Goal: Task Accomplishment & Management: Use online tool/utility

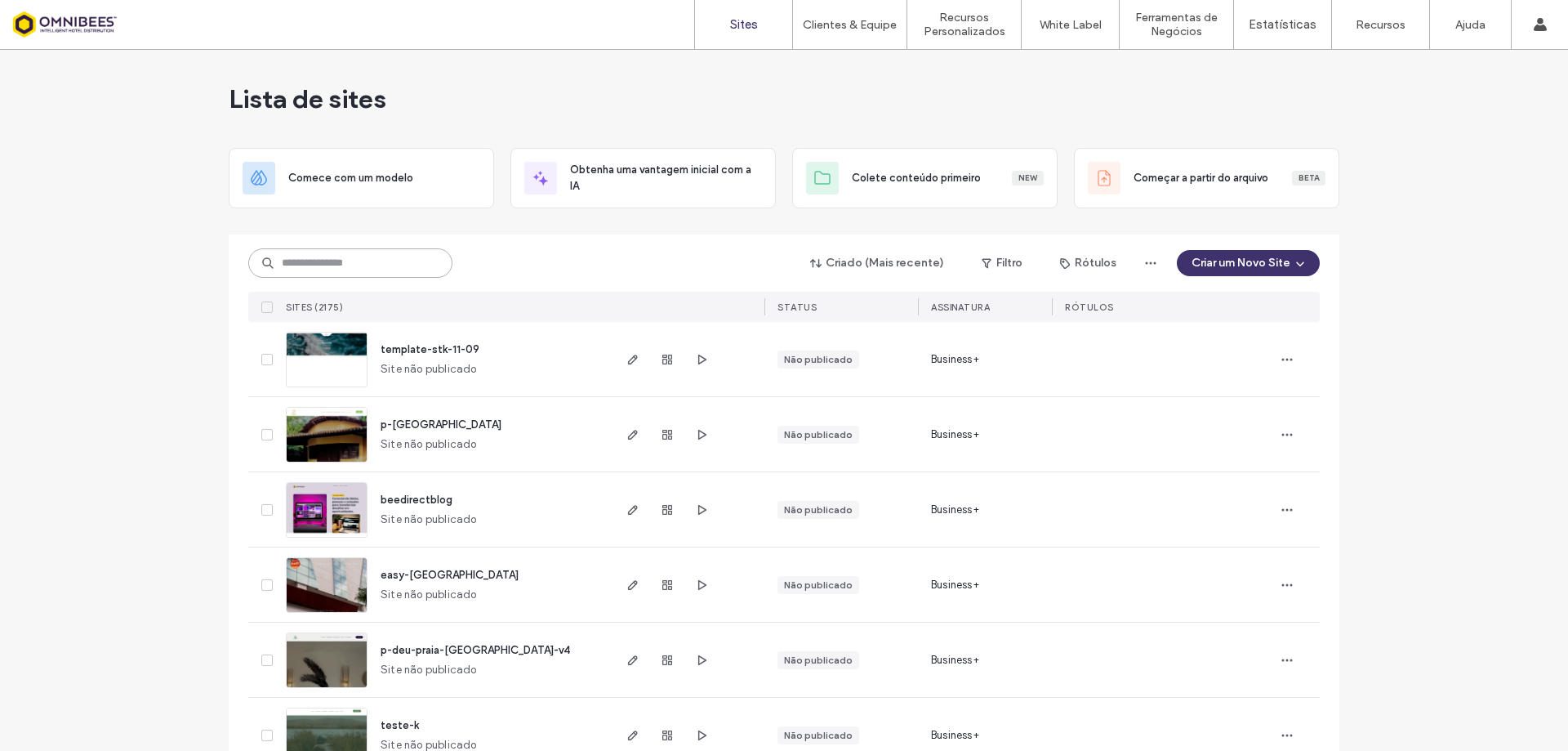
click at [347, 261] on input at bounding box center [350, 262] width 204 height 30
paste input "**********"
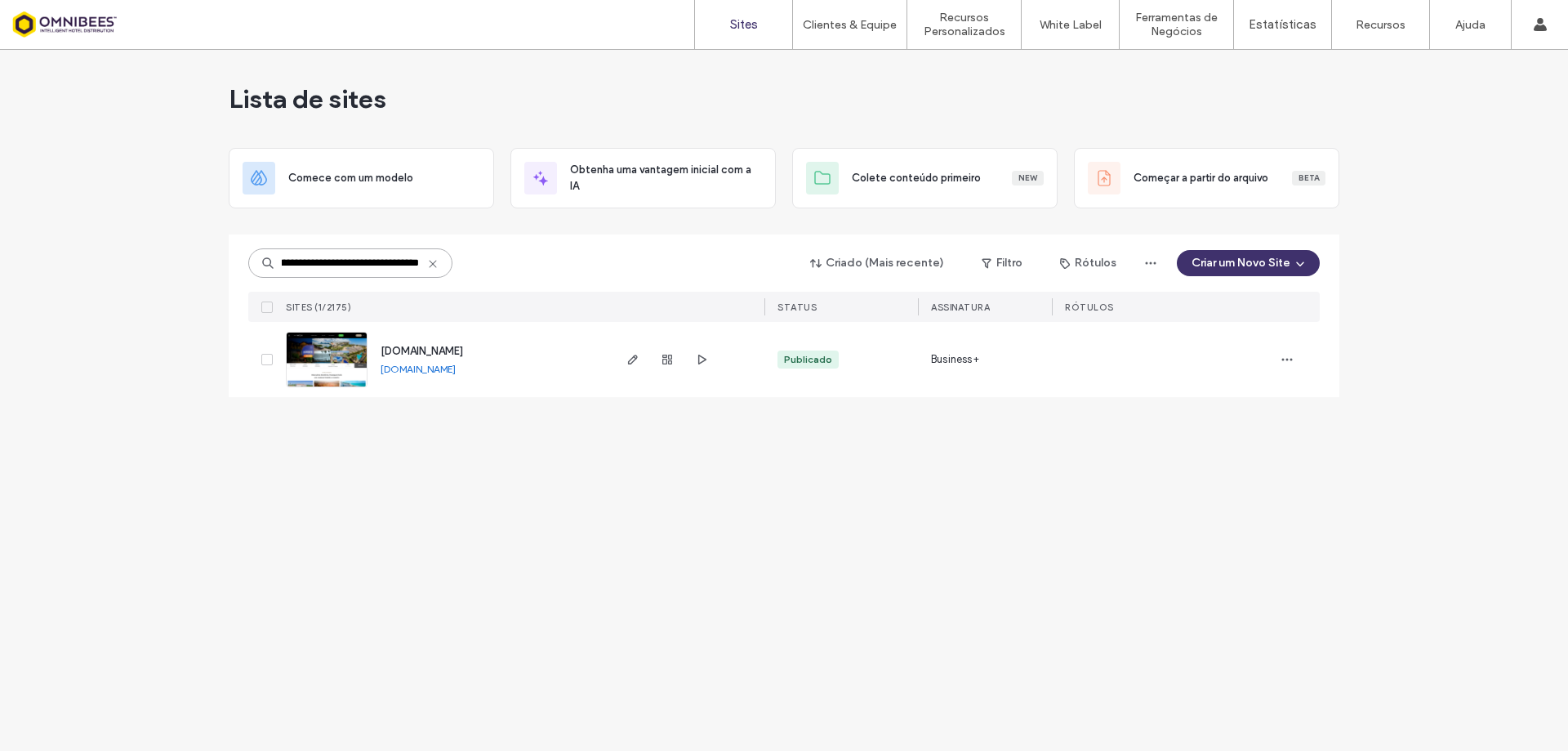
click at [360, 263] on input "**********" at bounding box center [350, 262] width 204 height 30
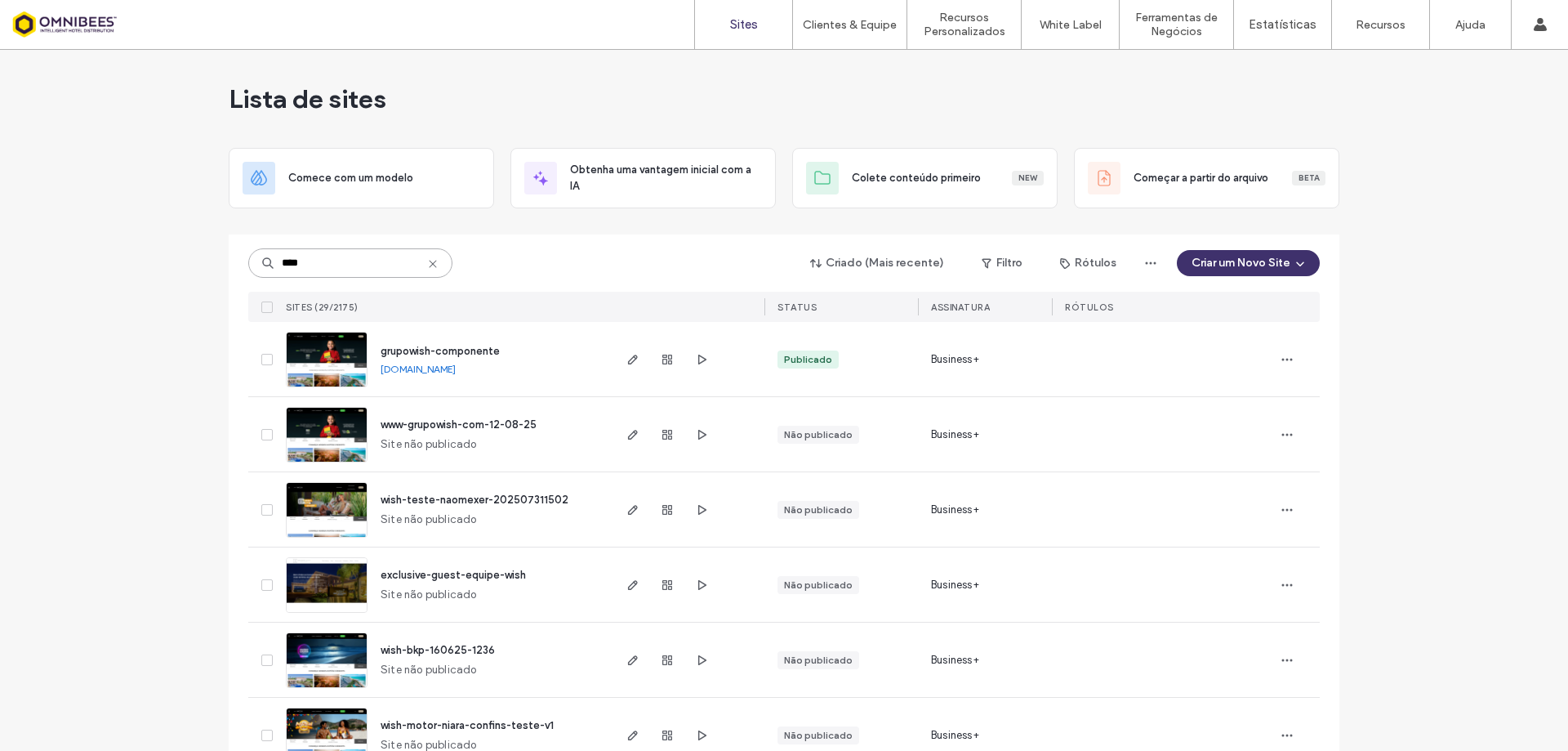
type input "****"
click at [333, 352] on img at bounding box center [326, 388] width 80 height 111
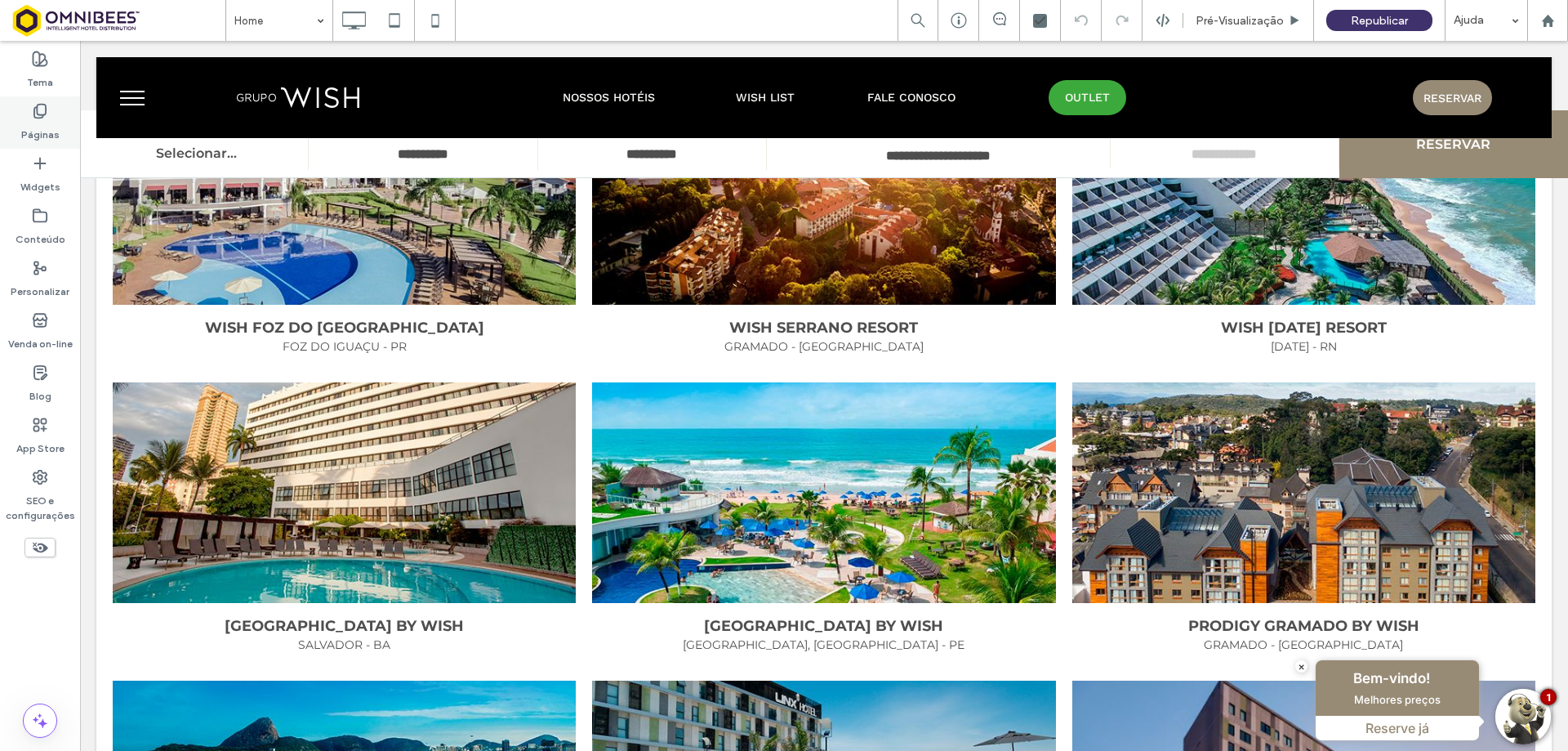
click at [42, 123] on label "Páginas" at bounding box center [41, 130] width 39 height 23
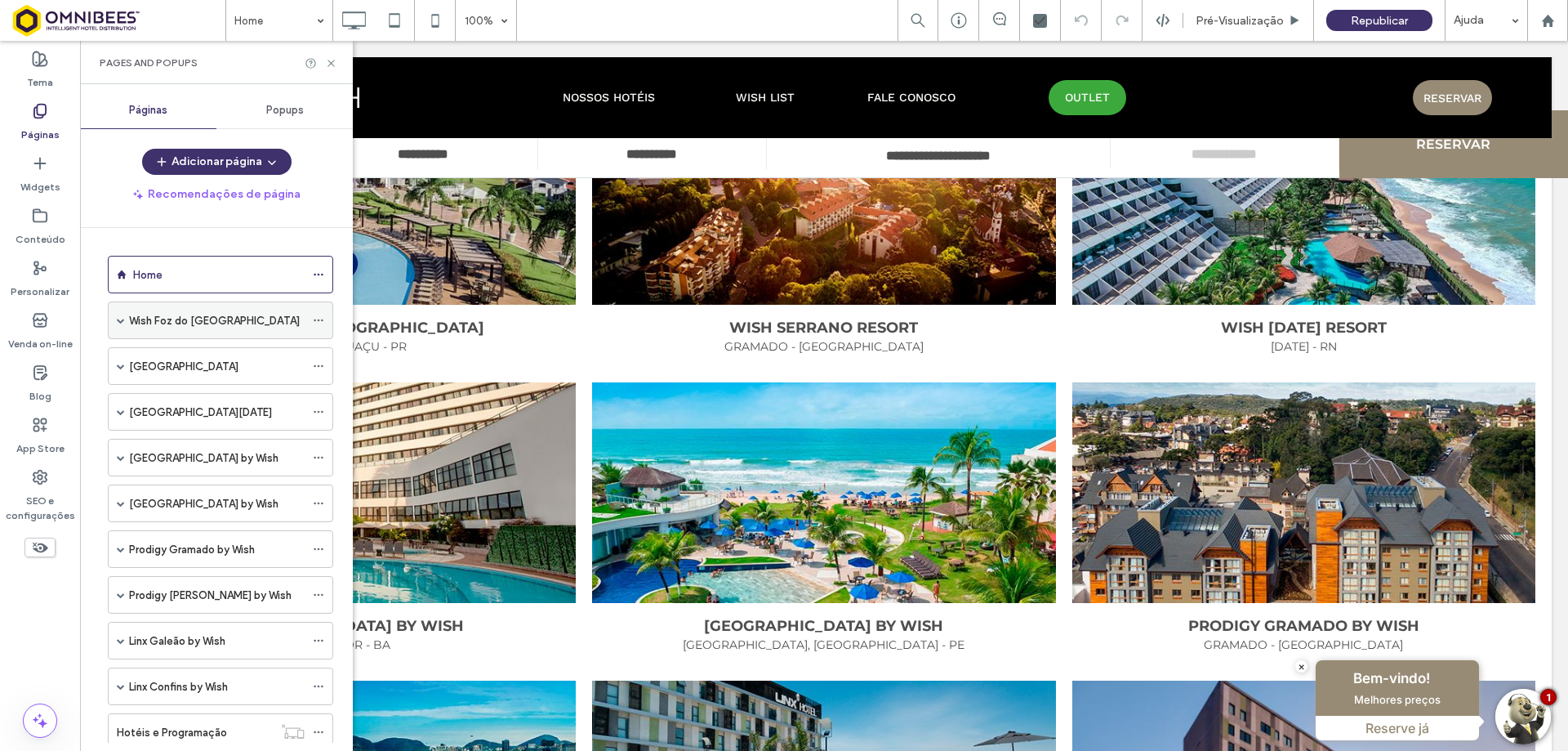
click at [160, 316] on label "Wish Foz do Iguaçu Resort" at bounding box center [214, 321] width 170 height 29
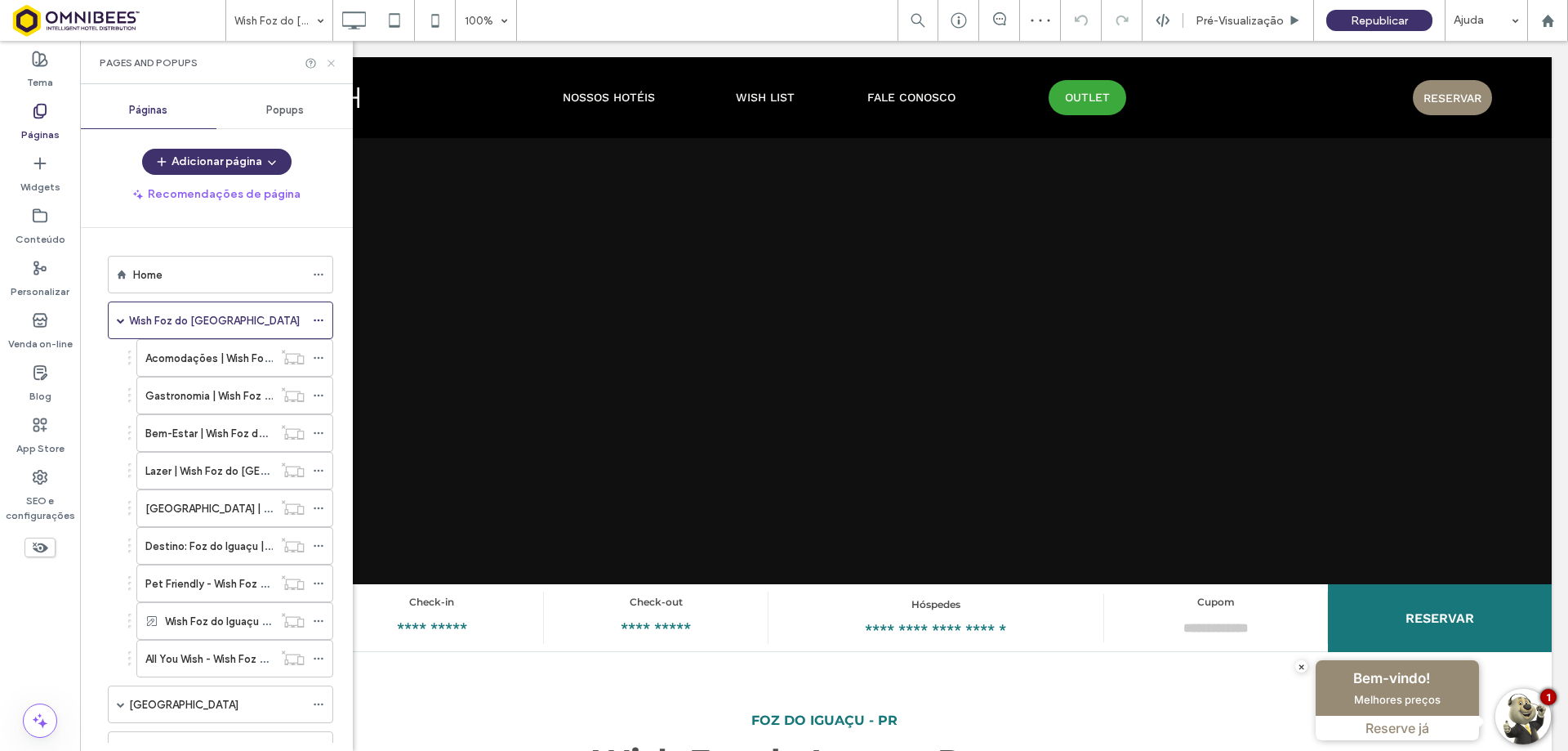
click at [331, 63] on use at bounding box center [330, 62] width 6 height 6
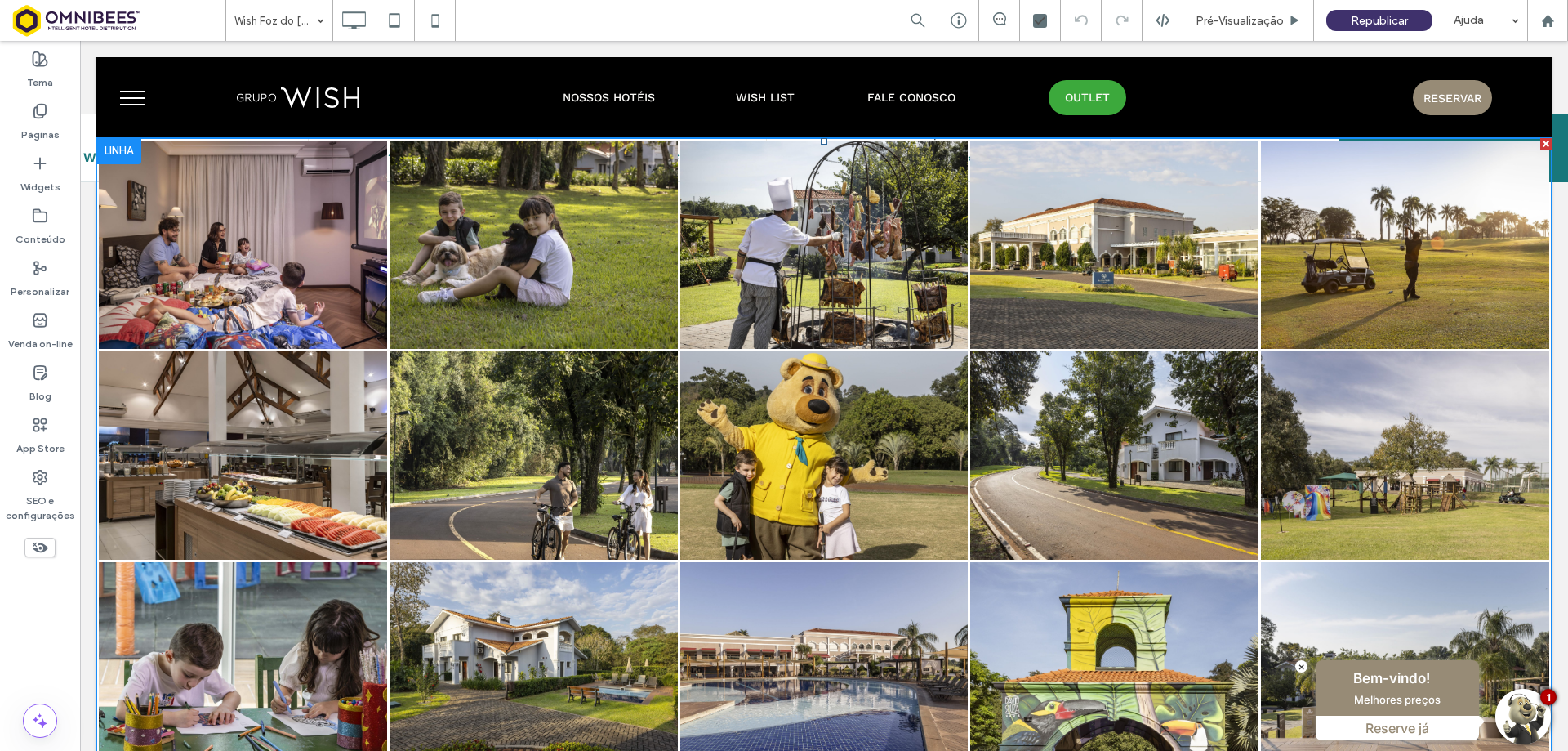
scroll to position [1388, 0]
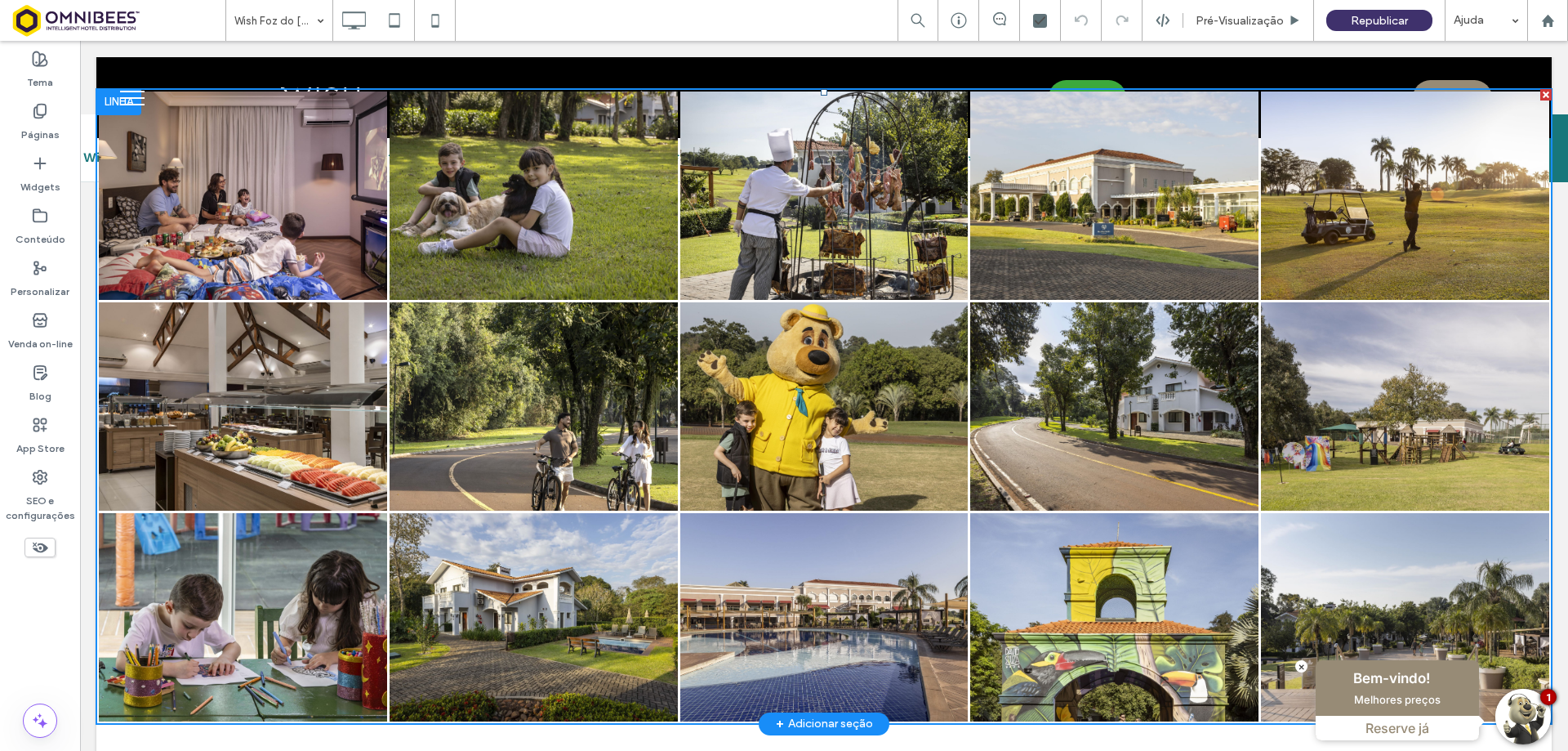
click at [740, 434] on link at bounding box center [825, 406] width 289 height 208
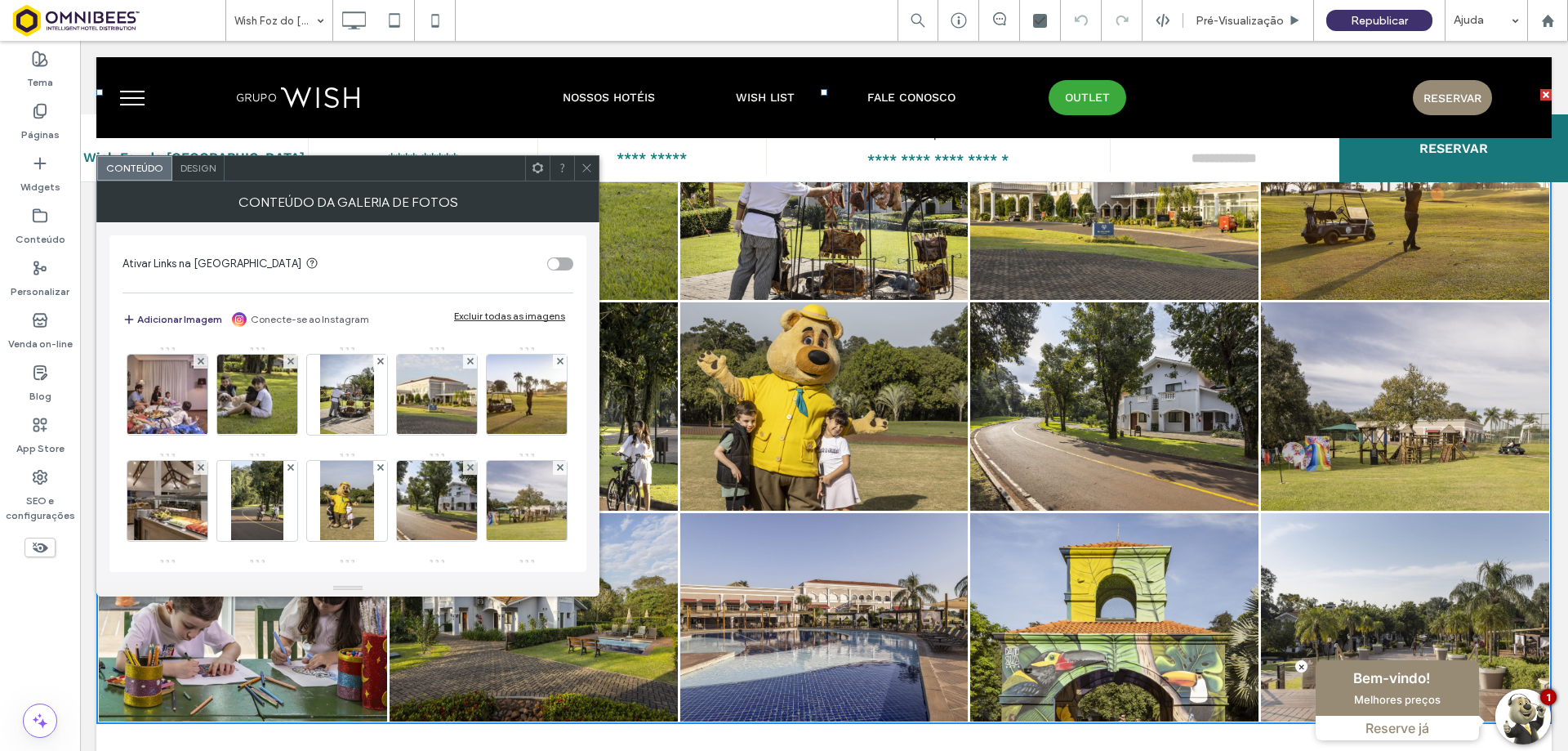
click at [203, 161] on span "Design" at bounding box center [197, 168] width 35 height 13
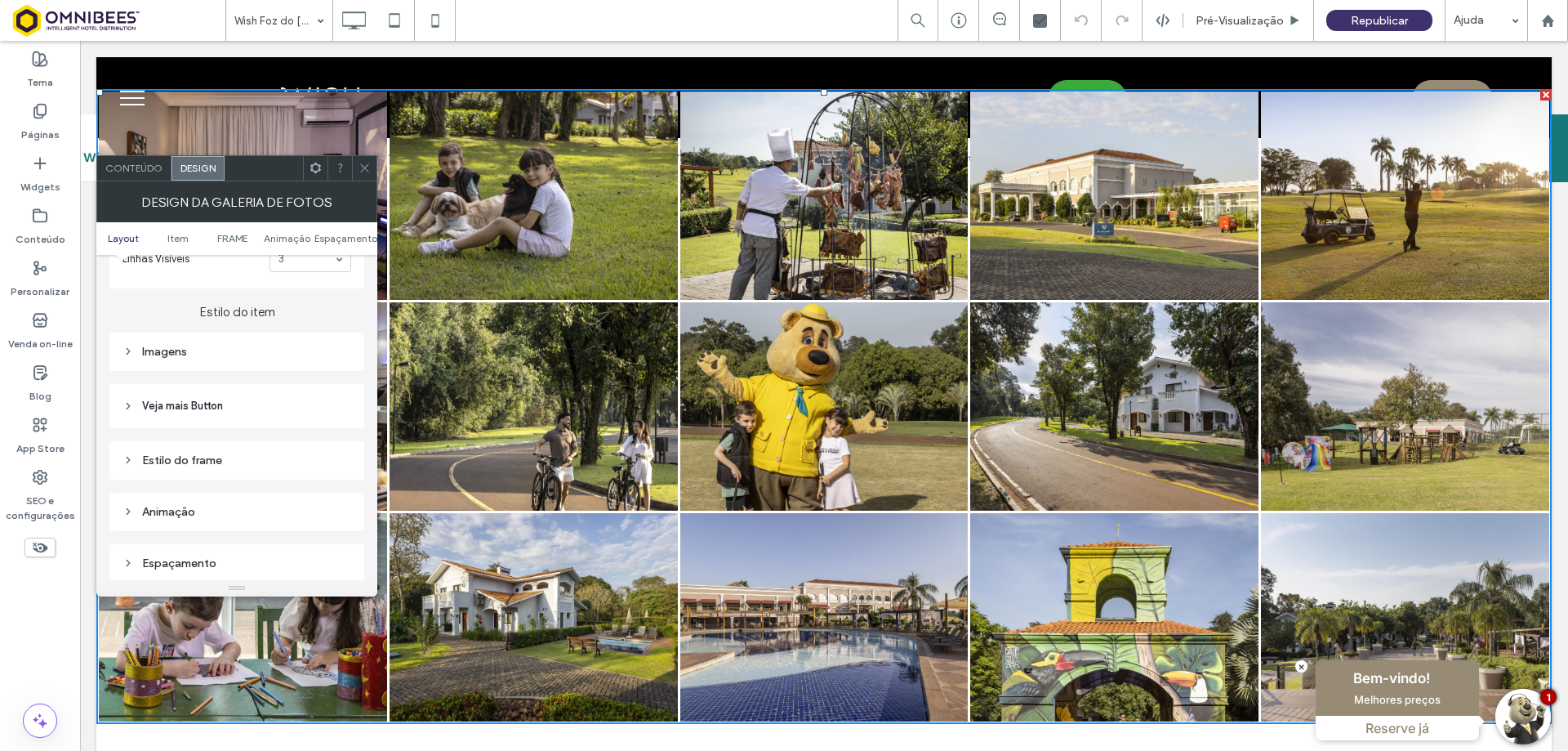
scroll to position [1470, 0]
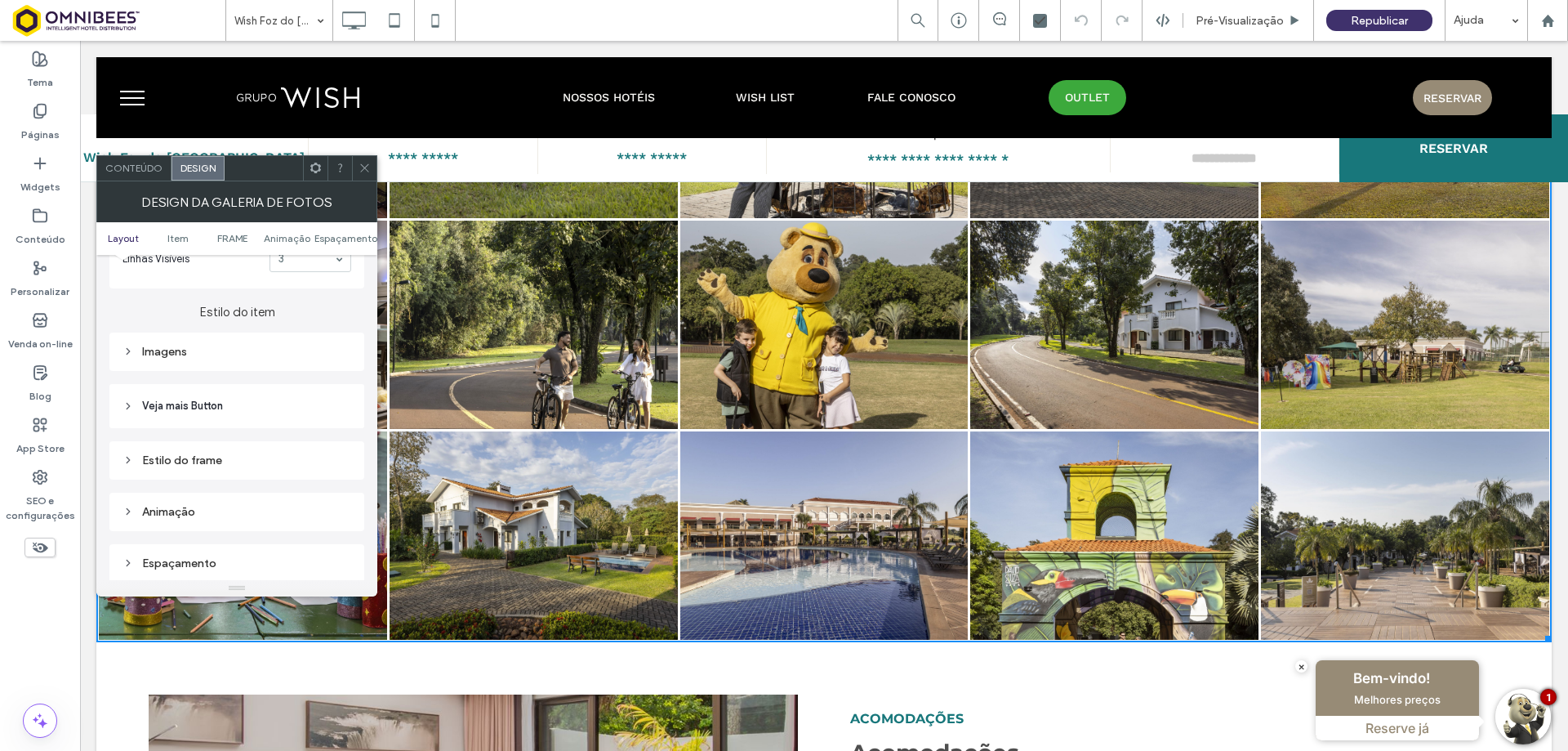
click at [182, 351] on div "Imagens" at bounding box center [237, 351] width 229 height 14
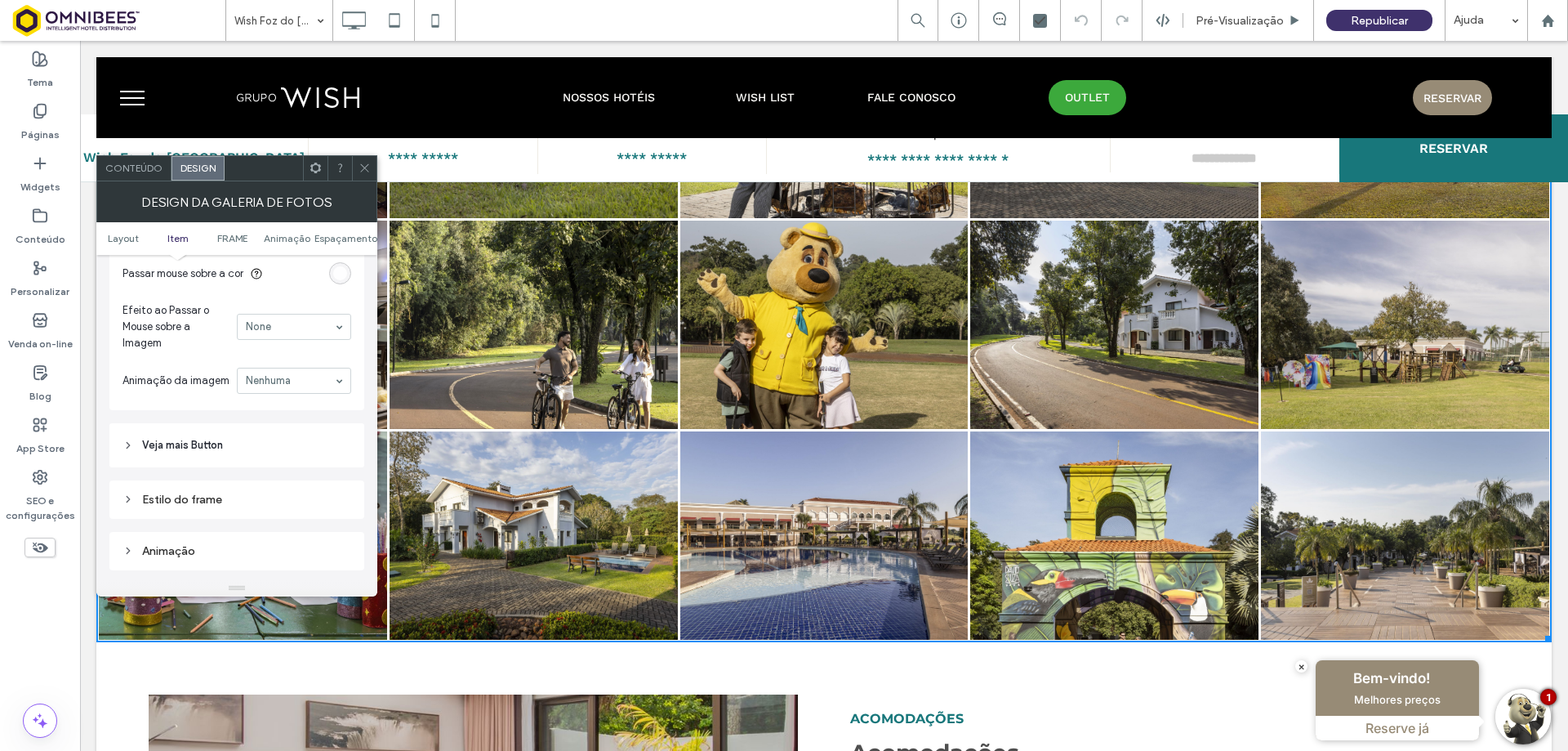
click at [225, 447] on header "Veja mais Button" at bounding box center [236, 444] width 255 height 44
click at [277, 378] on icon at bounding box center [280, 379] width 16 height 16
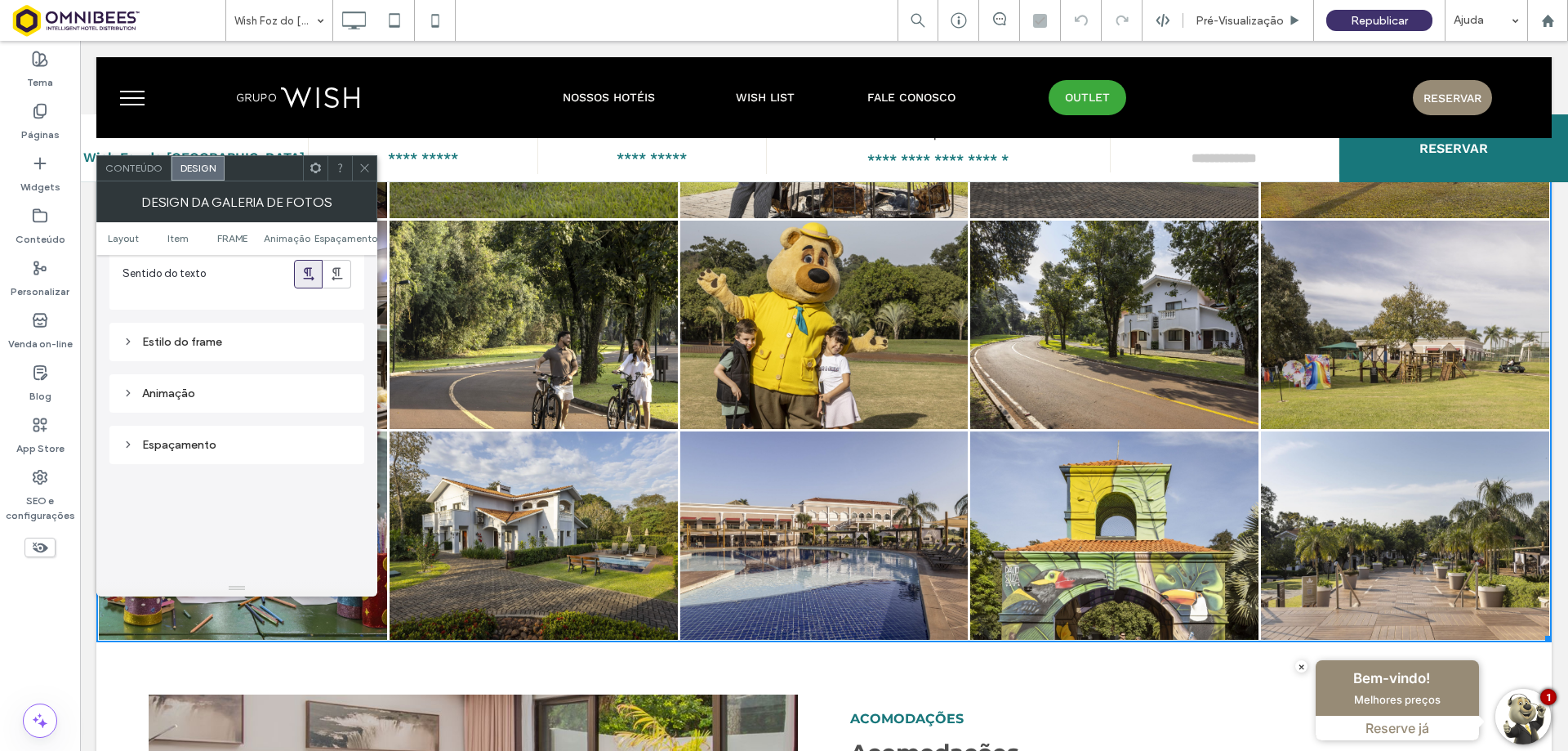
scroll to position [1470, 0]
click at [243, 332] on div "Estilo do frame" at bounding box center [237, 328] width 229 height 14
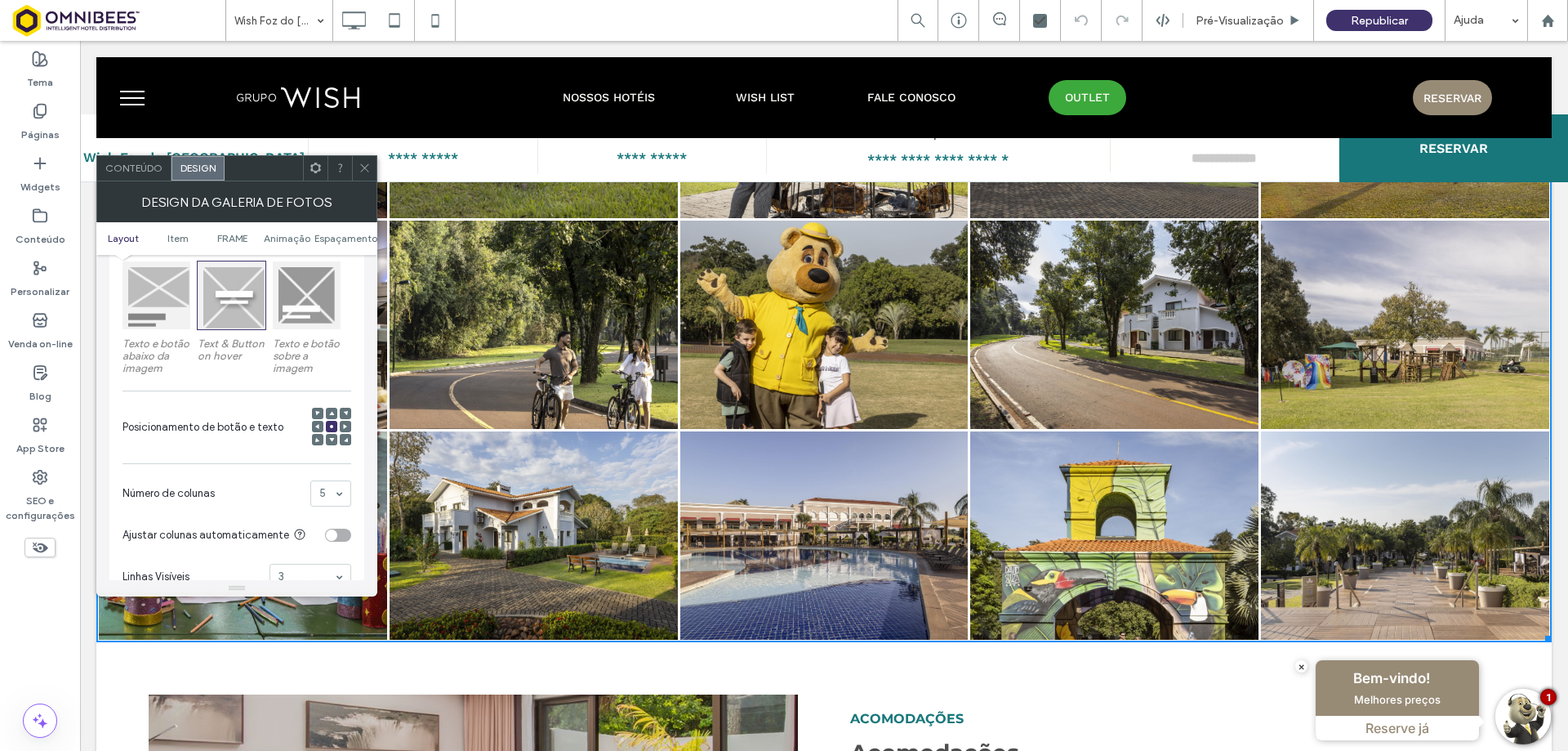
scroll to position [163, 0]
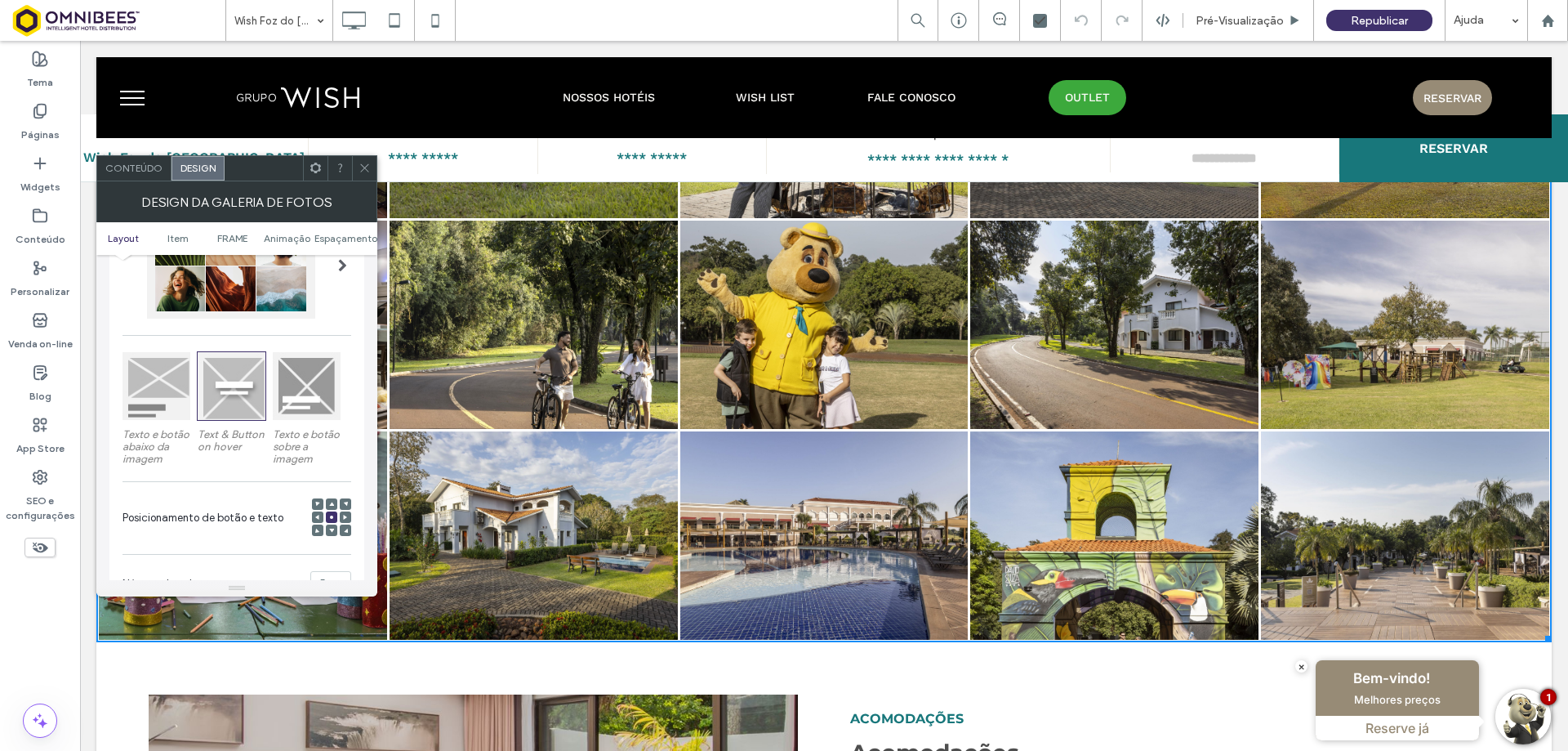
click at [164, 395] on div at bounding box center [156, 385] width 68 height 68
click at [333, 529] on use at bounding box center [331, 530] width 5 height 5
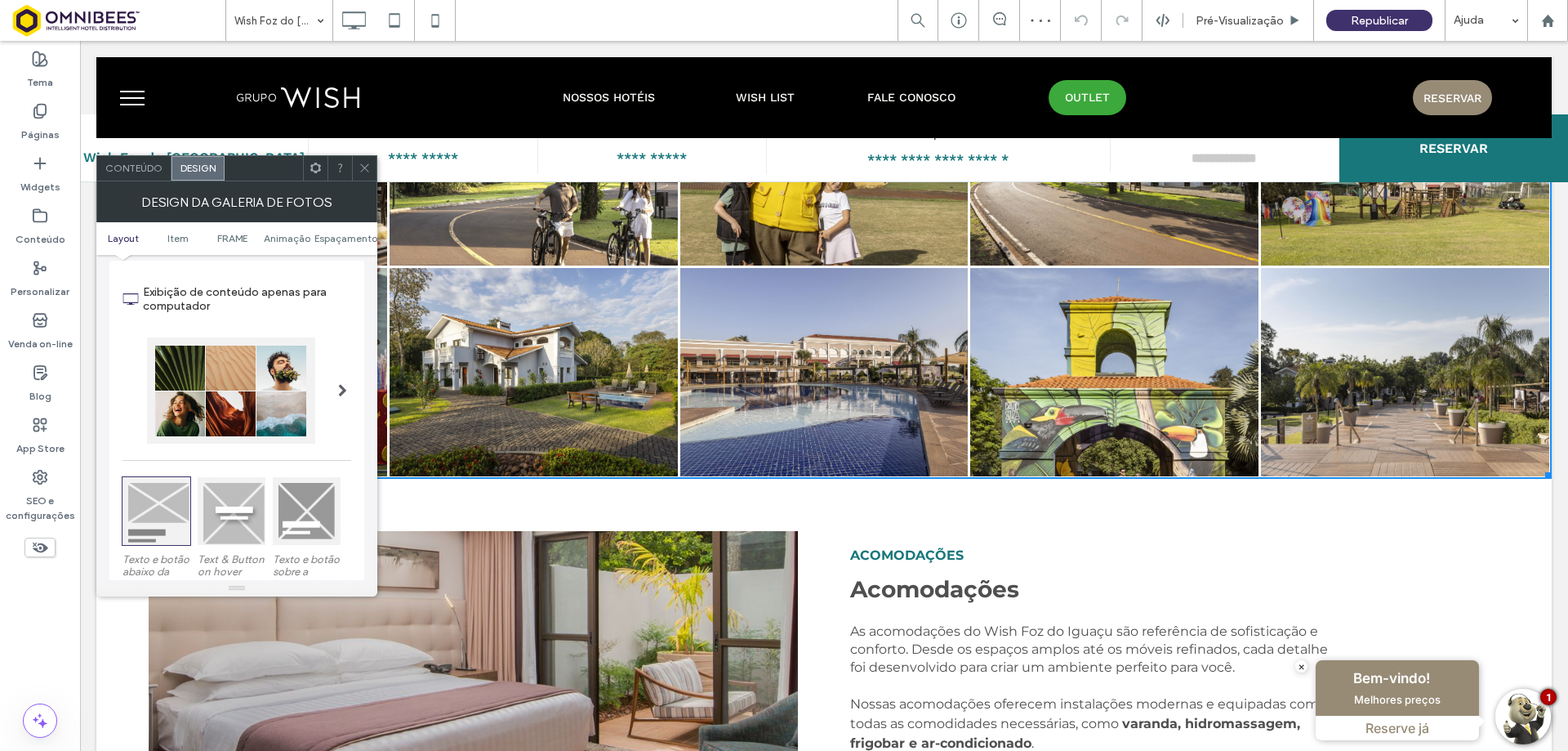
scroll to position [0, 0]
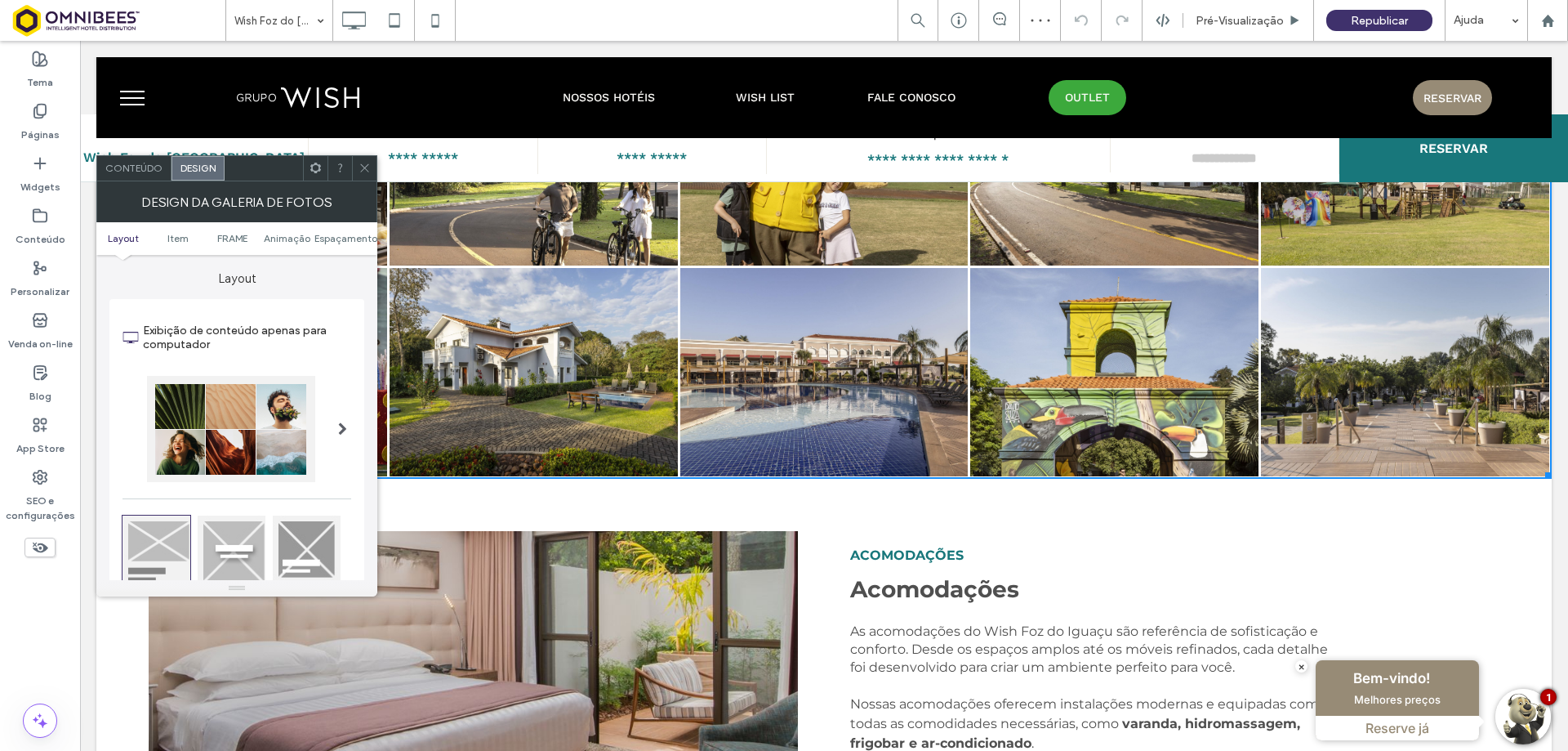
click at [141, 178] on div "Conteúdo" at bounding box center [134, 168] width 74 height 24
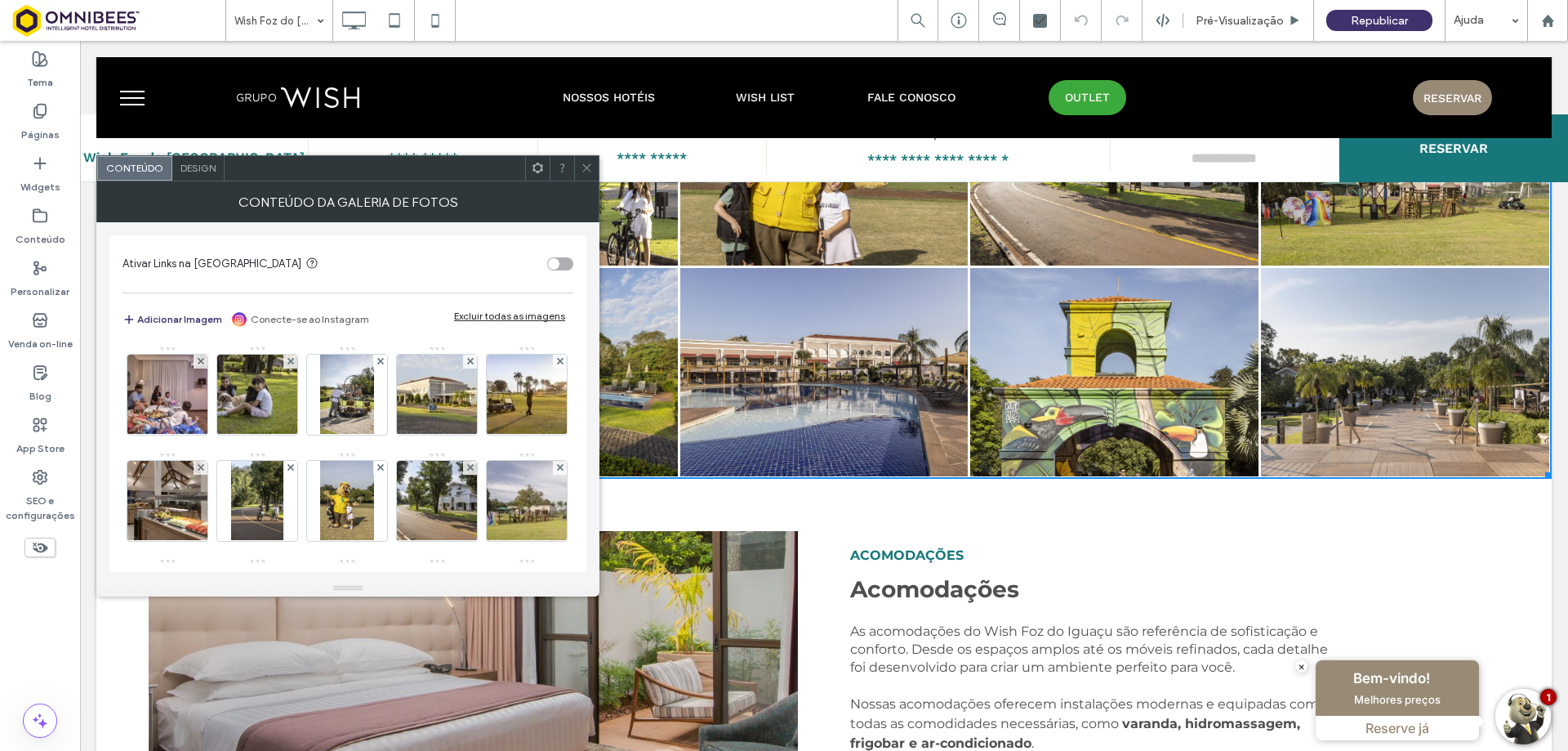
scroll to position [216, 0]
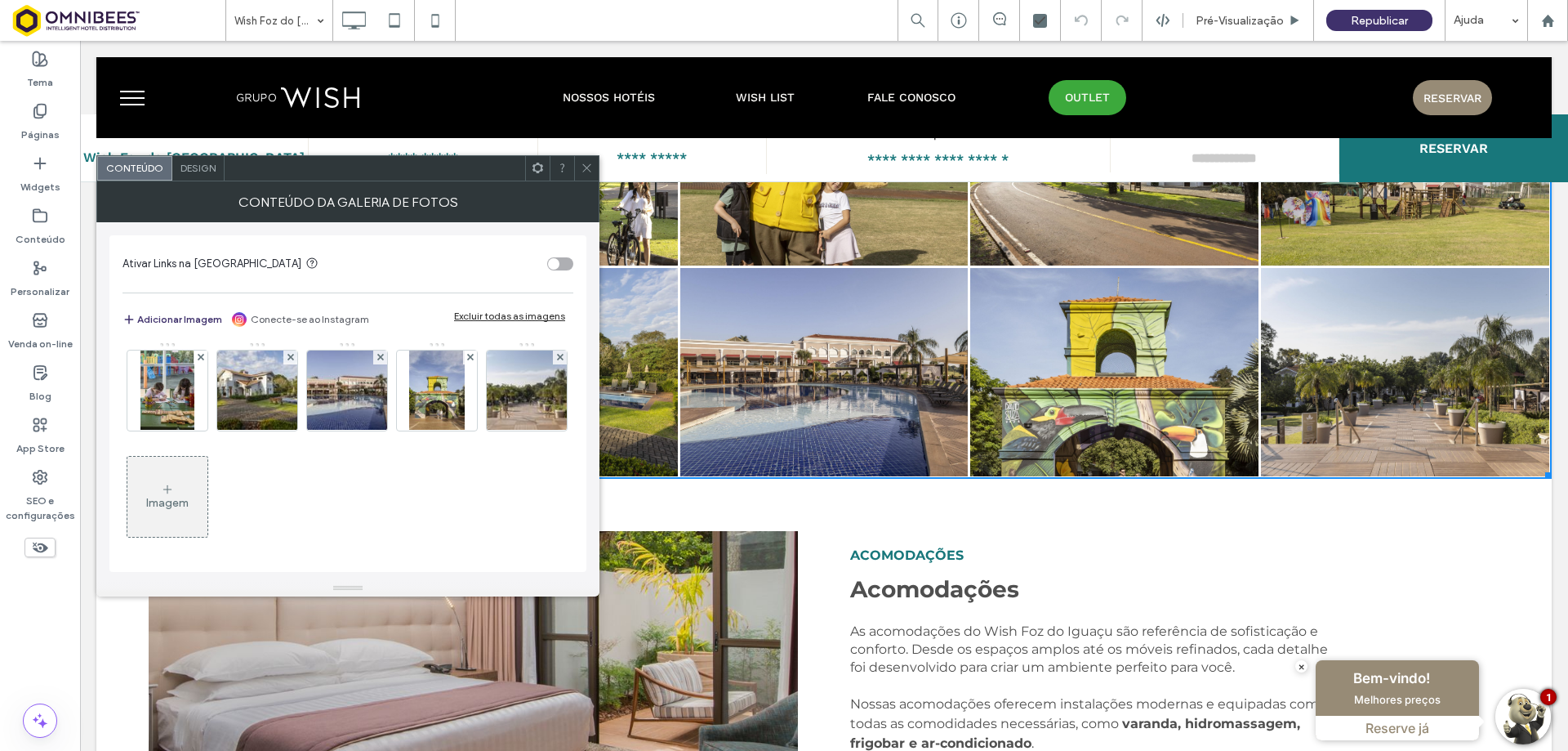
click at [207, 491] on div "Imagem" at bounding box center [167, 496] width 80 height 77
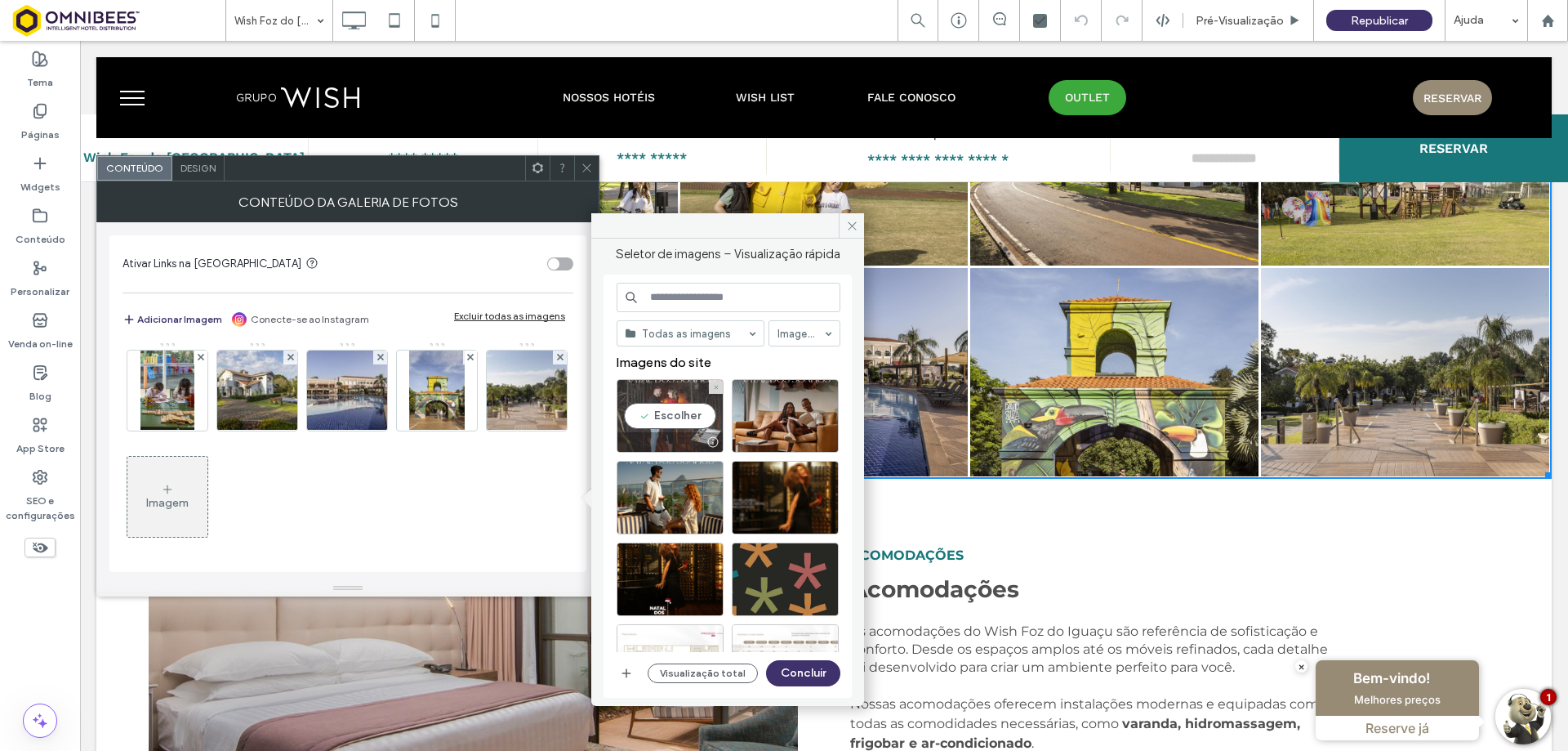
click at [670, 414] on div "Escolher" at bounding box center [670, 416] width 107 height 74
click at [778, 410] on div "Escolher" at bounding box center [785, 416] width 107 height 74
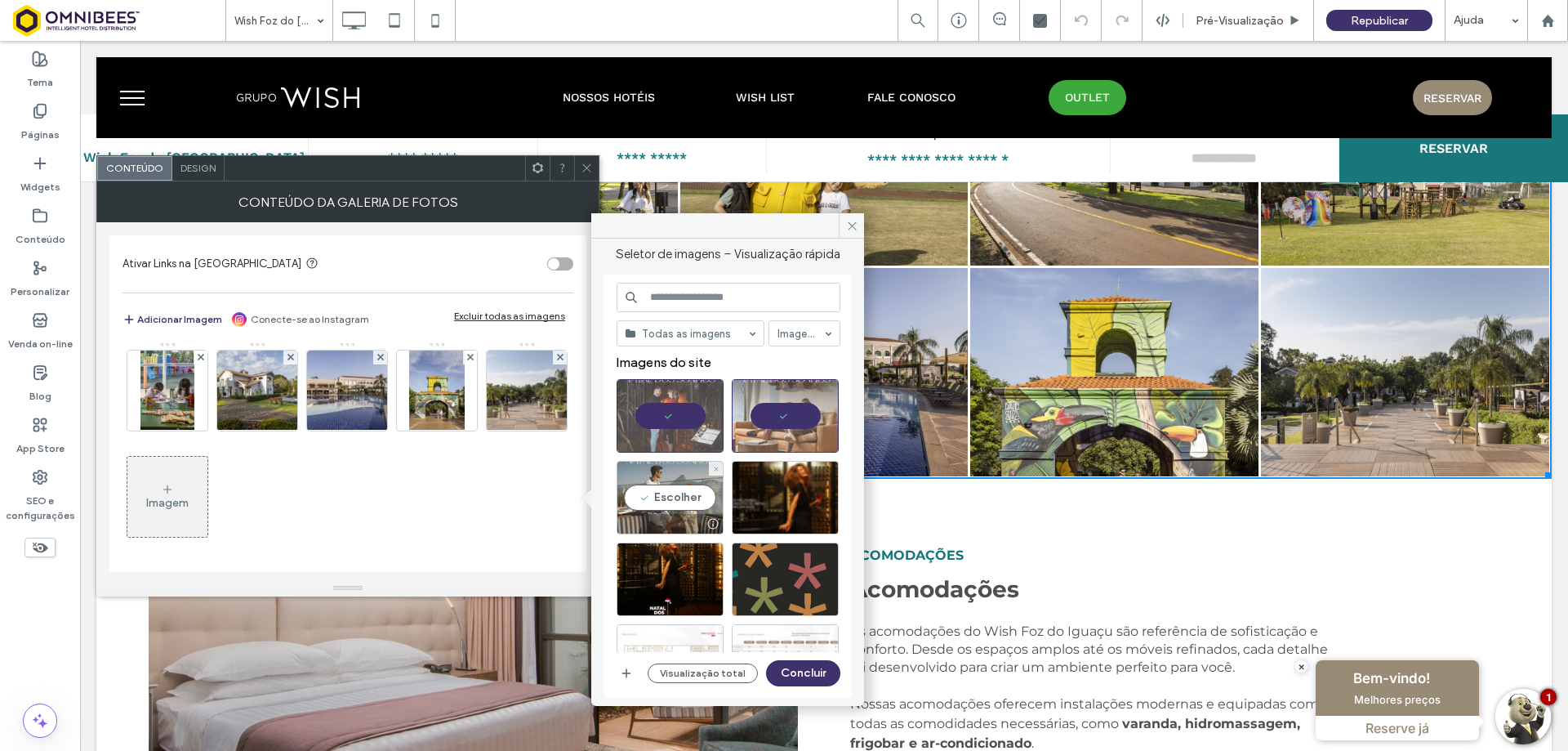
click at [694, 490] on div "Escolher" at bounding box center [670, 498] width 107 height 74
click at [762, 493] on div "Escolher" at bounding box center [785, 498] width 107 height 74
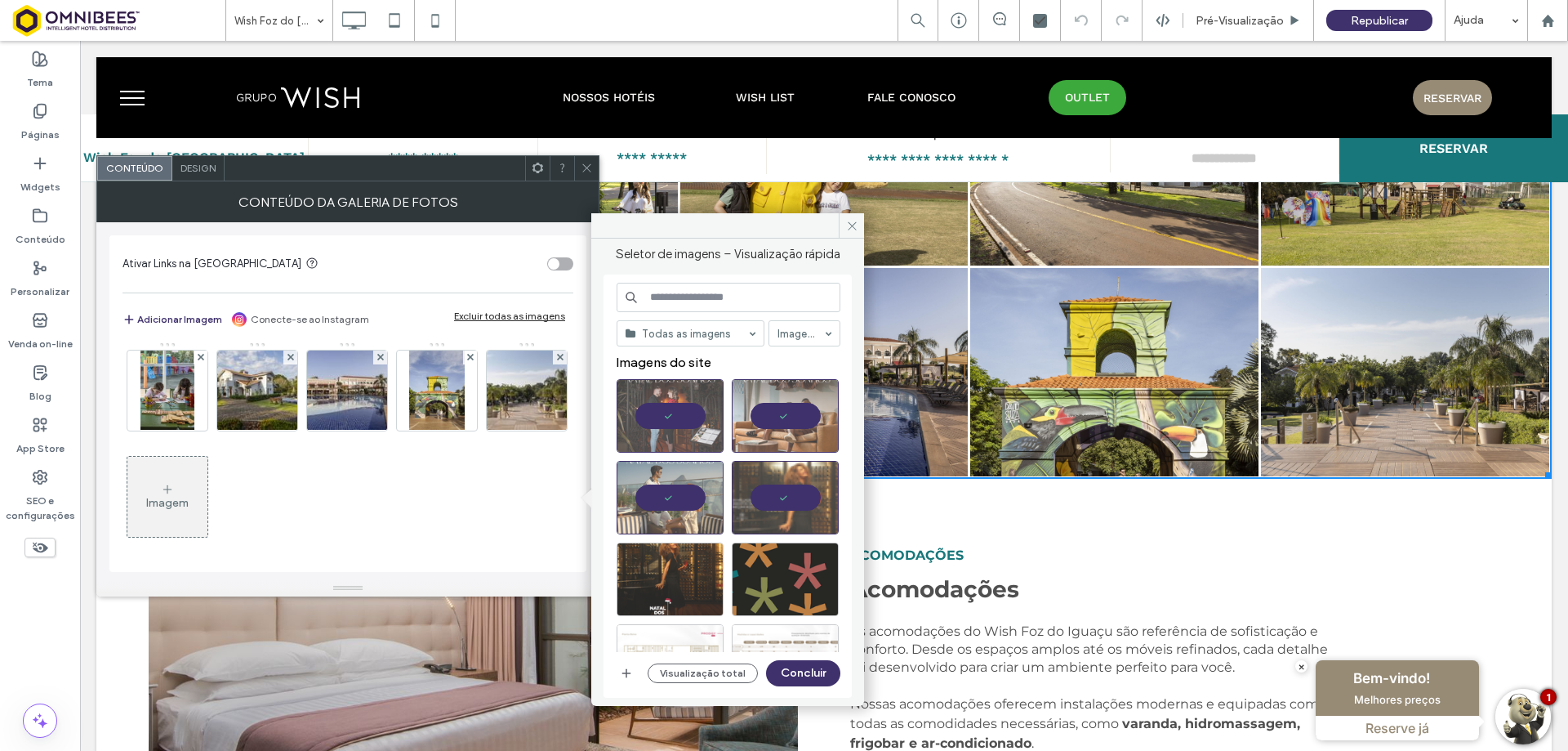
click at [687, 582] on div at bounding box center [670, 580] width 107 height 74
click at [774, 578] on div "Escolher" at bounding box center [785, 580] width 107 height 74
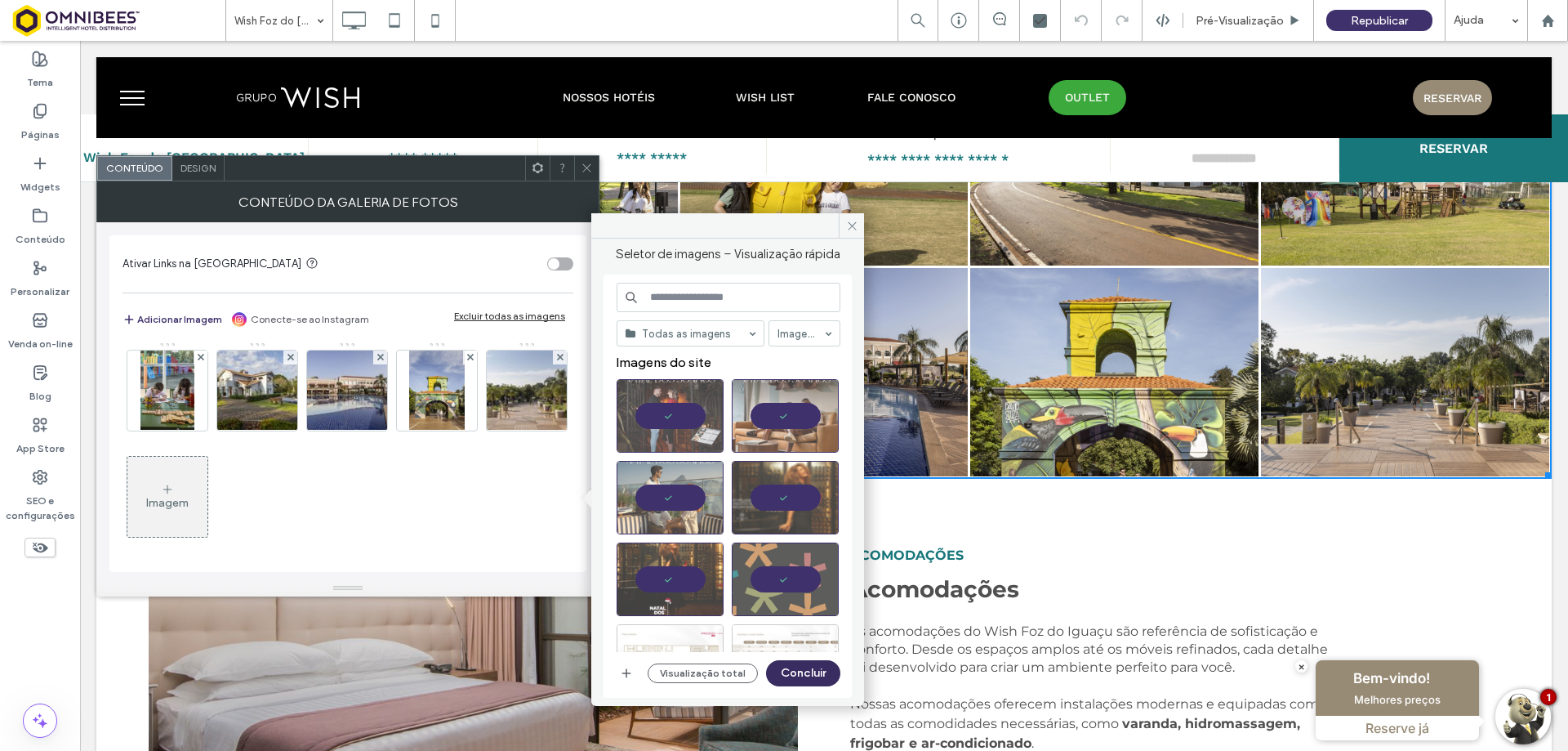
click at [803, 675] on button "Concluir" at bounding box center [803, 673] width 74 height 26
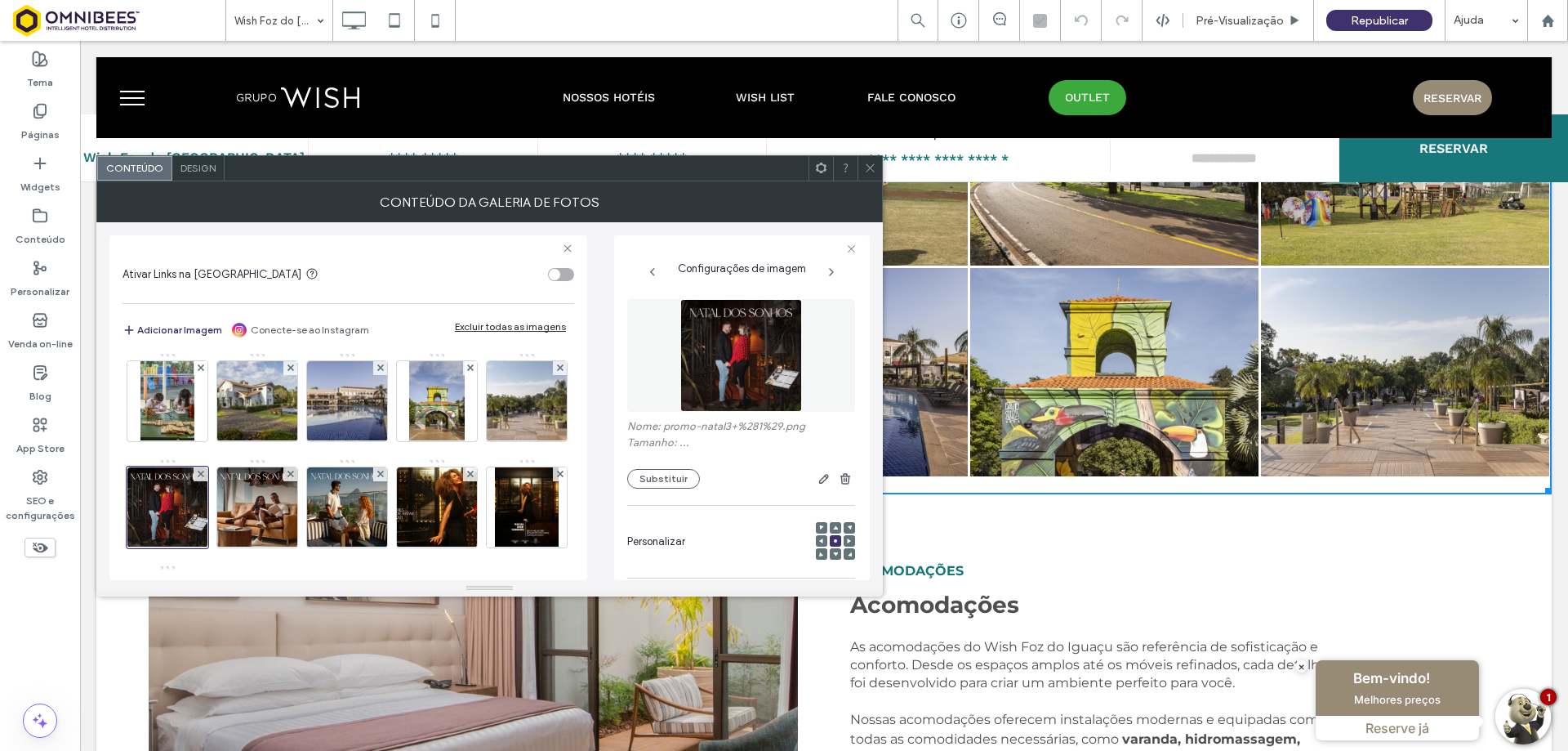
scroll to position [1642, 0]
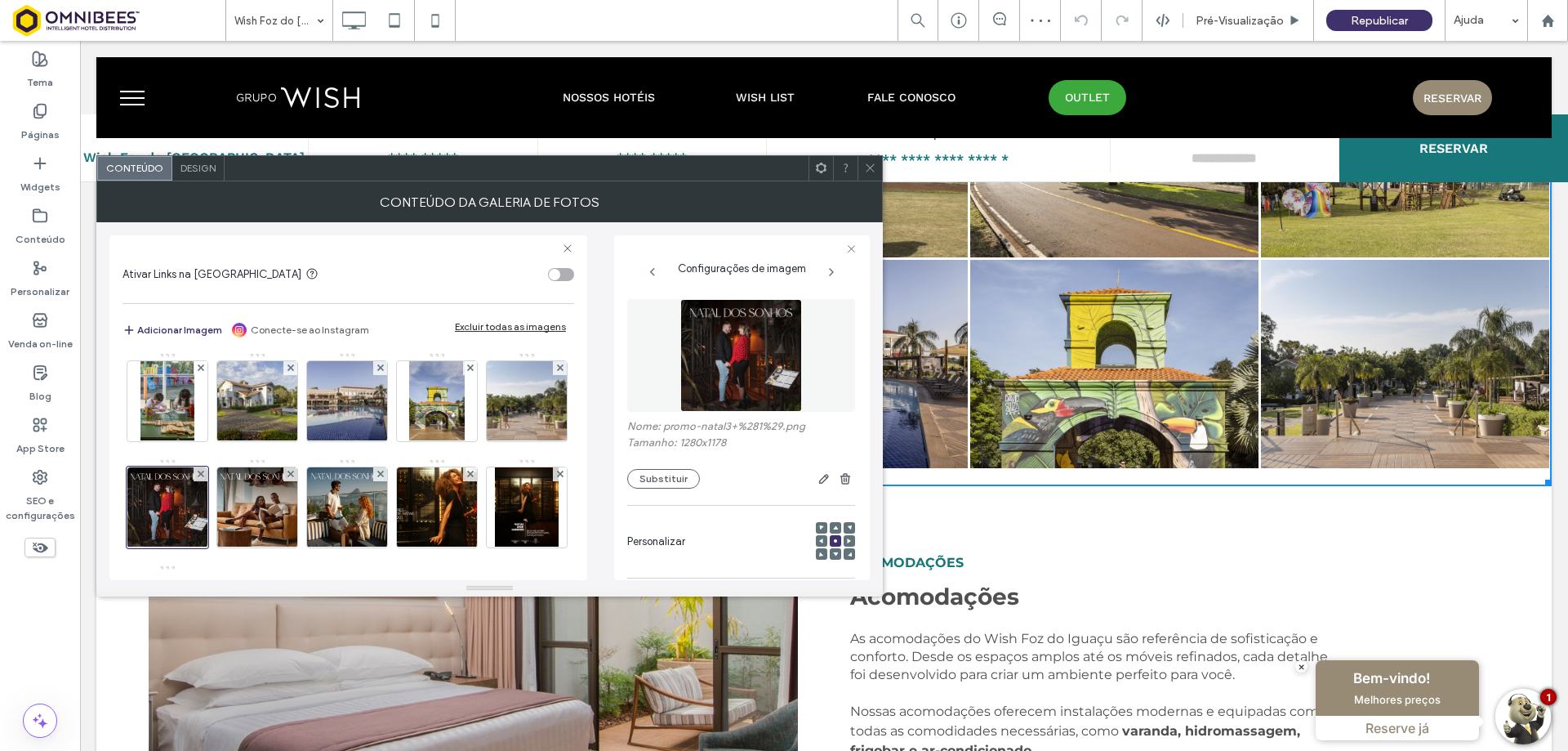
click at [870, 164] on icon at bounding box center [870, 168] width 13 height 13
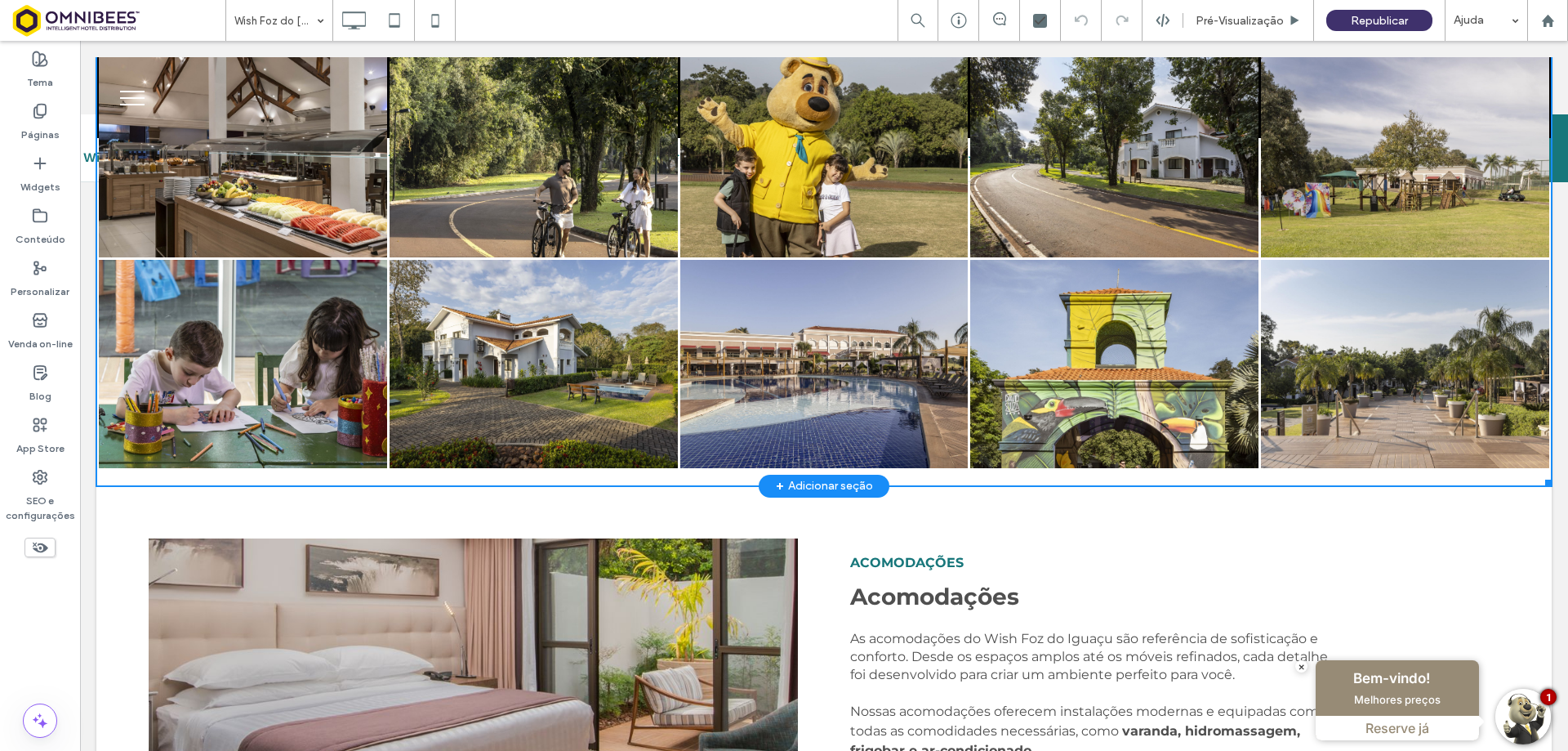
click at [534, 387] on link at bounding box center [534, 363] width 289 height 208
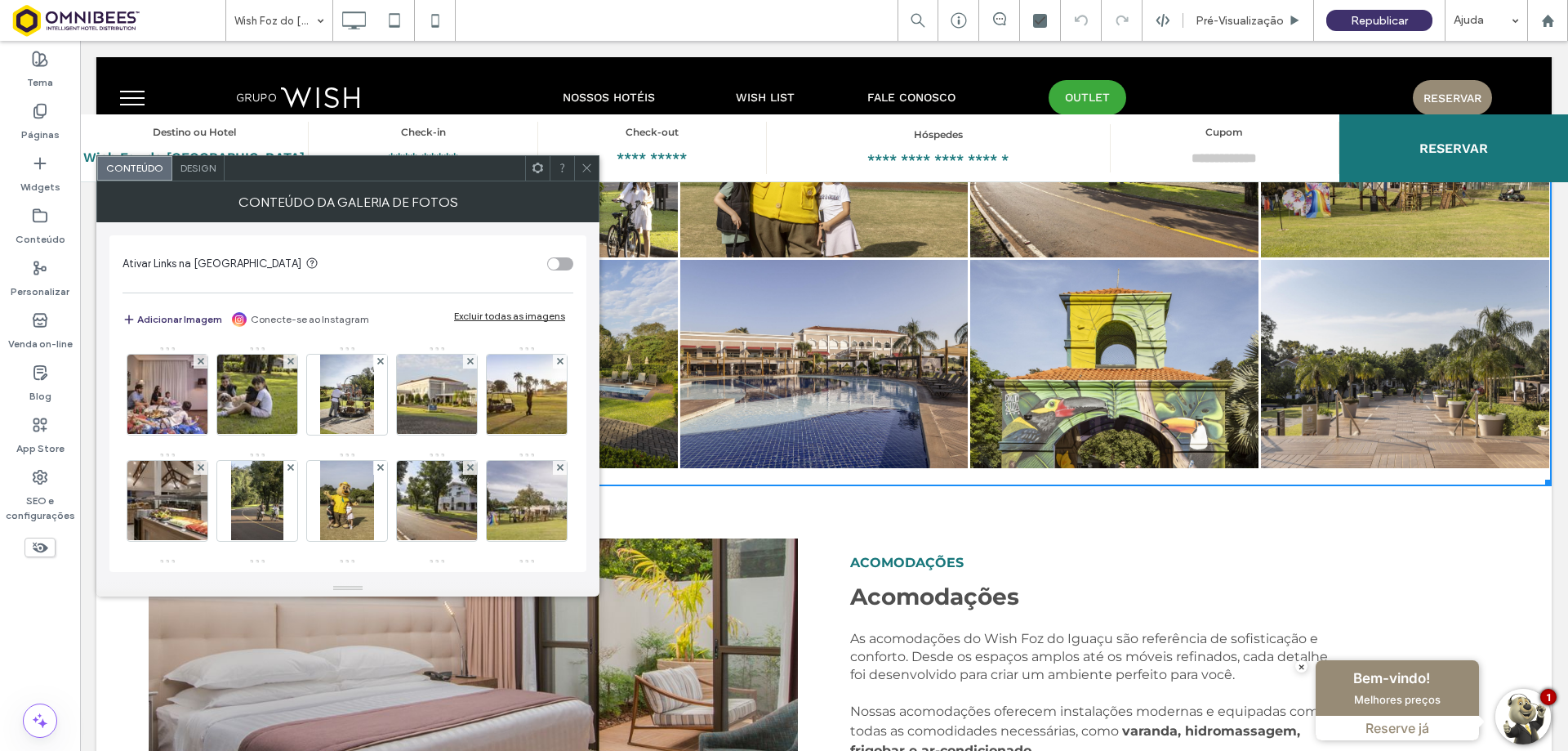
click at [189, 156] on h2 "Wish Foz do Iguaçu Resort" at bounding box center [194, 158] width 225 height 32
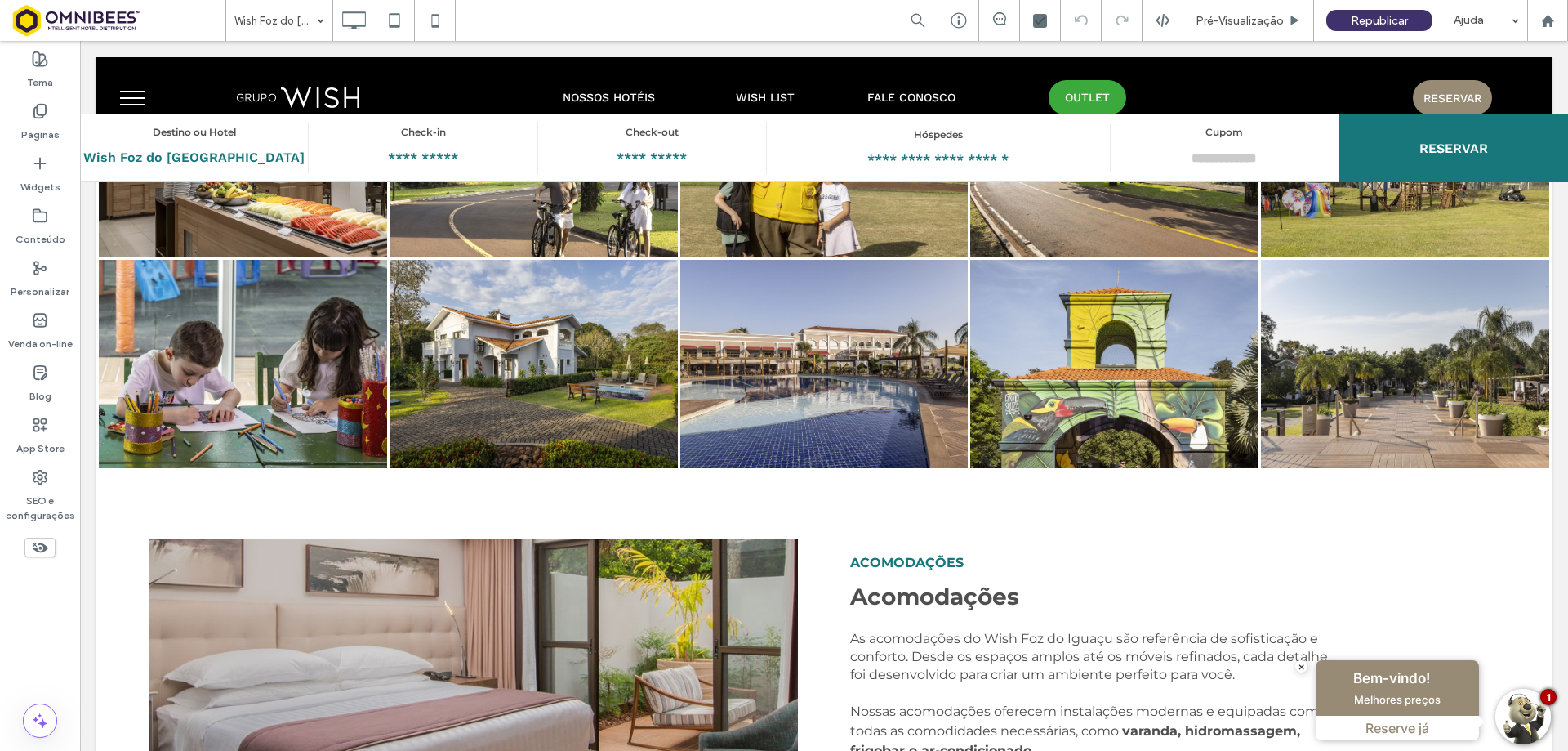
click at [190, 165] on span "Design" at bounding box center [197, 168] width 35 height 13
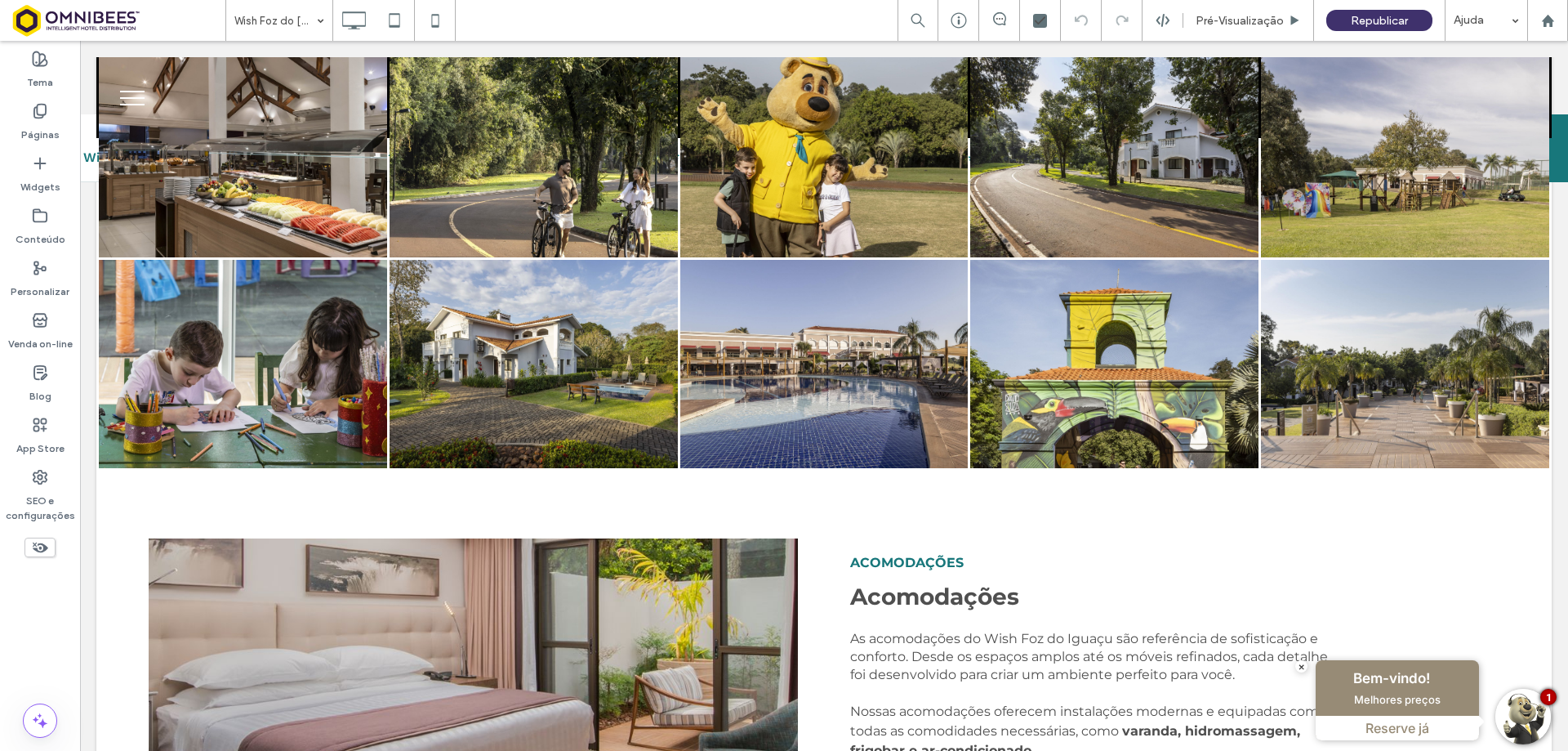
click at [271, 313] on link at bounding box center [243, 363] width 289 height 208
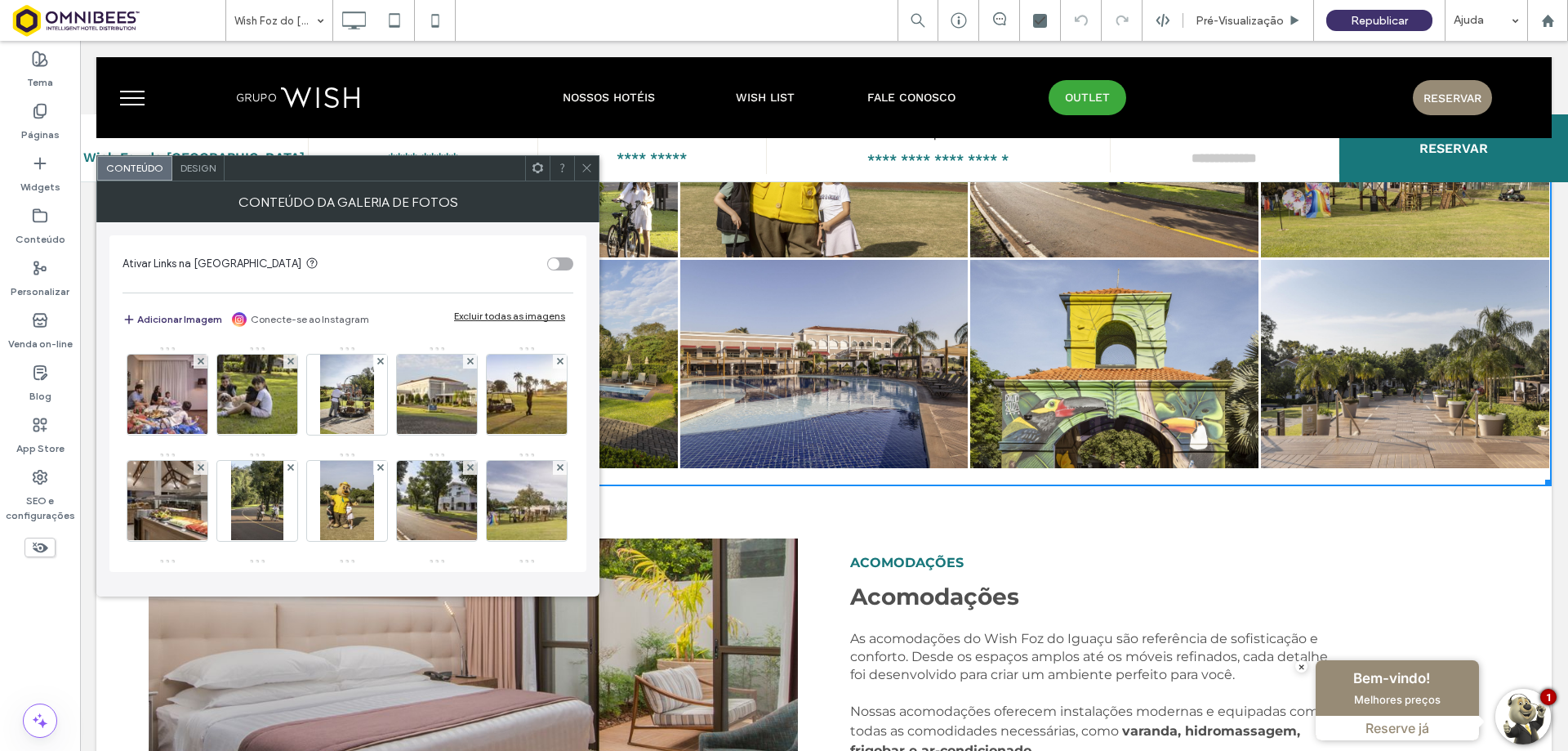
click at [192, 161] on span "Design" at bounding box center [197, 168] width 35 height 13
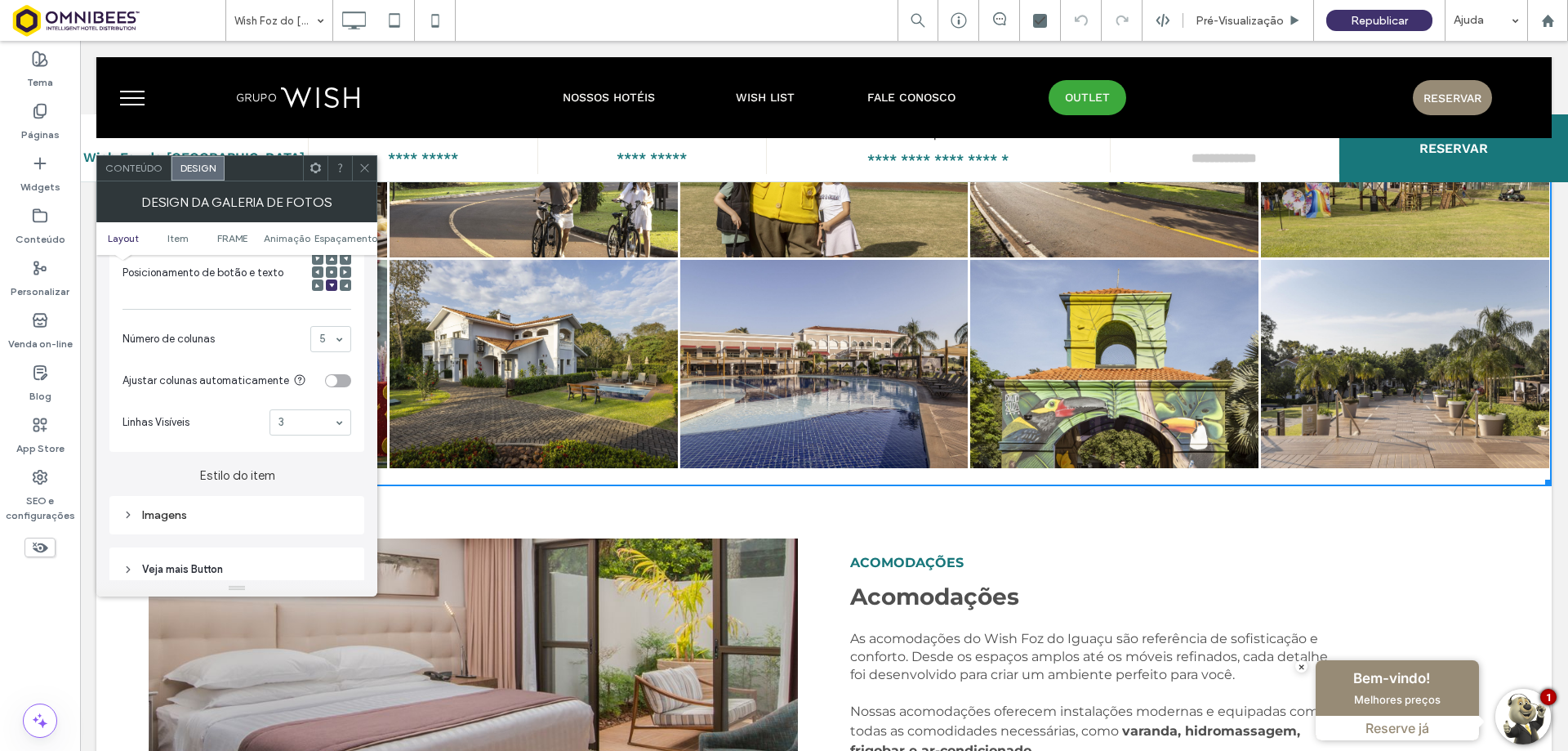
scroll to position [490, 0]
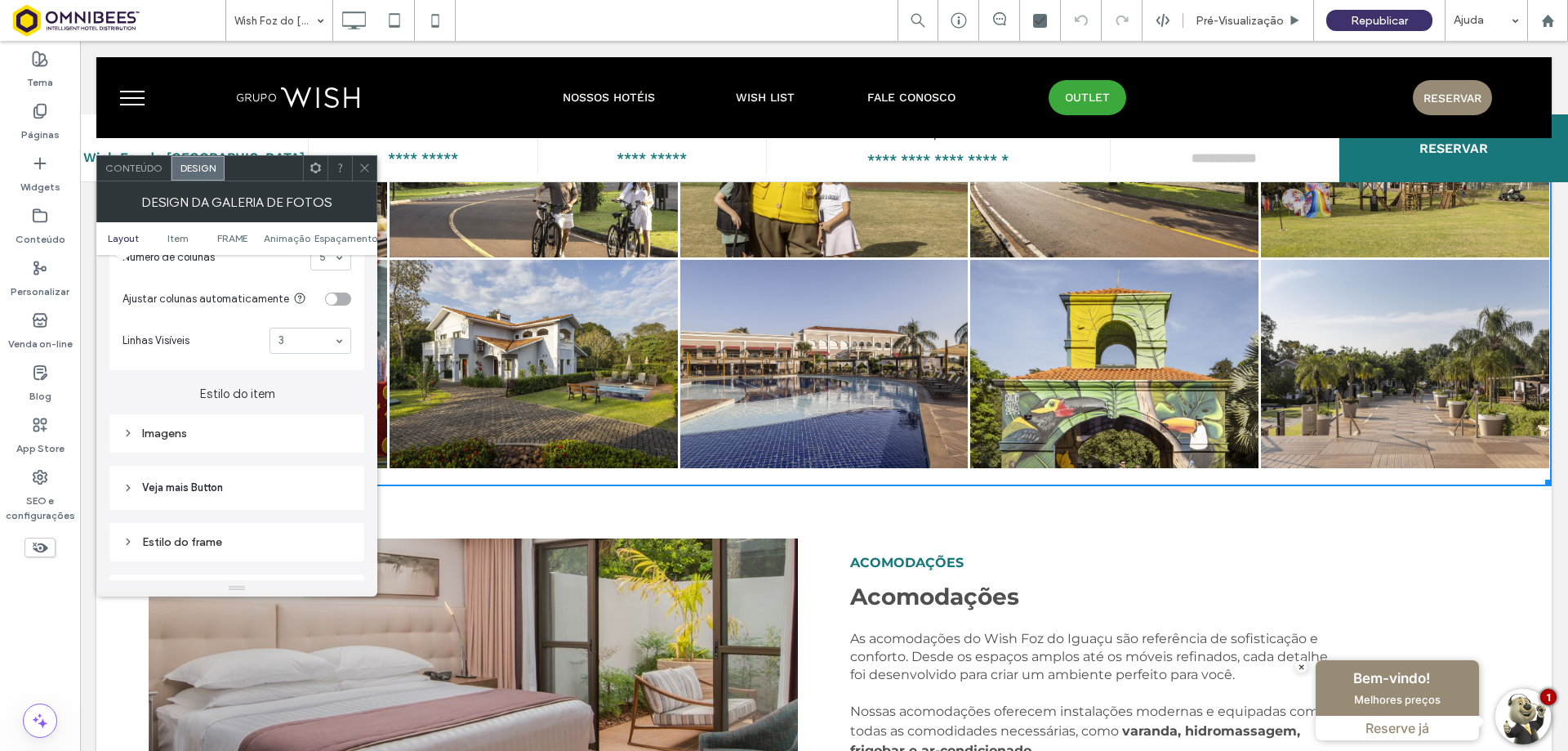
click at [208, 481] on span "Veja mais Button" at bounding box center [183, 488] width 81 height 16
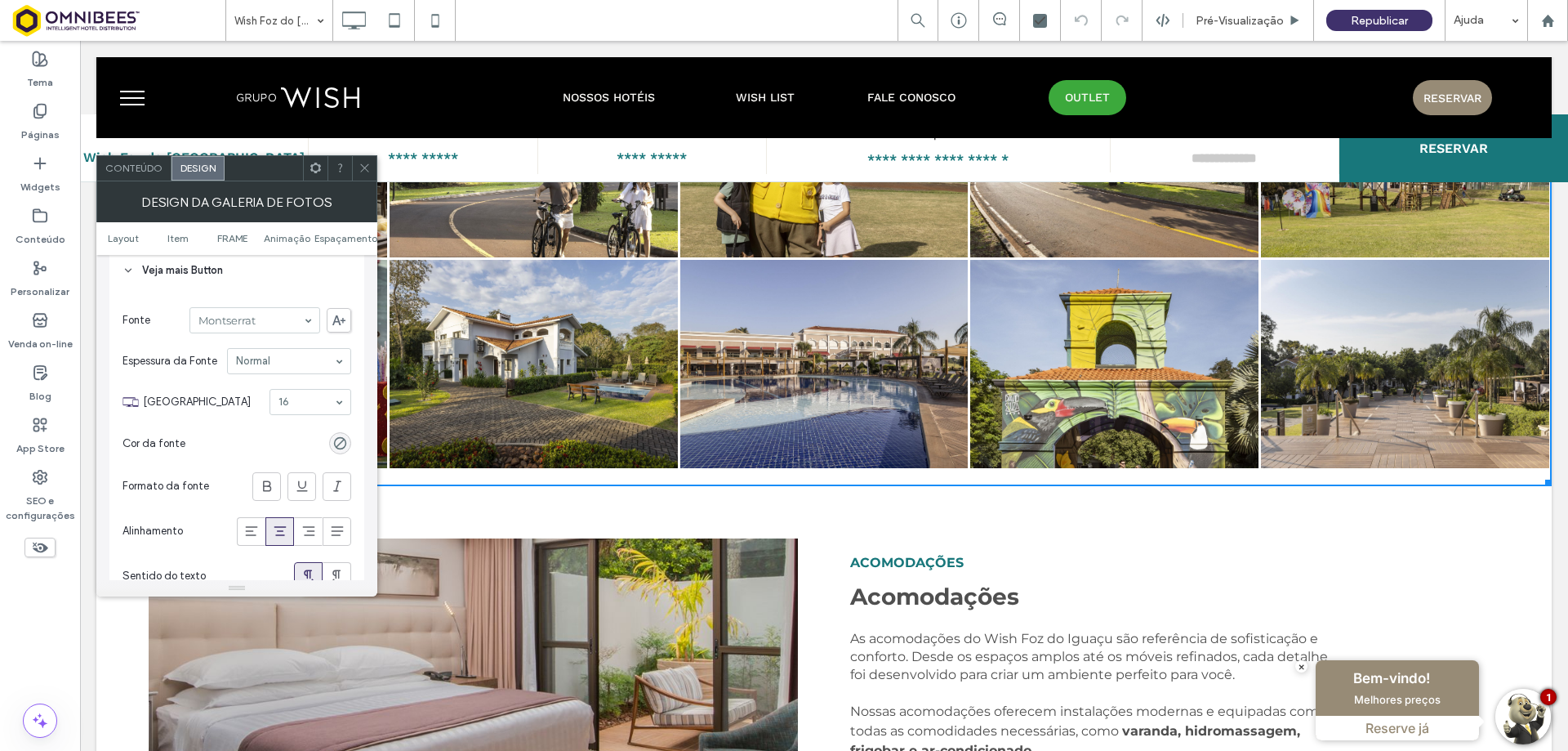
scroll to position [735, 0]
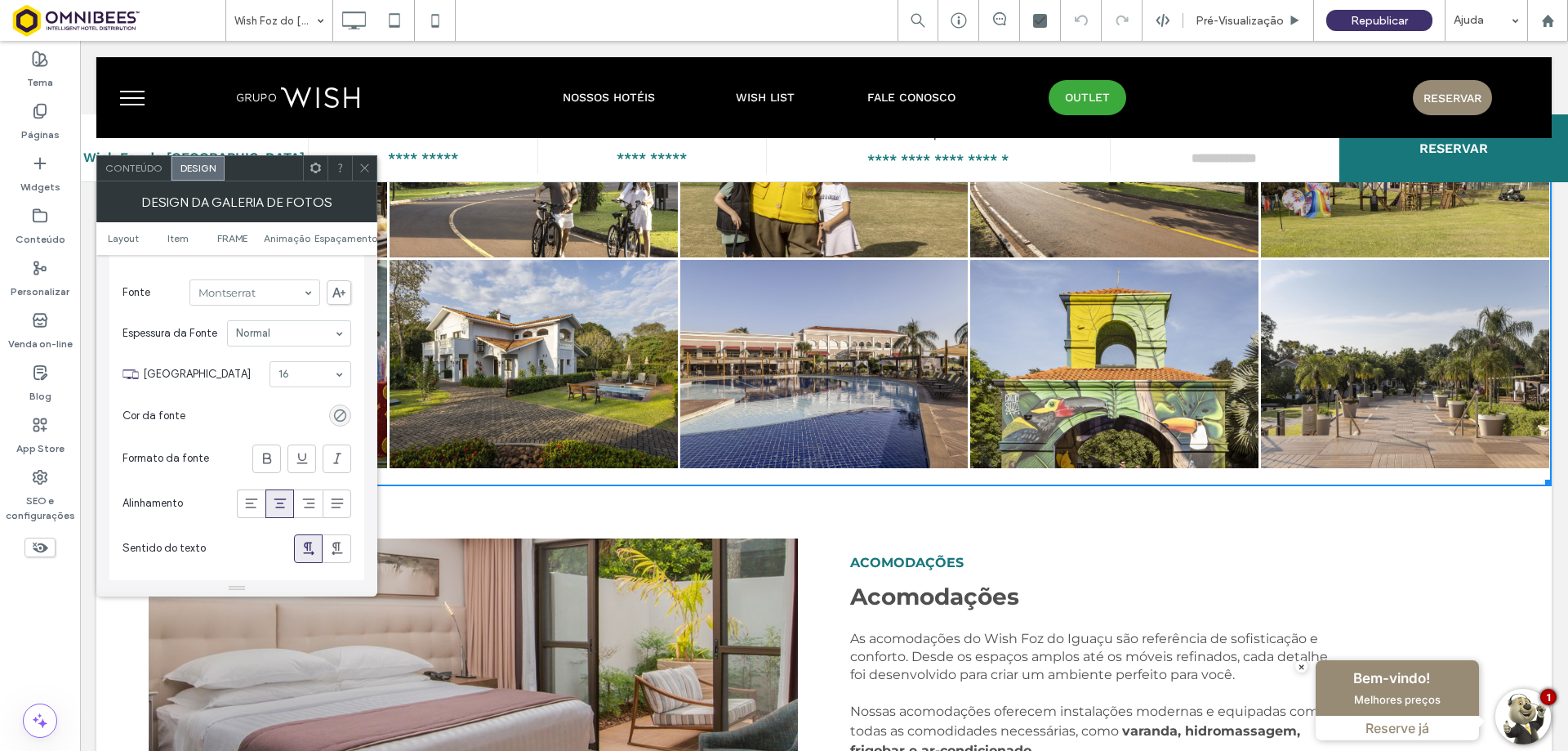
click at [336, 410] on div "rgba(0, 0, 0, 0)" at bounding box center [340, 415] width 14 height 14
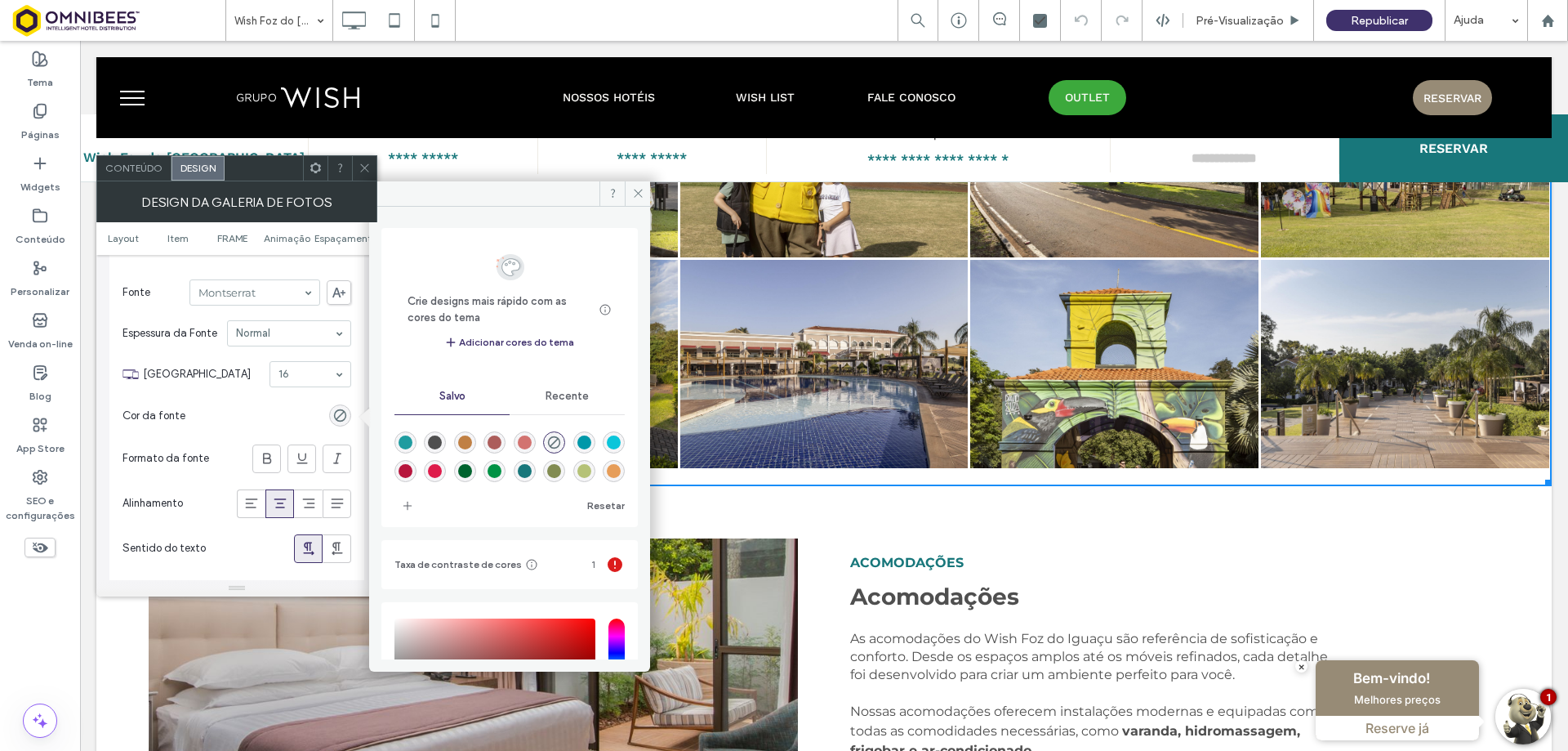
click at [439, 436] on div "rgba(79,79,79,1)" at bounding box center [435, 442] width 14 height 14
type input "*******"
type input "***"
type input "****"
click at [413, 469] on div "rgba(183,22,61,1)" at bounding box center [405, 471] width 14 height 14
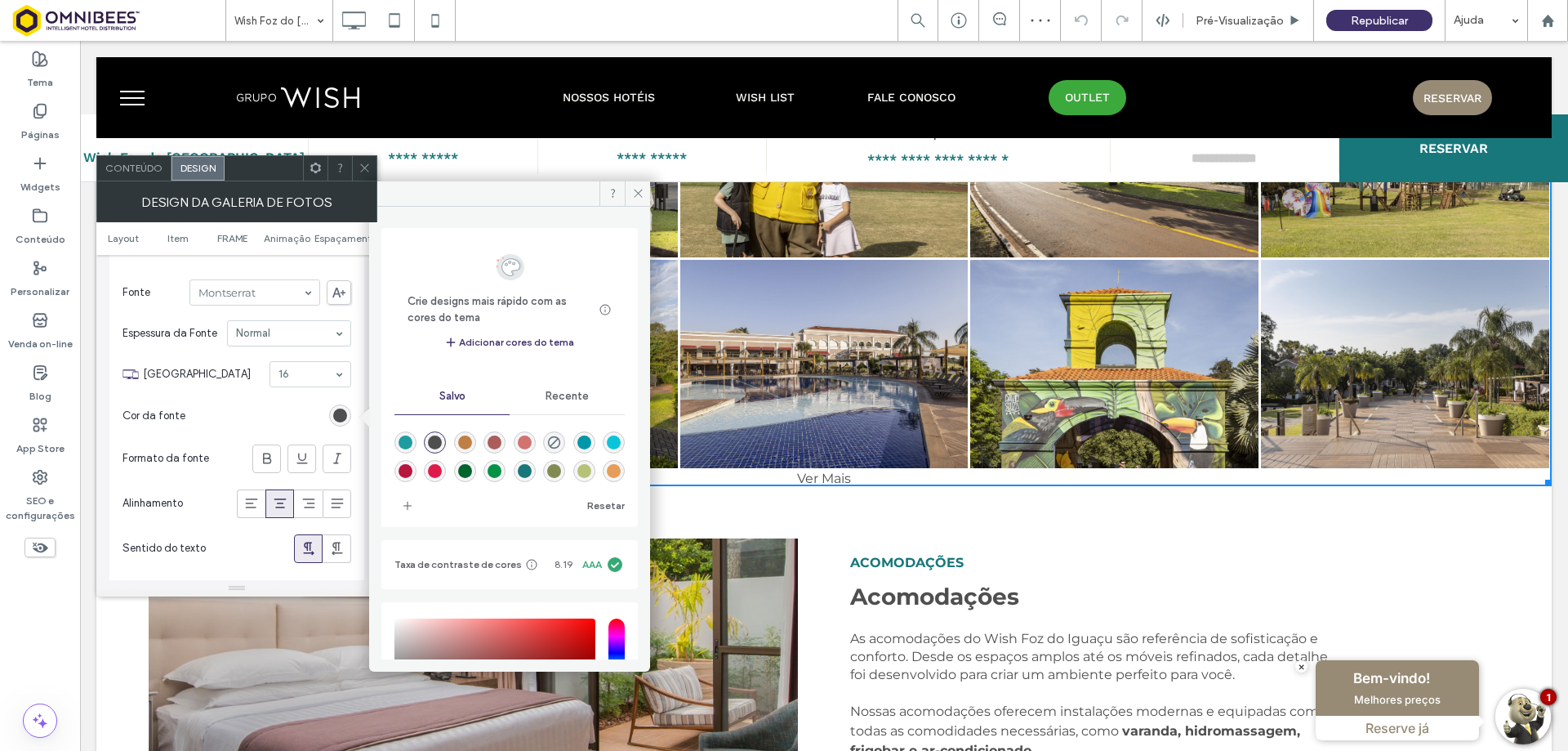
type input "*******"
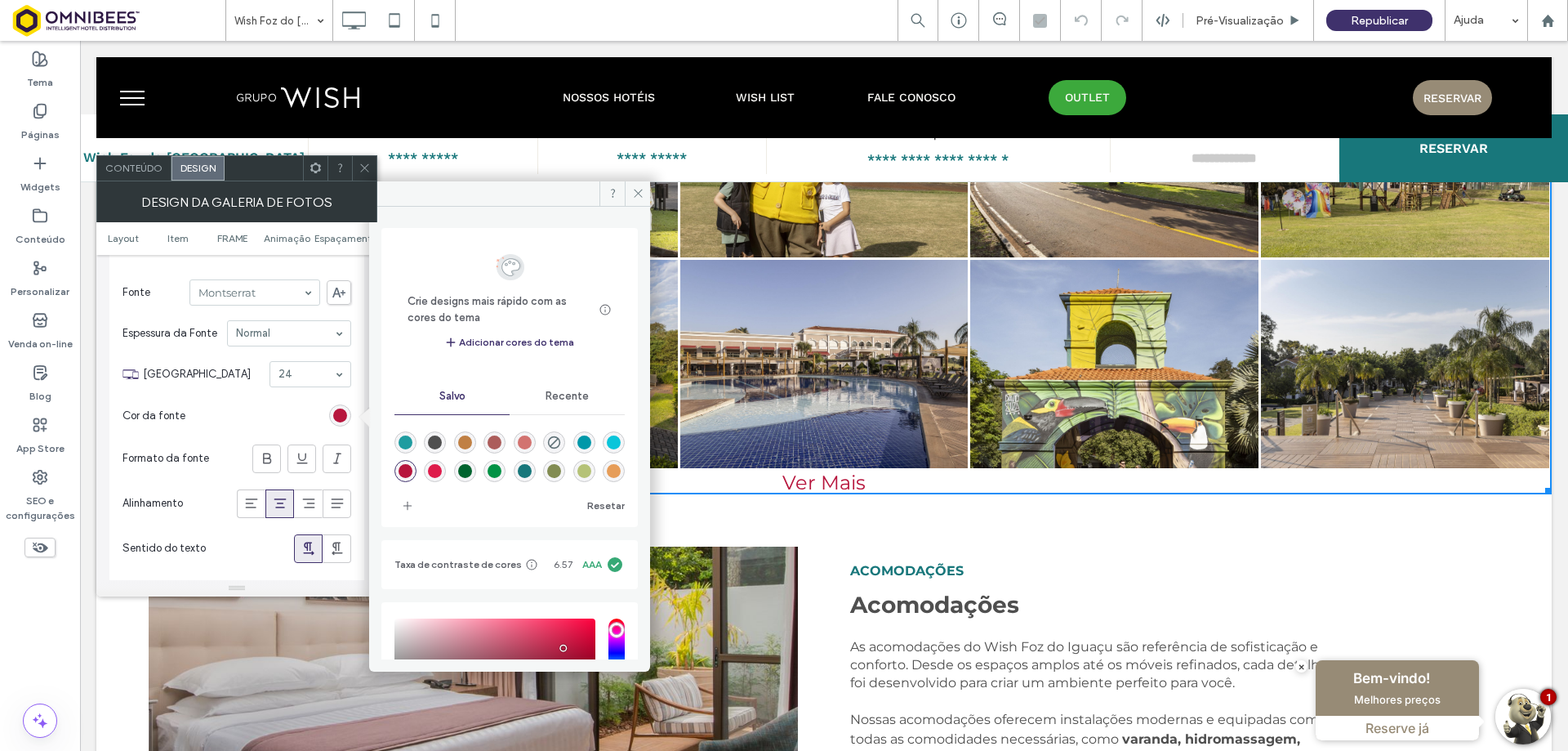
drag, startPoint x: 270, startPoint y: 459, endPoint x: 289, endPoint y: 426, distance: 38.1
click at [270, 458] on use at bounding box center [267, 459] width 8 height 11
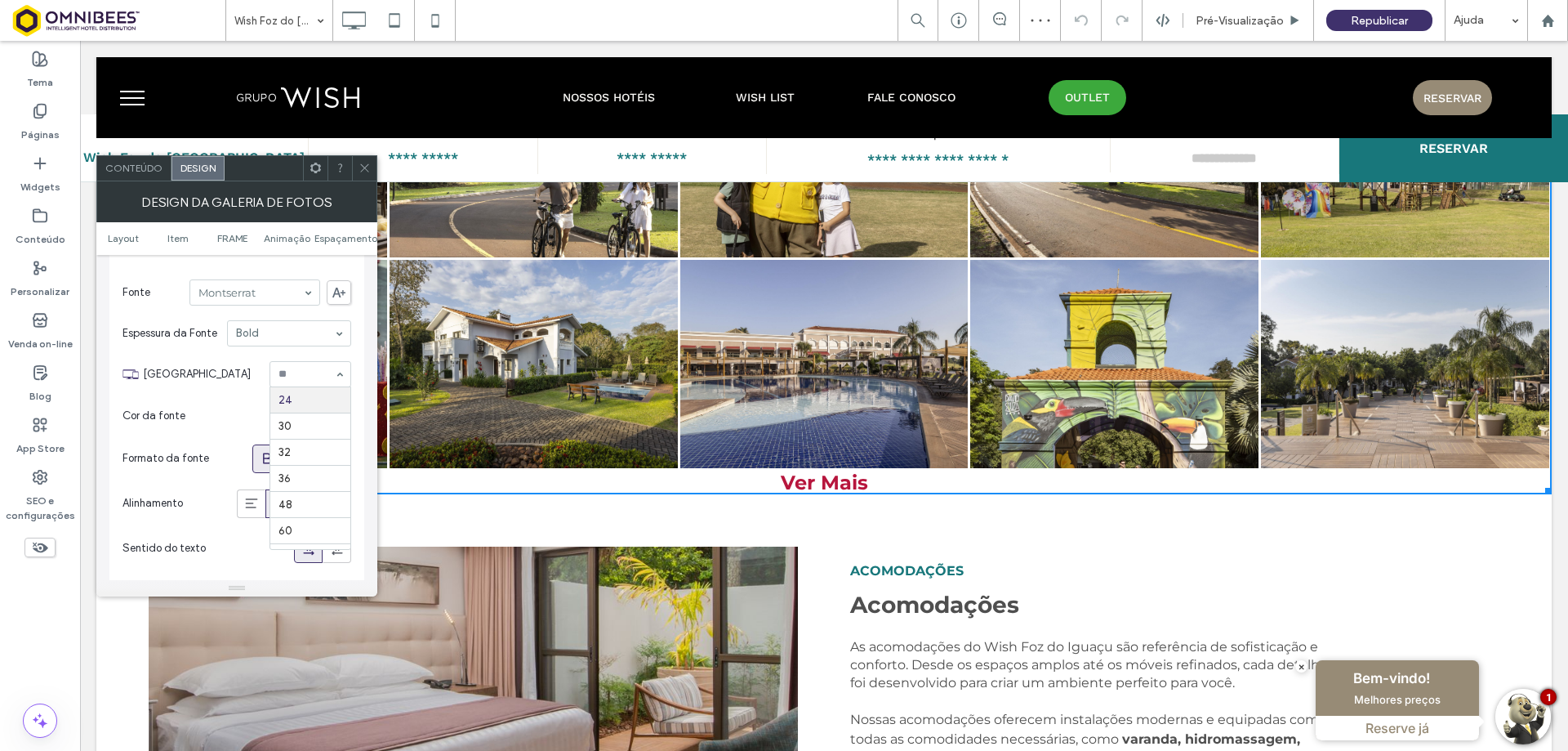
scroll to position [127, 0]
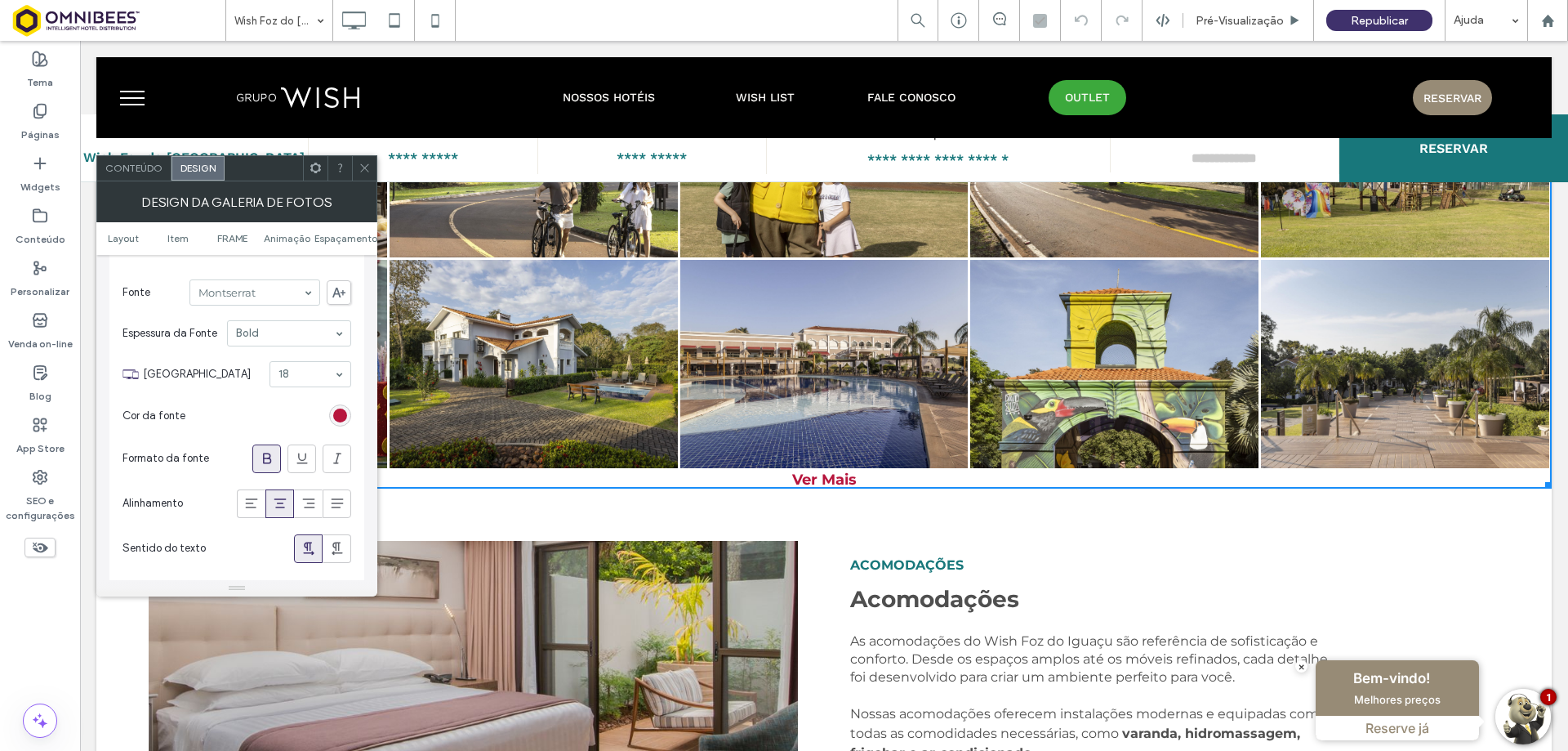
click at [371, 173] on div at bounding box center [363, 168] width 24 height 24
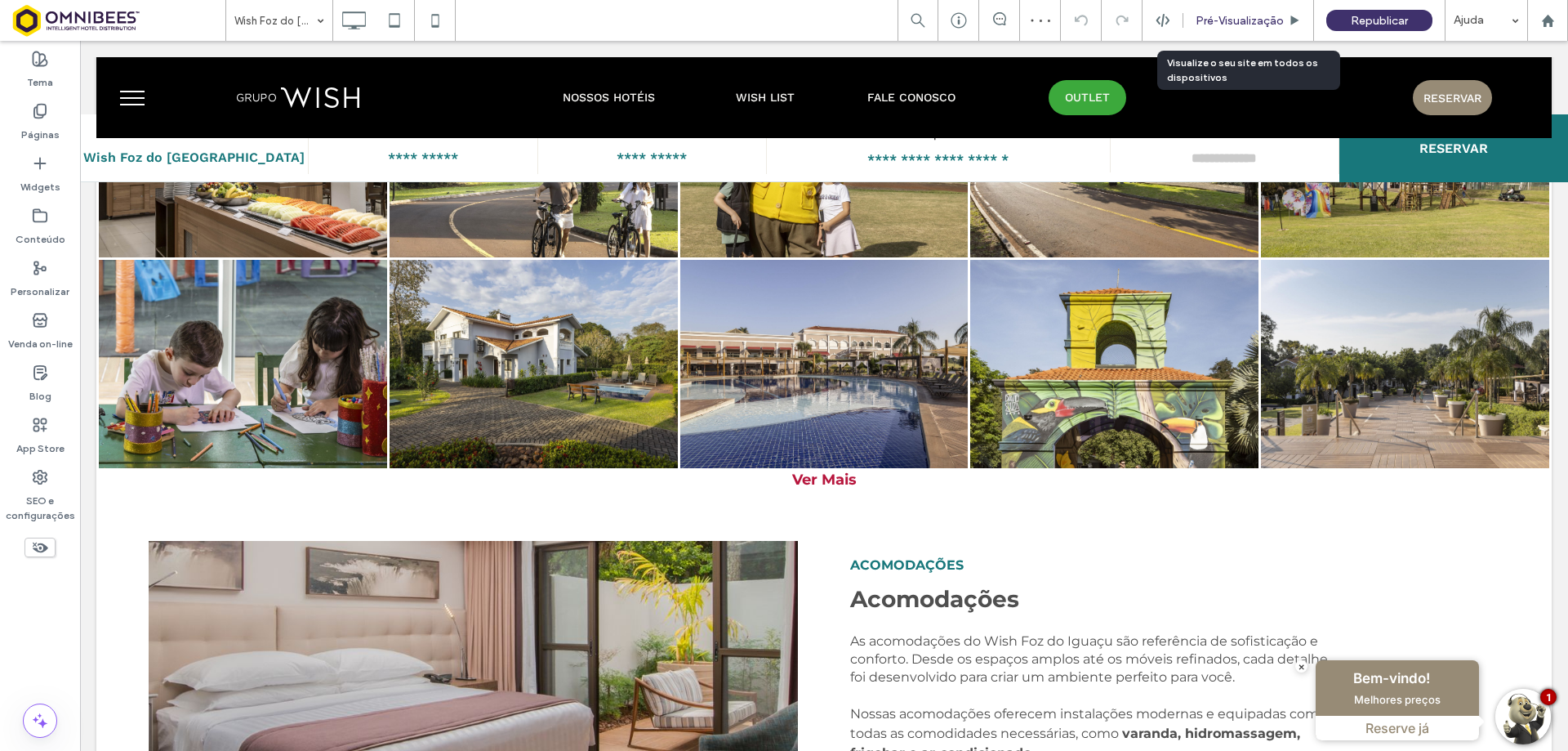
click at [1264, 14] on span "Pré-Visualizaçāo" at bounding box center [1240, 20] width 88 height 14
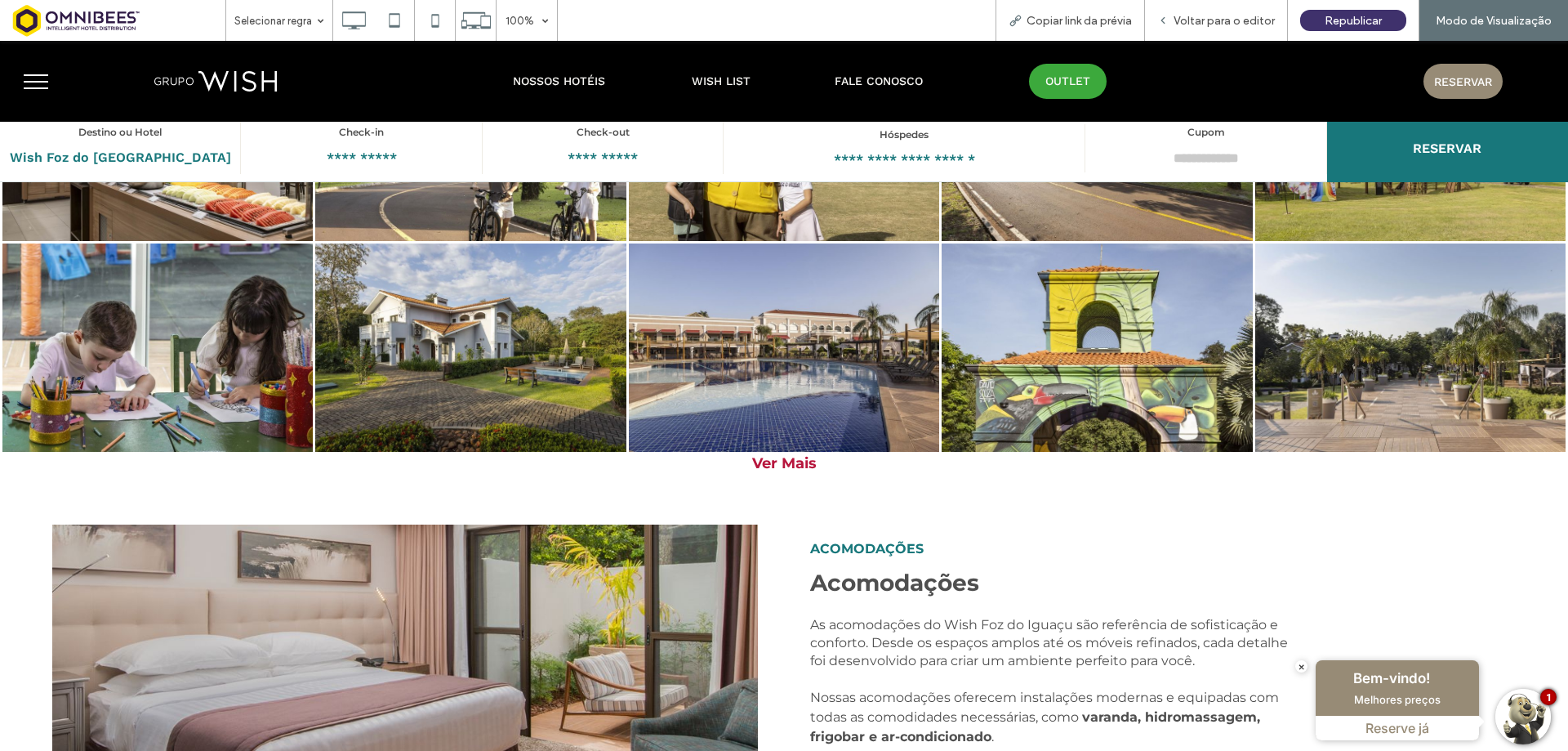
click at [783, 466] on div "Ver Mais" at bounding box center [784, 463] width 1568 height 18
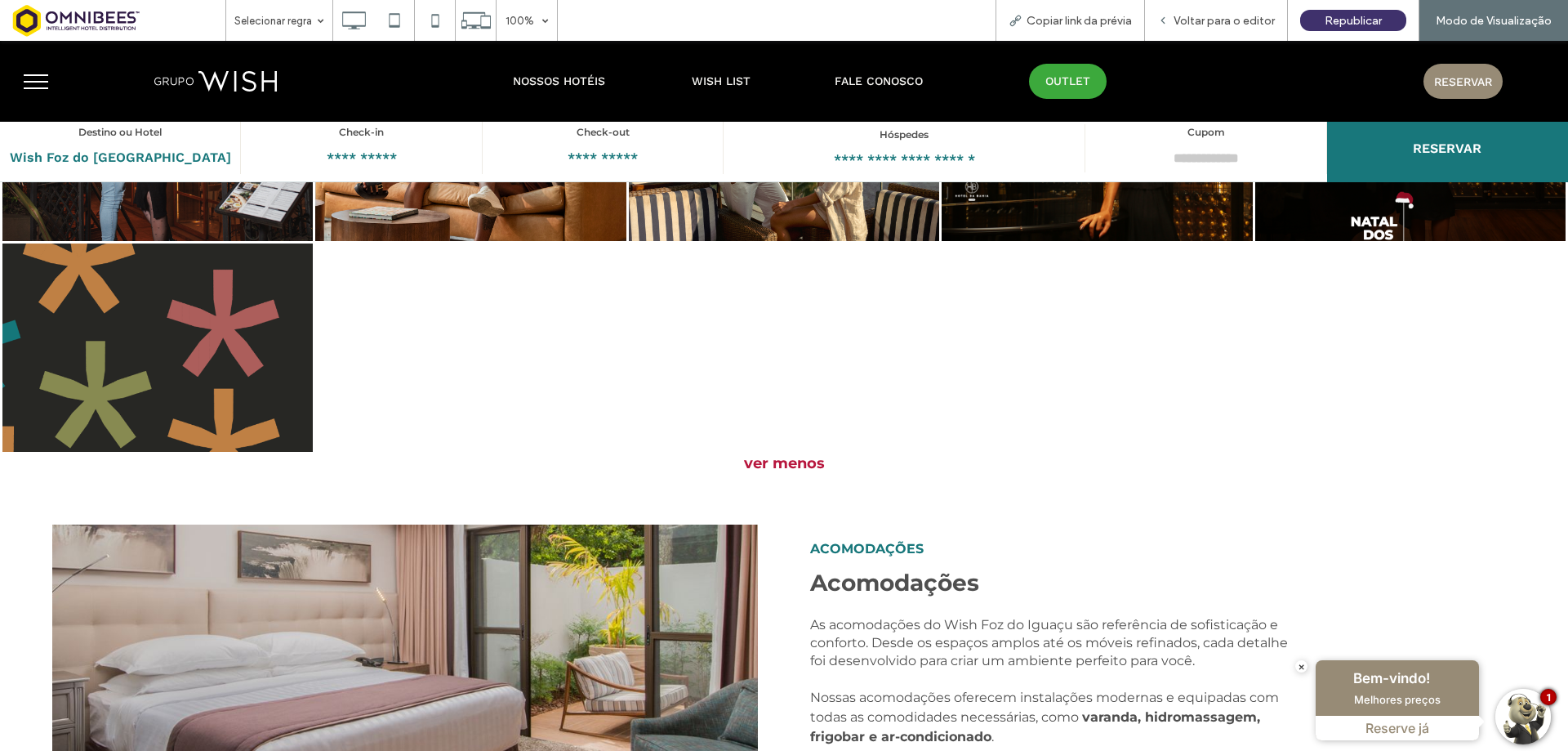
click at [775, 454] on div "ver menos" at bounding box center [784, 463] width 1568 height 18
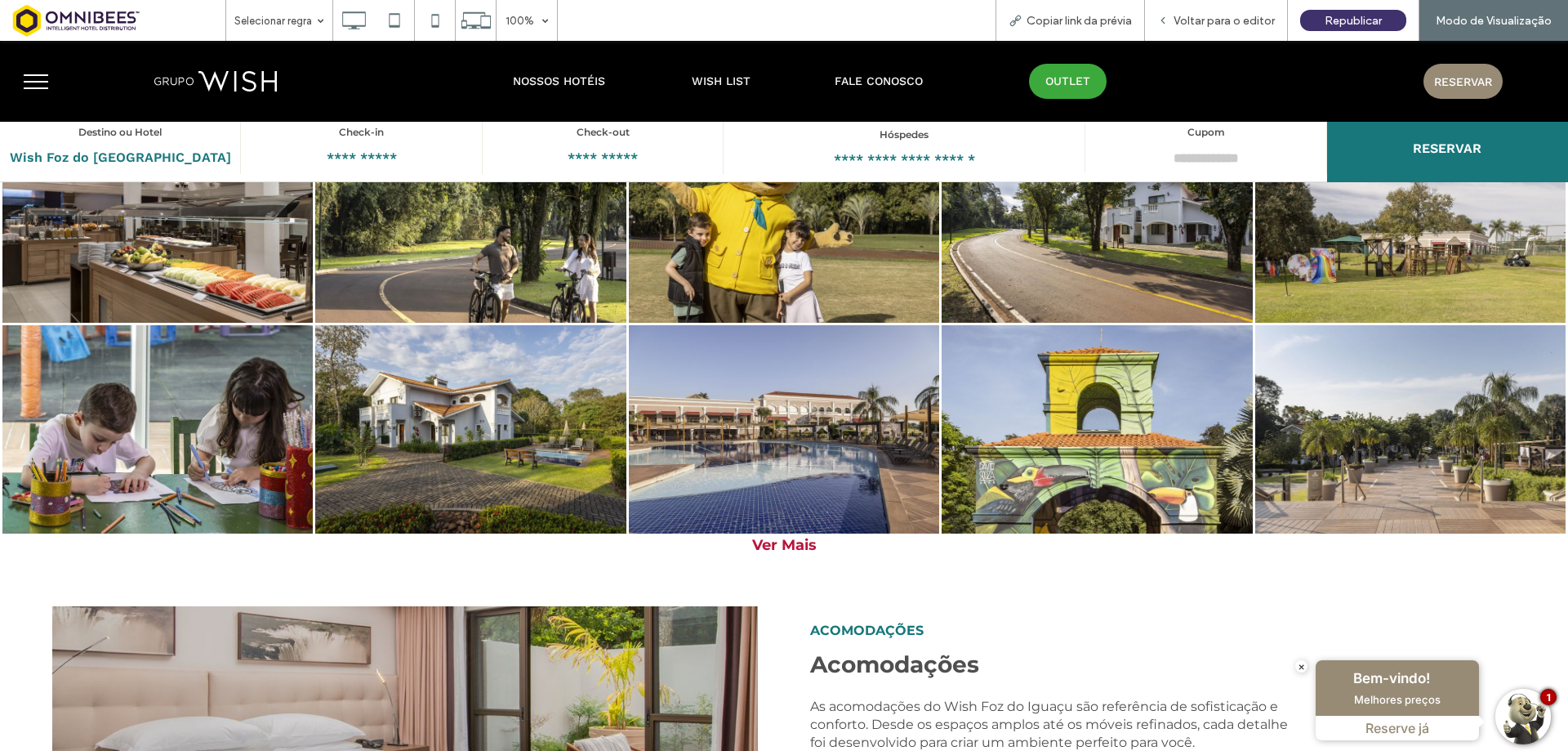
click at [787, 536] on div "Ver Mais" at bounding box center [784, 545] width 1568 height 18
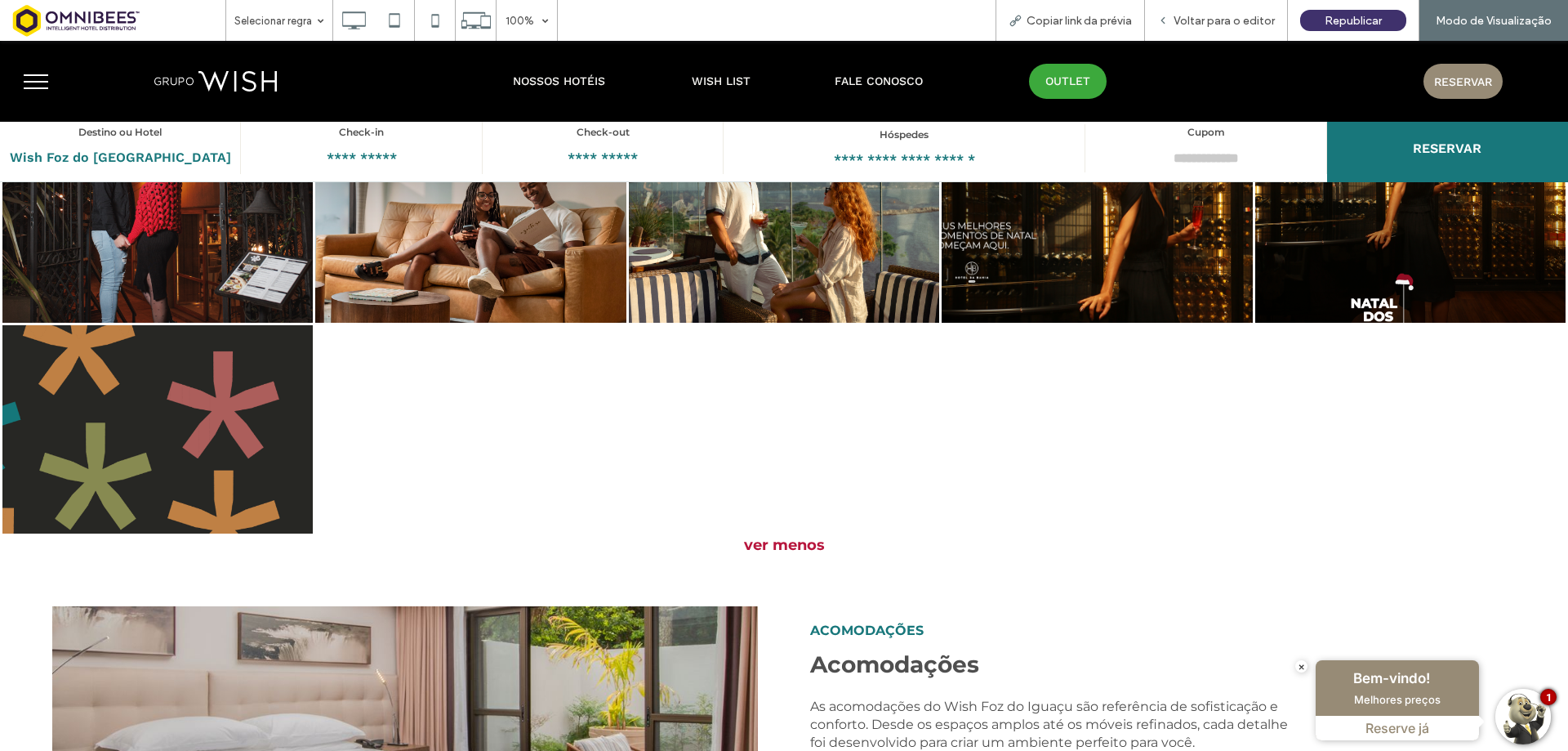
click at [787, 536] on div "ver menos" at bounding box center [784, 545] width 1568 height 18
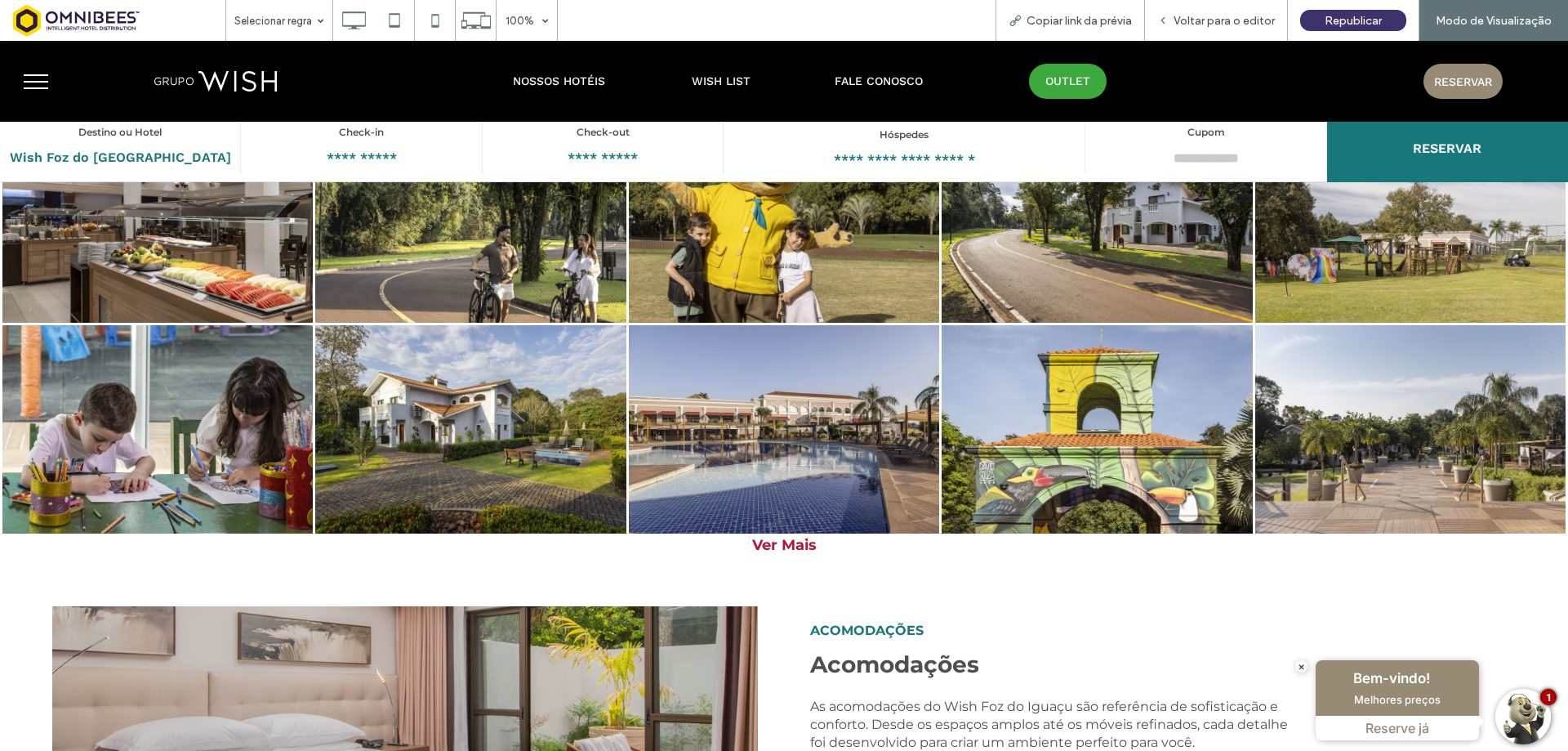
click at [787, 536] on div "Ver Mais" at bounding box center [784, 545] width 1568 height 18
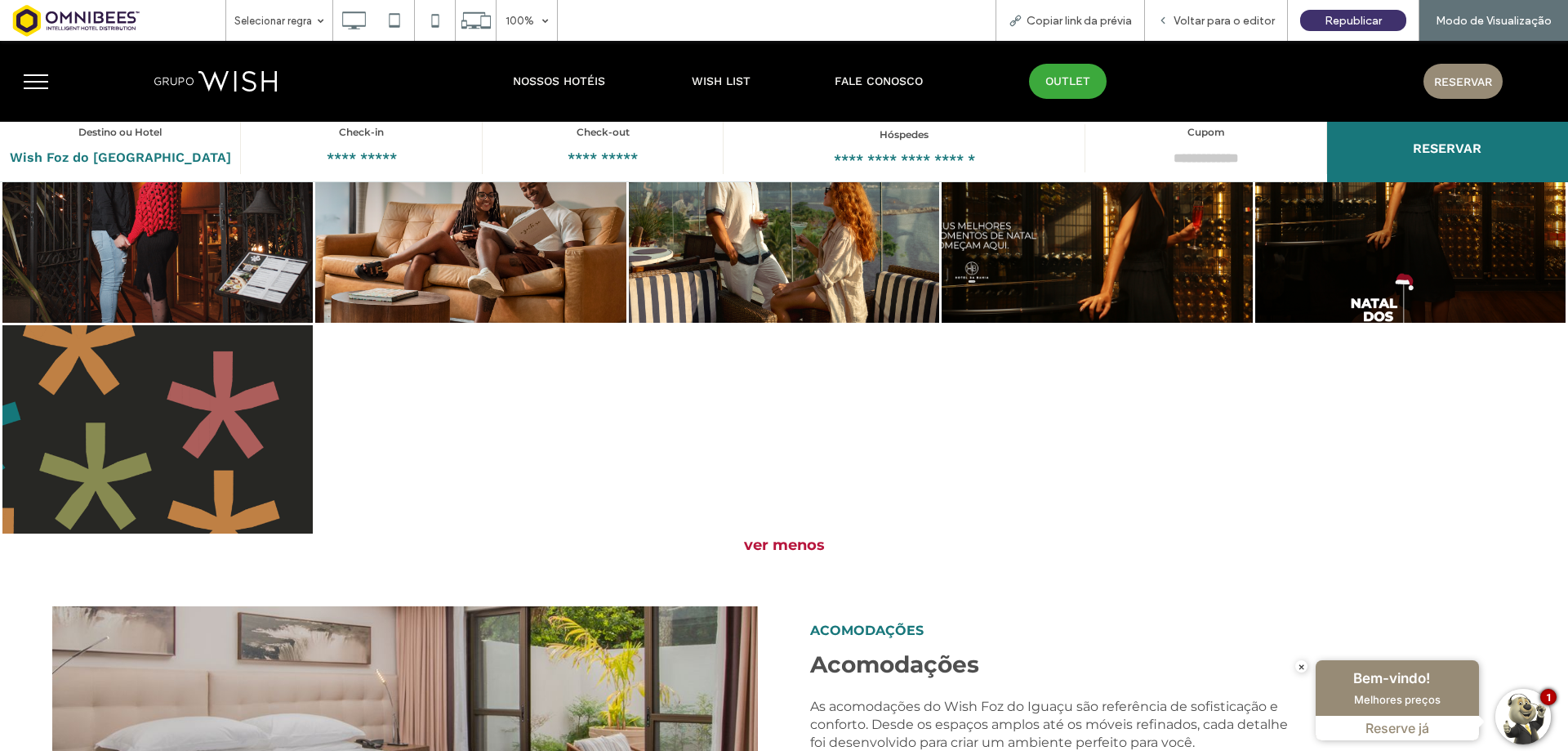
click at [787, 536] on div "ver menos" at bounding box center [784, 545] width 1568 height 18
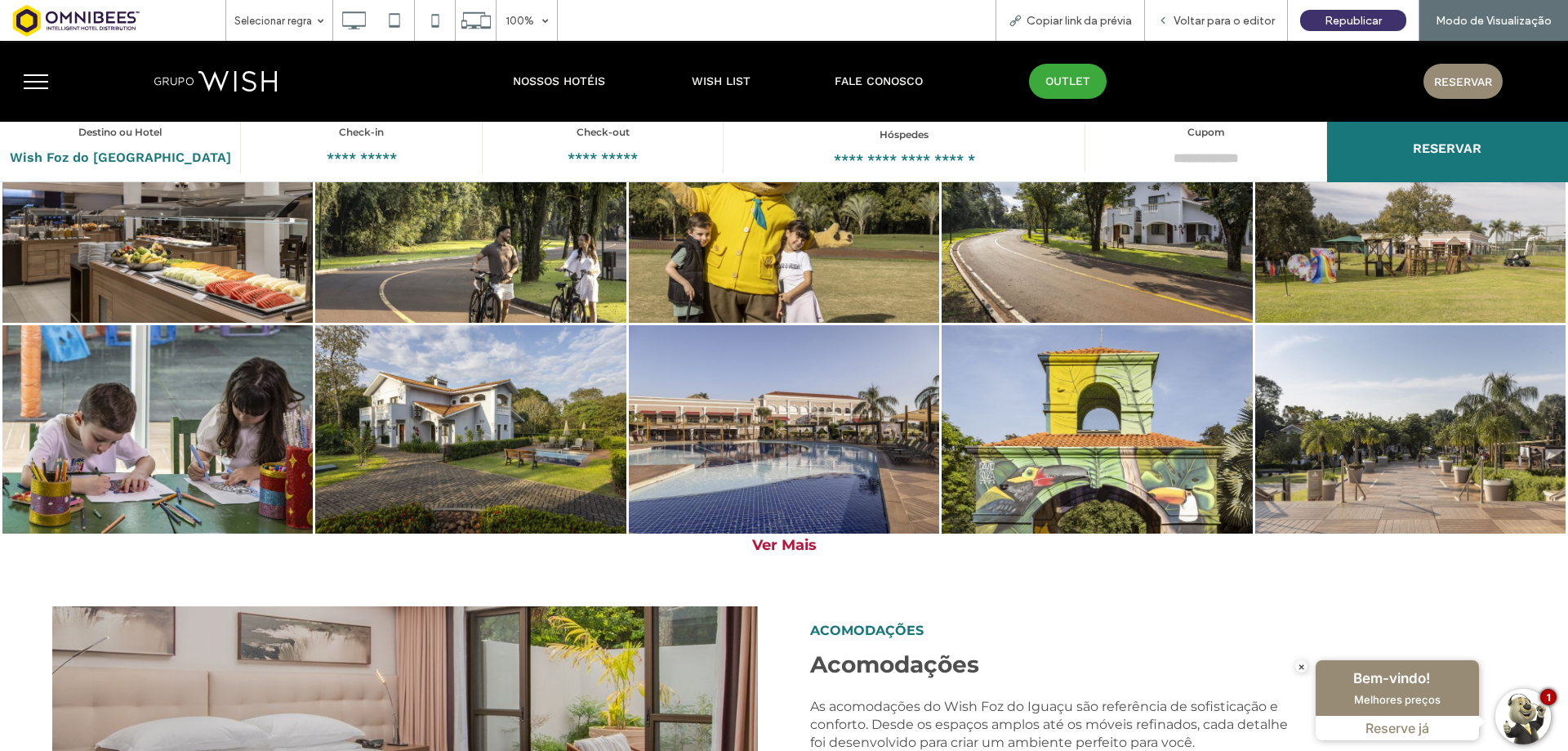
click at [806, 546] on div "Ver Mais" at bounding box center [784, 545] width 1568 height 18
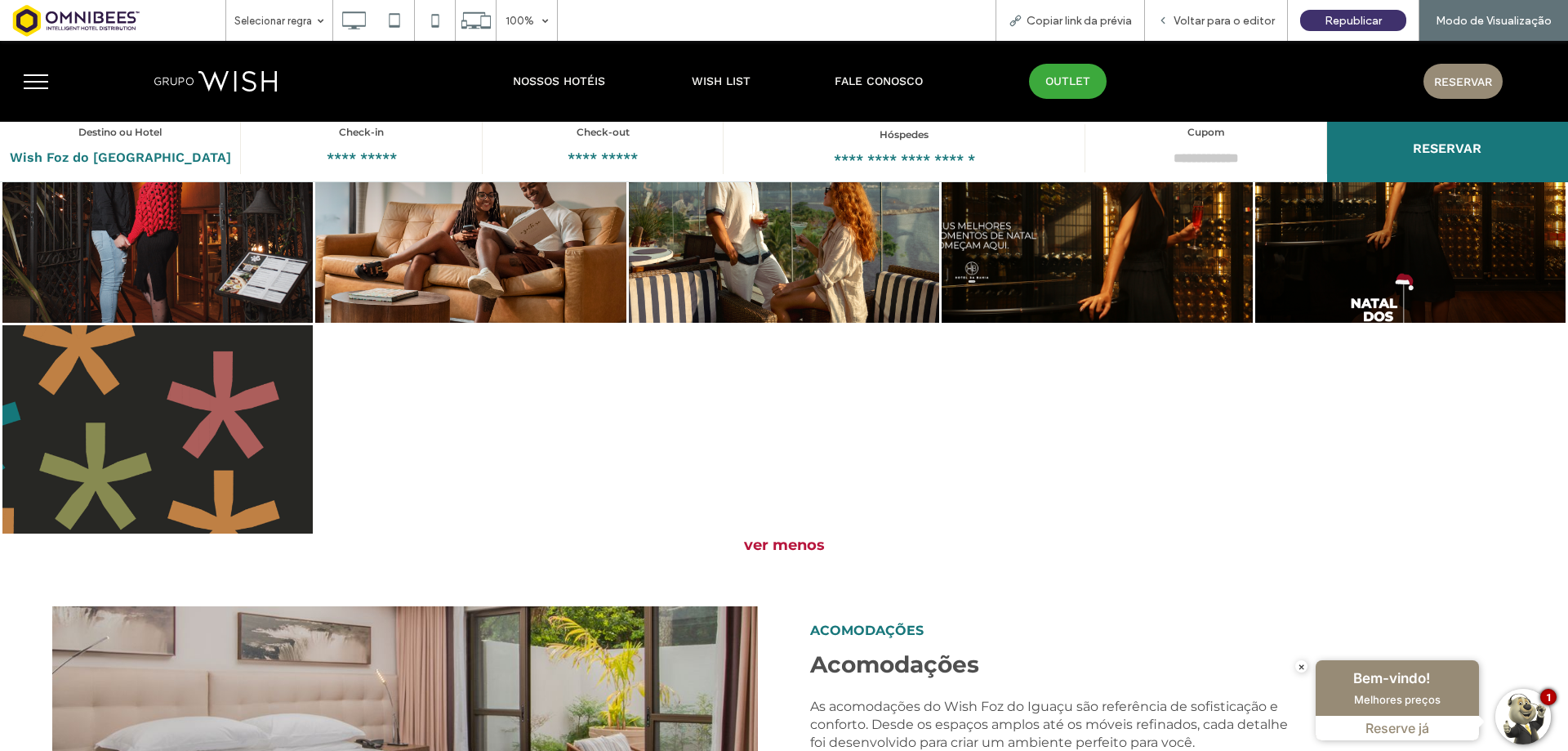
click at [806, 546] on div "ver menos" at bounding box center [784, 545] width 1568 height 18
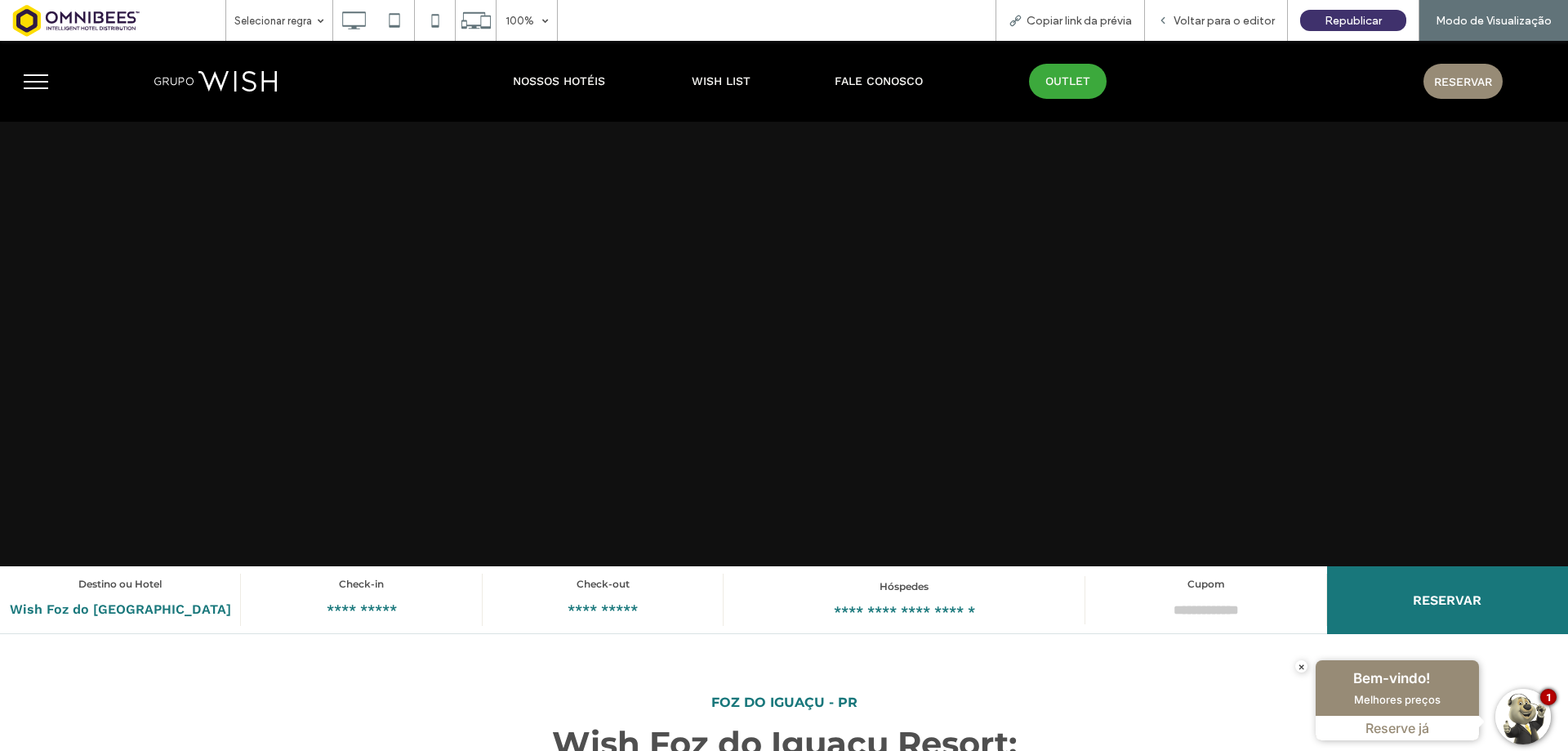
scroll to position [408, 0]
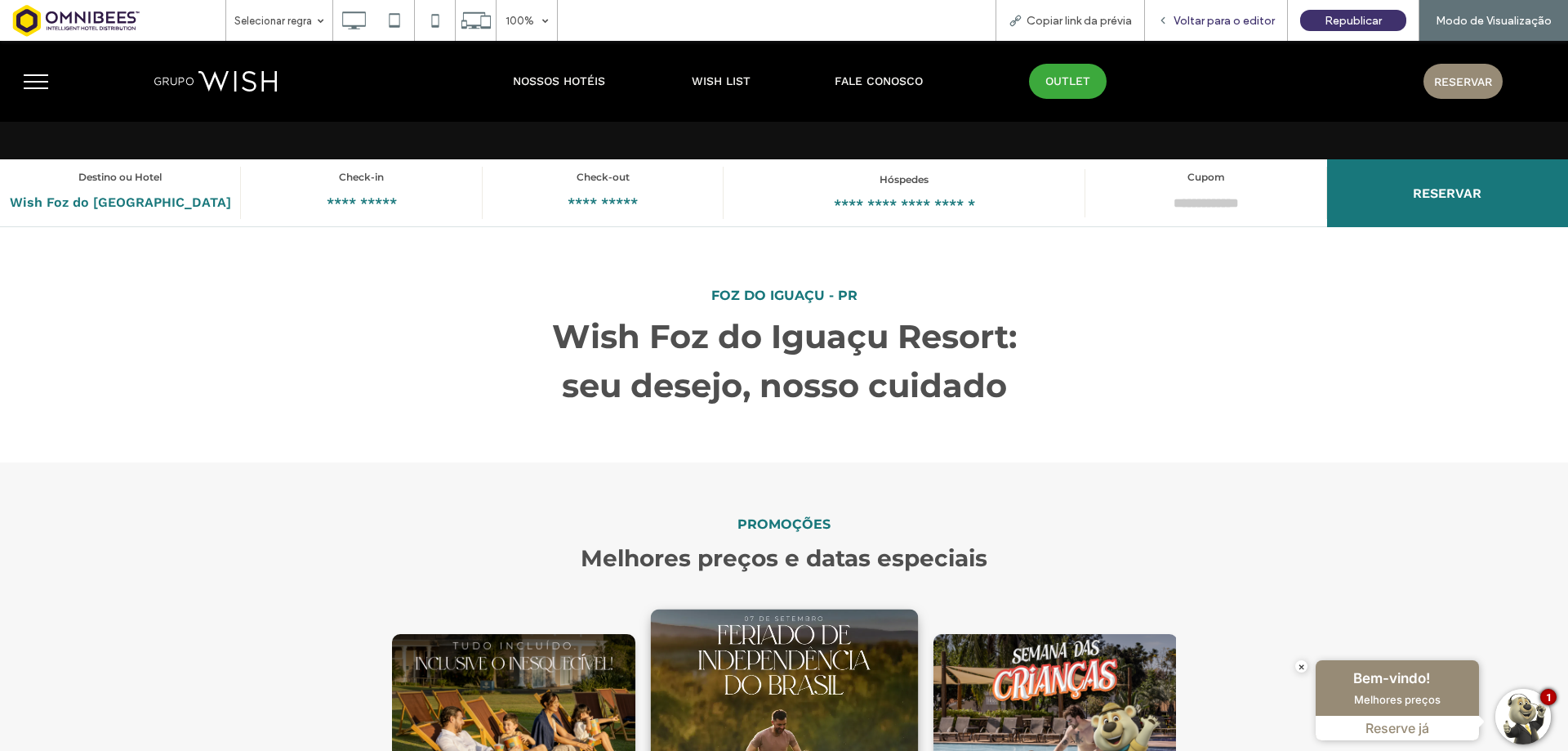
click at [1232, 20] on span "Voltar para o editor" at bounding box center [1224, 20] width 101 height 14
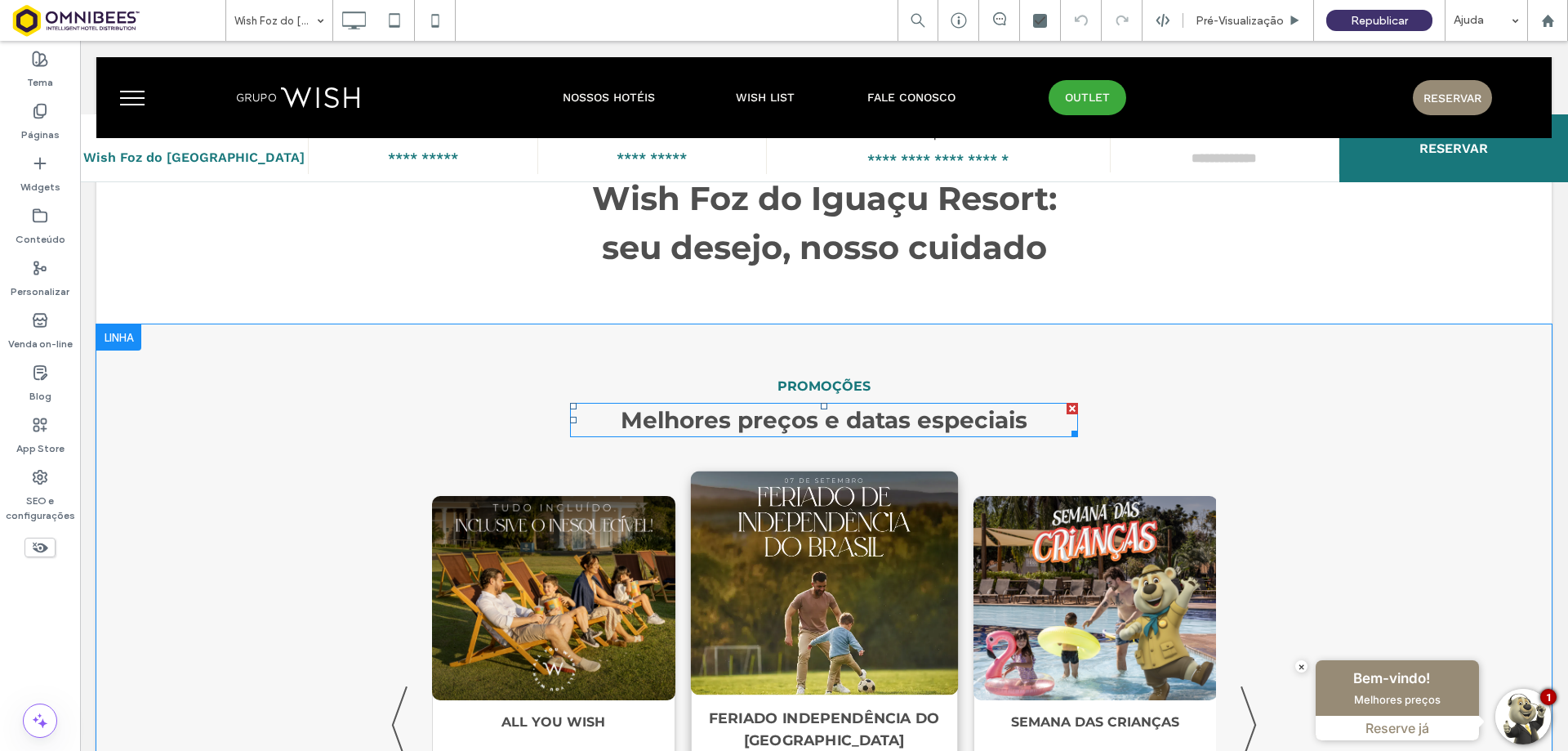
scroll to position [572, 0]
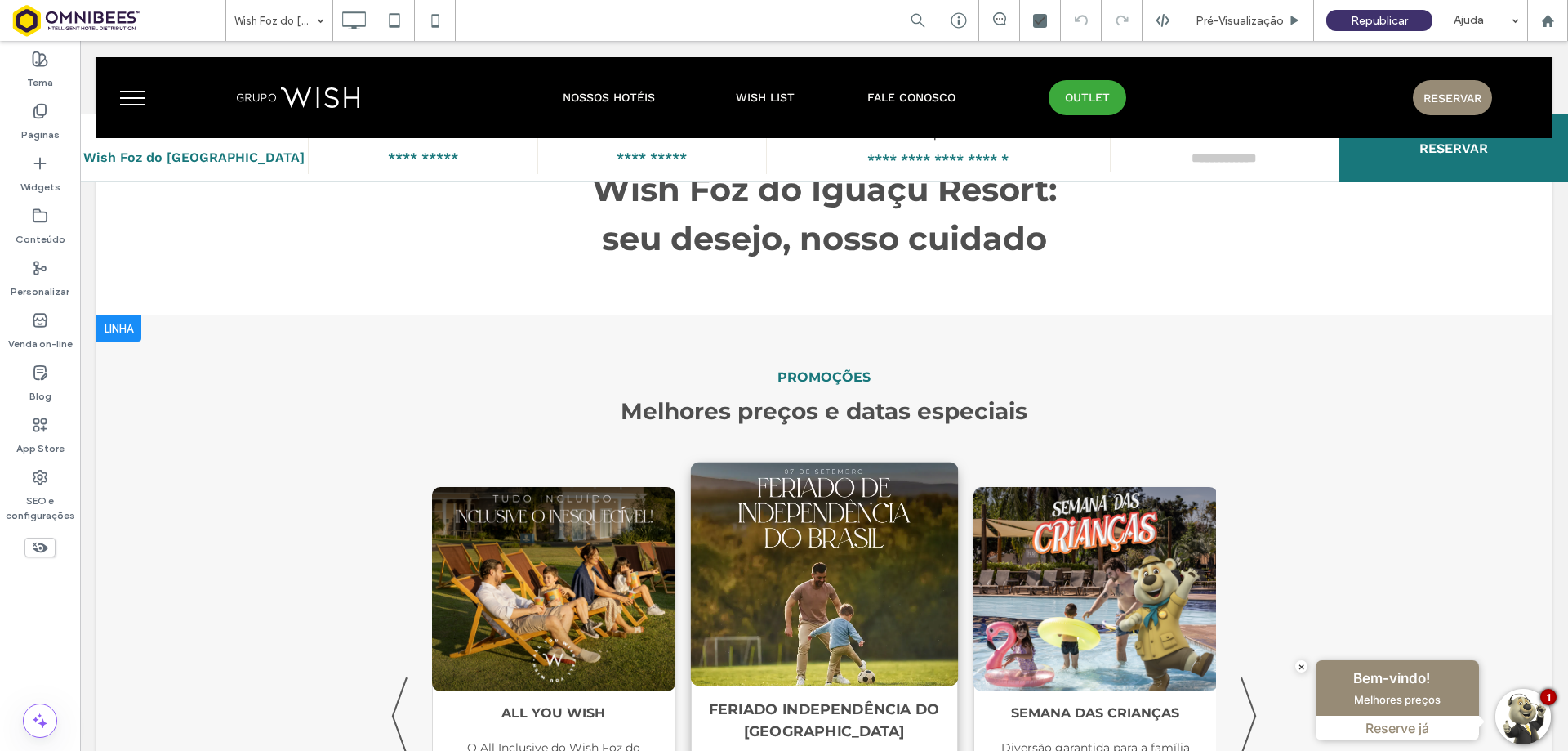
click at [115, 324] on div at bounding box center [119, 328] width 45 height 26
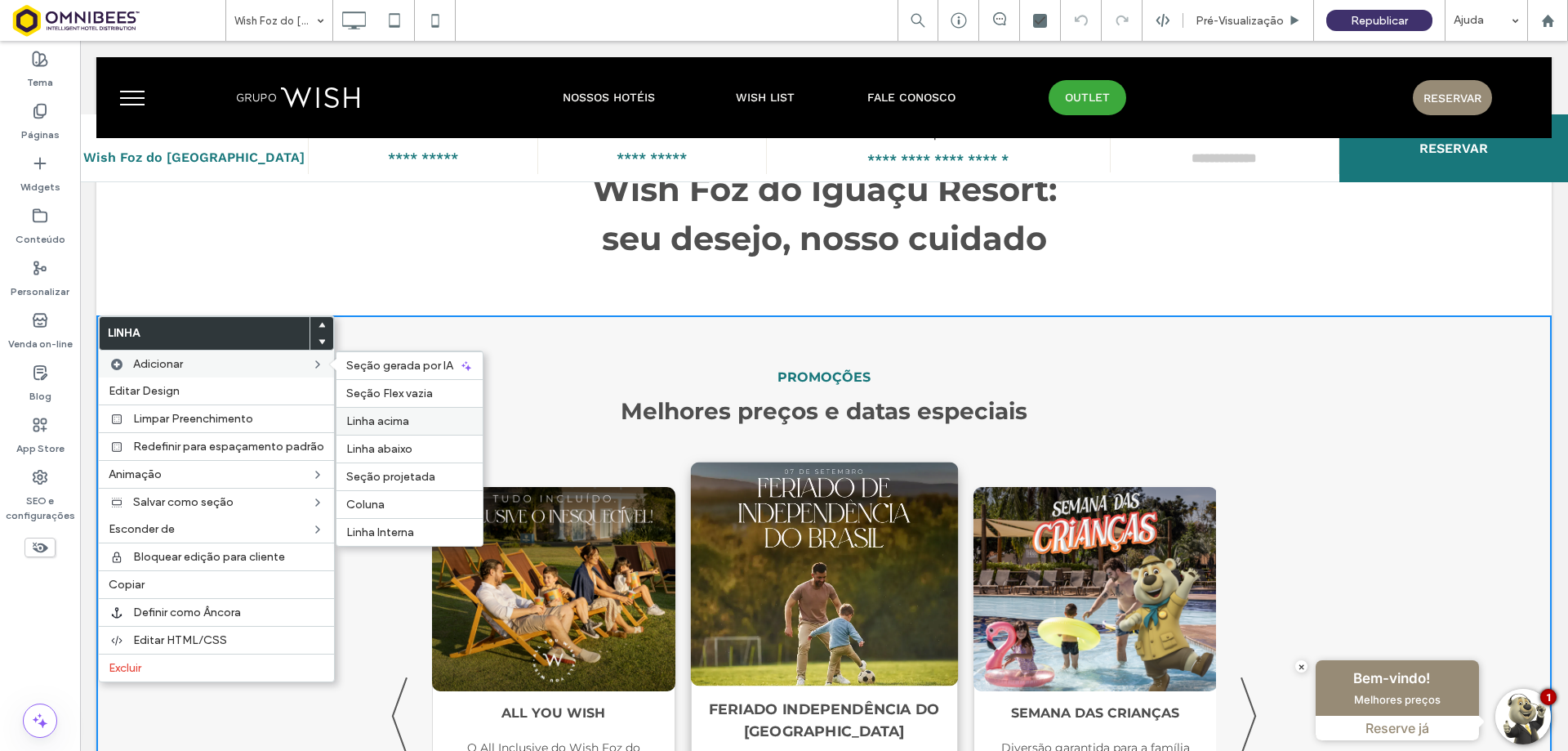
click at [405, 417] on span "Linha acima" at bounding box center [378, 420] width 63 height 14
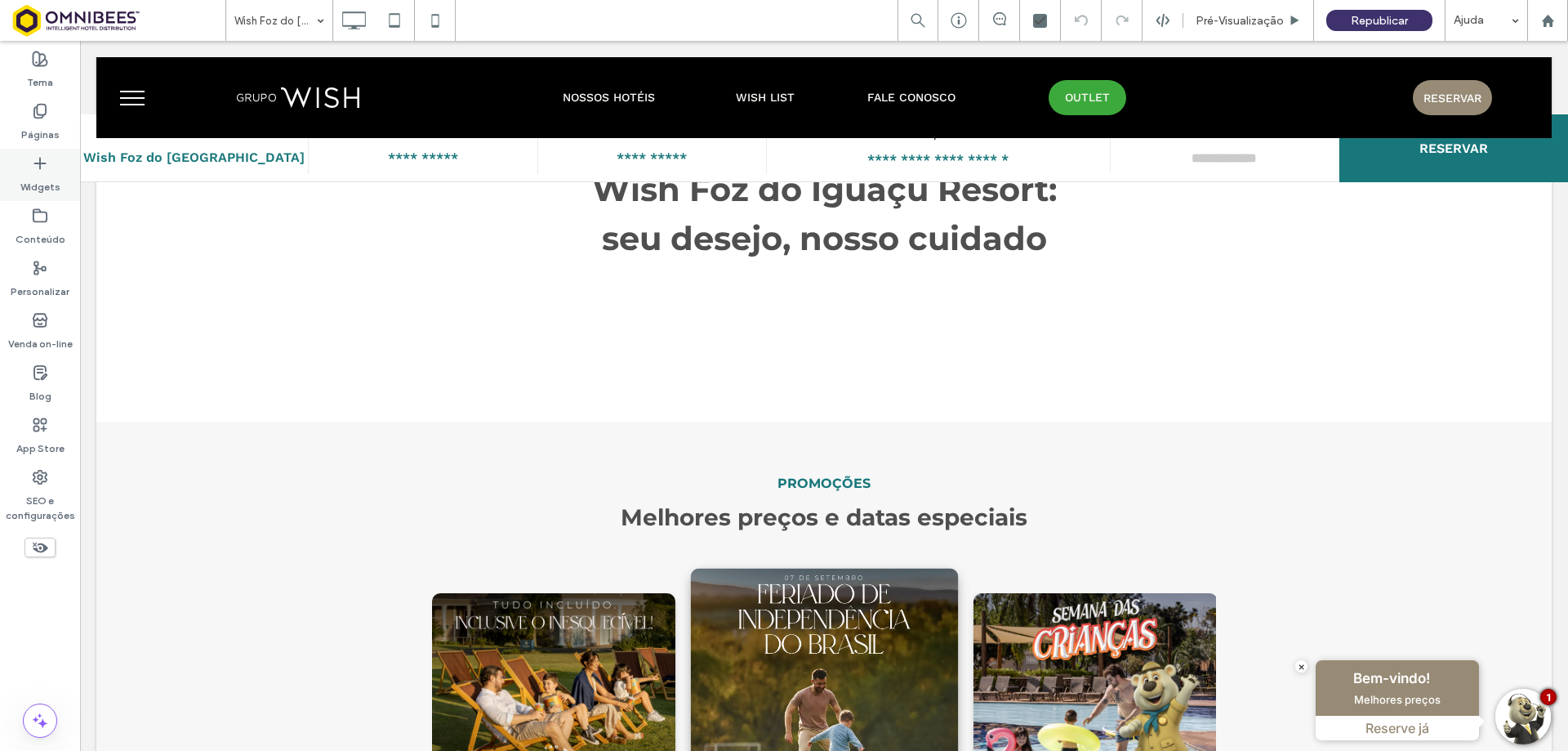
click at [48, 169] on div "Widgets" at bounding box center [40, 175] width 80 height 52
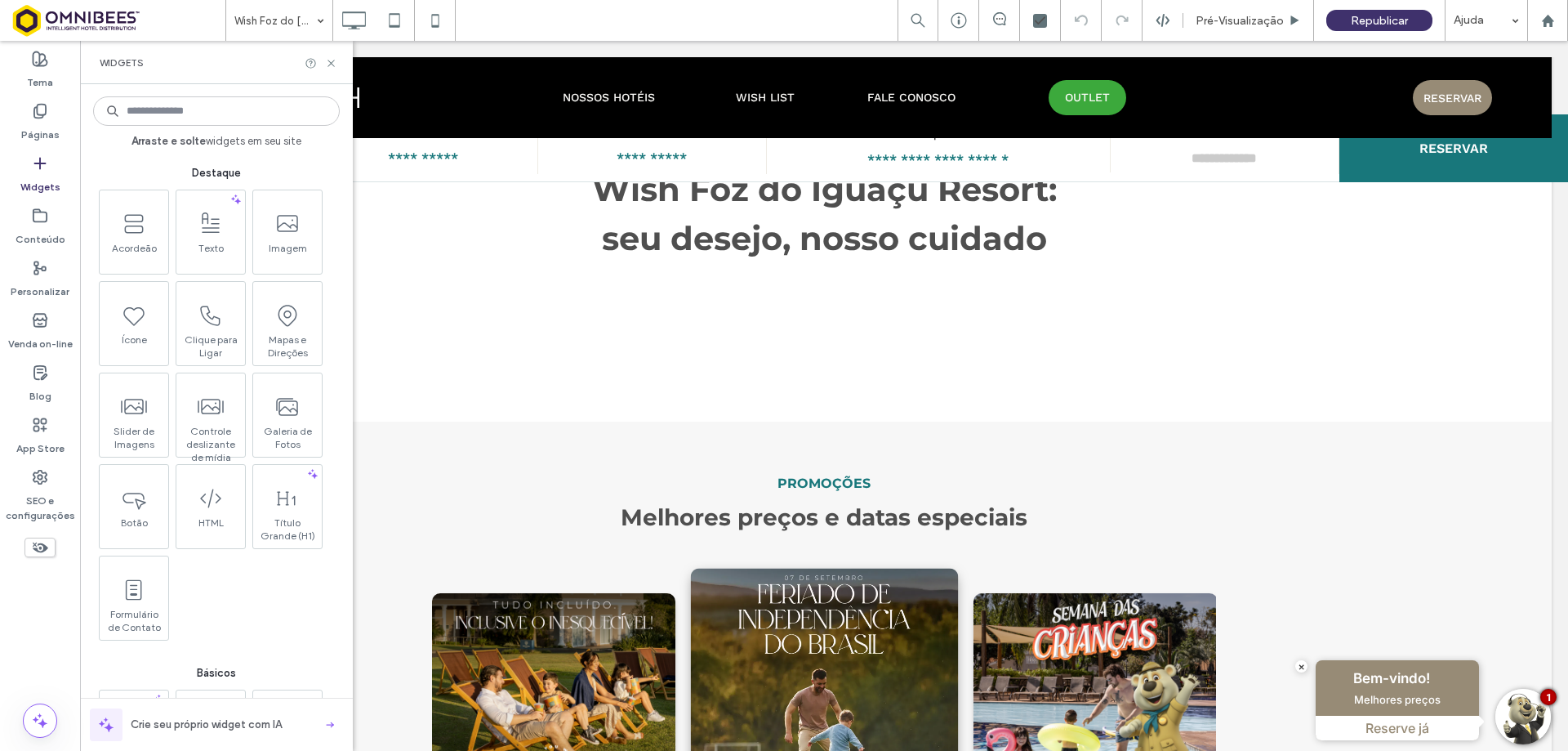
click at [227, 113] on input at bounding box center [216, 111] width 247 height 30
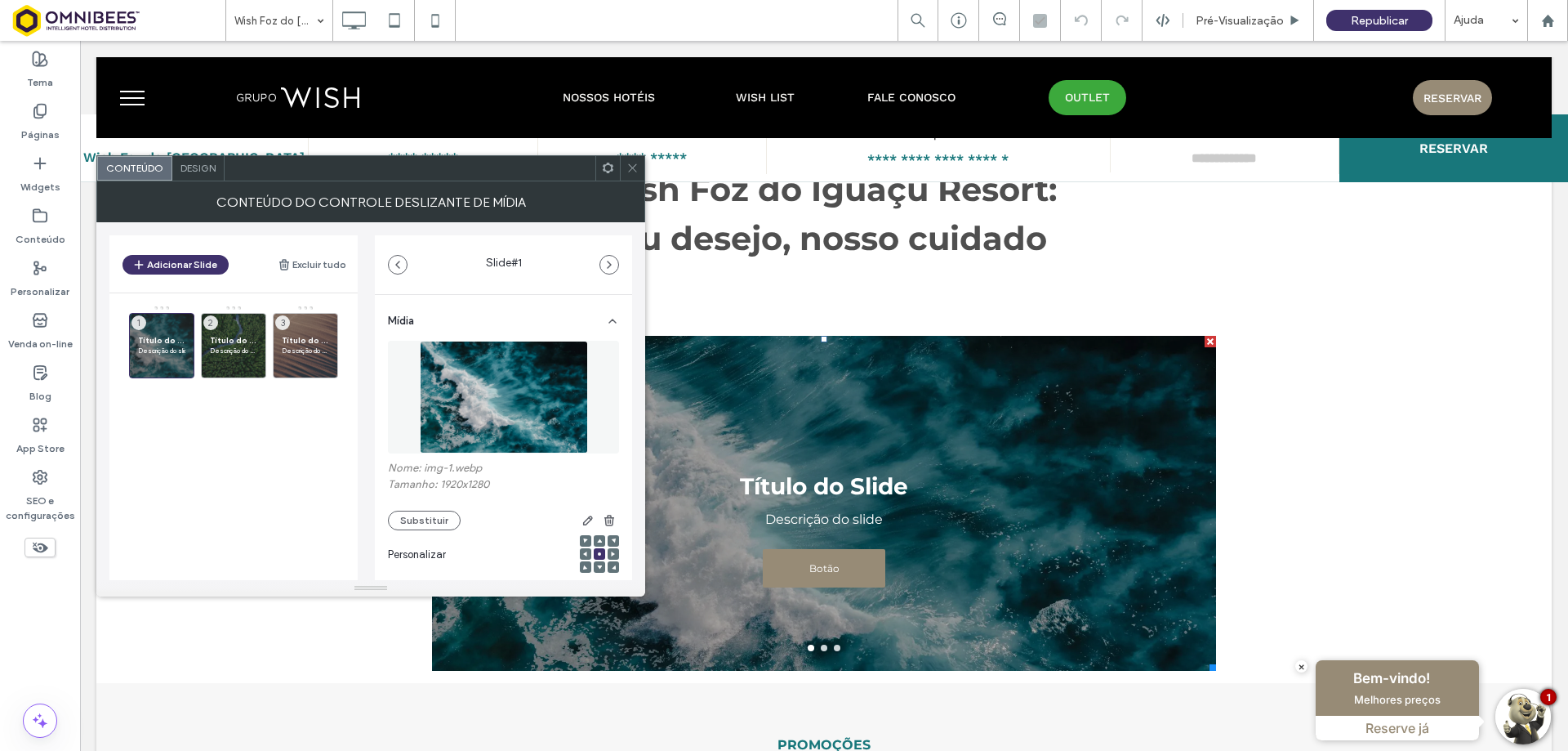
click at [638, 171] on div at bounding box center [632, 168] width 24 height 24
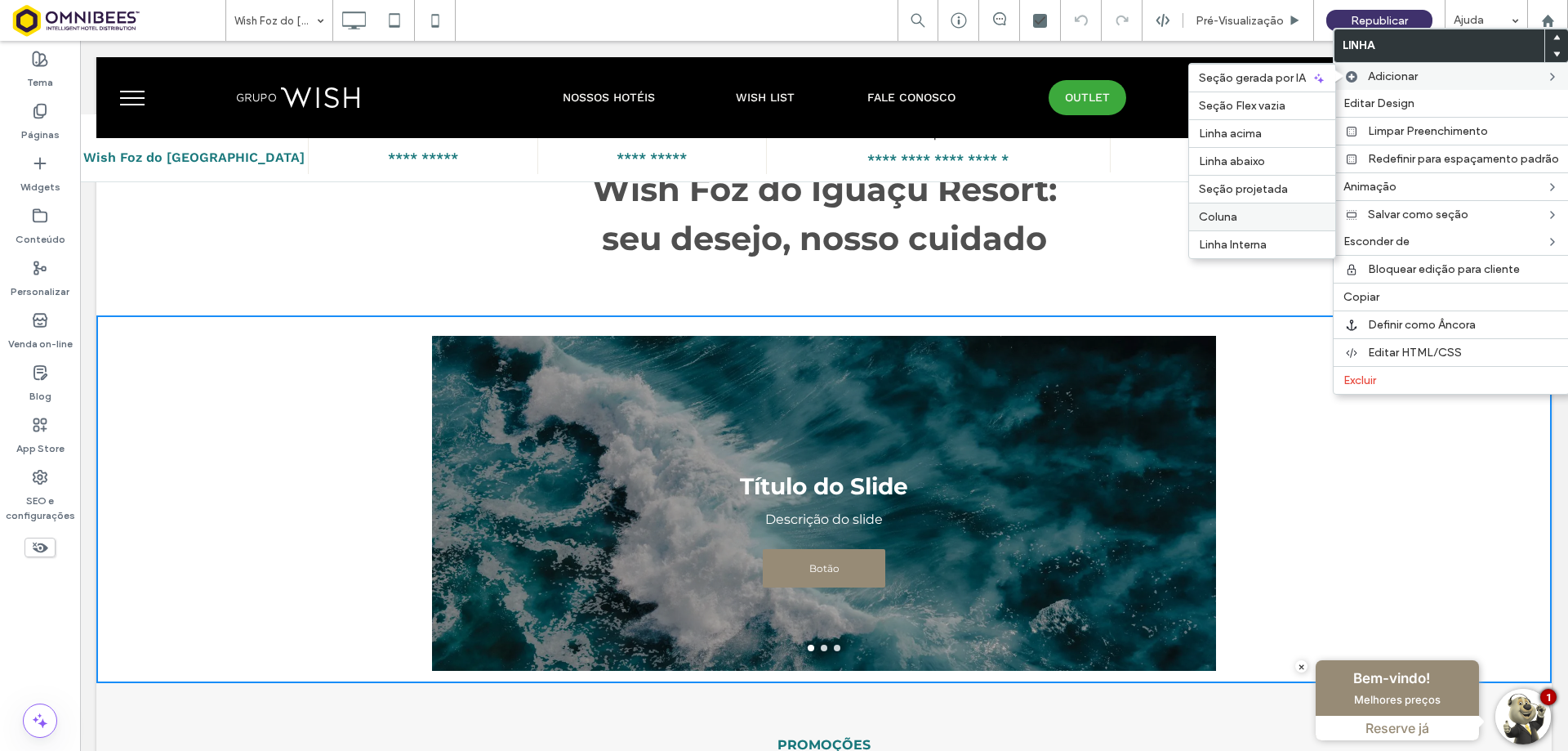
click at [1263, 216] on label "Coluna" at bounding box center [1262, 216] width 126 height 14
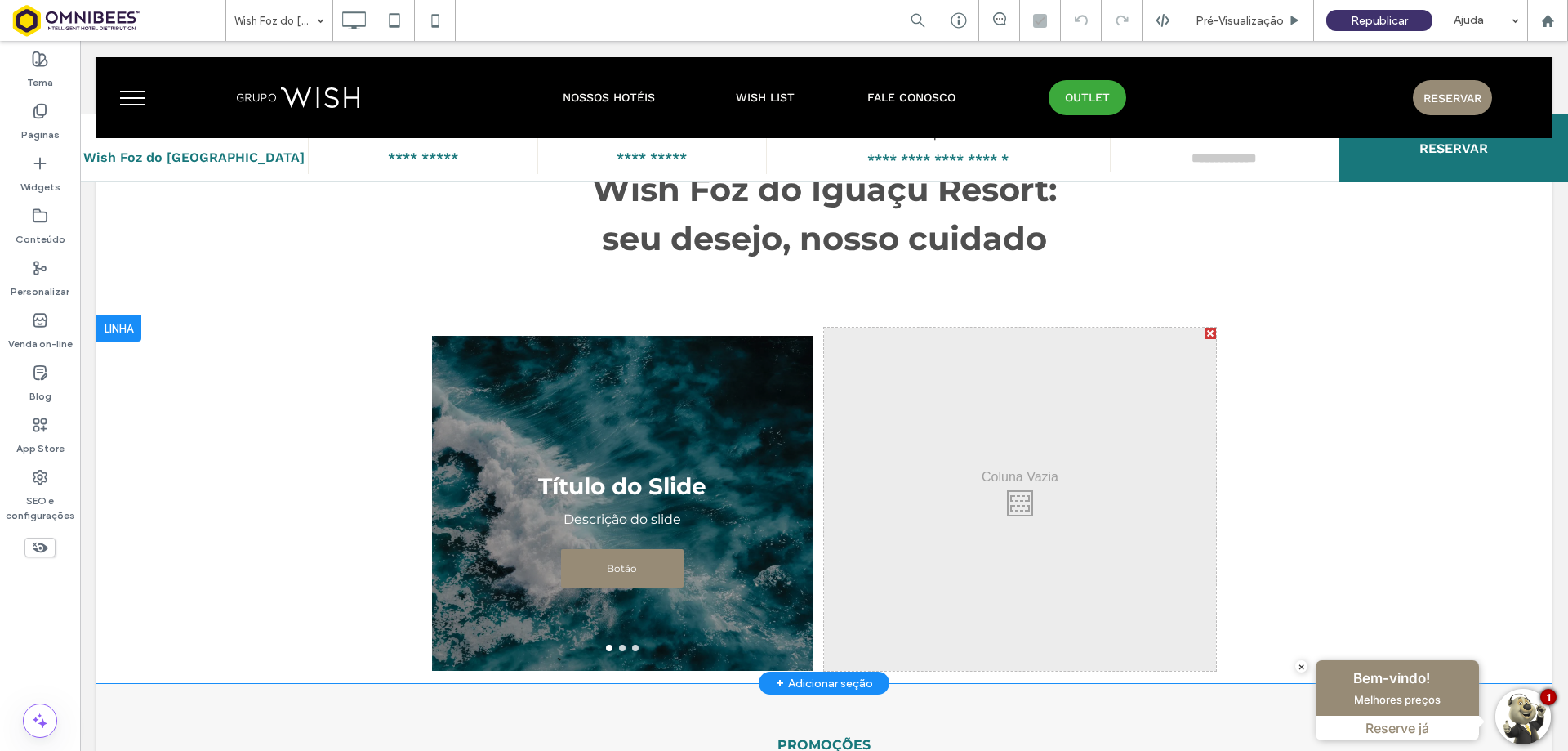
click at [126, 321] on div at bounding box center [119, 328] width 45 height 26
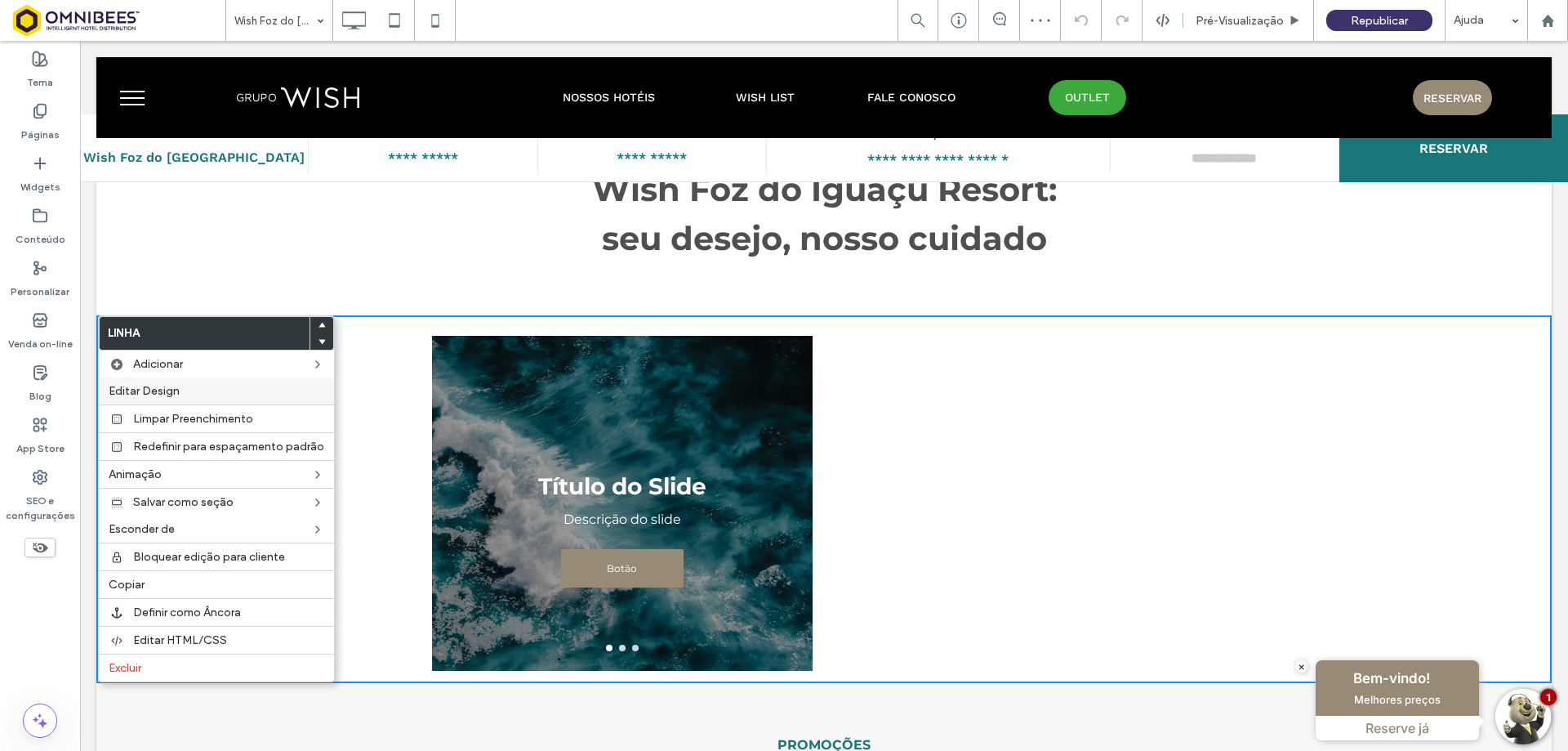
click at [141, 390] on span "Editar Design" at bounding box center [143, 390] width 71 height 14
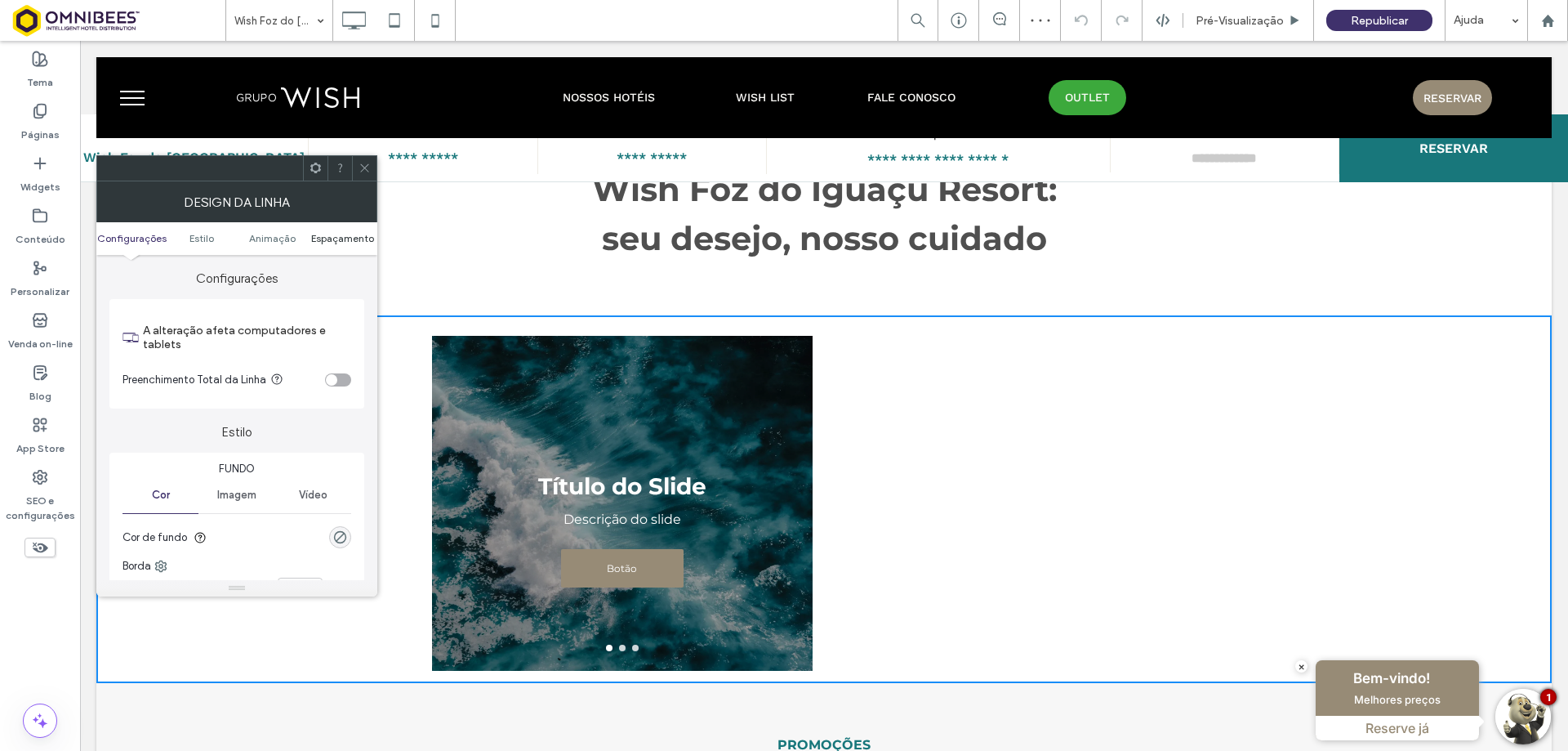
click at [332, 234] on span "Espaçamento" at bounding box center [343, 238] width 63 height 13
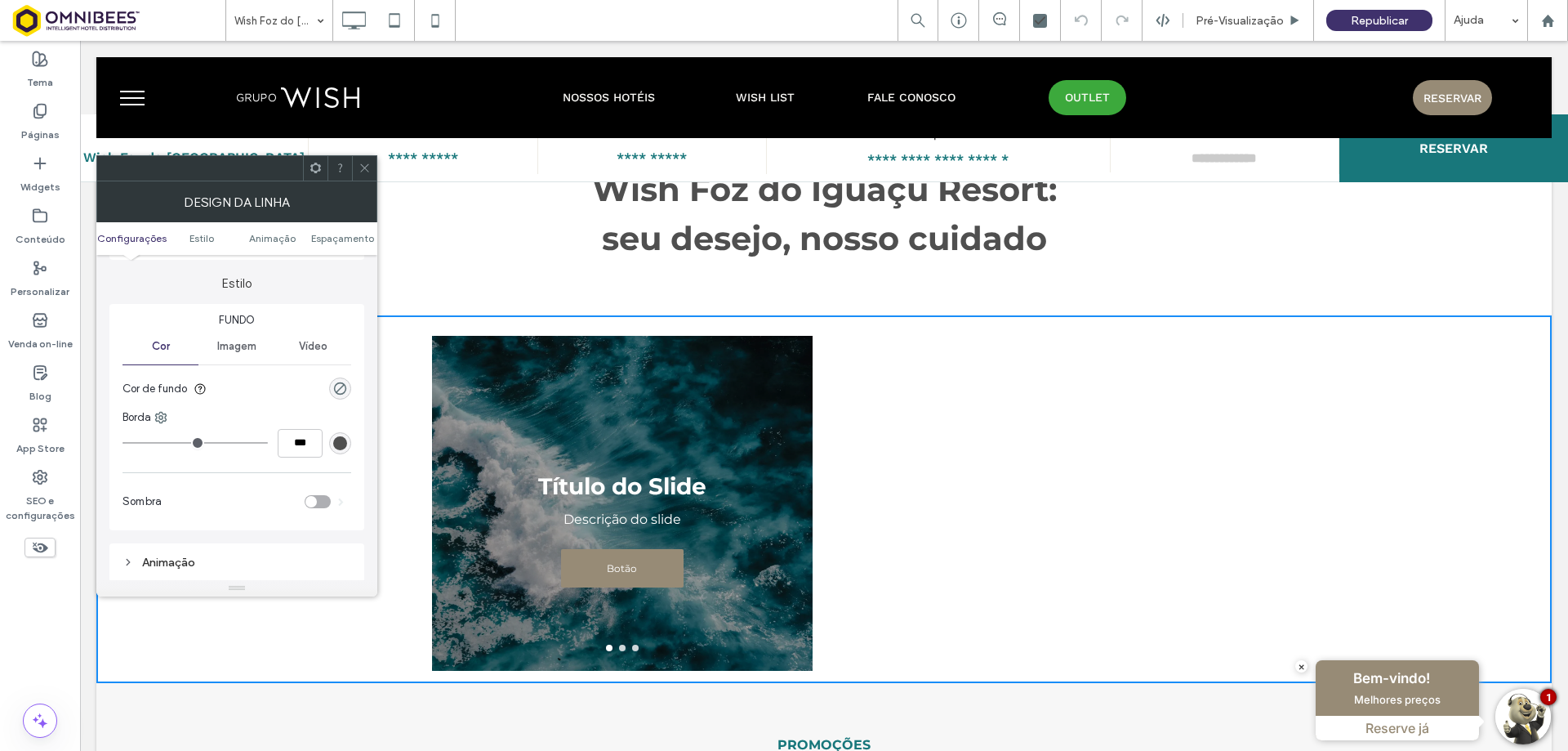
scroll to position [0, 0]
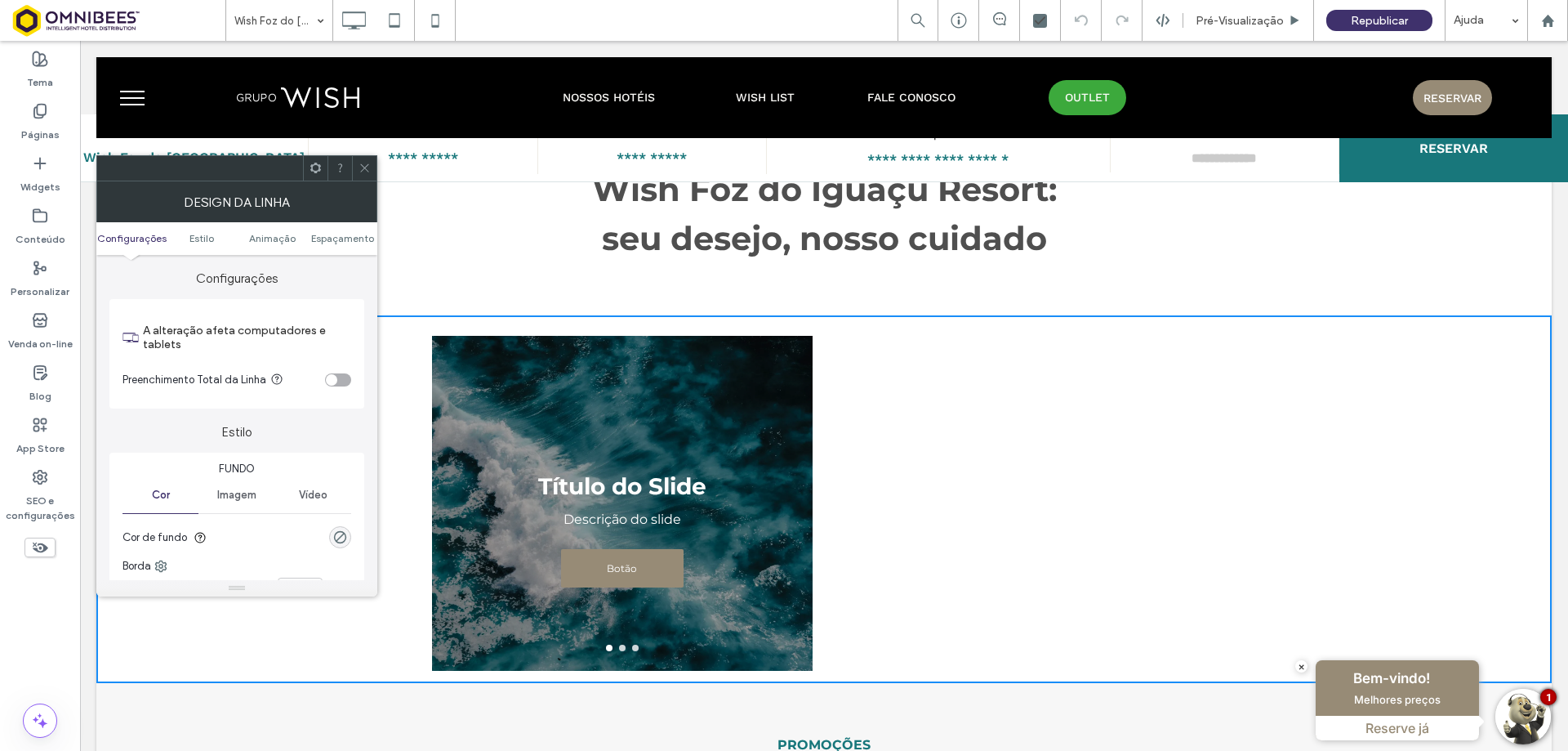
click at [335, 380] on div "toggle" at bounding box center [331, 380] width 12 height 12
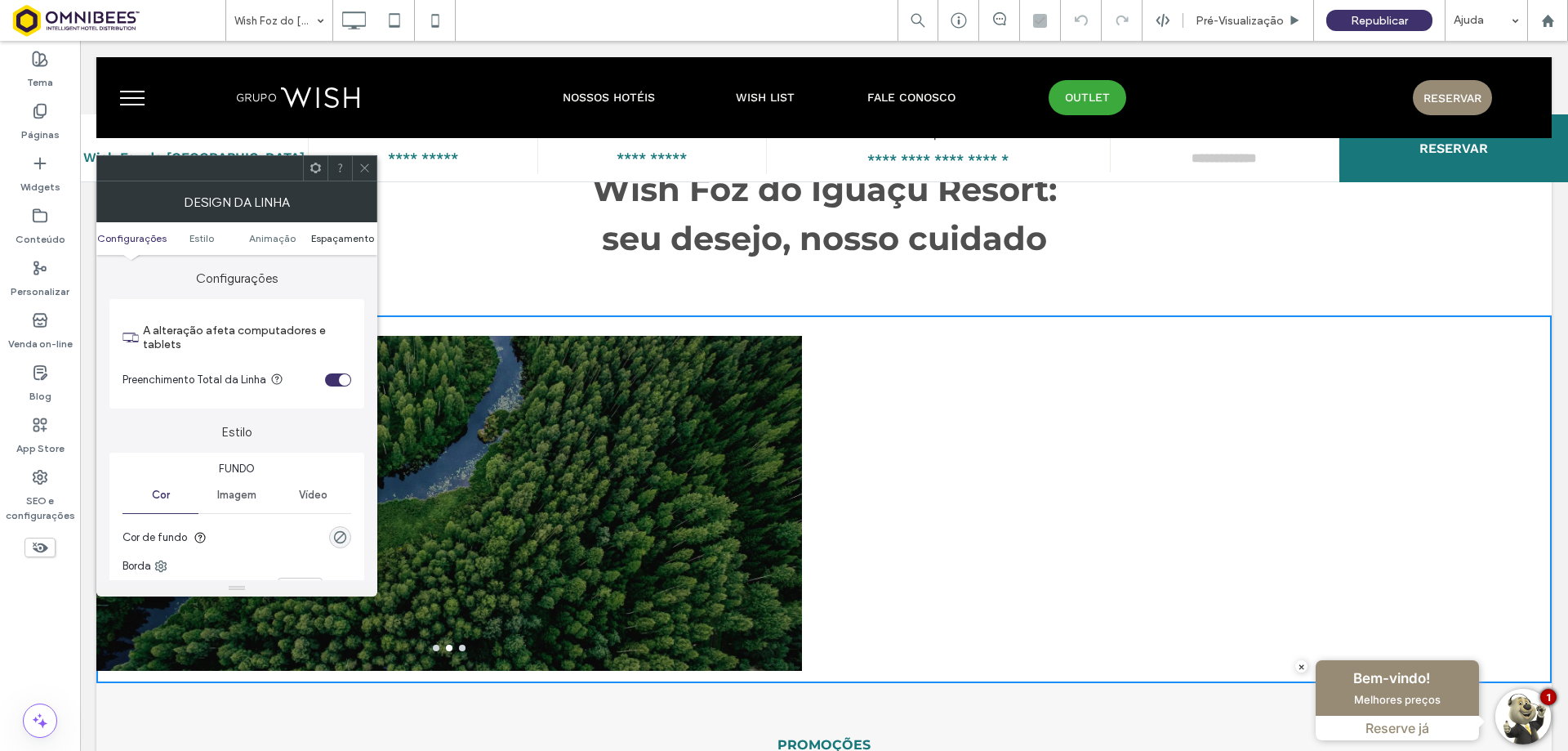
click at [338, 241] on span "Espaçamento" at bounding box center [343, 238] width 63 height 13
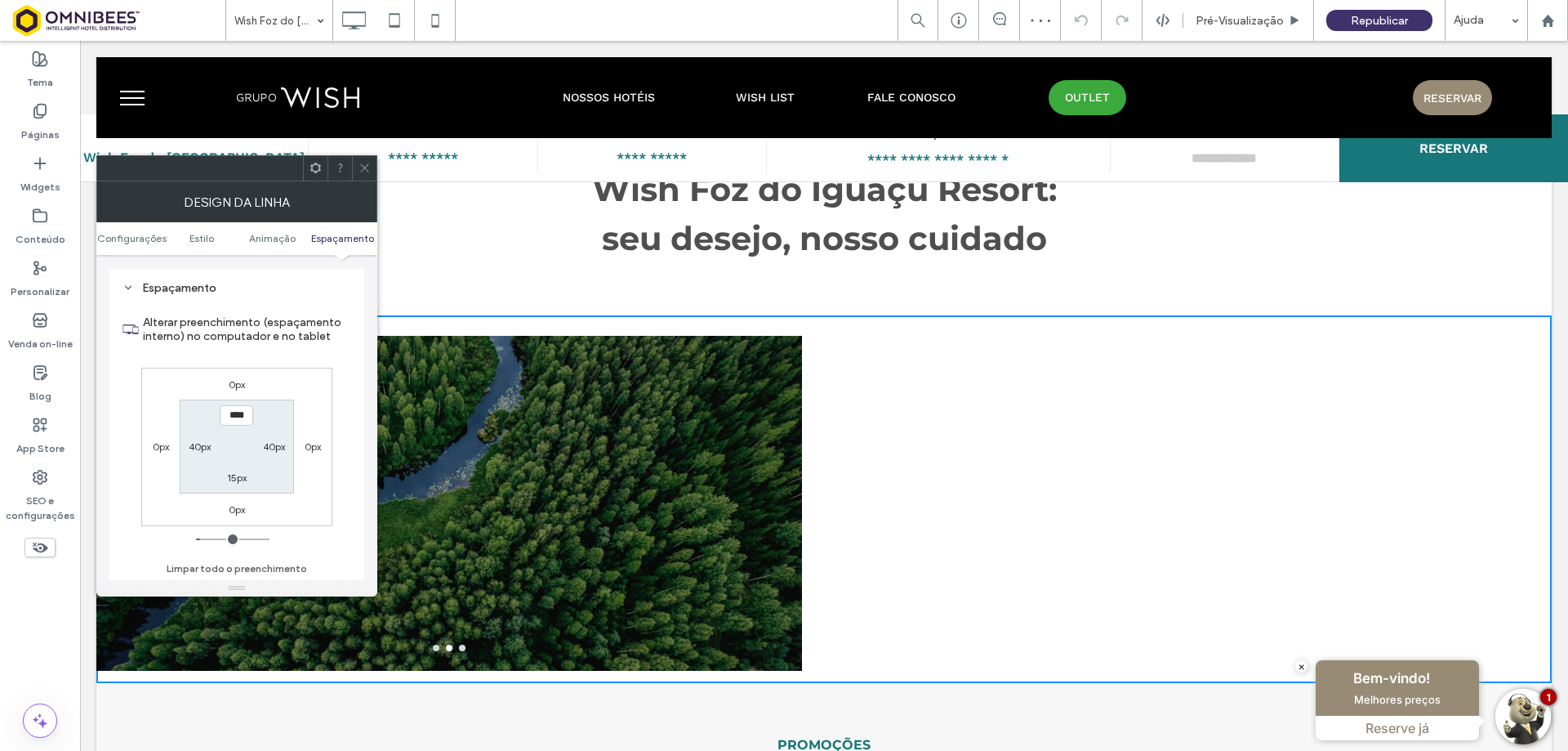
scroll to position [475, 0]
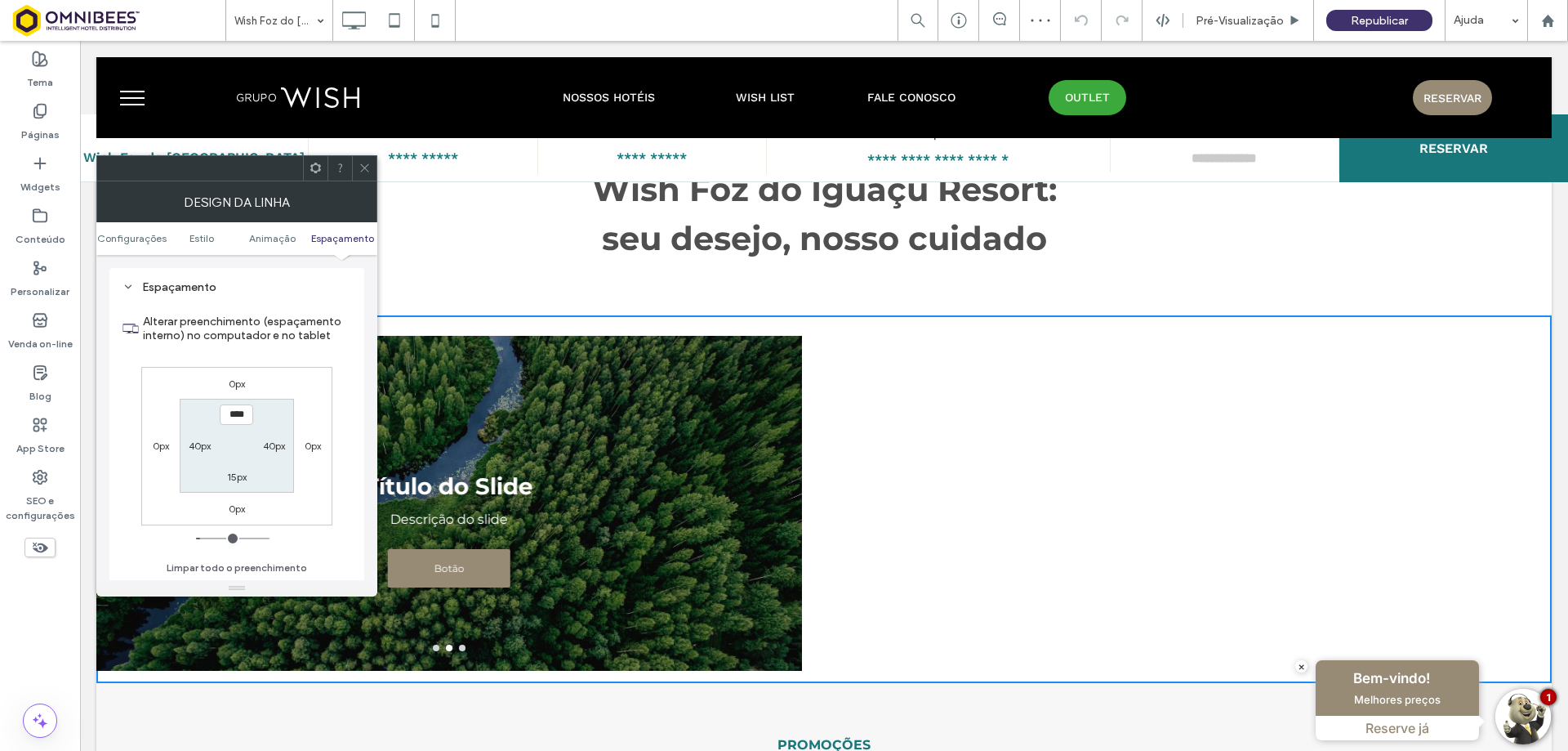
click at [198, 447] on label "40px" at bounding box center [199, 445] width 22 height 13
type input "**"
click at [363, 164] on icon at bounding box center [365, 168] width 13 height 13
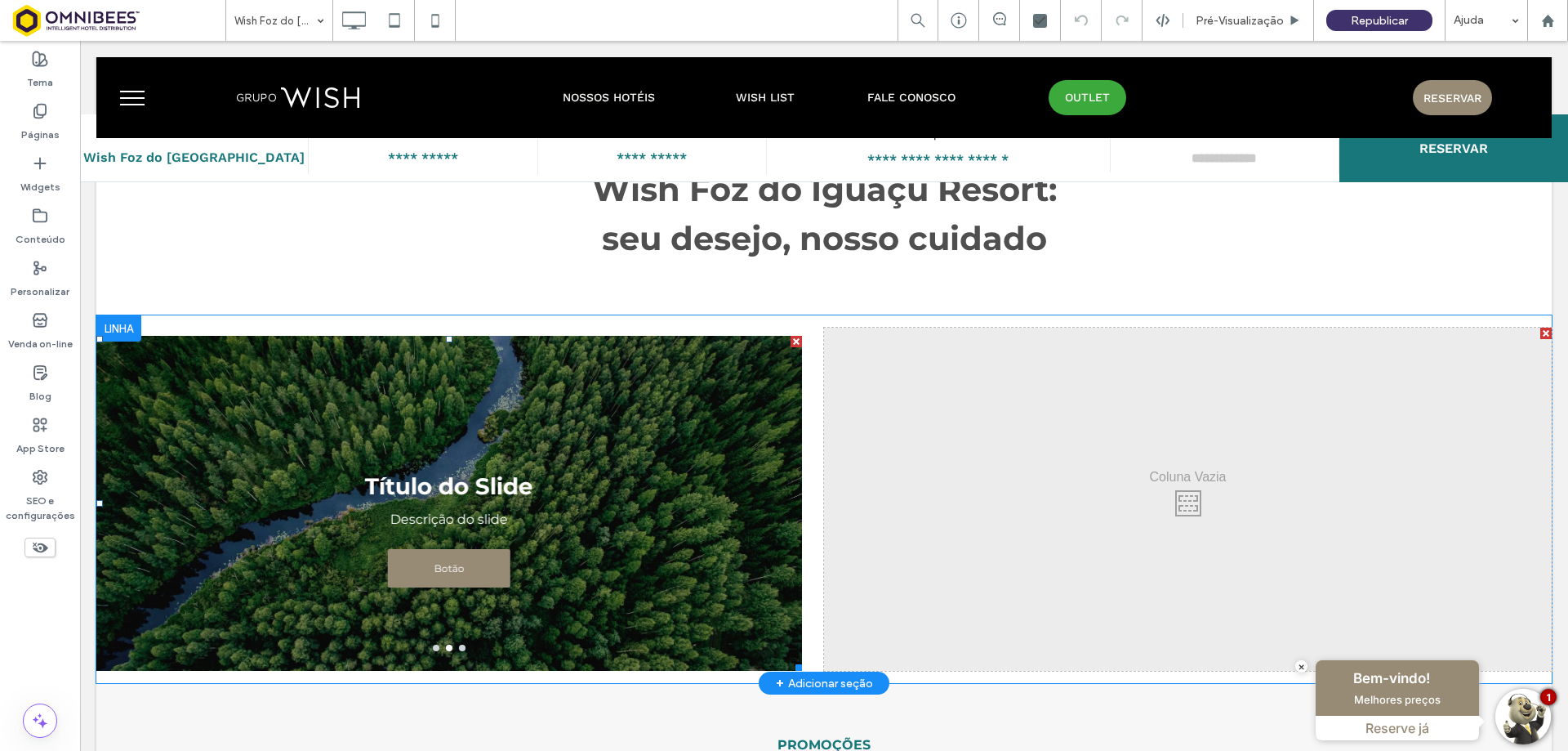
click at [482, 426] on div "Título do Slide Descrição do slide Botão Botão" at bounding box center [449, 513] width 706 height 257
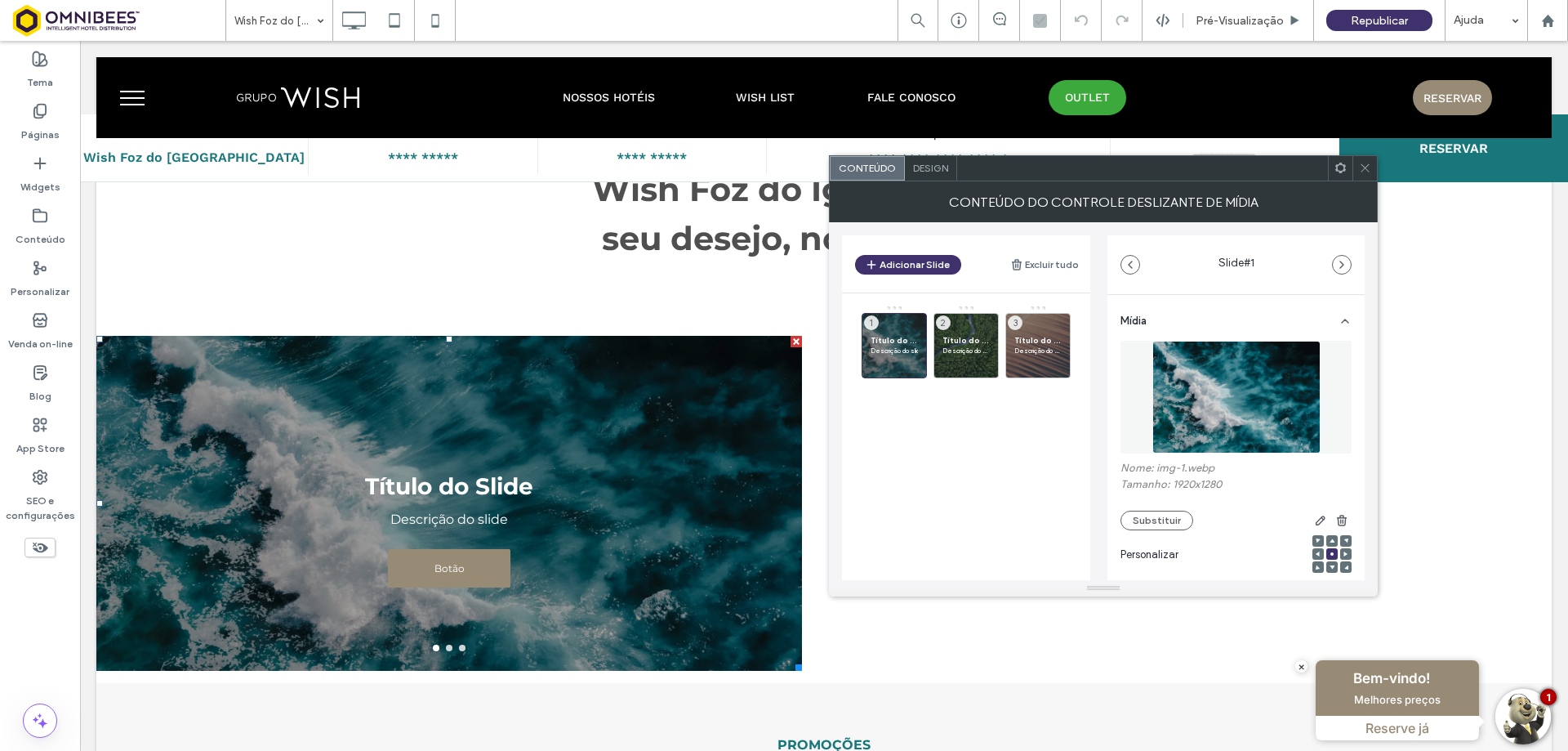
click at [936, 165] on span "Design" at bounding box center [931, 168] width 35 height 13
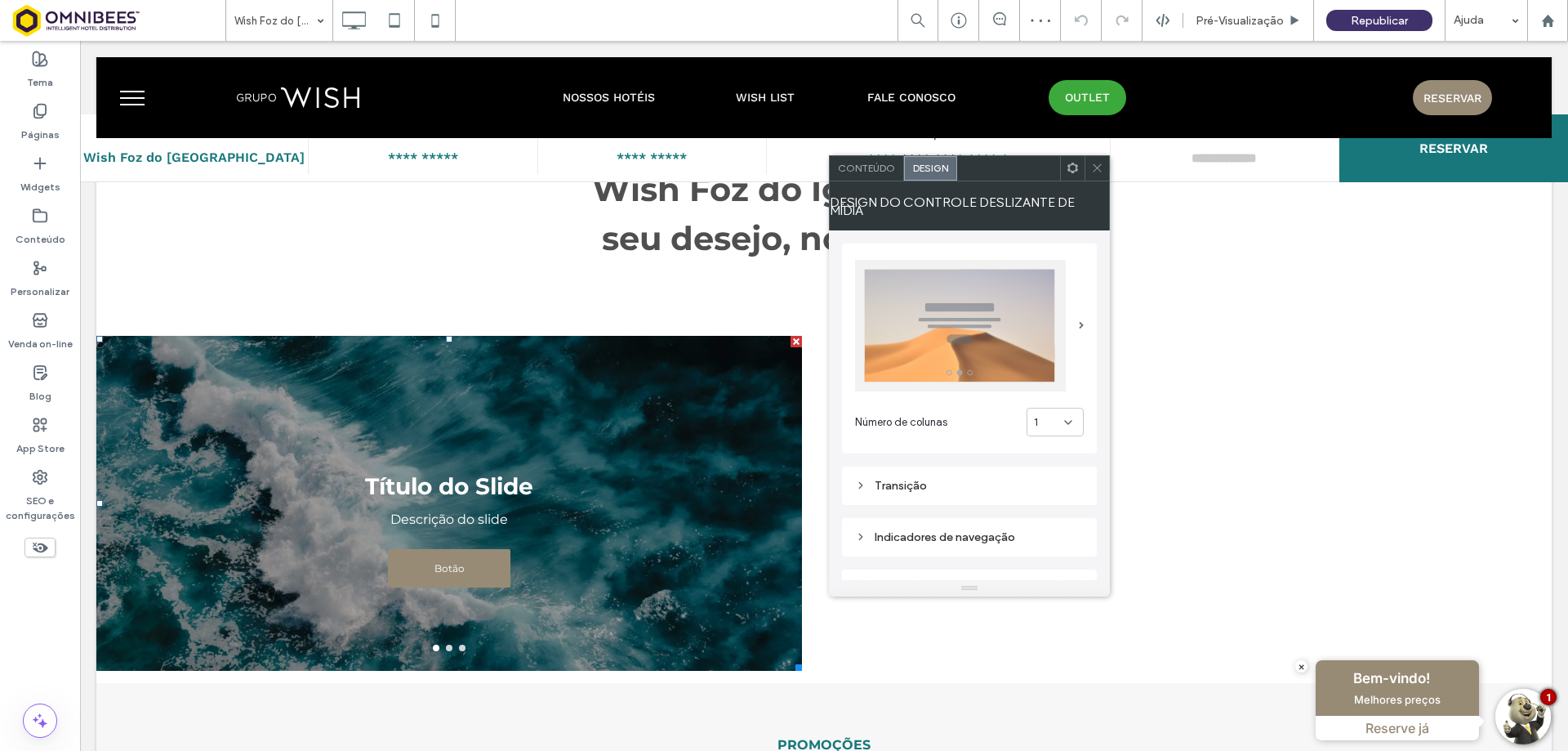
click at [981, 320] on img at bounding box center [961, 325] width 211 height 132
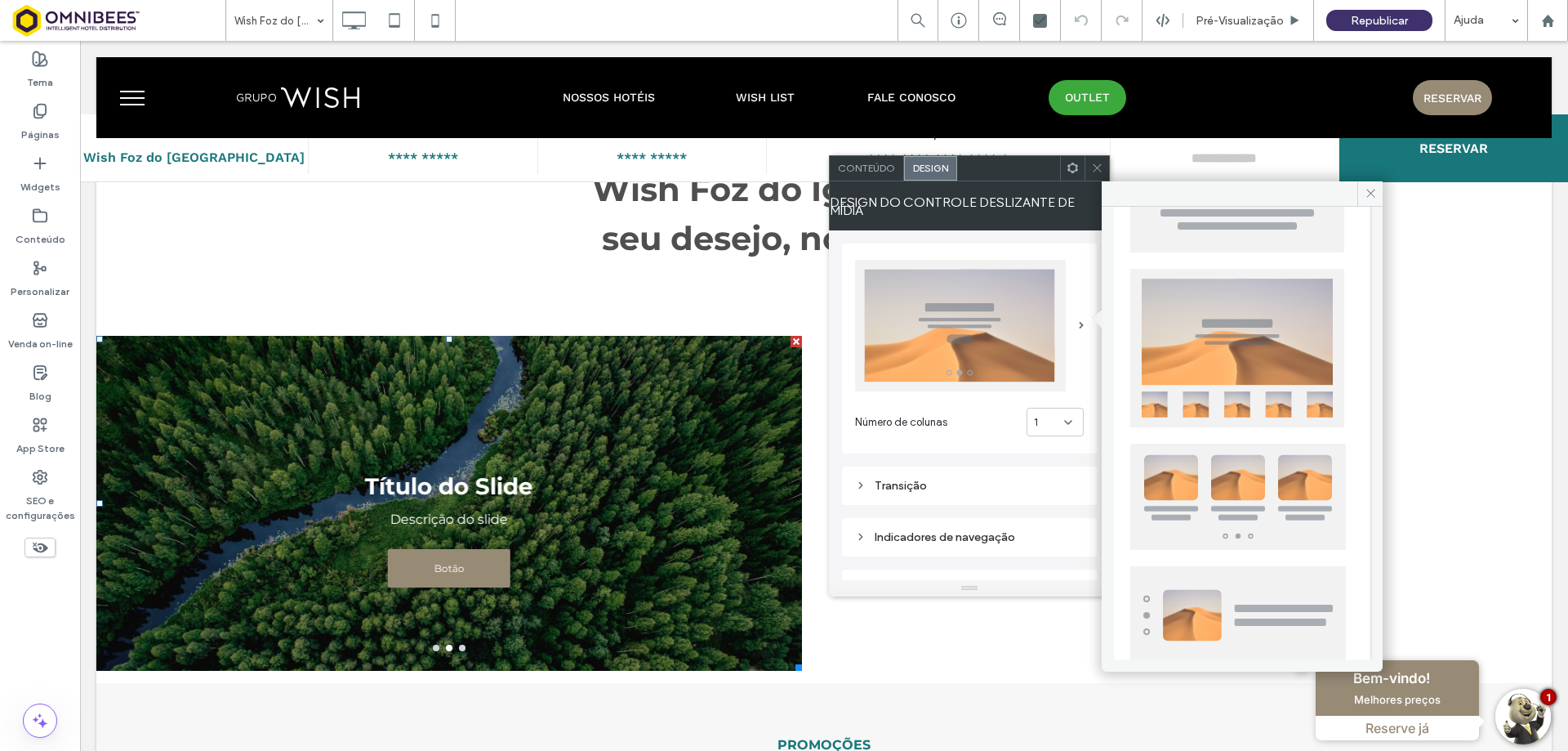
scroll to position [0, 0]
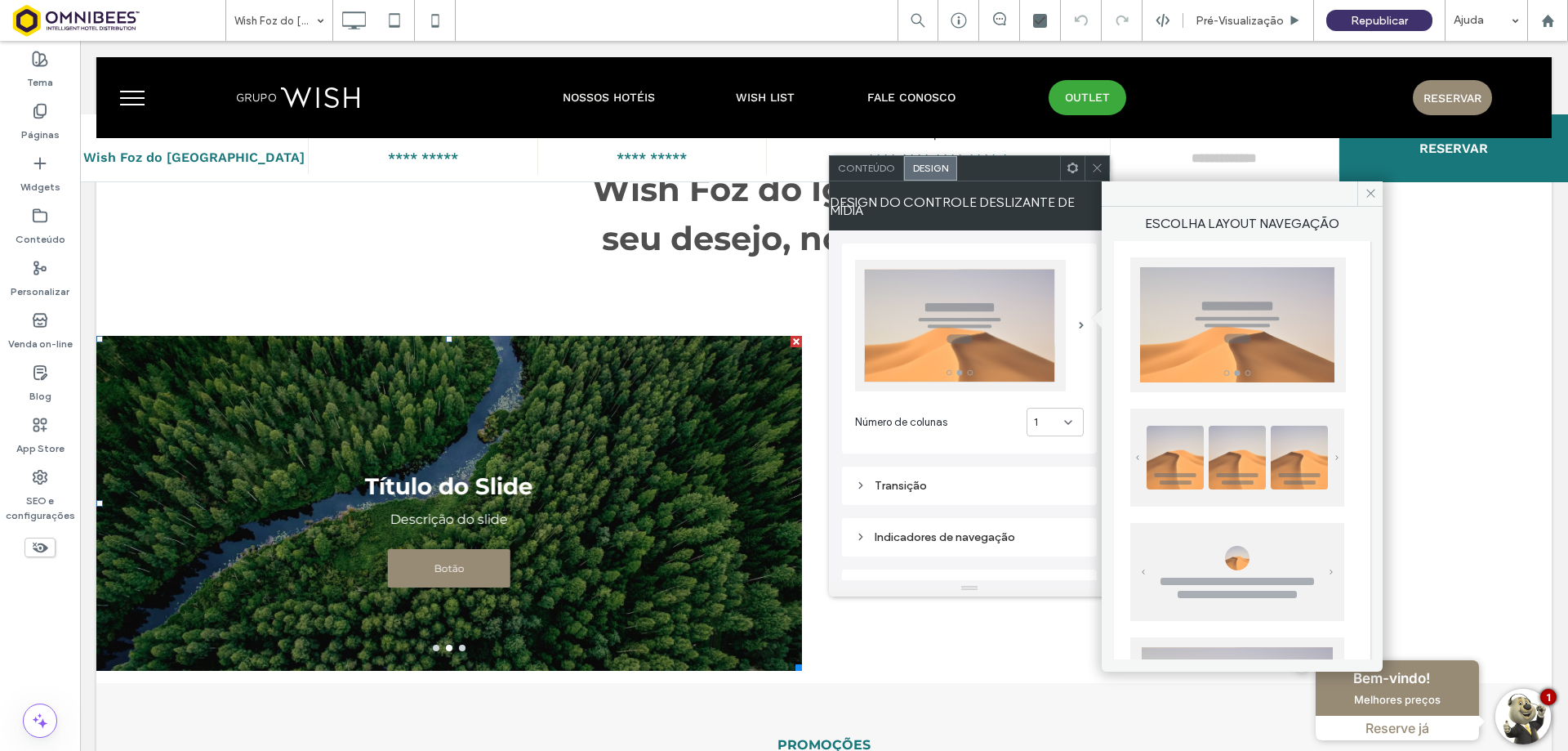
click at [1226, 395] on div at bounding box center [1242, 646] width 256 height 811
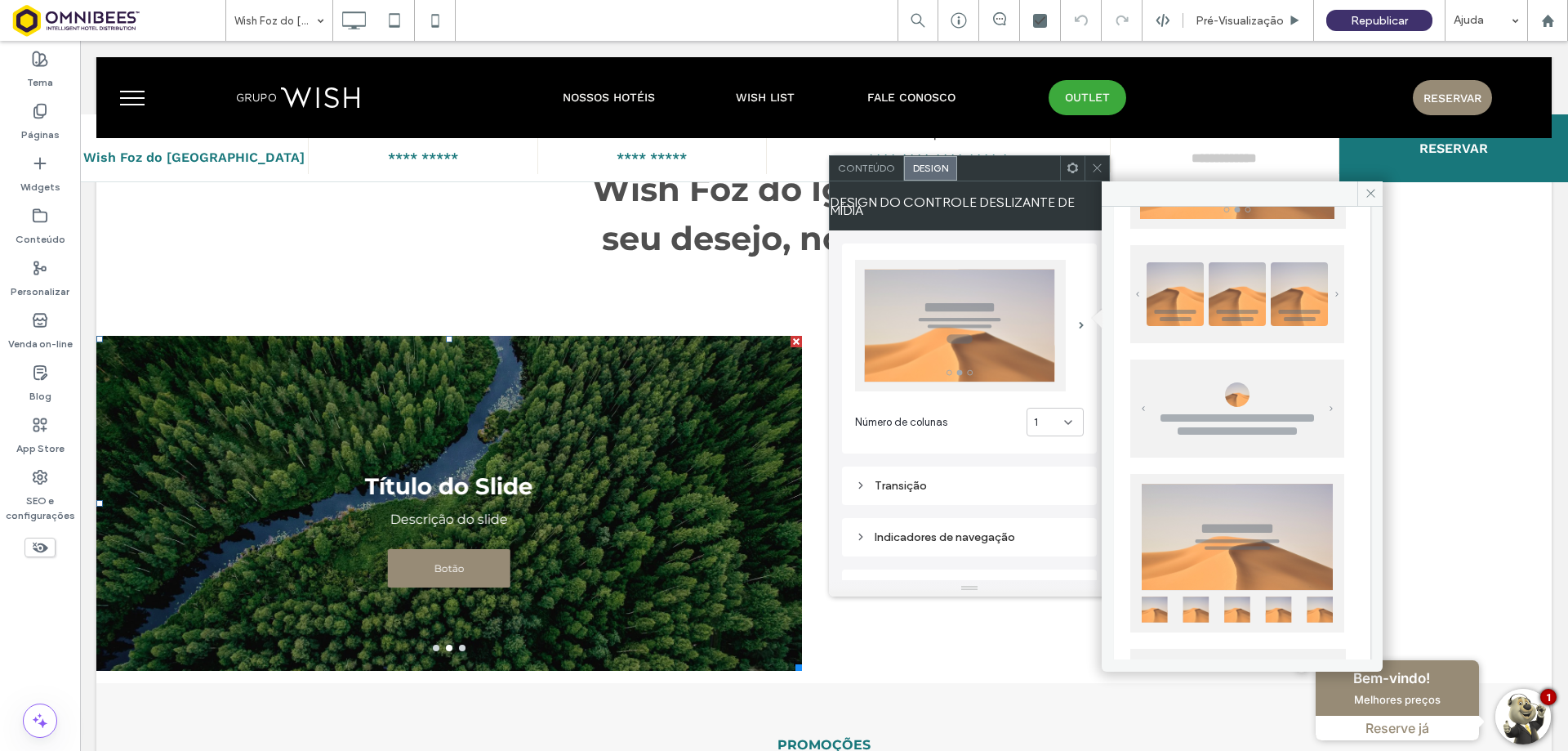
scroll to position [245, 0]
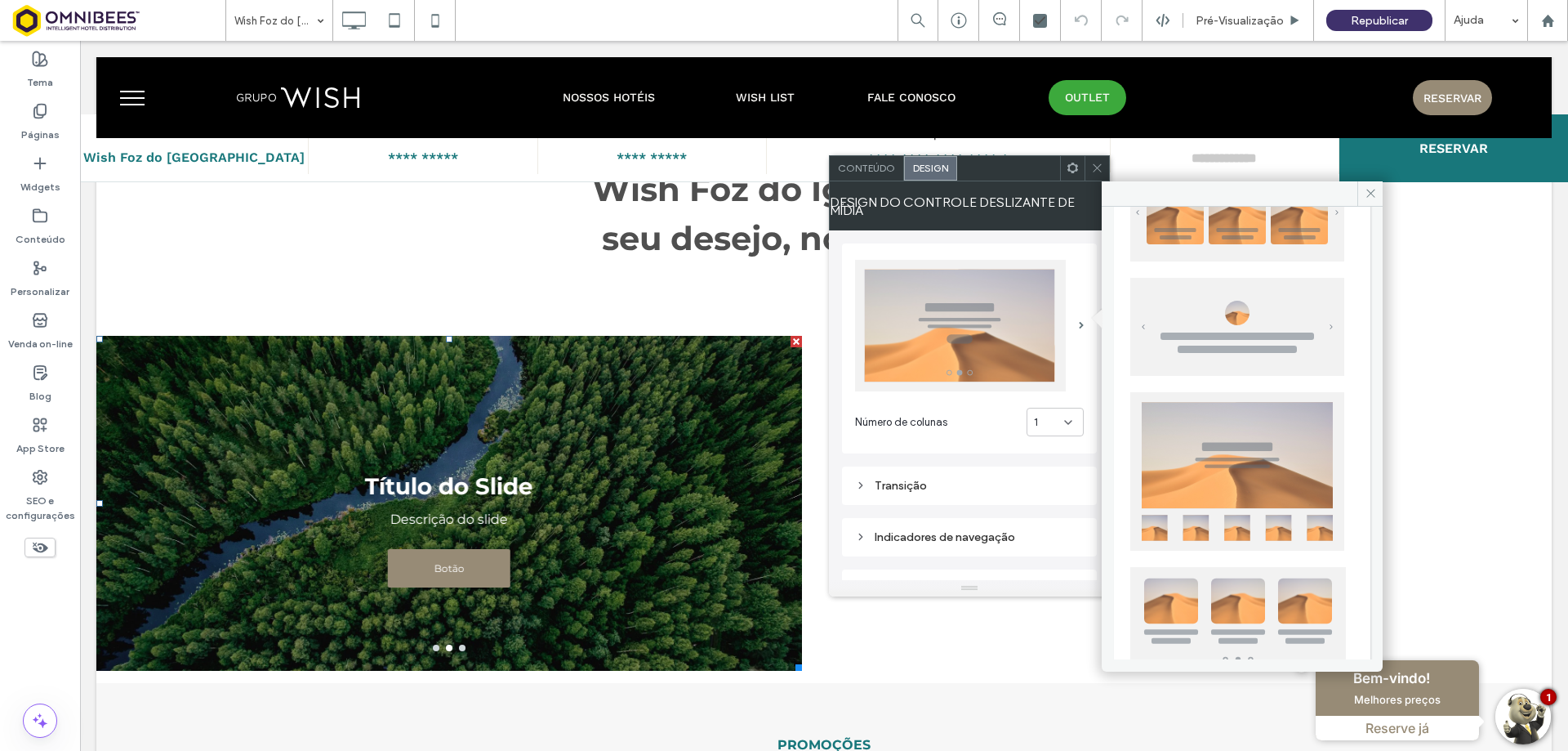
click at [1234, 481] on img at bounding box center [1237, 472] width 214 height 159
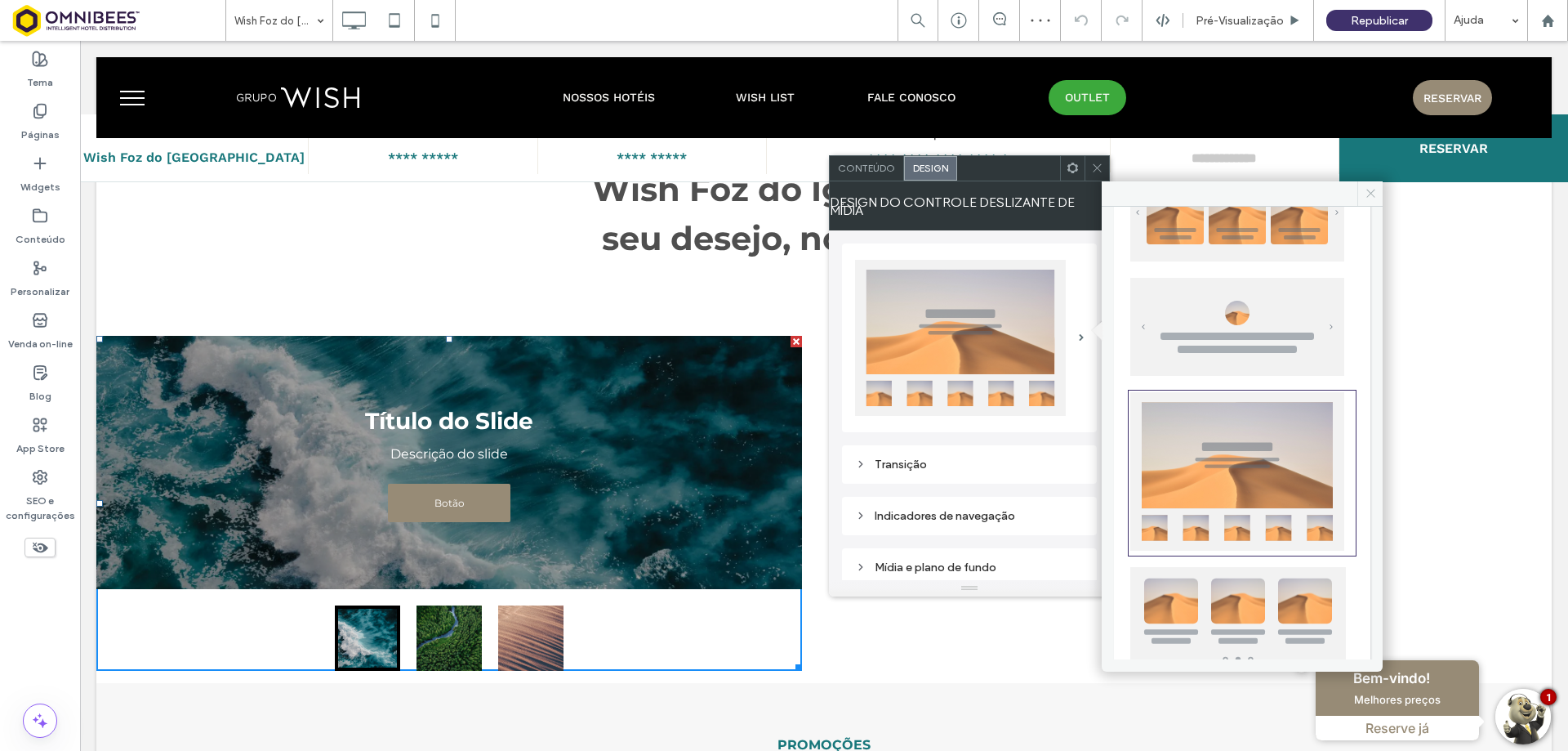
click at [1373, 190] on icon at bounding box center [1371, 193] width 13 height 13
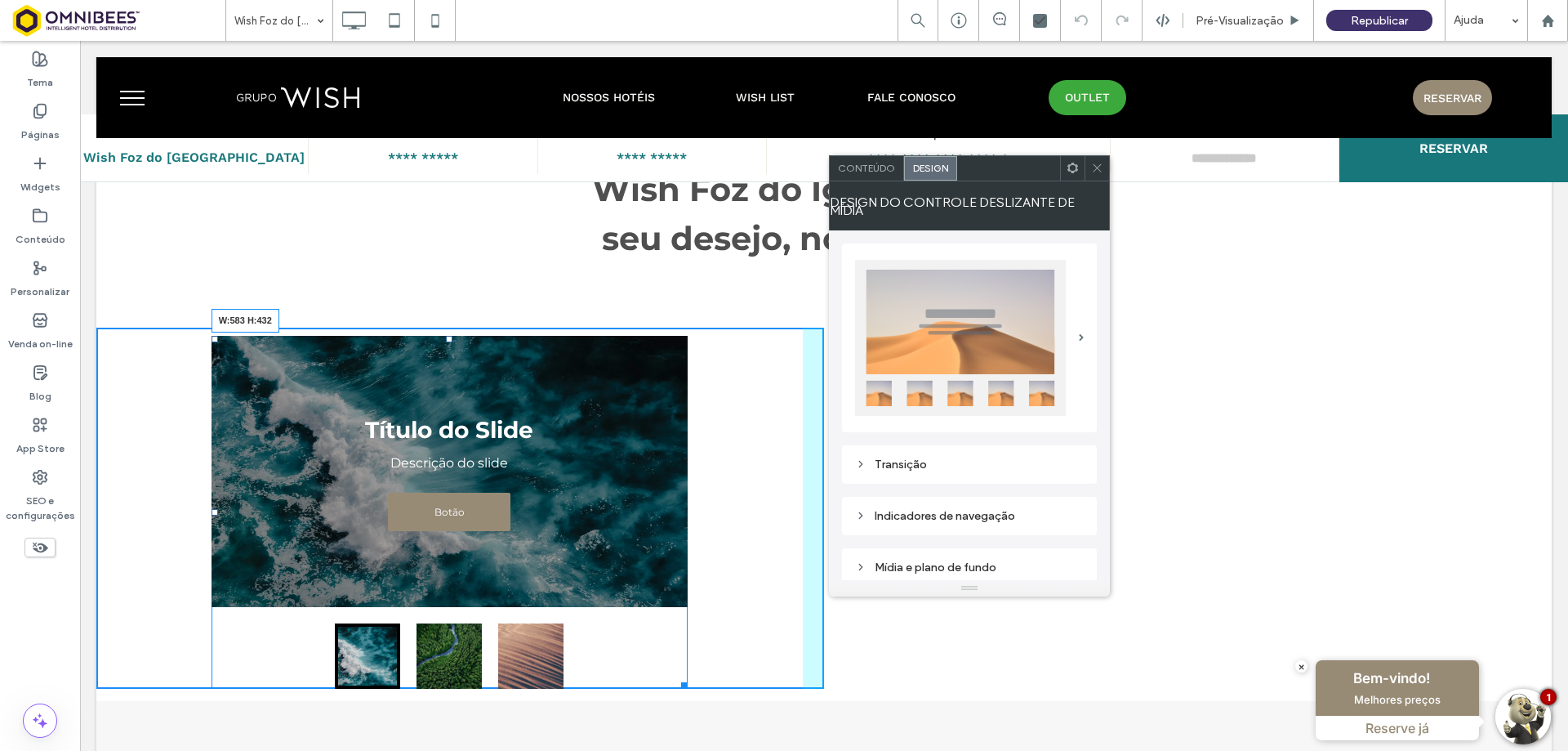
drag, startPoint x: 793, startPoint y: 664, endPoint x: 760, endPoint y: 722, distance: 66.7
click at [681, 682] on div at bounding box center [682, 682] width 13 height 13
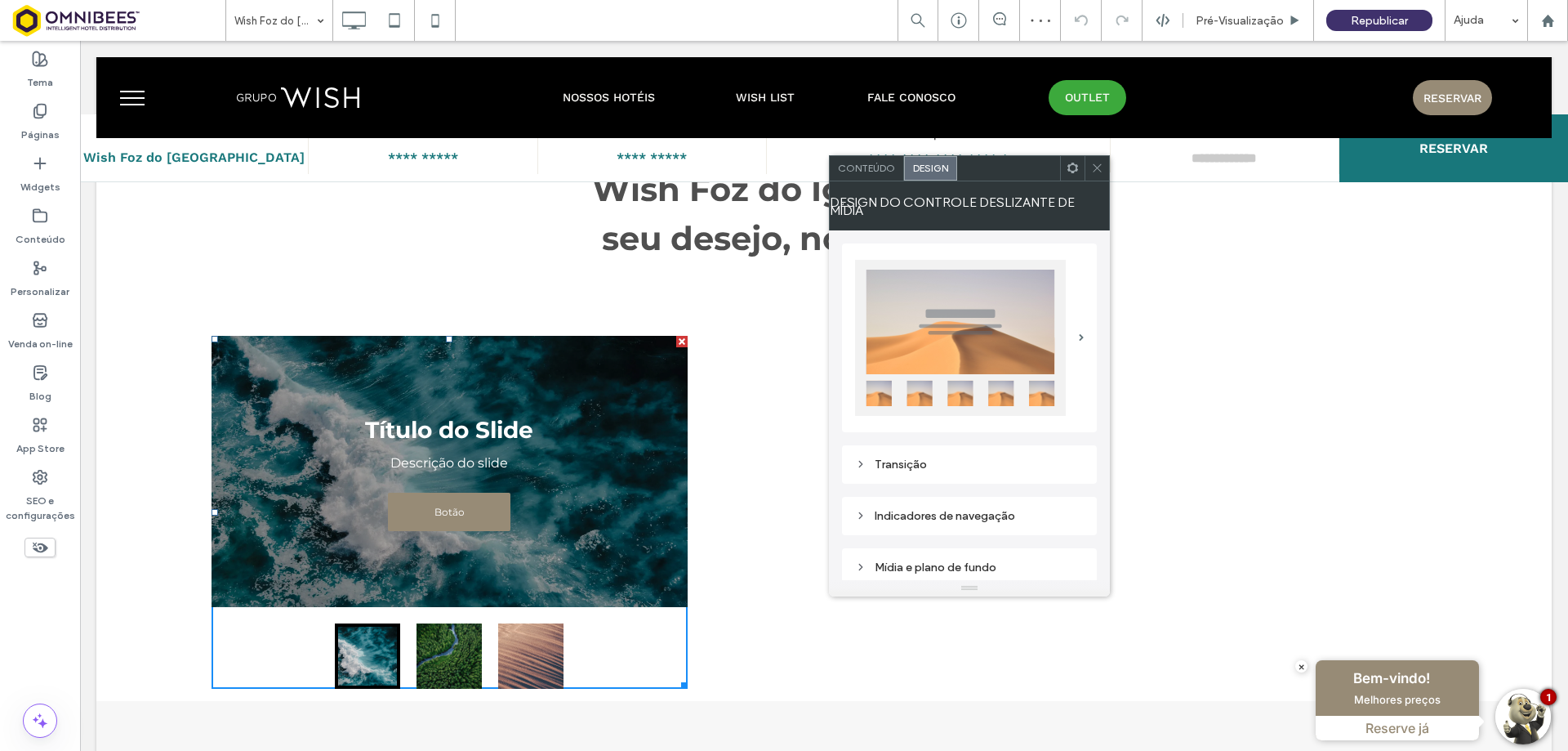
click at [1100, 159] on span at bounding box center [1097, 168] width 13 height 24
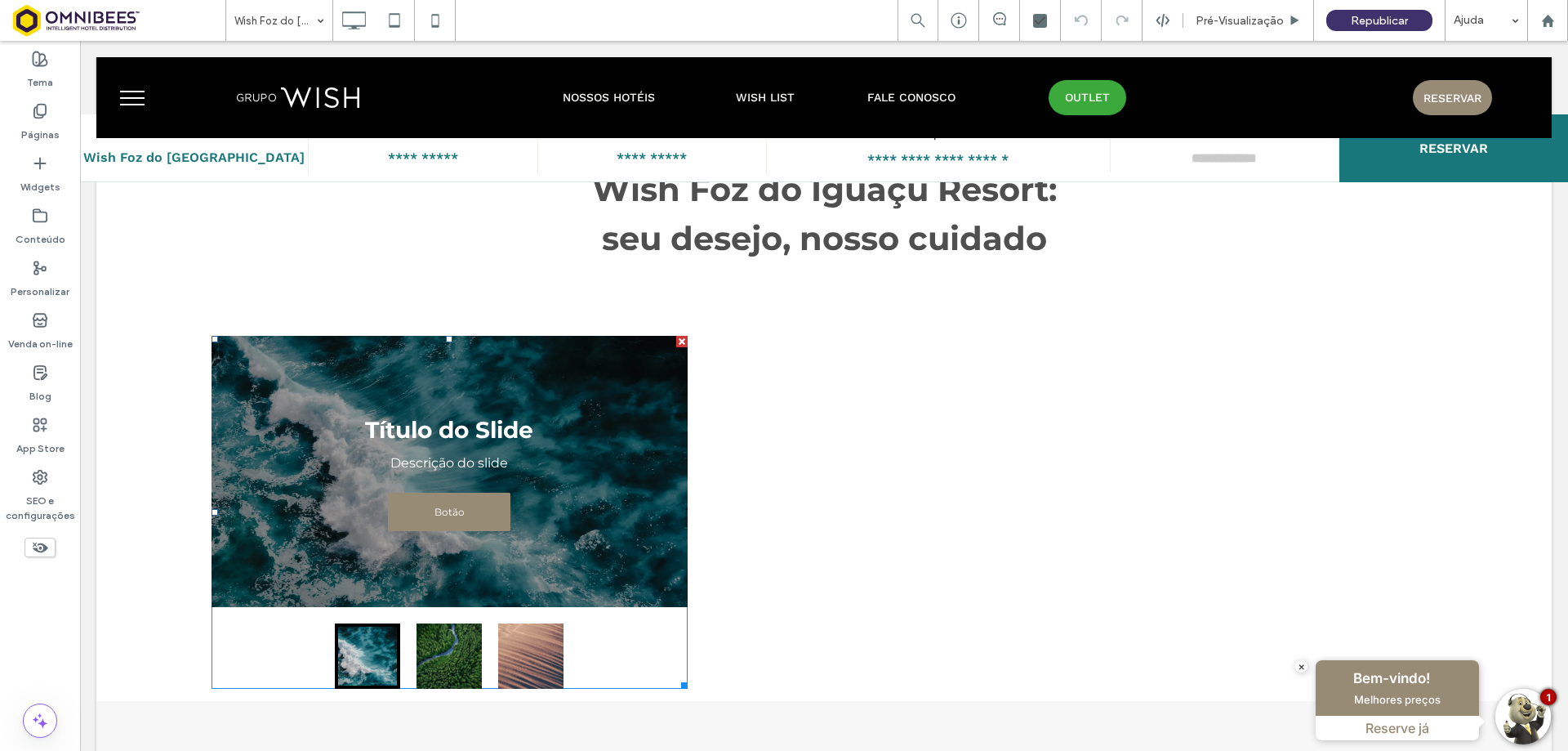
click at [579, 534] on div "Título do Slide Descrição do slide Botão Botão" at bounding box center [450, 471] width 476 height 271
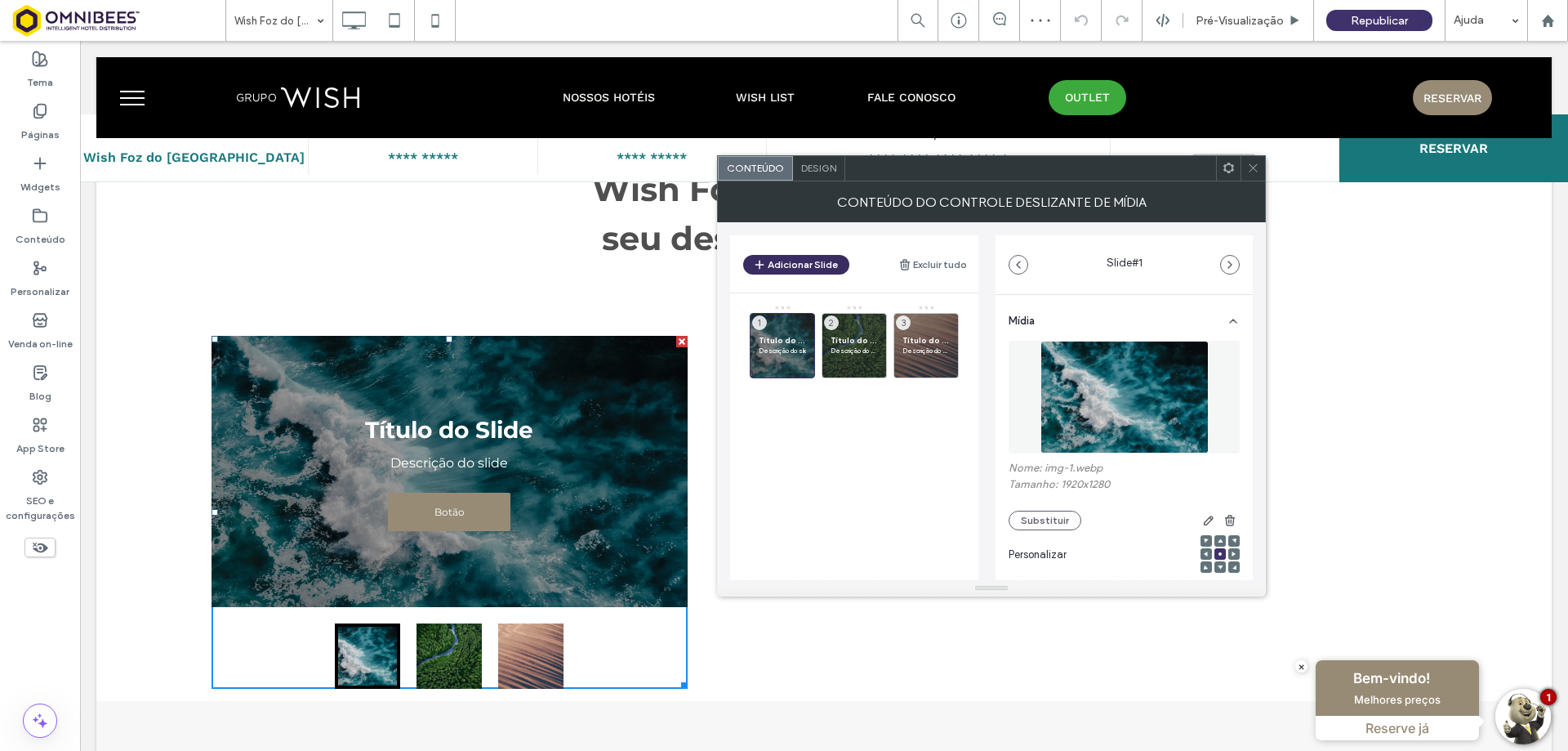
click at [794, 265] on button "Adicionar Slide" at bounding box center [796, 265] width 106 height 20
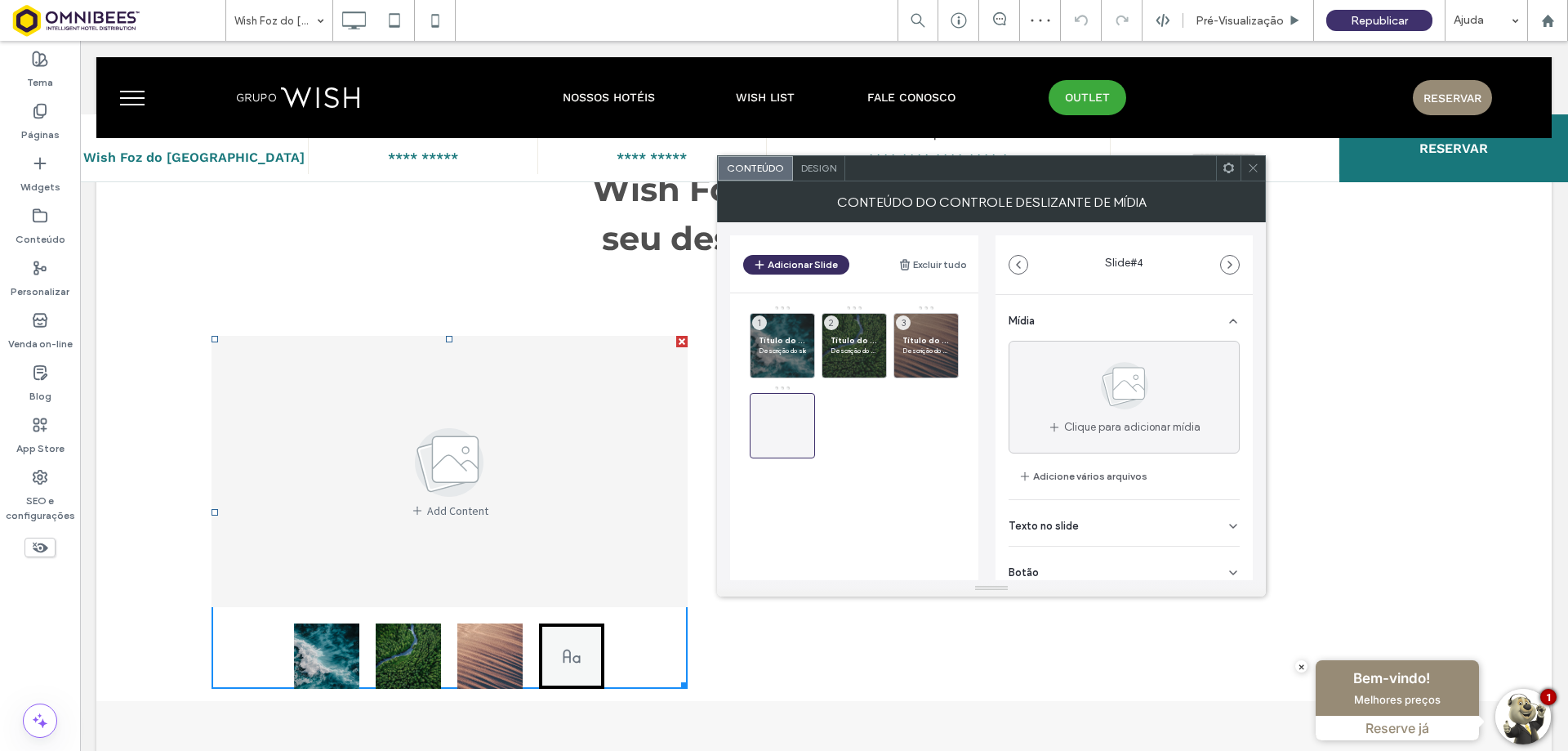
click at [794, 266] on button "Adicionar Slide" at bounding box center [796, 265] width 106 height 20
click at [773, 425] on icon at bounding box center [783, 426] width 20 height 20
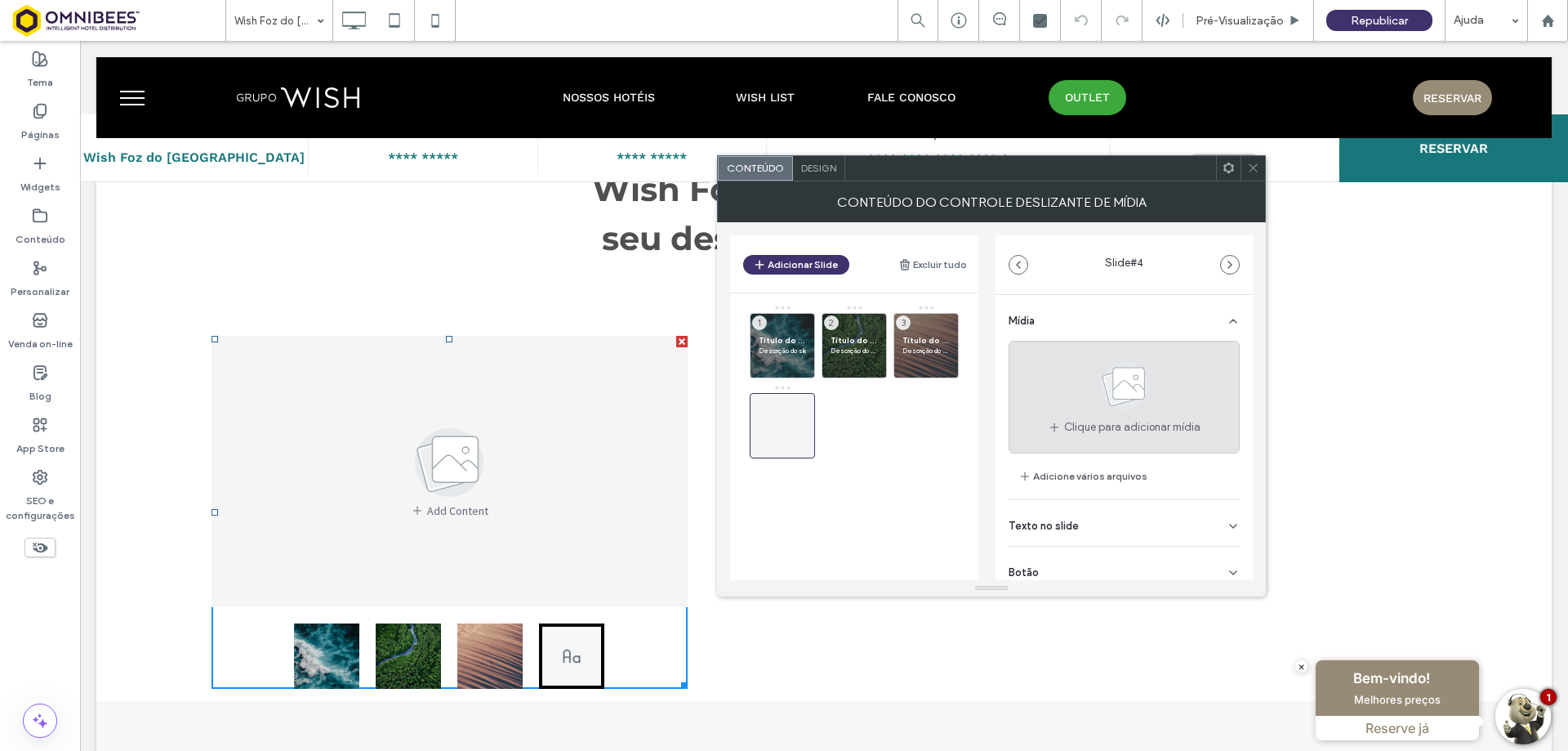
click at [1120, 403] on use at bounding box center [1124, 385] width 48 height 48
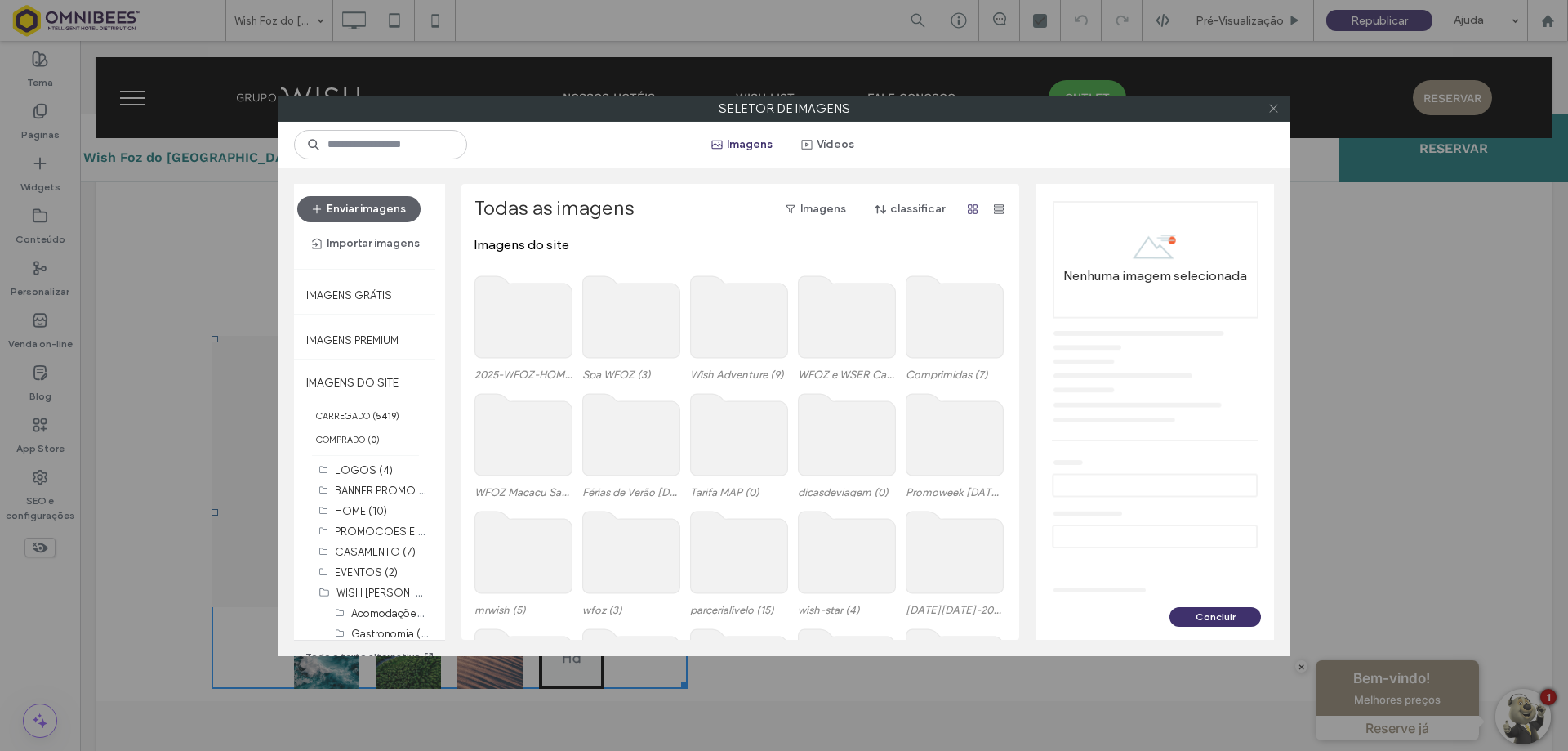
click at [1272, 103] on icon at bounding box center [1274, 108] width 13 height 13
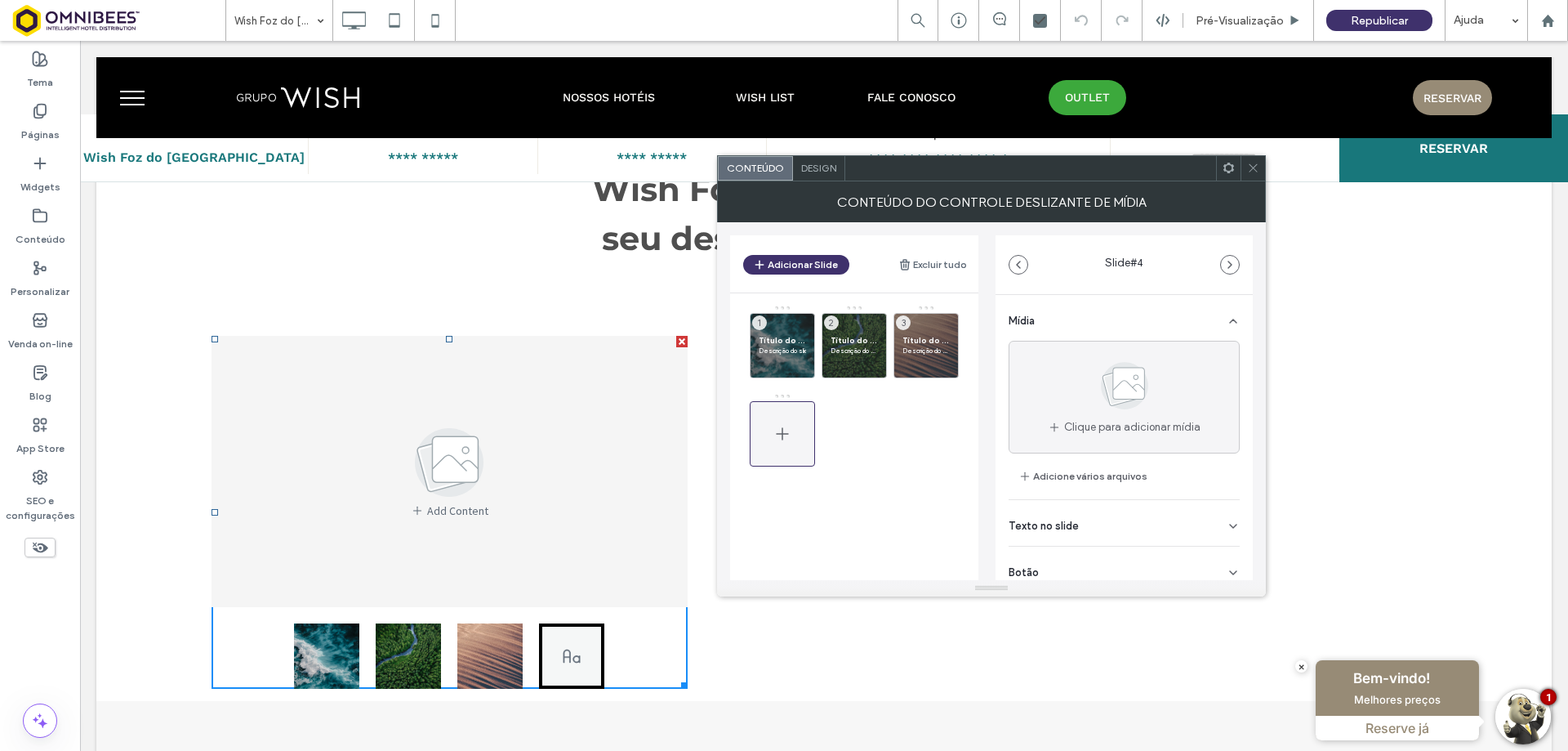
click at [802, 428] on div at bounding box center [783, 434] width 65 height 65
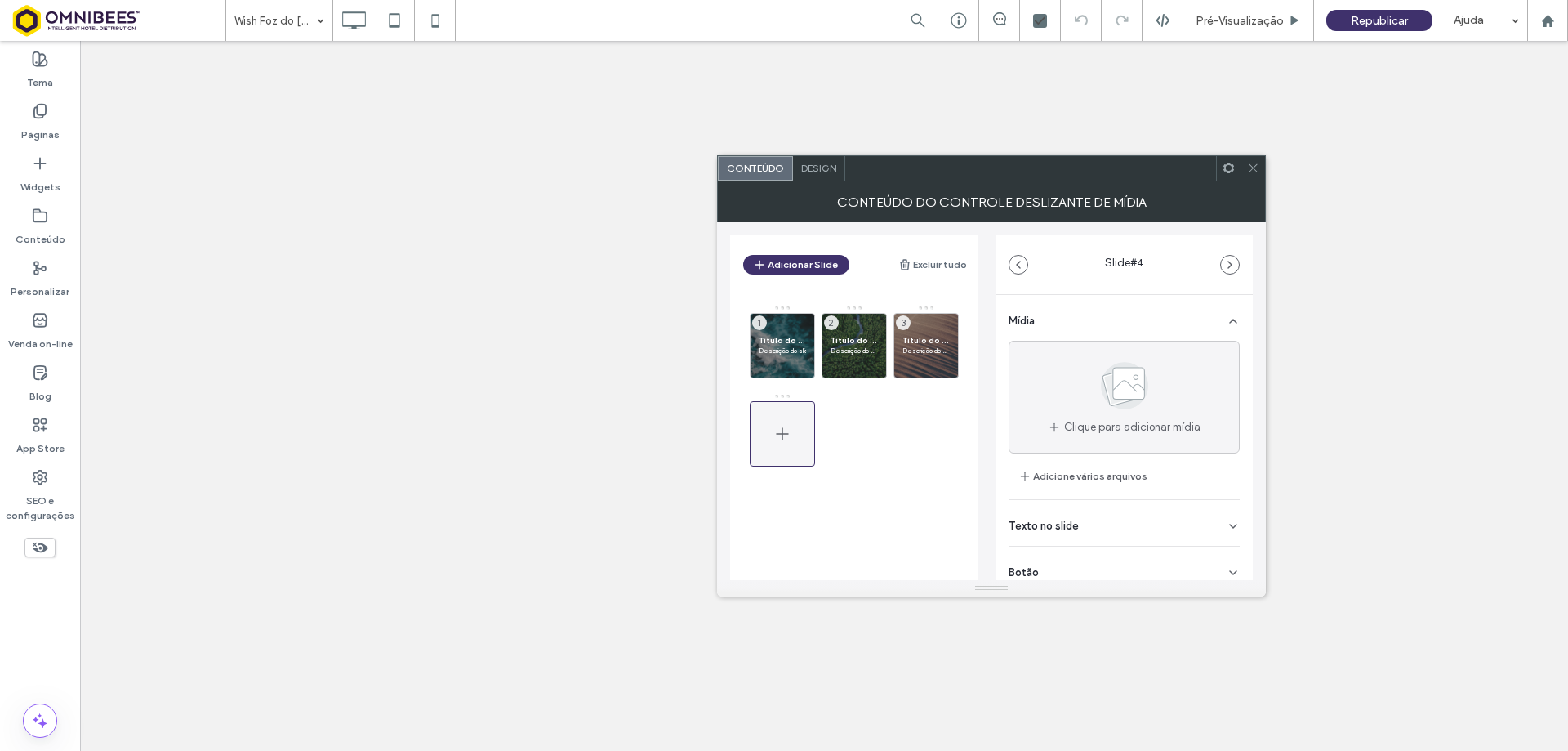
click at [778, 431] on icon at bounding box center [783, 434] width 20 height 20
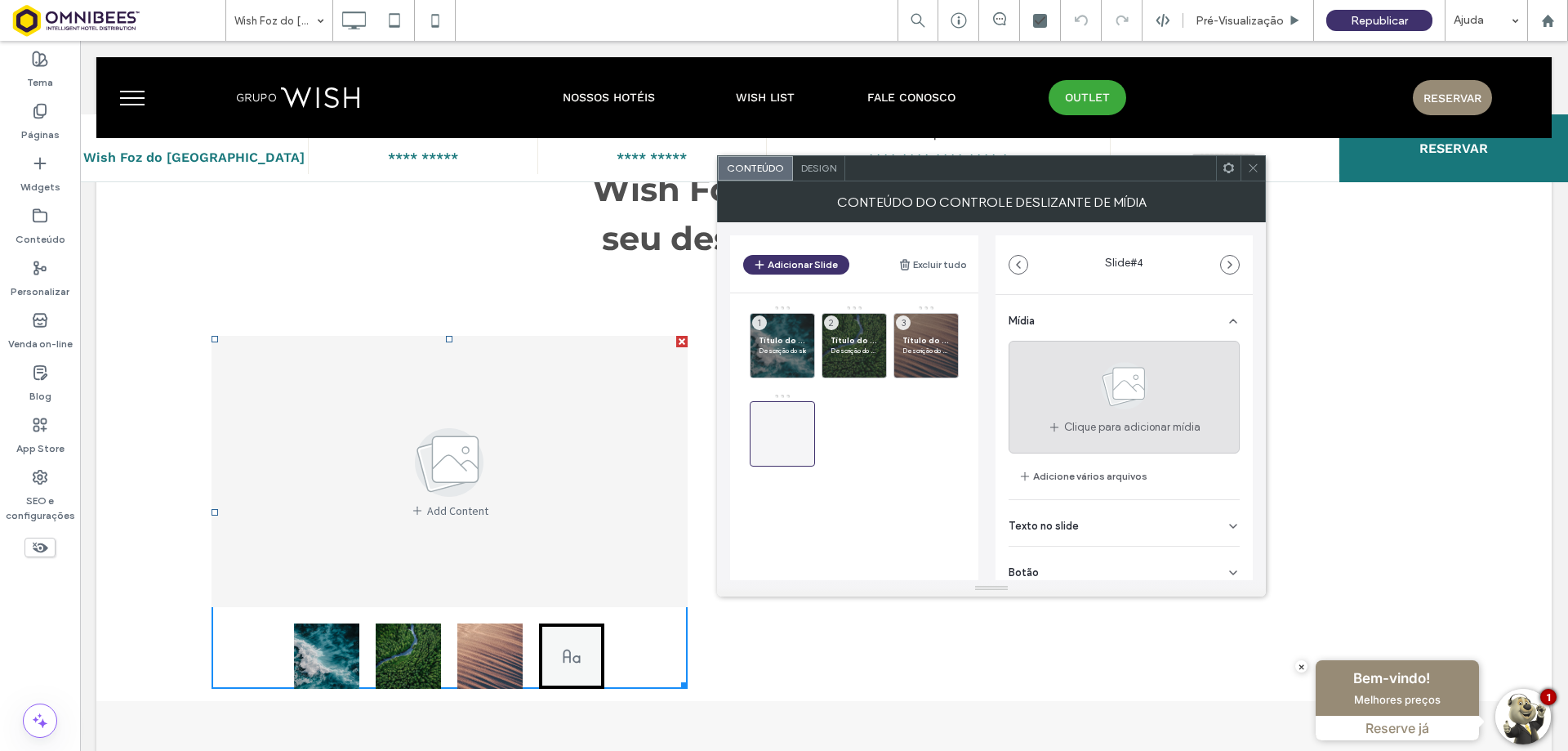
click at [1114, 404] on use at bounding box center [1124, 385] width 48 height 48
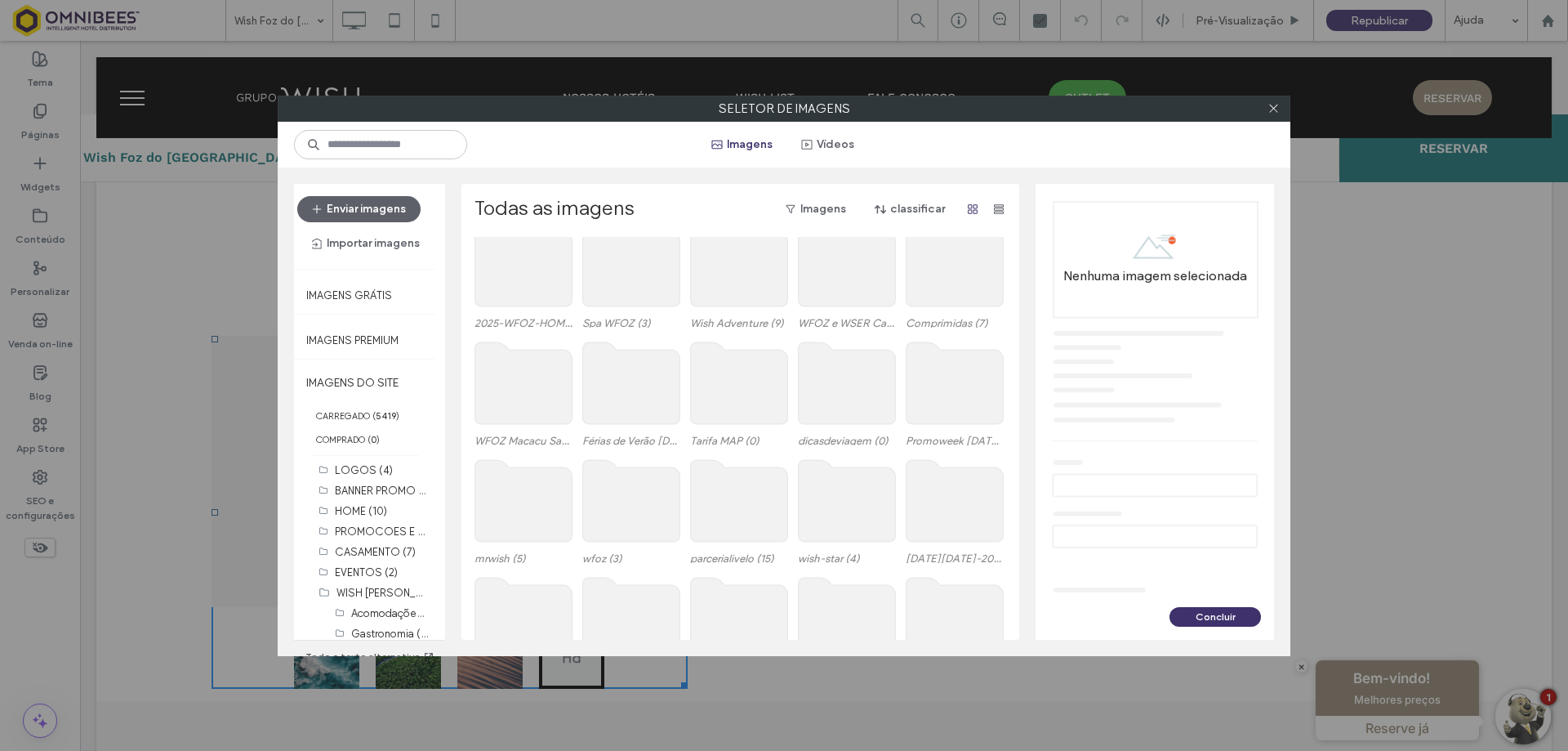
scroll to position [100, 0]
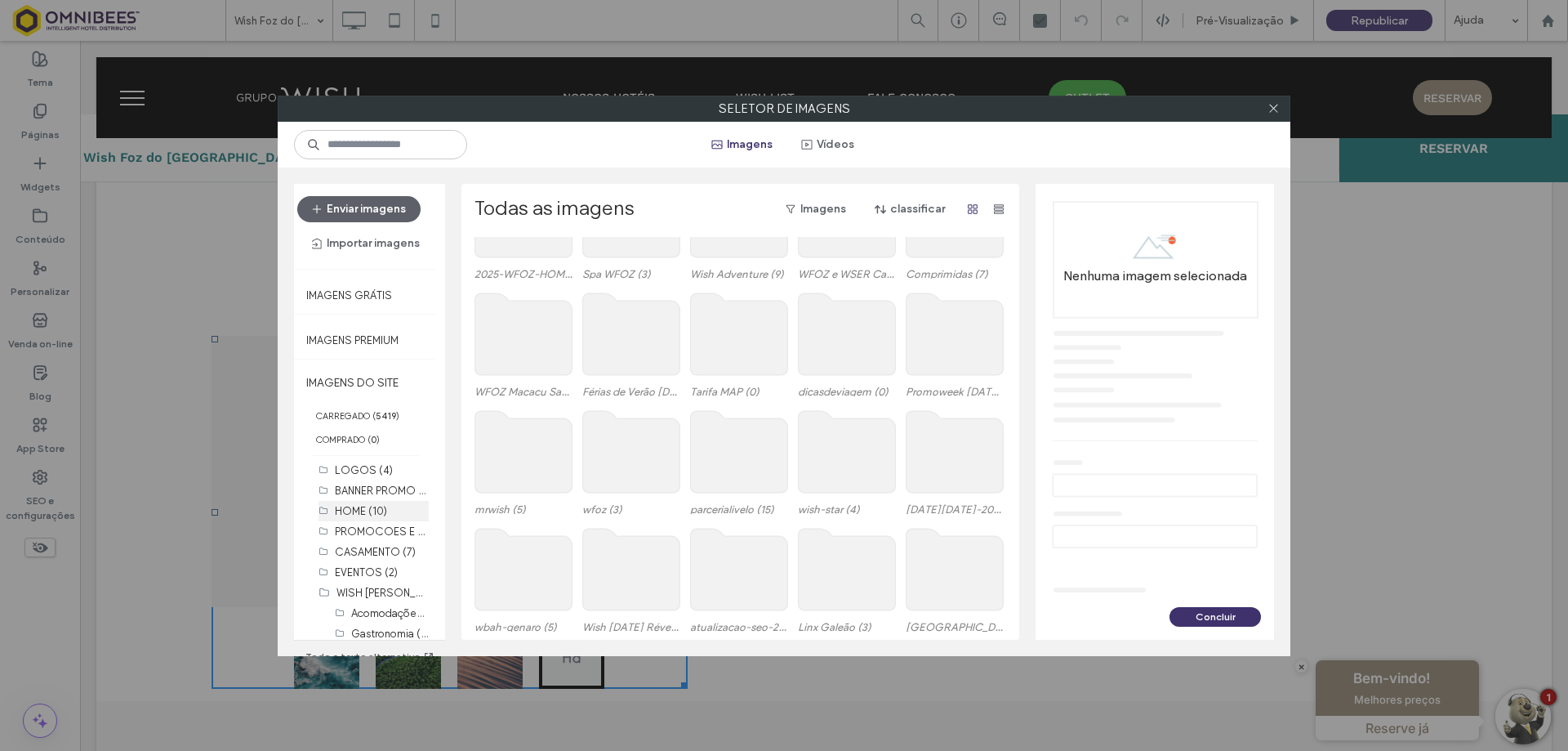
click at [364, 509] on label "HOME (10)" at bounding box center [361, 511] width 52 height 13
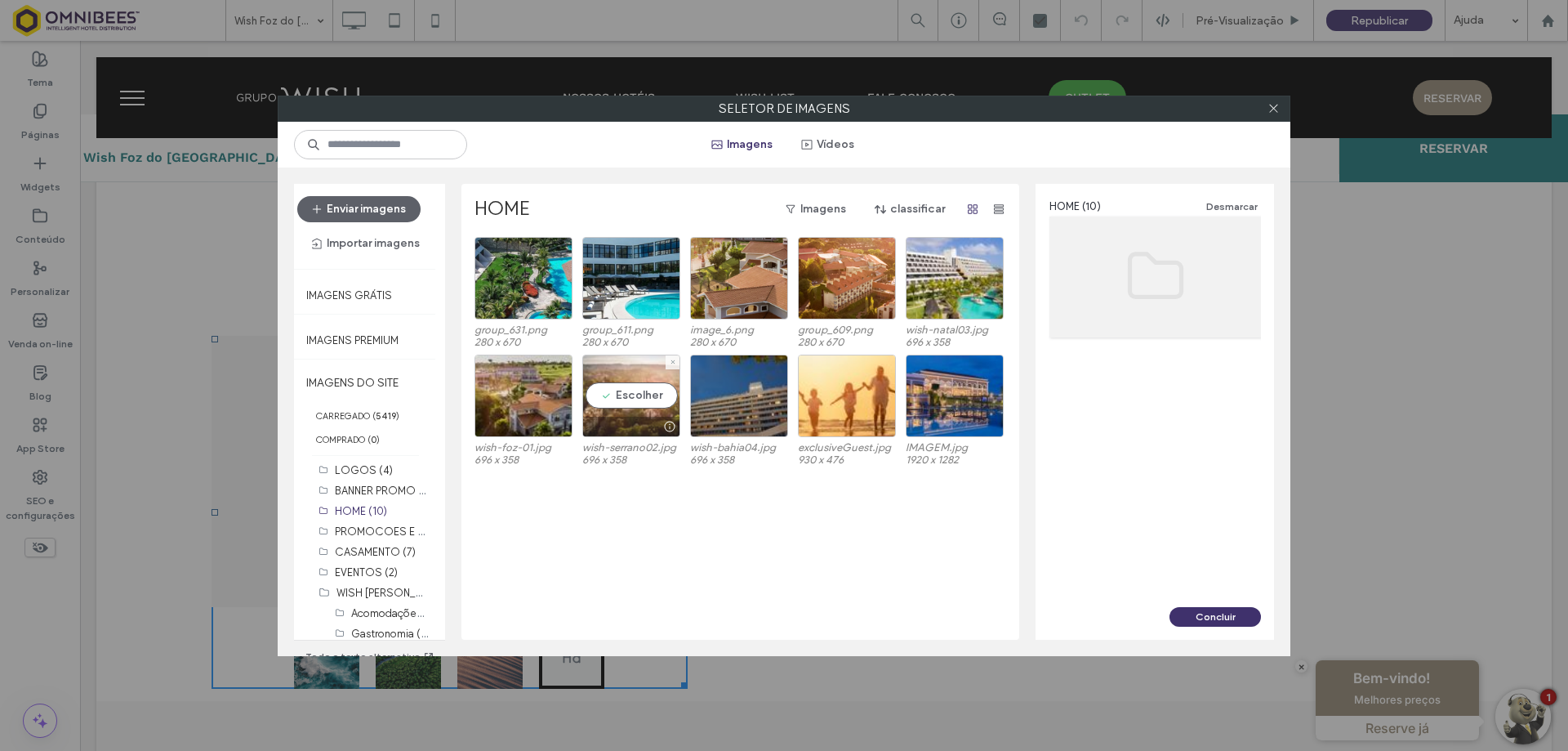
click at [633, 395] on div "Escolher" at bounding box center [631, 396] width 98 height 83
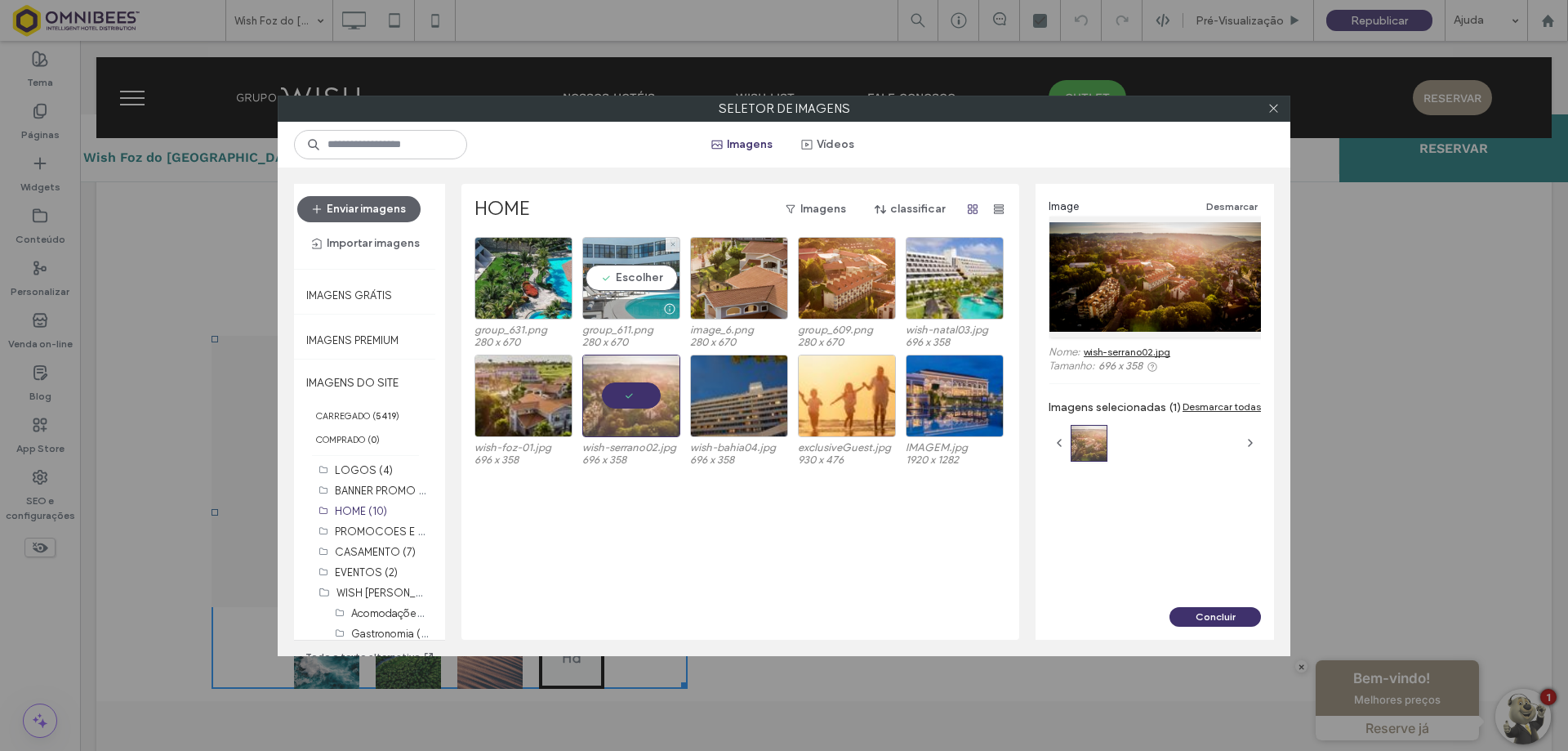
click at [638, 281] on div "Escolher" at bounding box center [631, 279] width 98 height 83
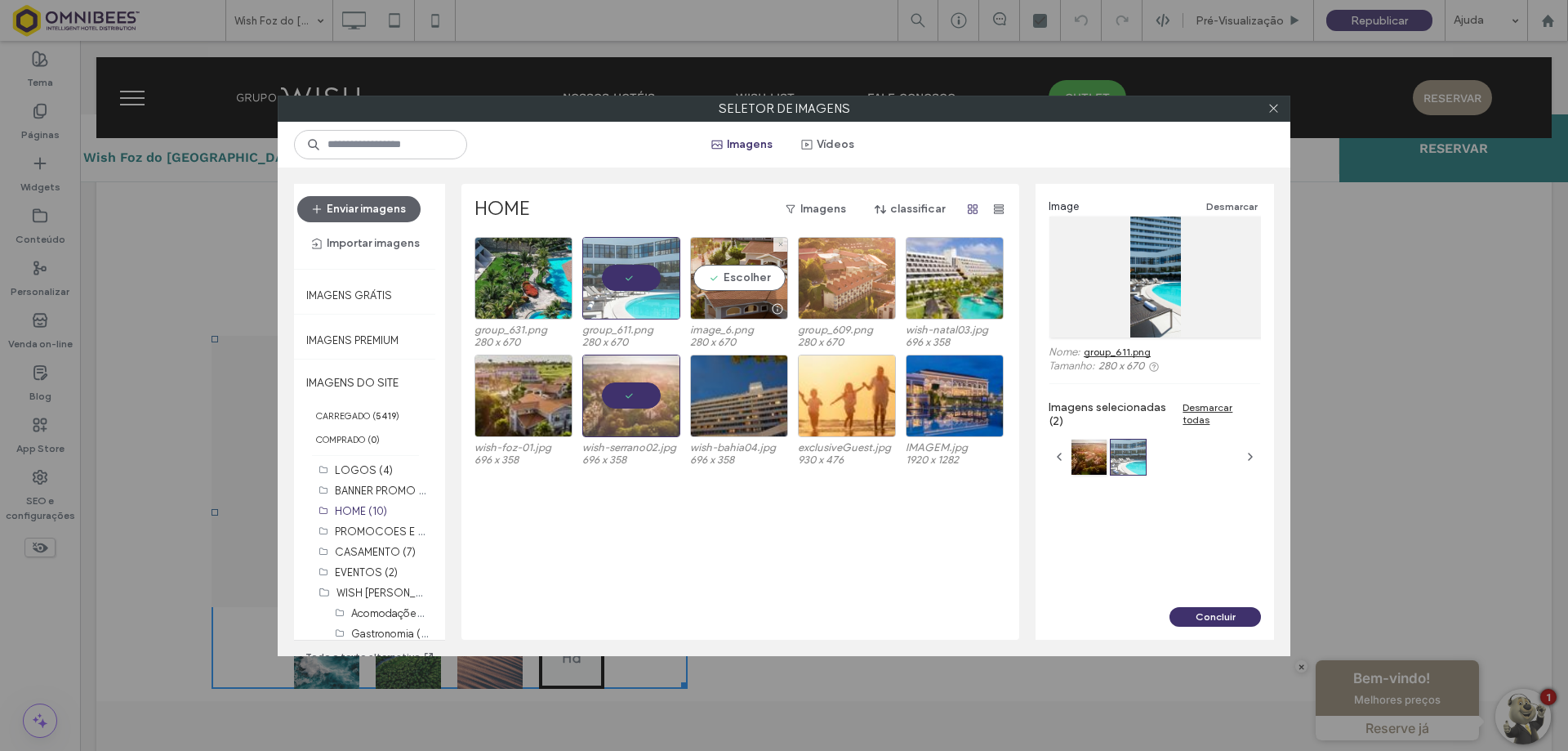
drag, startPoint x: 730, startPoint y: 268, endPoint x: 796, endPoint y: 272, distance: 66.1
click at [737, 268] on div "Escolher" at bounding box center [739, 279] width 98 height 83
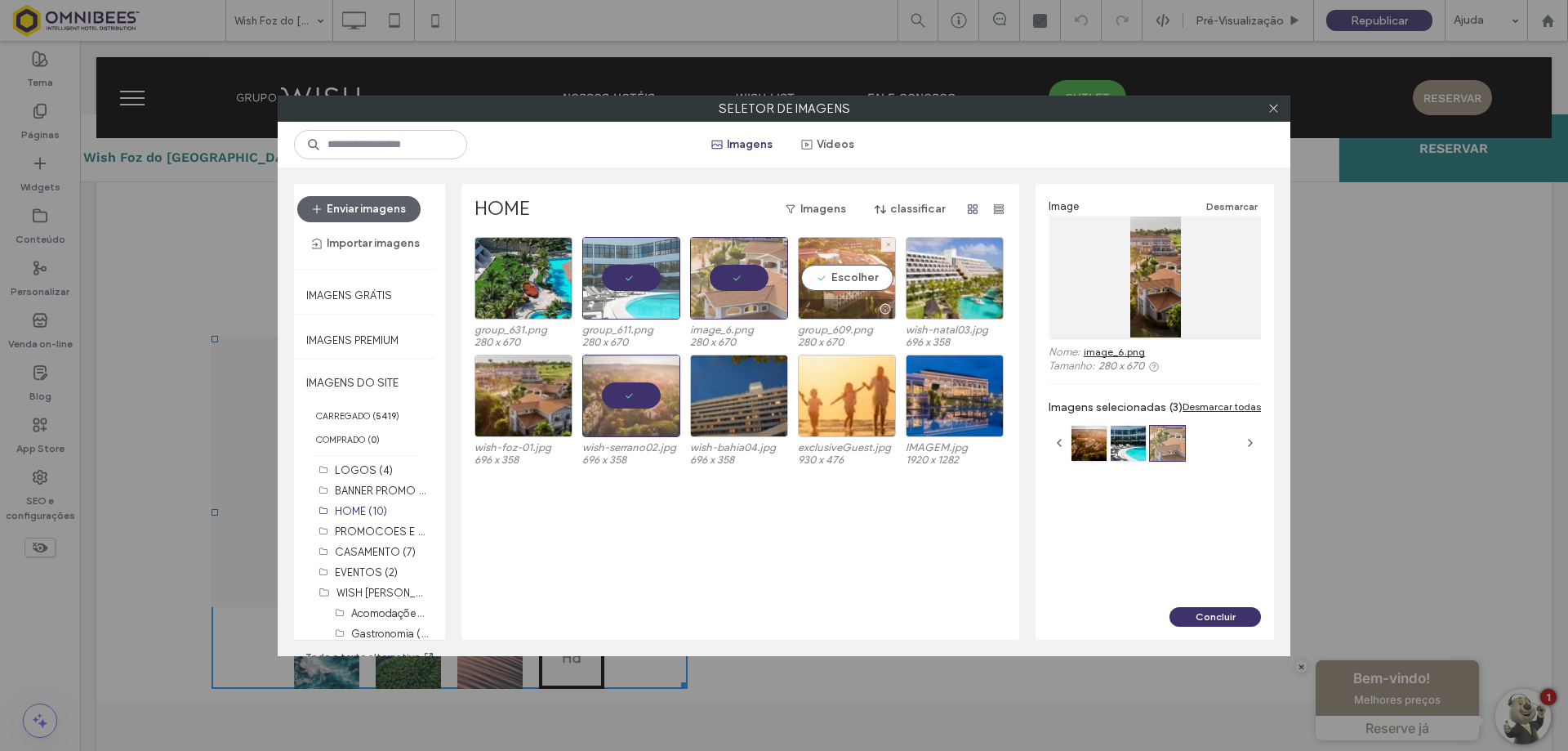
click at [825, 270] on div "Escolher" at bounding box center [847, 279] width 98 height 83
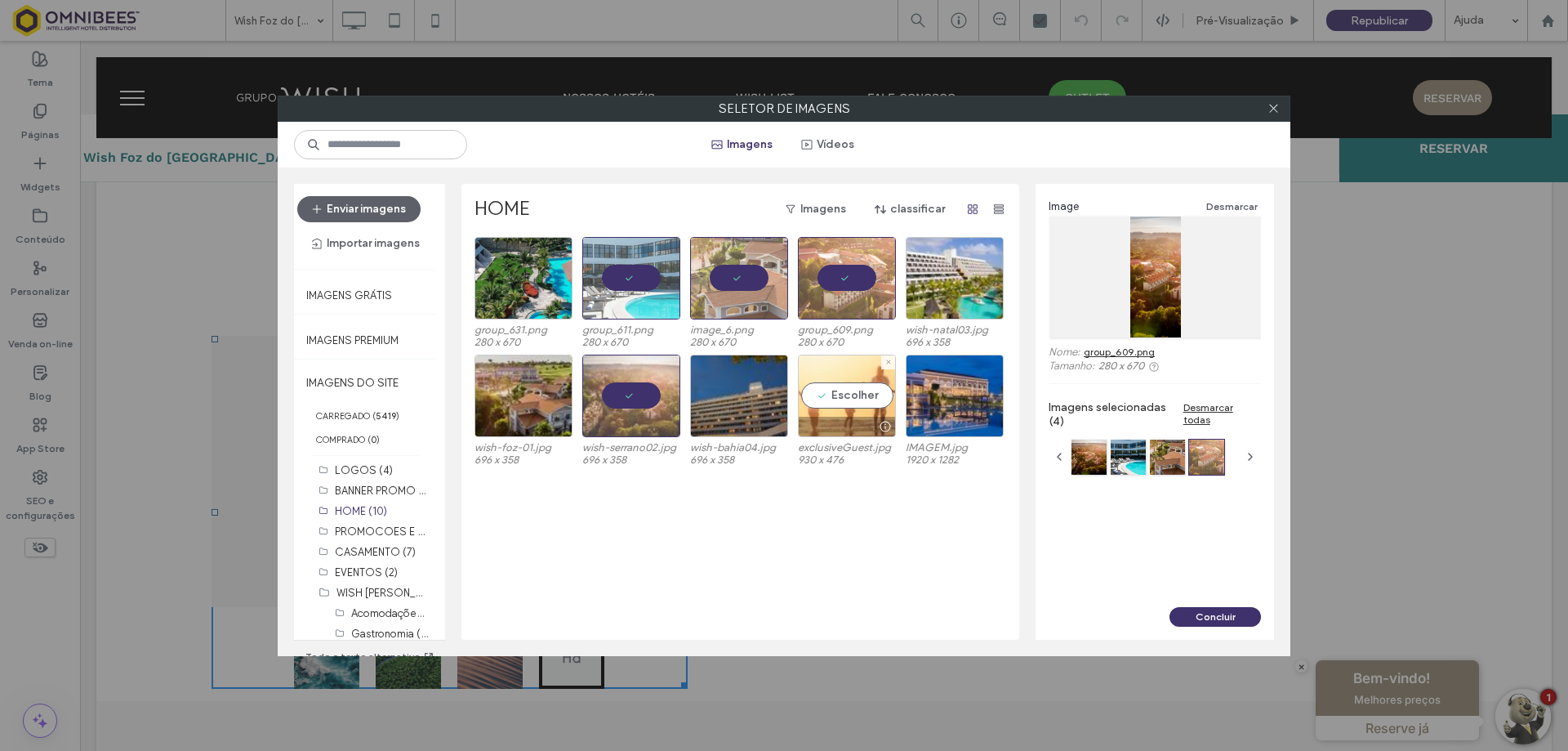
click at [835, 395] on div "Escolher" at bounding box center [847, 396] width 98 height 83
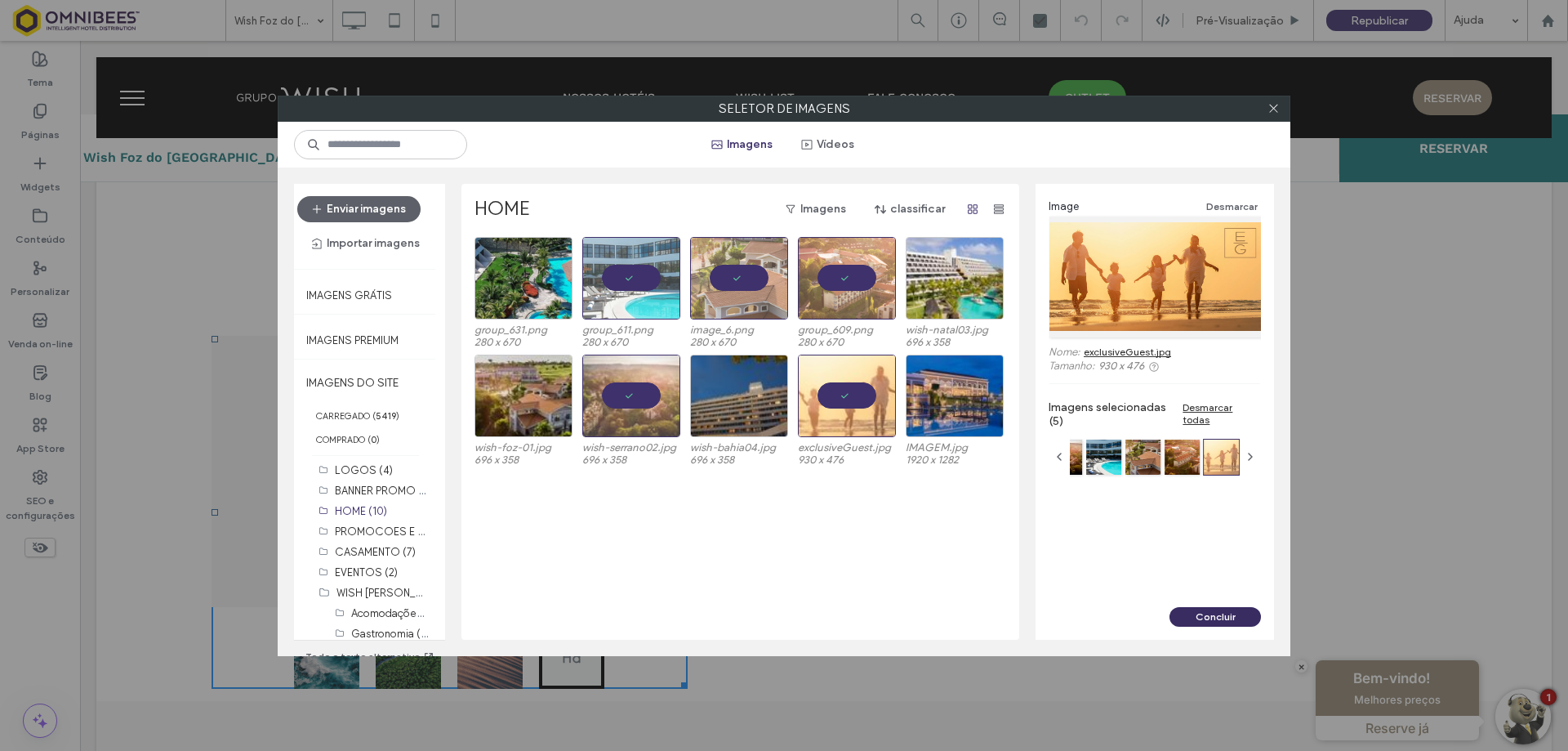
click at [1215, 611] on button "Concluir" at bounding box center [1215, 617] width 91 height 20
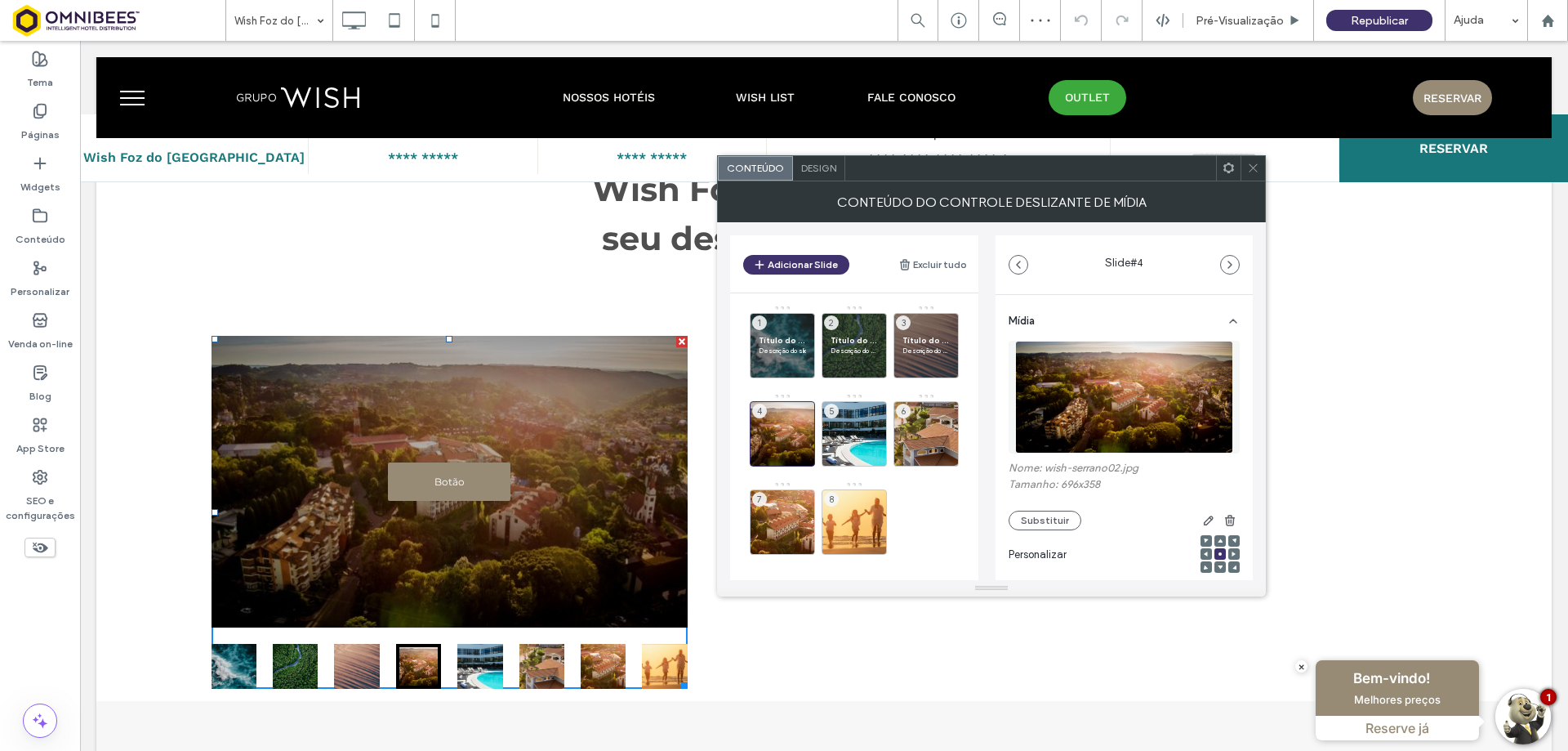
click at [1246, 161] on div at bounding box center [1252, 168] width 24 height 24
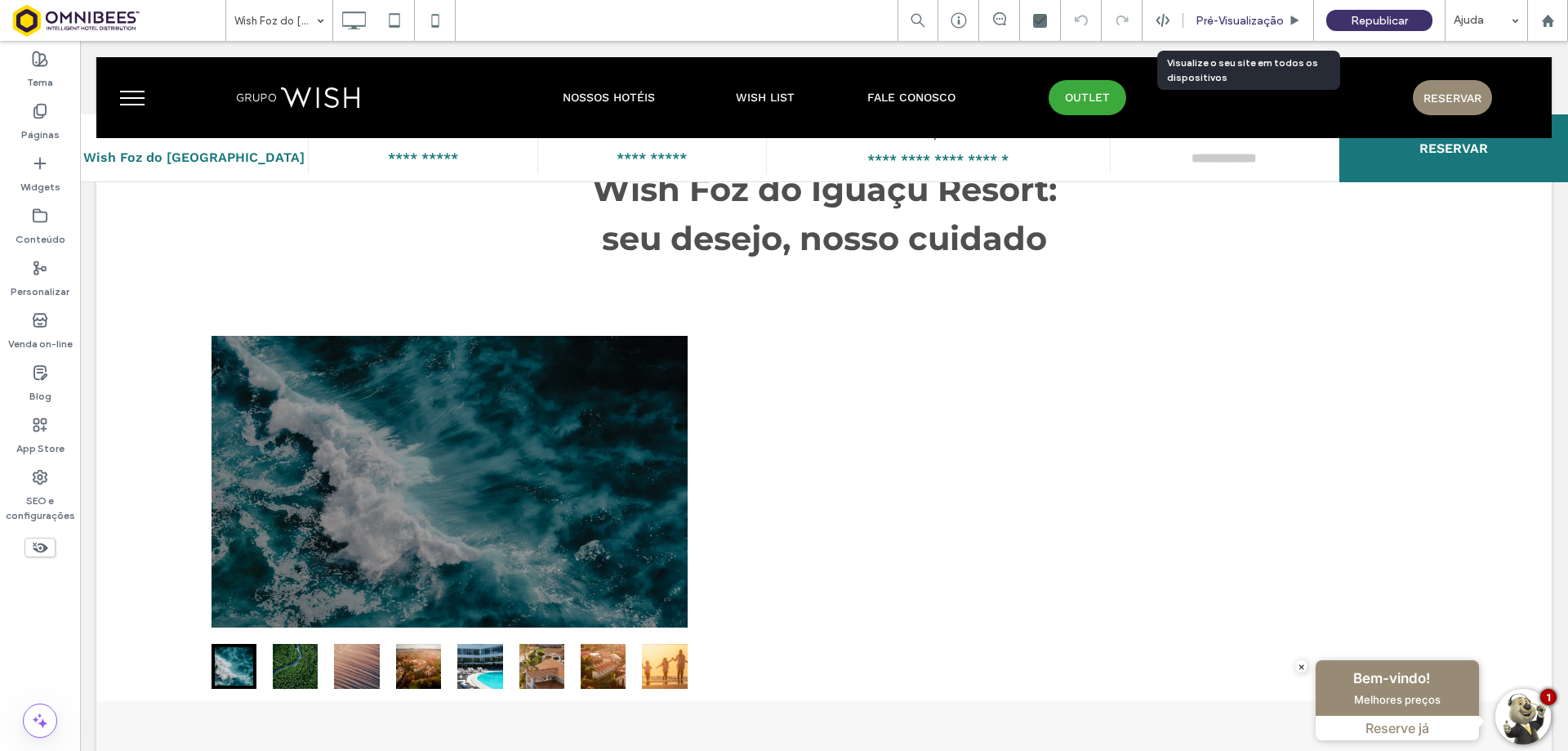
click at [1233, 31] on div "Pré-Visualizaçāo" at bounding box center [1249, 20] width 131 height 41
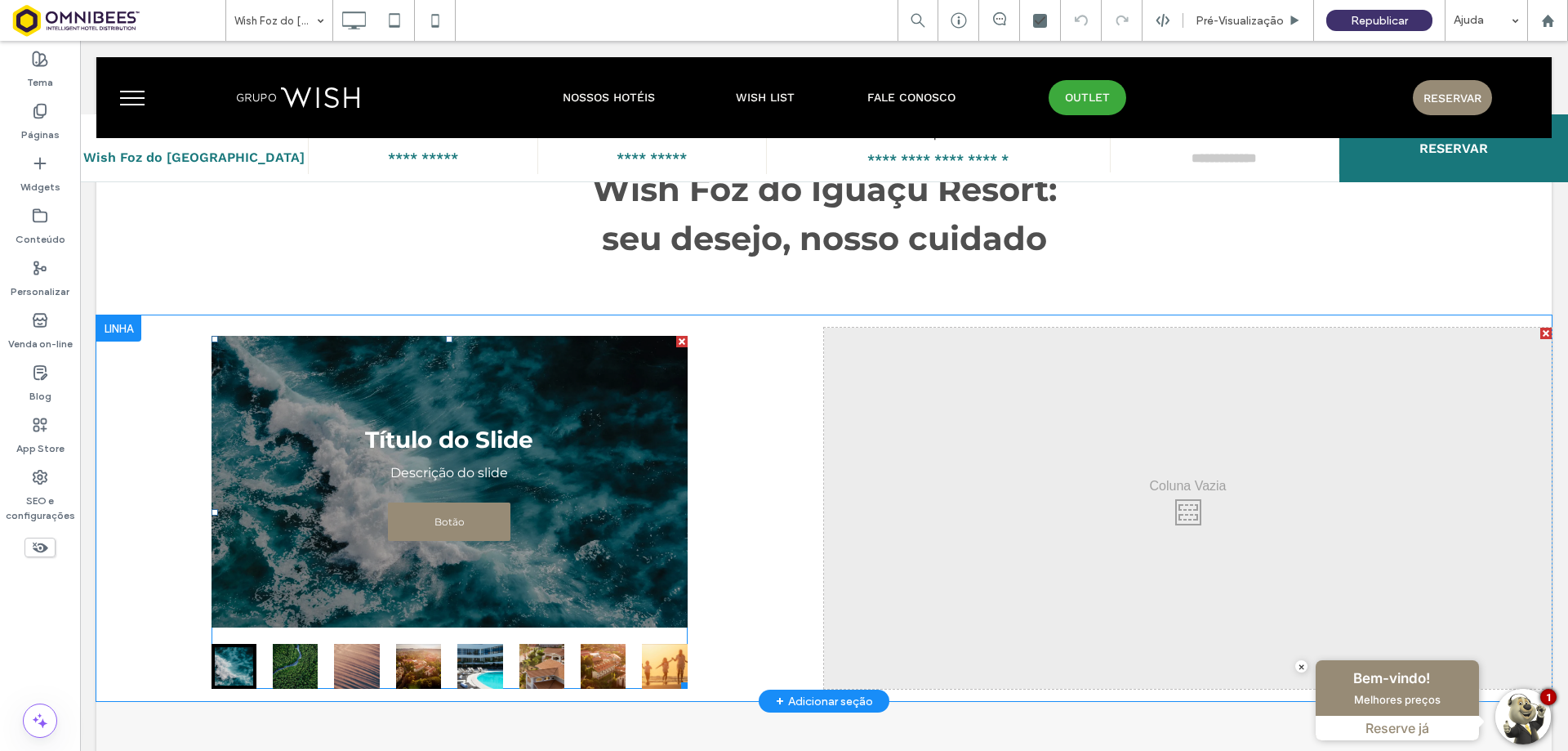
click at [562, 464] on div "Título do Slide Descrição do slide Botão Botão" at bounding box center [450, 481] width 476 height 291
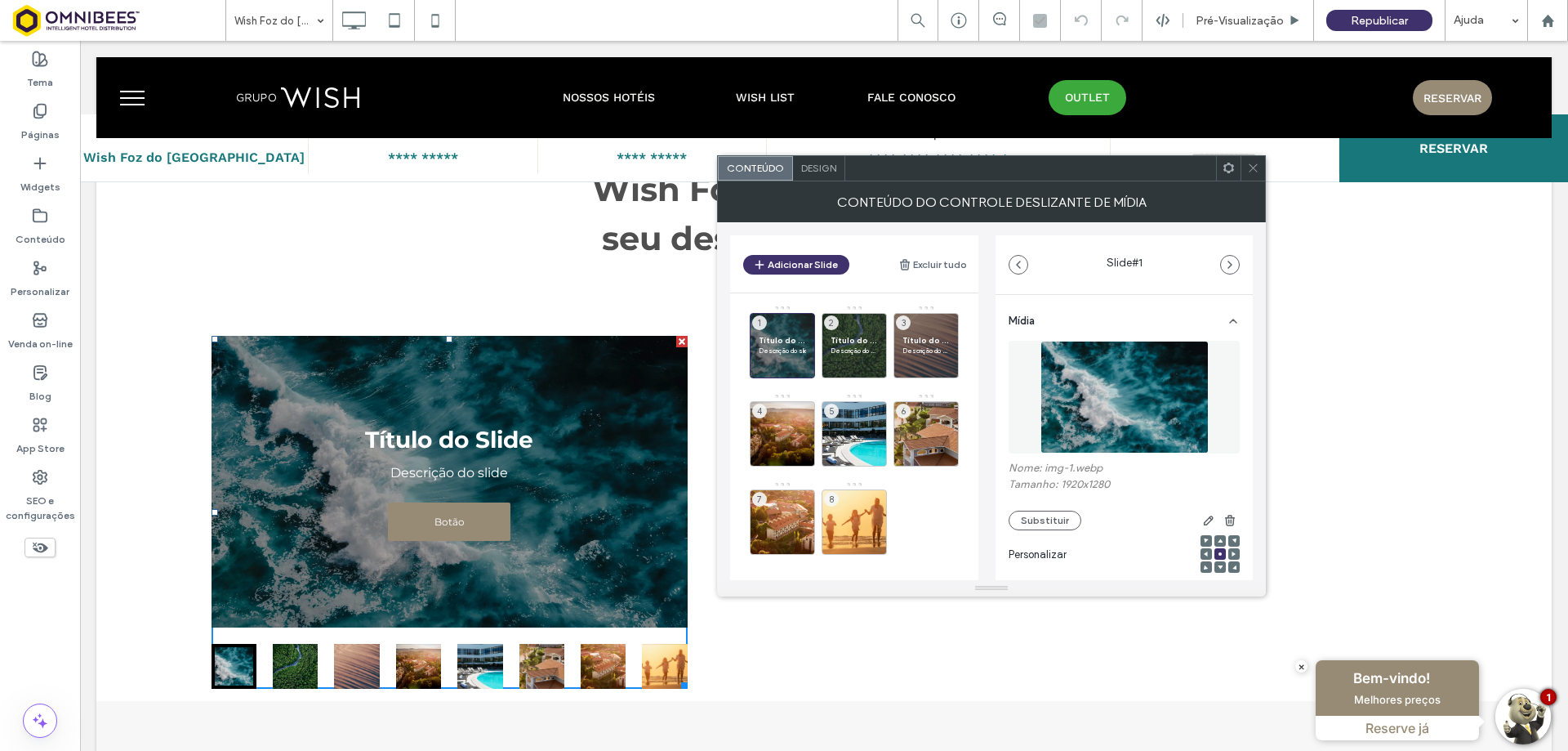
click at [1251, 174] on span at bounding box center [1253, 168] width 13 height 24
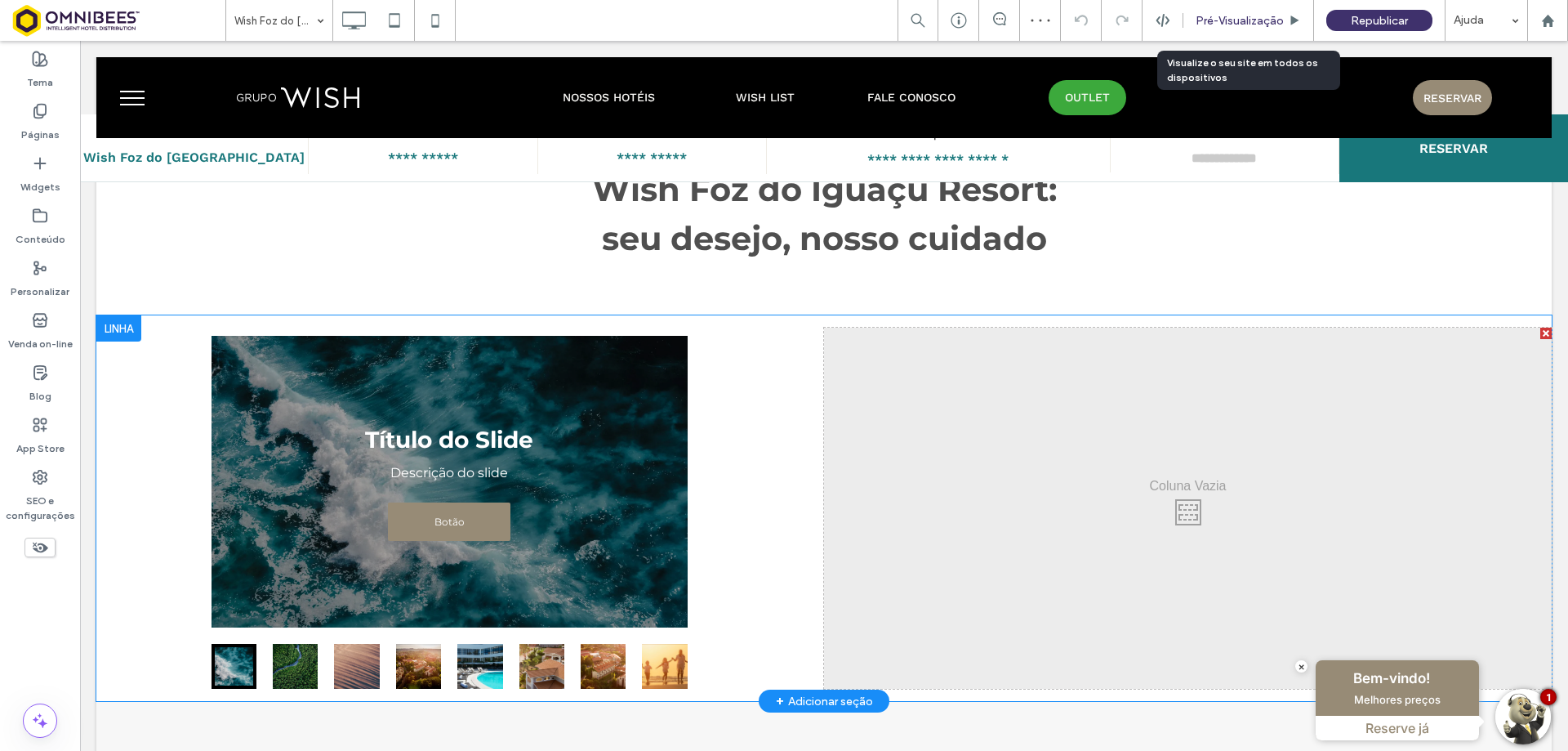
drag, startPoint x: 1255, startPoint y: 19, endPoint x: 557, endPoint y: 460, distance: 825.6
click at [1255, 19] on span "Pré-Visualizaçāo" at bounding box center [1240, 20] width 88 height 14
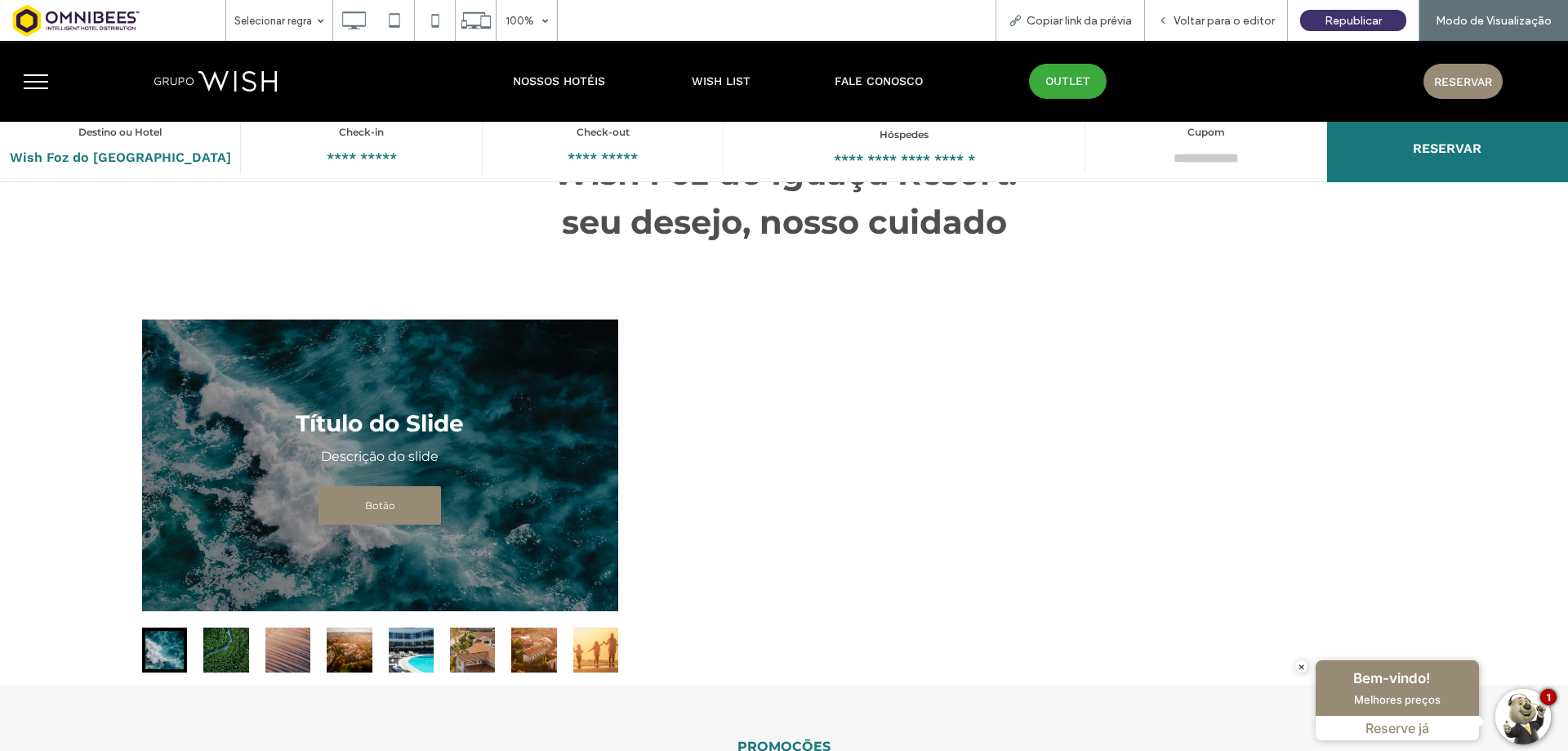
click at [517, 650] on button "go to slide 7" at bounding box center [534, 650] width 45 height 45
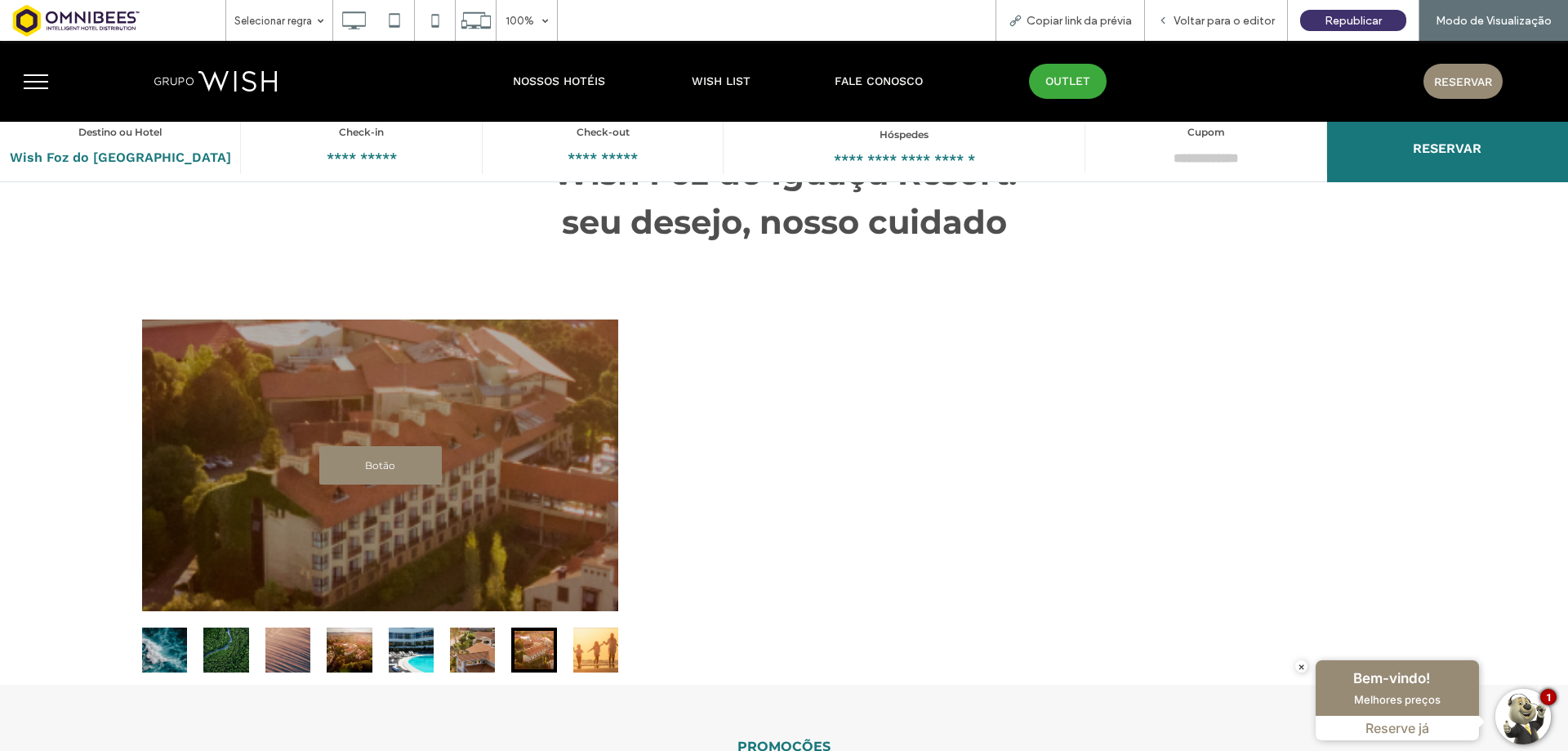
click at [431, 428] on div "Botão" at bounding box center [381, 464] width 476 height 291
click at [464, 413] on div "Botão" at bounding box center [381, 464] width 476 height 291
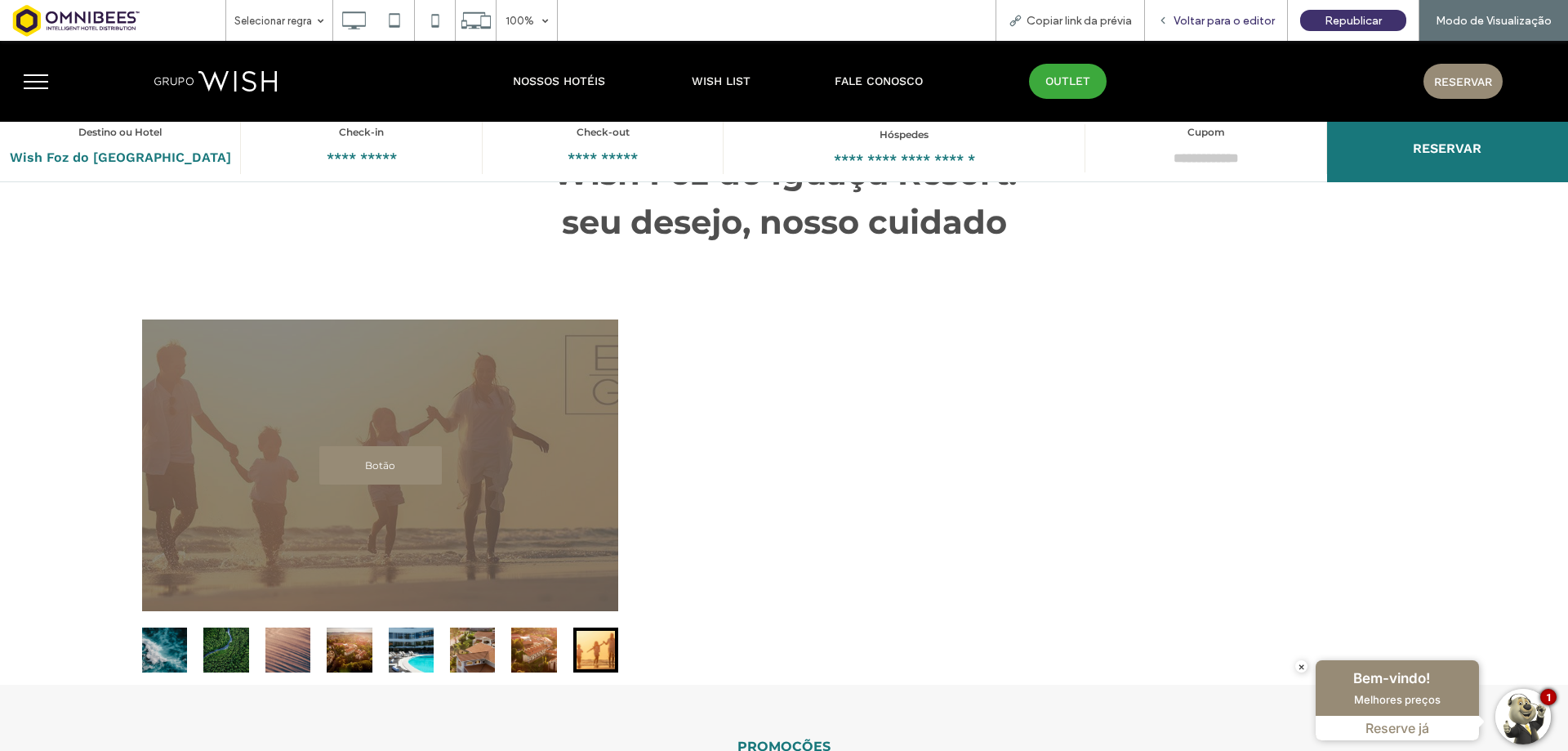
drag, startPoint x: 1248, startPoint y: 20, endPoint x: 745, endPoint y: 412, distance: 637.7
click at [1248, 20] on span "Voltar para o editor" at bounding box center [1224, 20] width 101 height 14
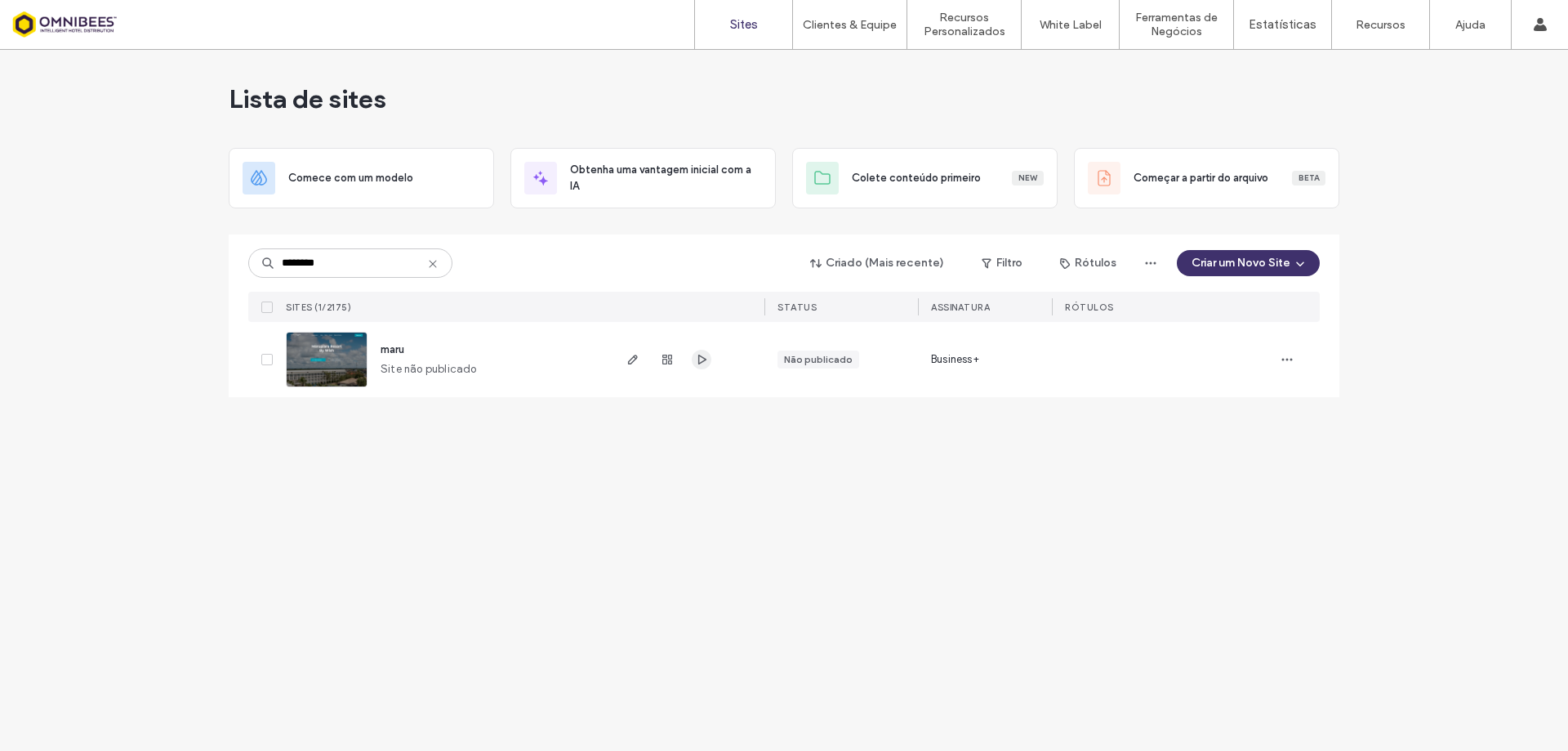
click at [701, 360] on icon "button" at bounding box center [701, 359] width 13 height 13
click at [346, 264] on input "********" at bounding box center [350, 262] width 204 height 30
drag, startPoint x: 346, startPoint y: 264, endPoint x: 240, endPoint y: 252, distance: 106.7
click at [240, 252] on div "******** Criado (Mais recente) Filtro Rótulos Criar um Novo Site Sites (1/2175)…" at bounding box center [784, 316] width 1111 height 162
paste input
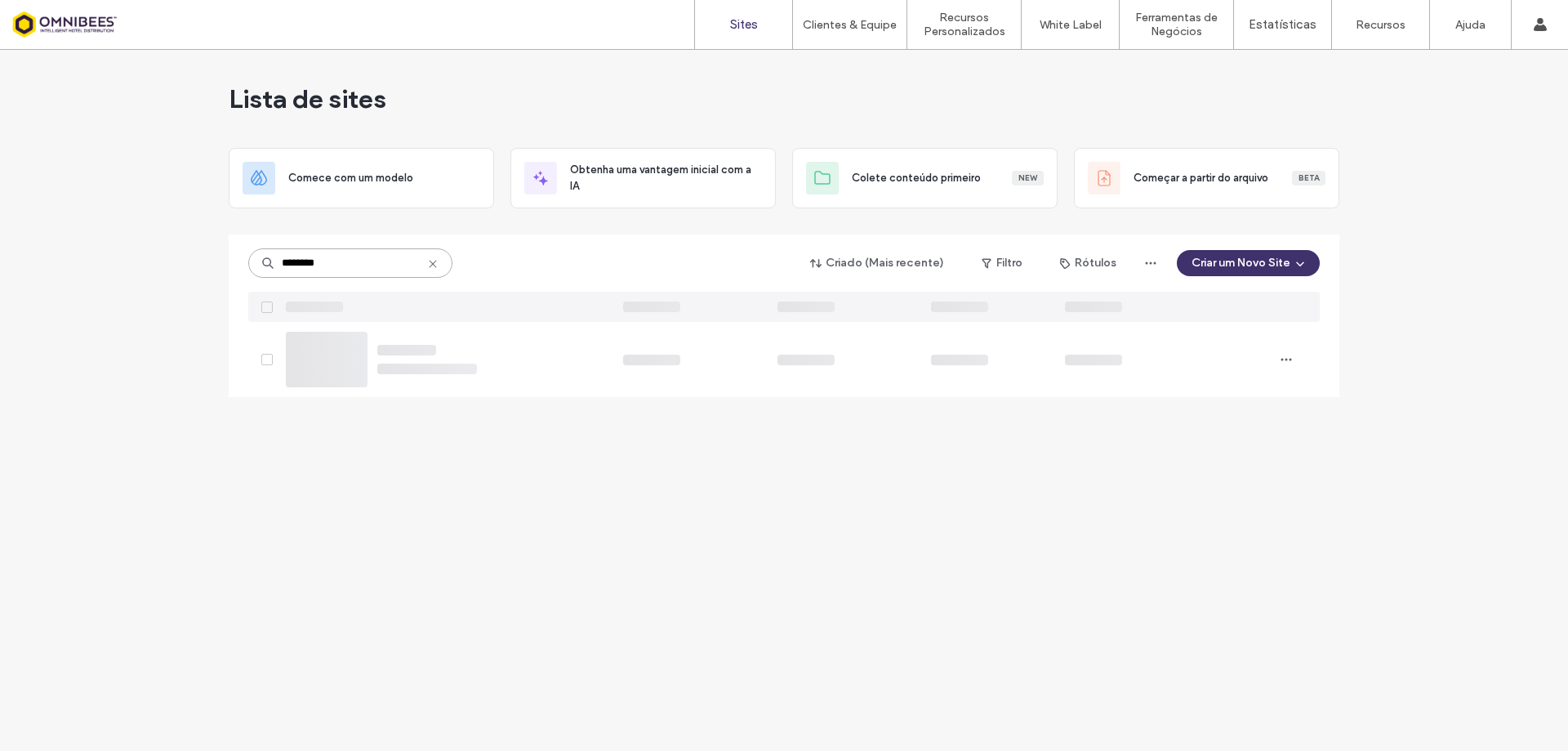
type input "********"
click at [323, 364] on img at bounding box center [326, 388] width 80 height 111
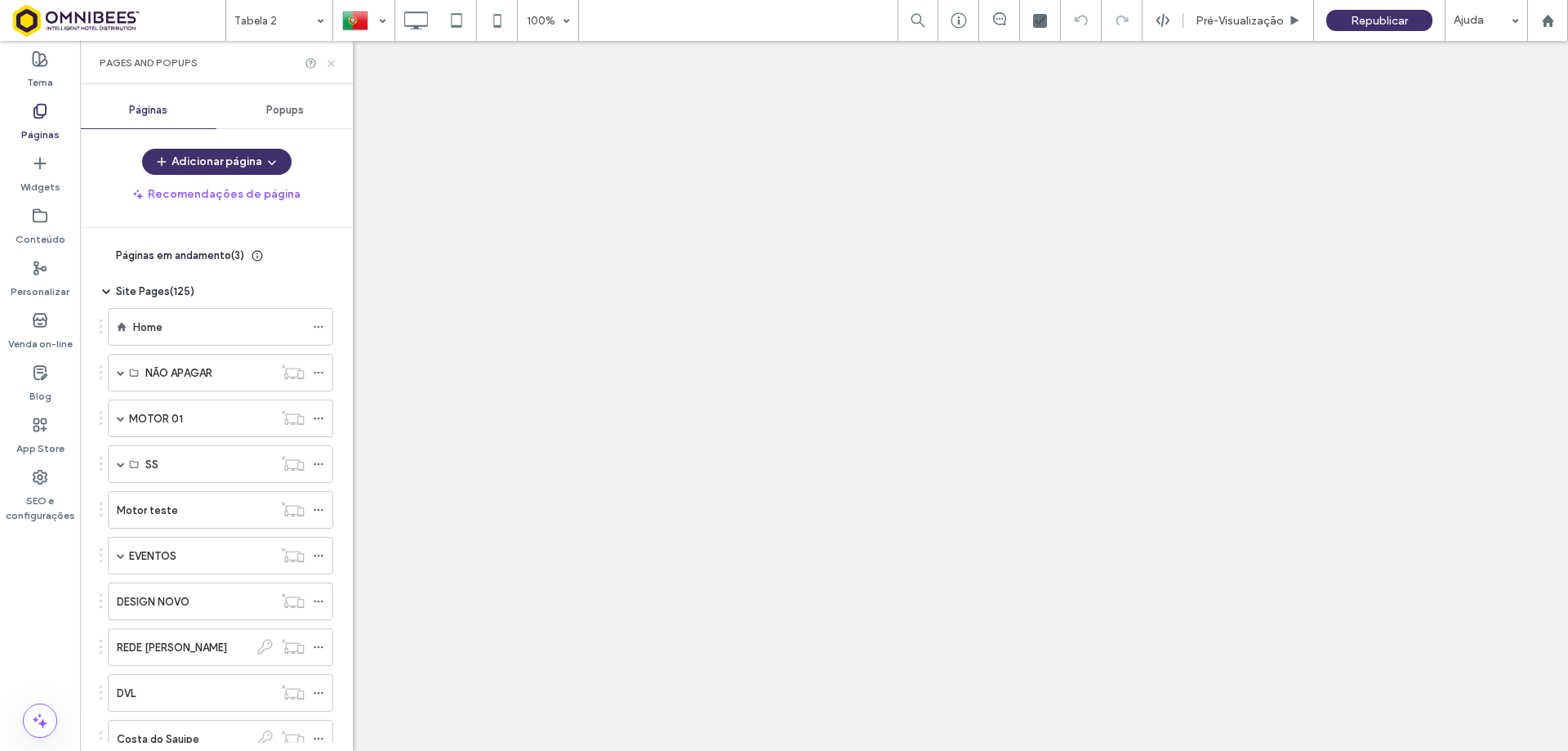
click at [326, 64] on icon at bounding box center [332, 63] width 13 height 13
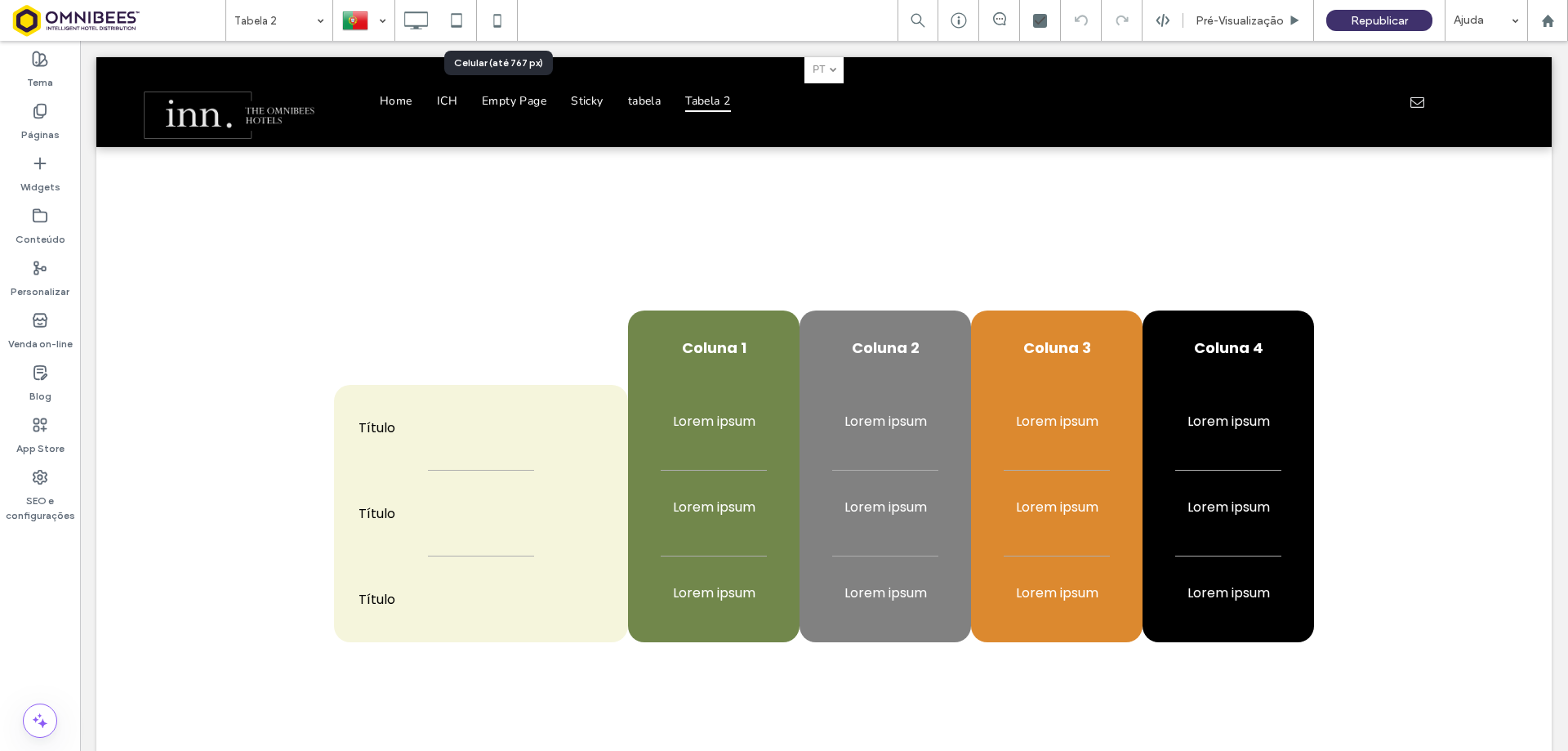
click at [497, 14] on icon at bounding box center [498, 21] width 32 height 32
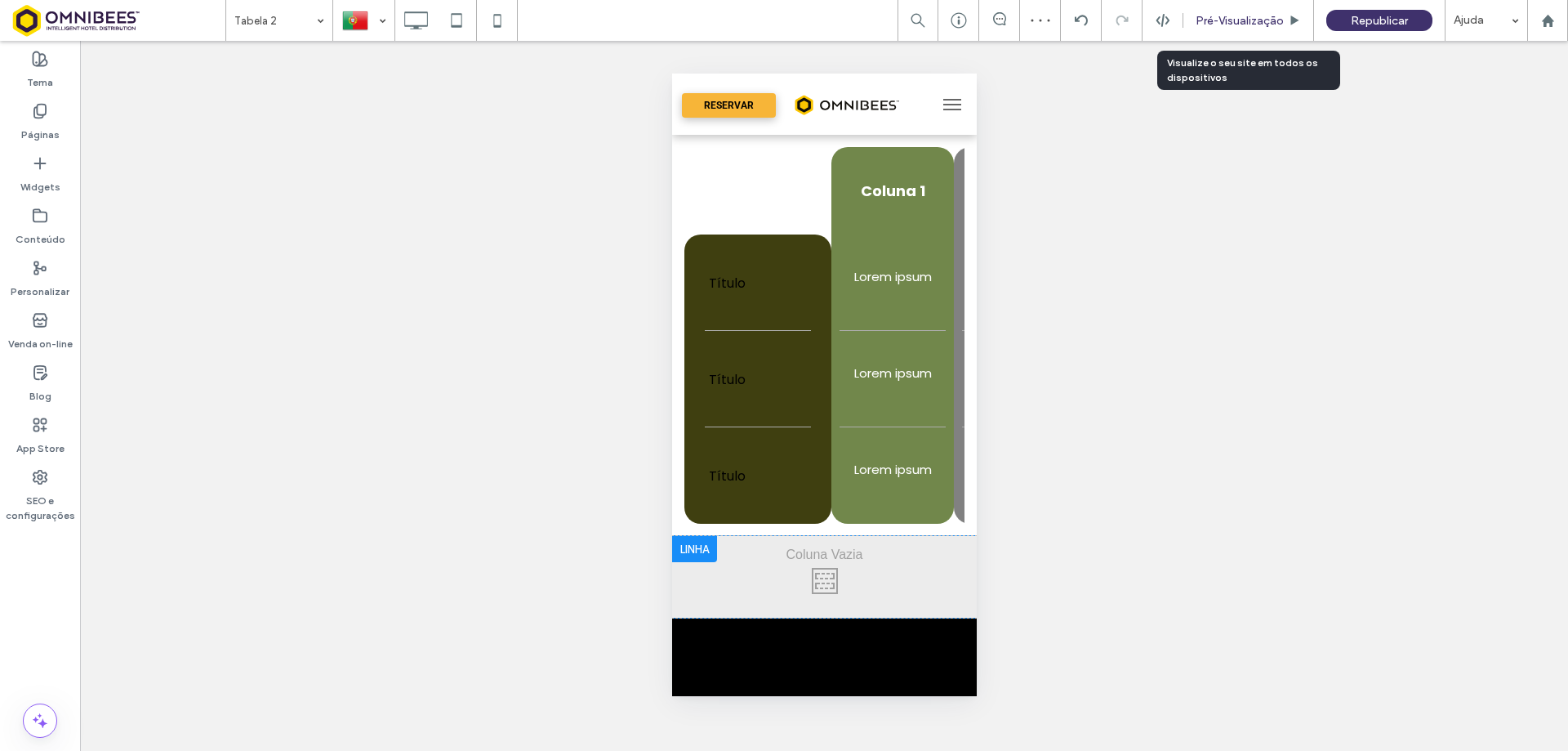
click at [1232, 21] on span "Pré-Visualizaçāo" at bounding box center [1240, 20] width 88 height 14
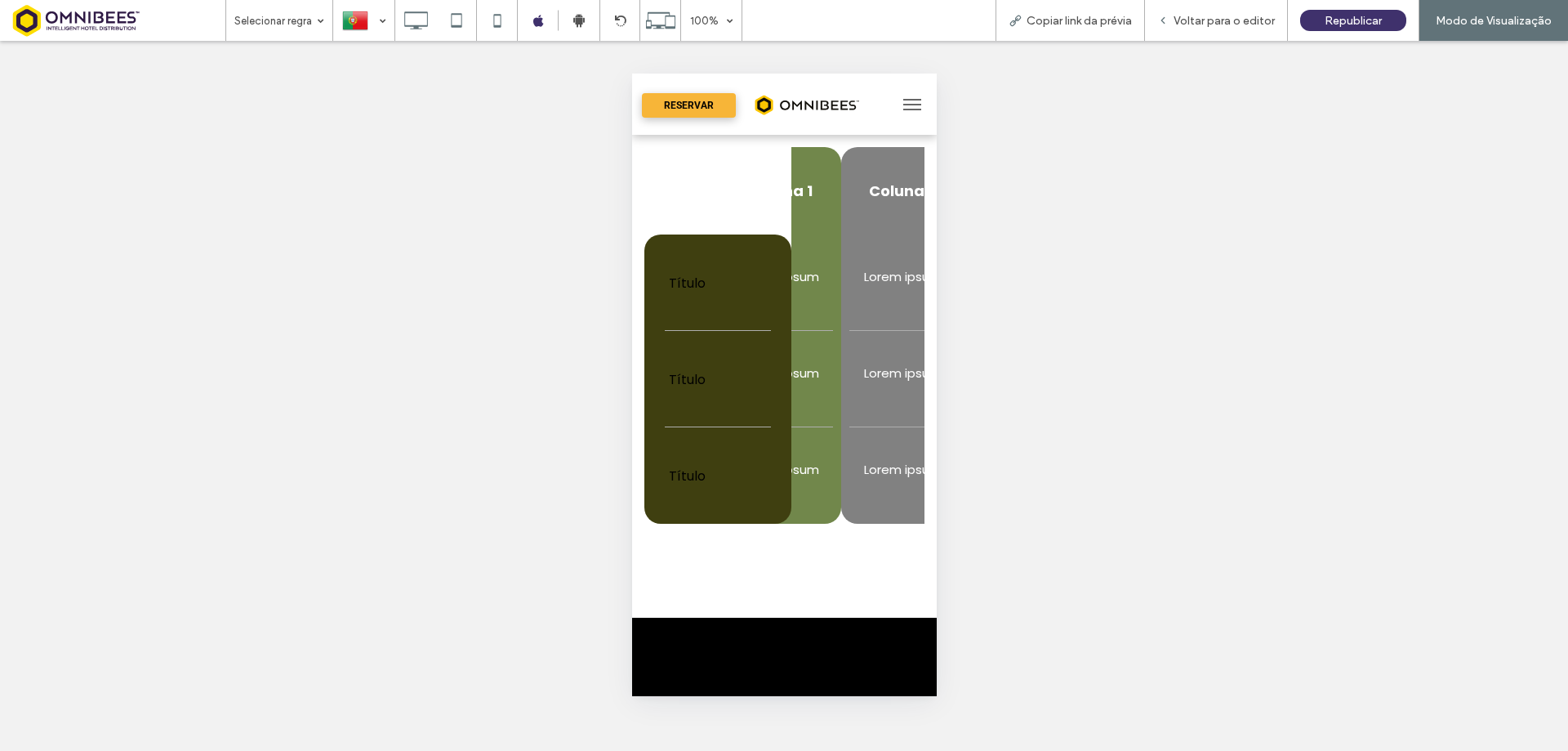
drag, startPoint x: 865, startPoint y: 437, endPoint x: 810, endPoint y: 435, distance: 55.0
click at [810, 435] on td "Lorem ipsum" at bounding box center [779, 475] width 123 height 96
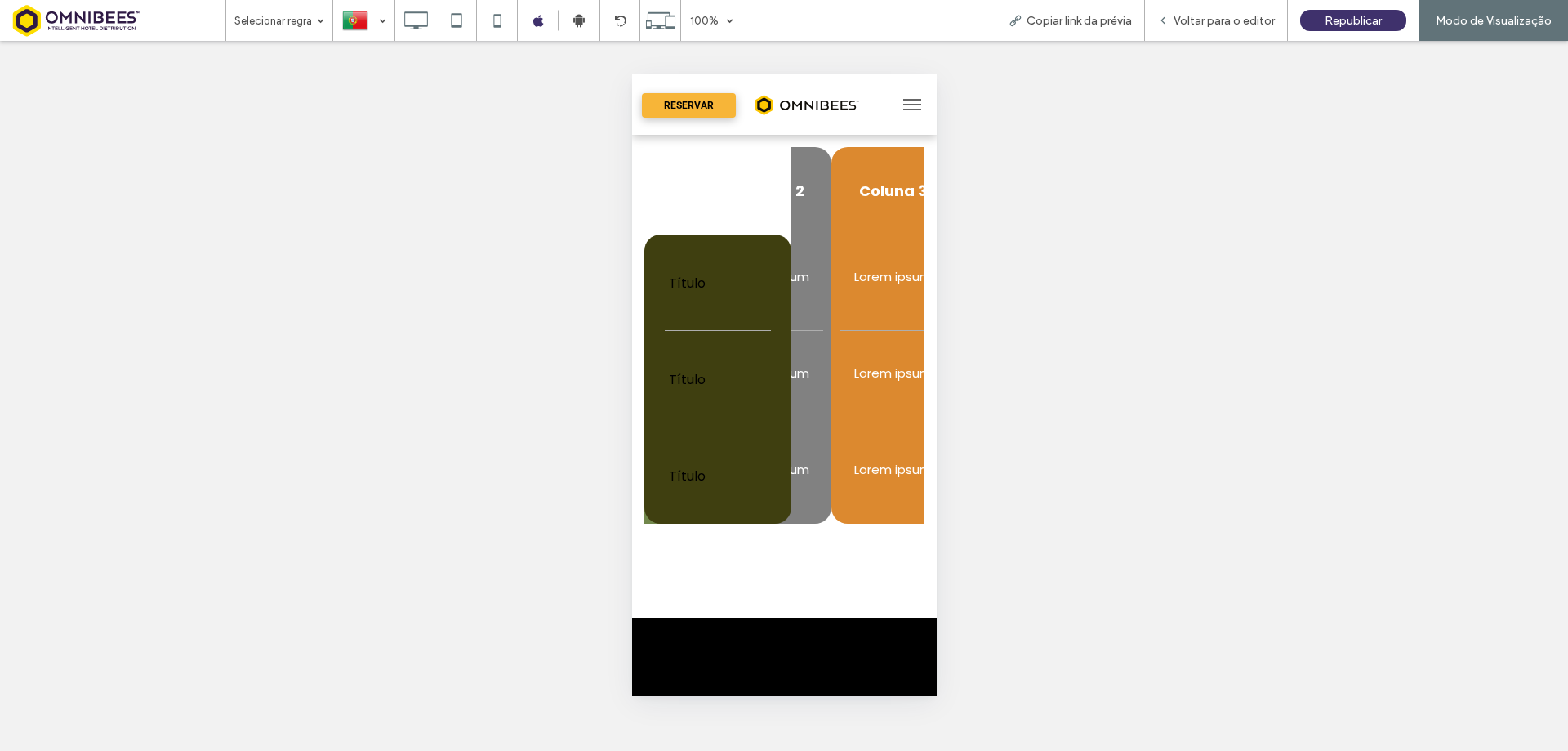
drag, startPoint x: 867, startPoint y: 431, endPoint x: 784, endPoint y: 435, distance: 83.1
click at [784, 435] on tr "Título Lorem ipsum Lorem ipsum Lorem ipsum Lorem ipsum" at bounding box center [756, 475] width 637 height 96
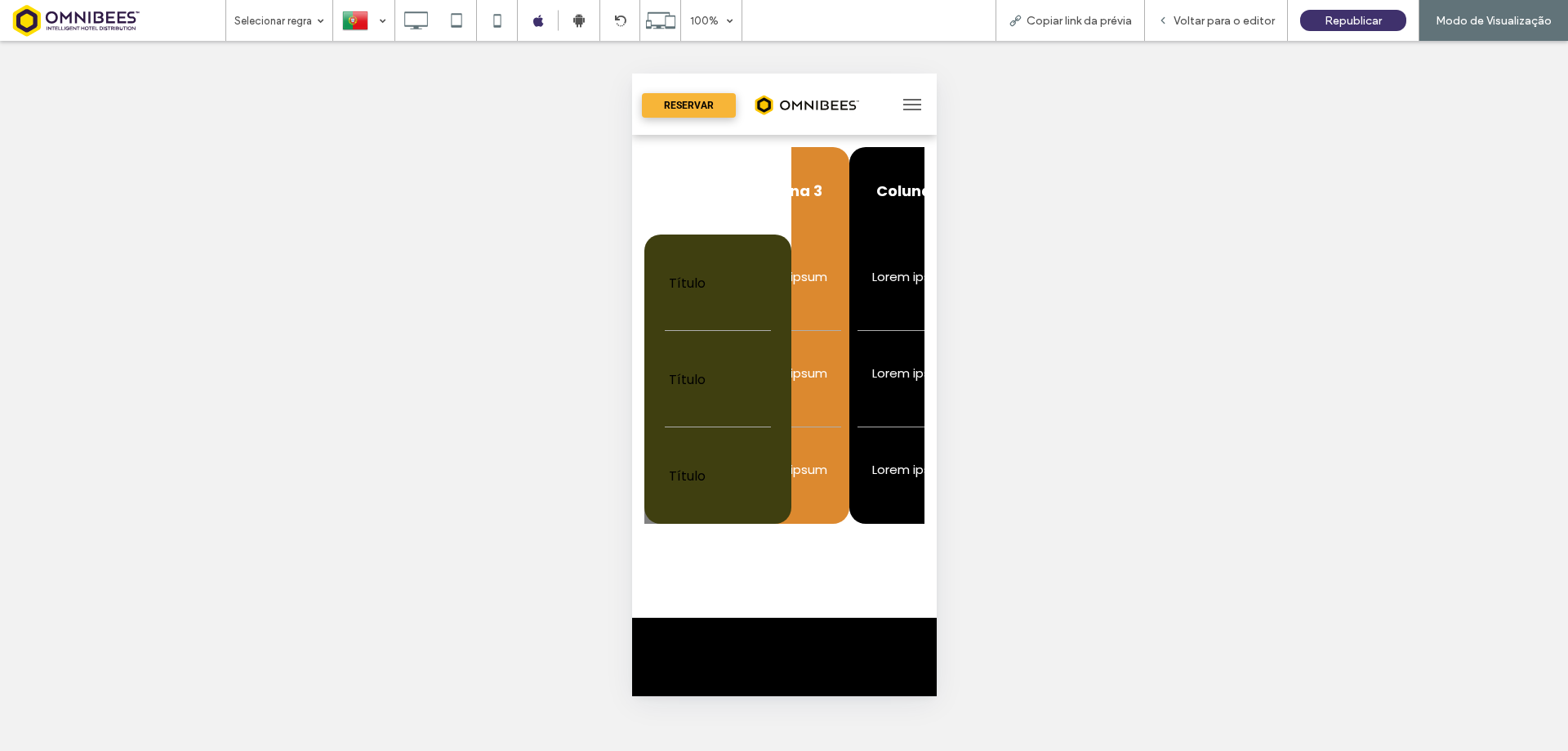
drag, startPoint x: 867, startPoint y: 439, endPoint x: 790, endPoint y: 444, distance: 77.2
click at [790, 444] on tr "Título Lorem ipsum Lorem ipsum Lorem ipsum Lorem ipsum" at bounding box center [653, 475] width 637 height 96
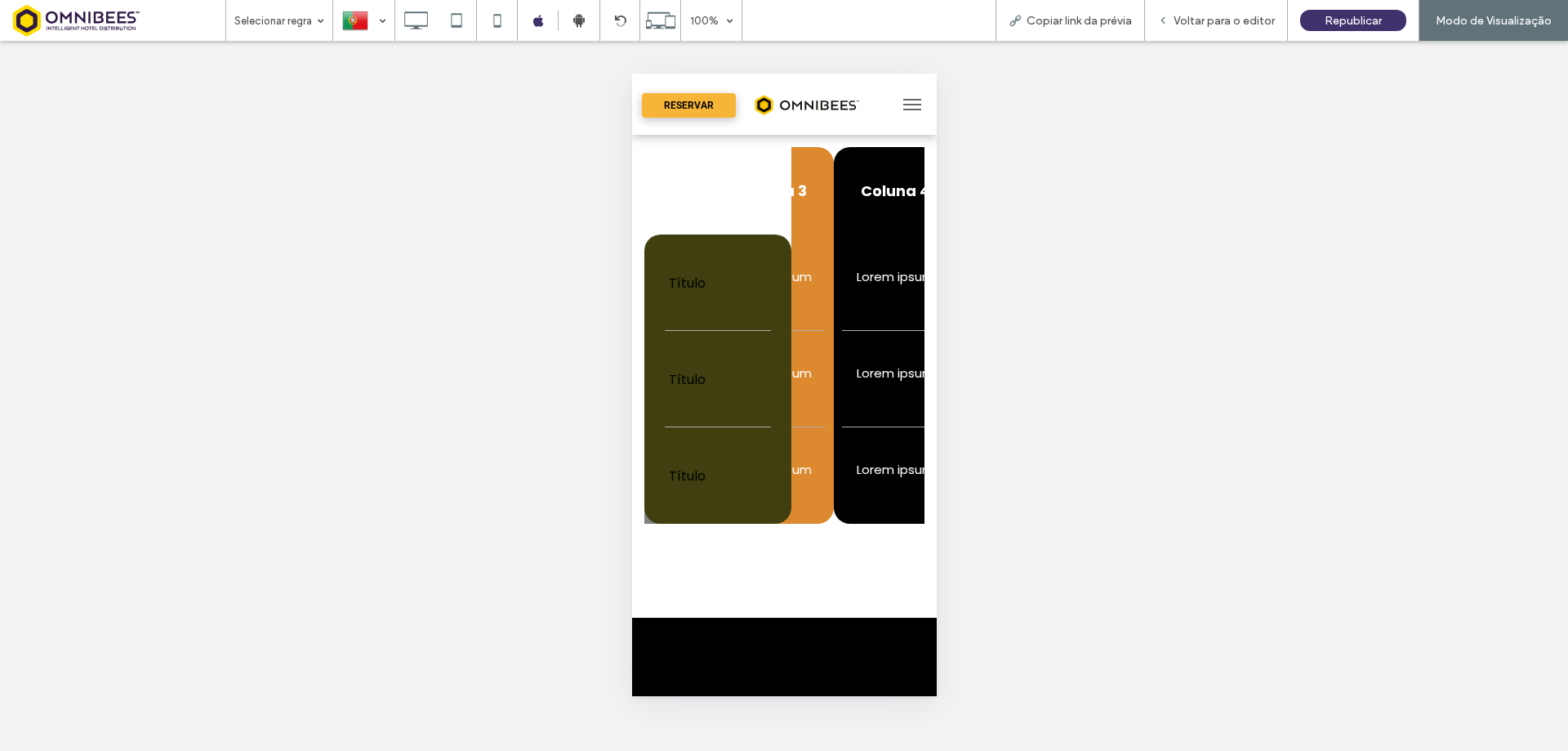
scroll to position [0, 369]
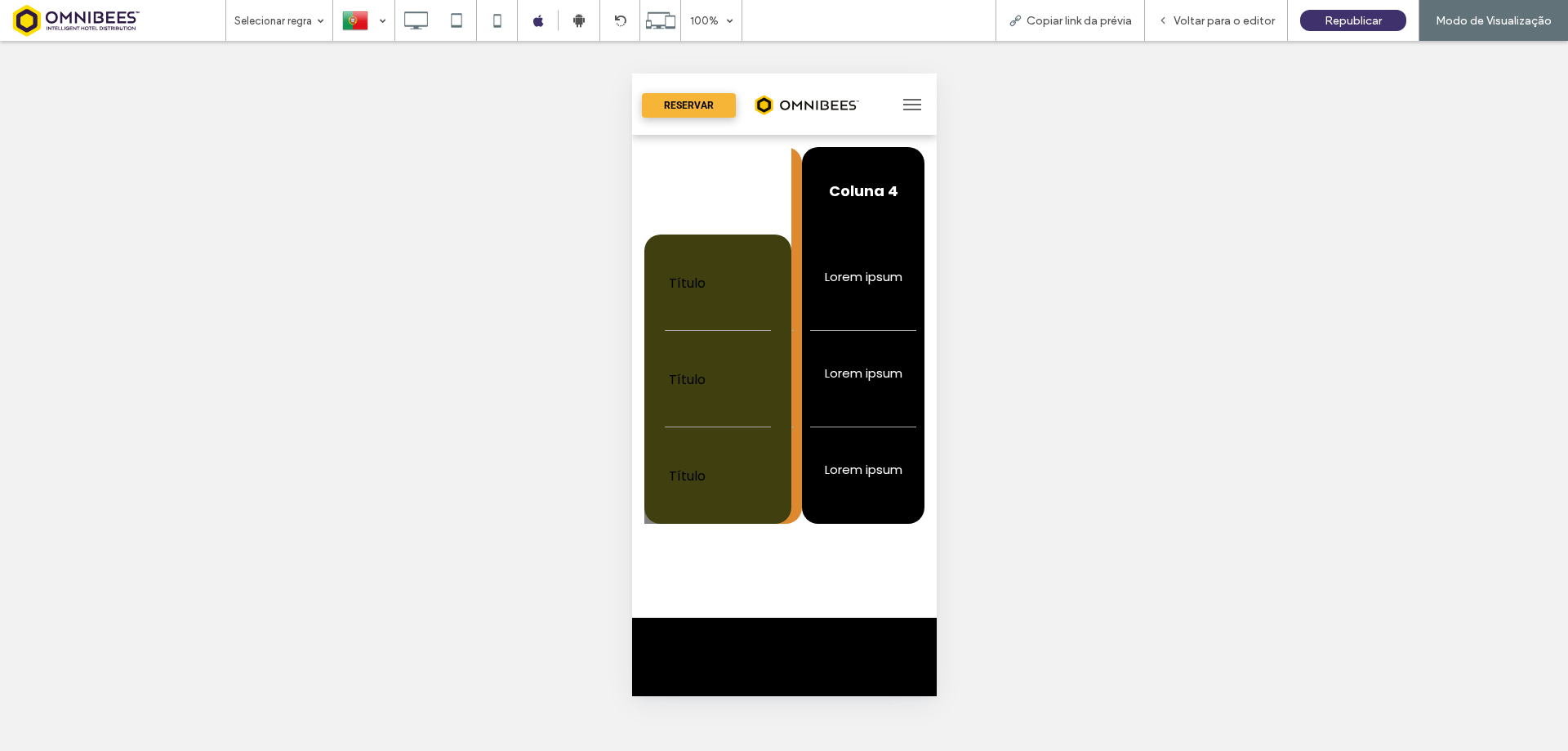
drag, startPoint x: 888, startPoint y: 444, endPoint x: 797, endPoint y: 449, distance: 91.1
click at [802, 449] on td "Lorem ipsum" at bounding box center [863, 475] width 123 height 96
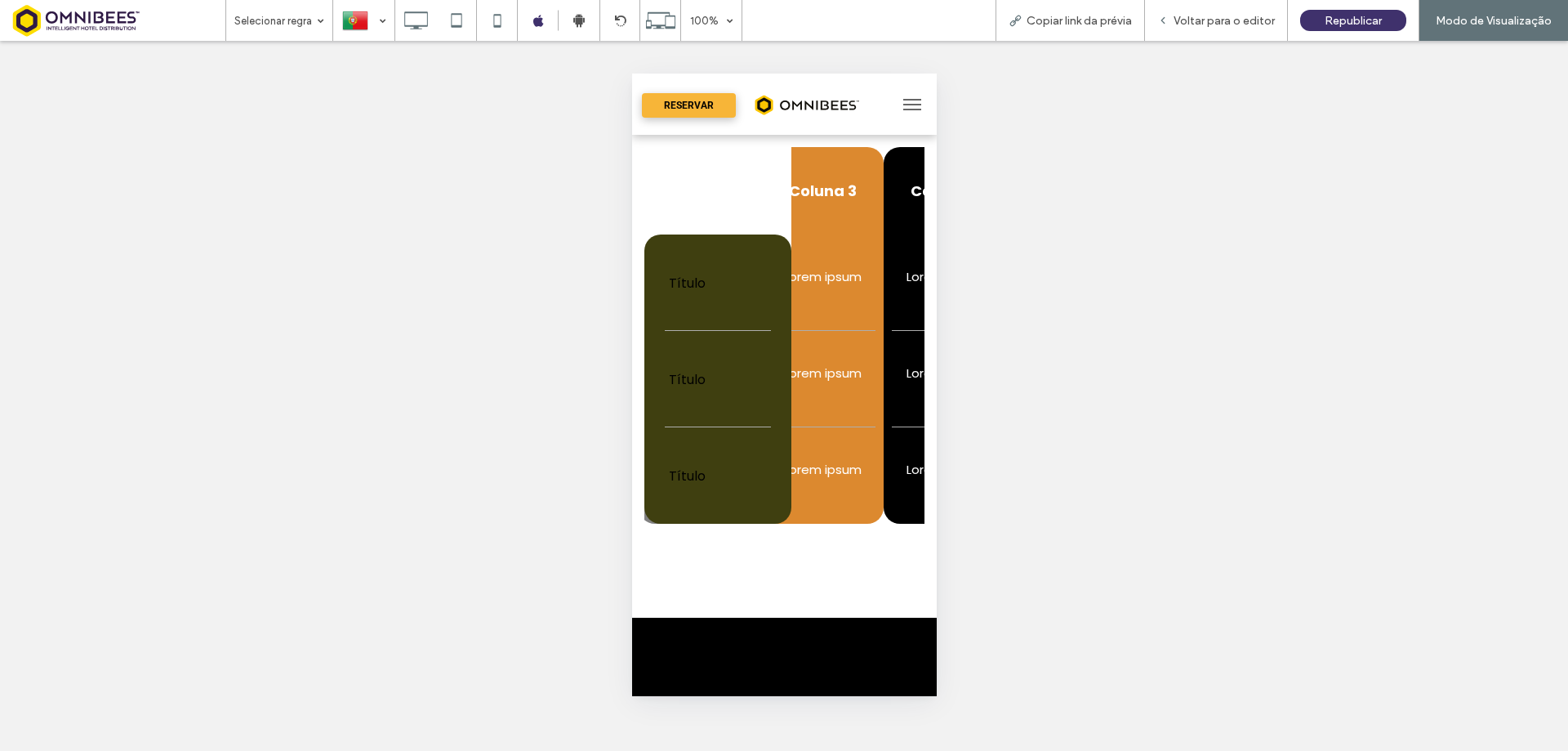
drag, startPoint x: 905, startPoint y: 371, endPoint x: 828, endPoint y: 430, distance: 97.0
click at [908, 371] on td "Lorem ipsum" at bounding box center [944, 379] width 123 height 96
click at [888, 432] on td "Lorem ipsum" at bounding box center [827, 475] width 123 height 96
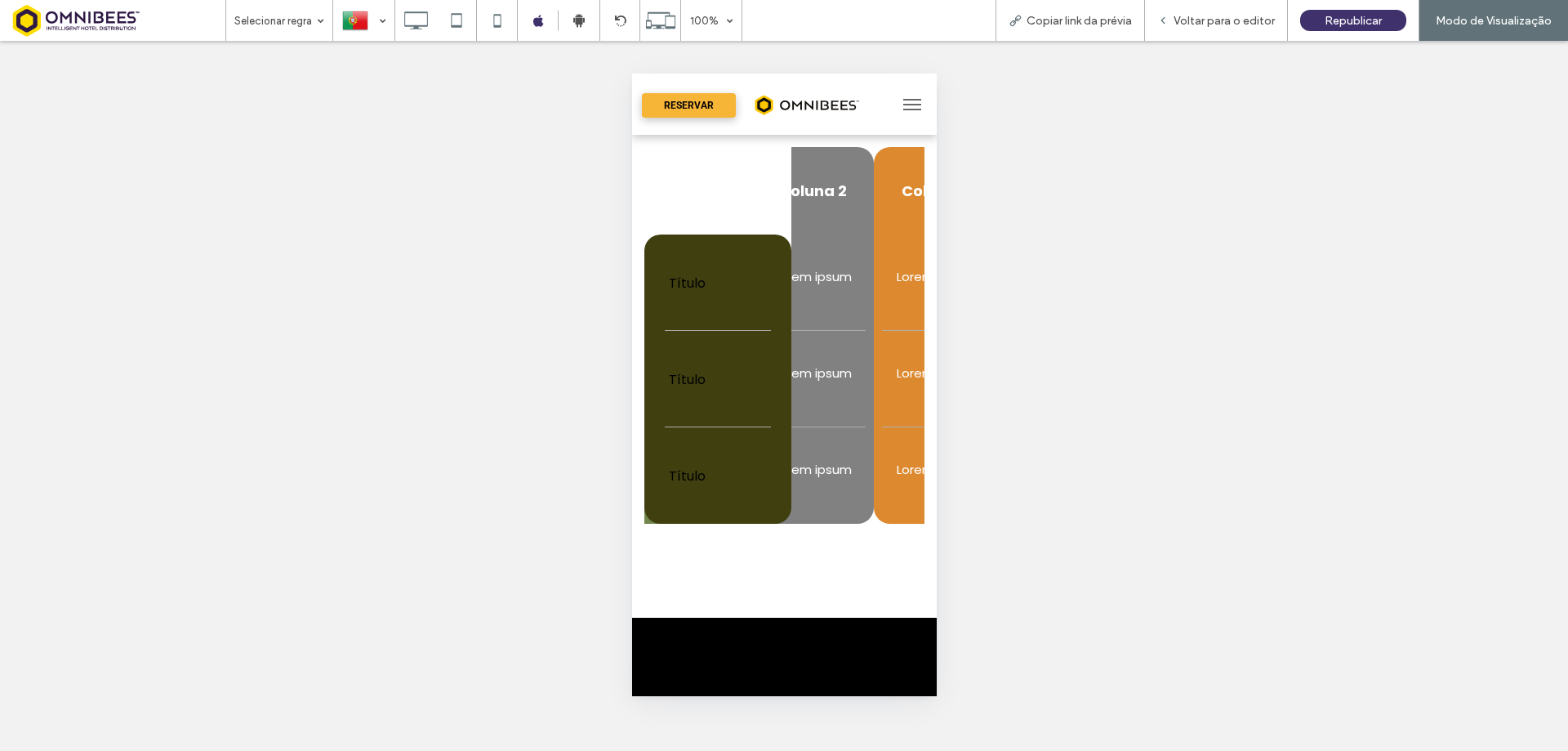
drag, startPoint x: 818, startPoint y: 456, endPoint x: 856, endPoint y: 462, distance: 38.5
click at [873, 448] on td "Lorem ipsum" at bounding box center [812, 475] width 123 height 96
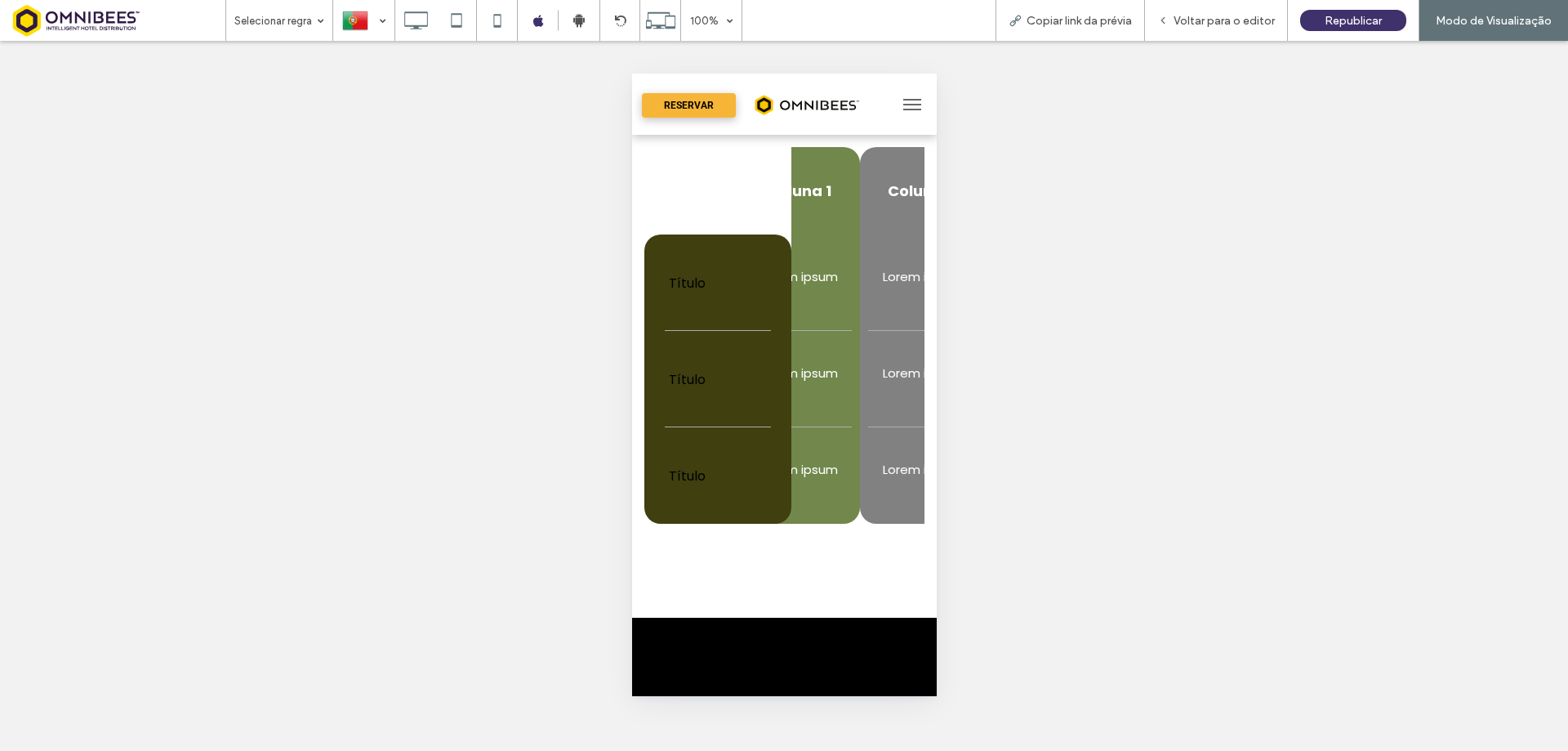
scroll to position [0, 29]
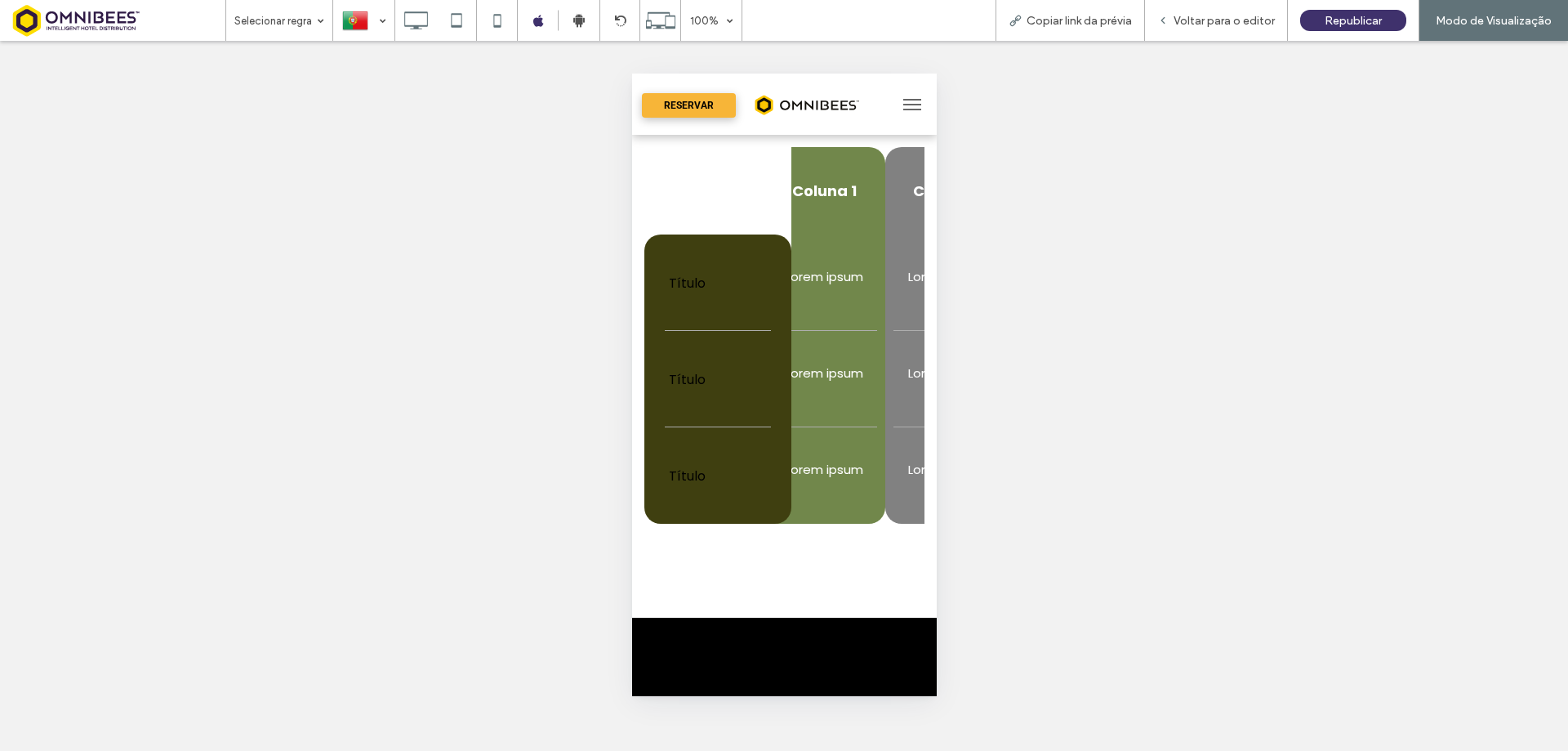
drag, startPoint x: 830, startPoint y: 449, endPoint x: 848, endPoint y: 449, distance: 18.0
click at [848, 449] on td "Lorem ipsum" at bounding box center [823, 475] width 123 height 96
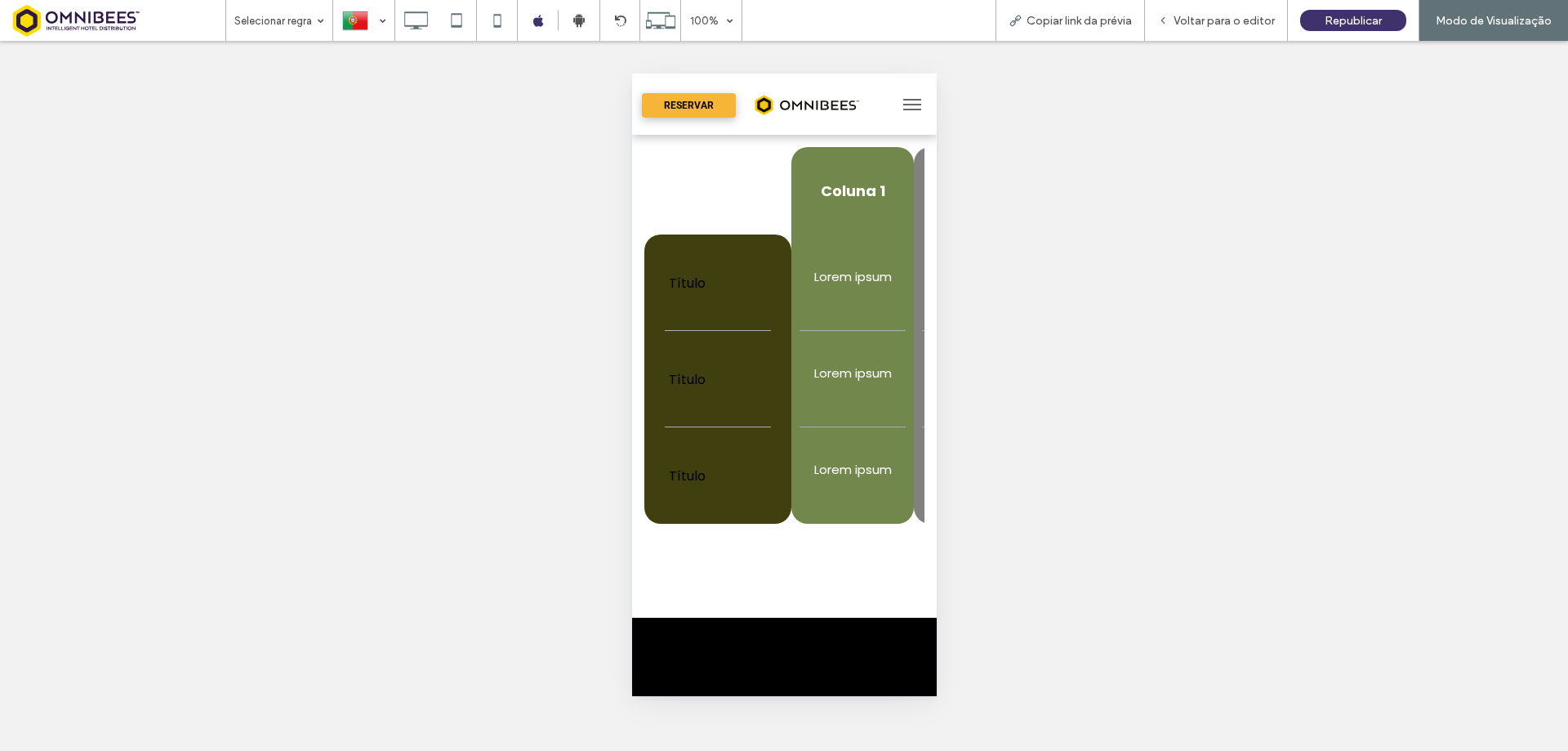
drag, startPoint x: 821, startPoint y: 450, endPoint x: 882, endPoint y: 453, distance: 61.1
click at [882, 453] on td "Lorem ipsum" at bounding box center [852, 475] width 123 height 96
click at [784, 445] on tr "Título Lorem ipsum Lorem ipsum Lorem ipsum Lorem ipsum" at bounding box center [962, 475] width 637 height 96
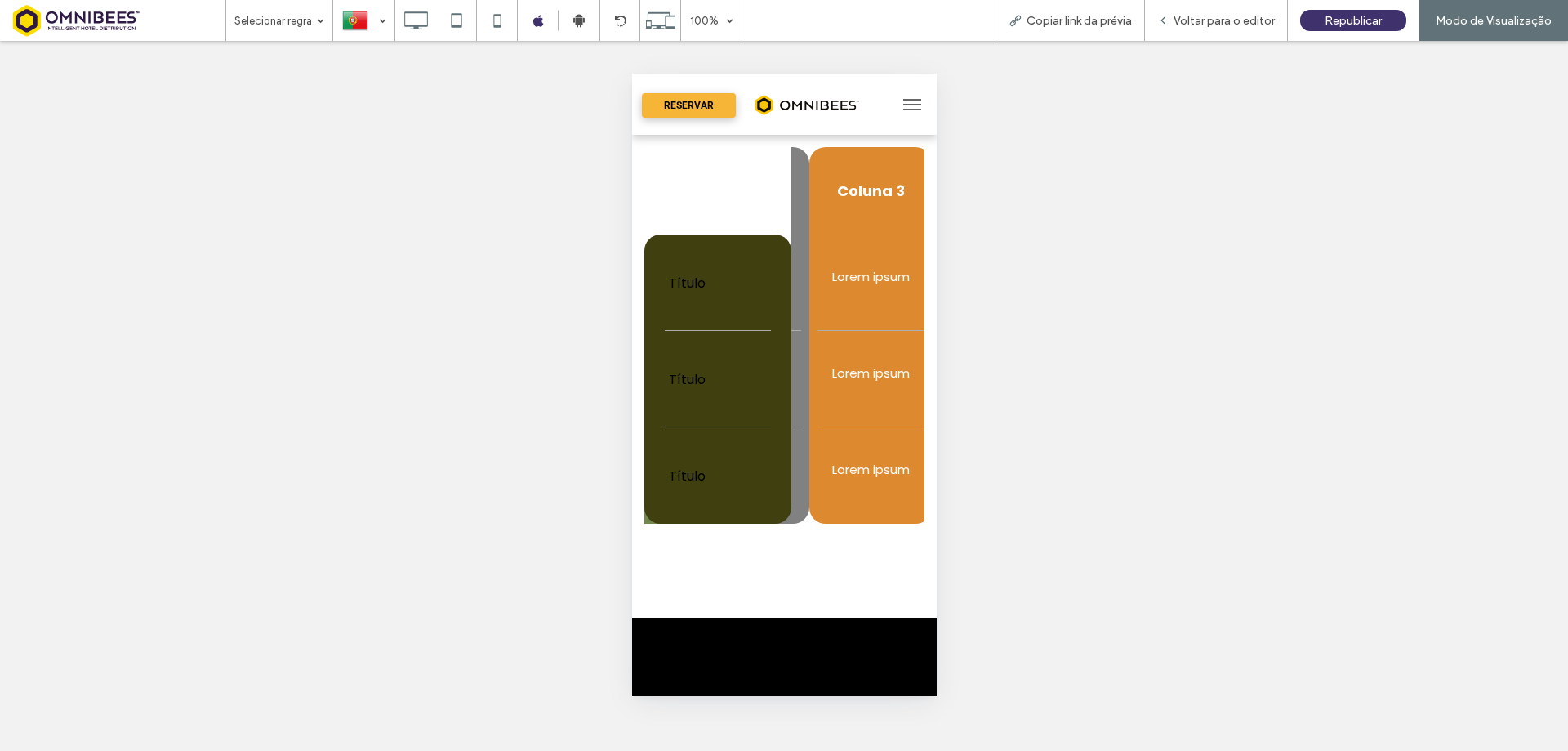
drag, startPoint x: 858, startPoint y: 473, endPoint x: 795, endPoint y: 471, distance: 63.0
click at [795, 471] on td "Lorem ipsum" at bounding box center [747, 475] width 123 height 96
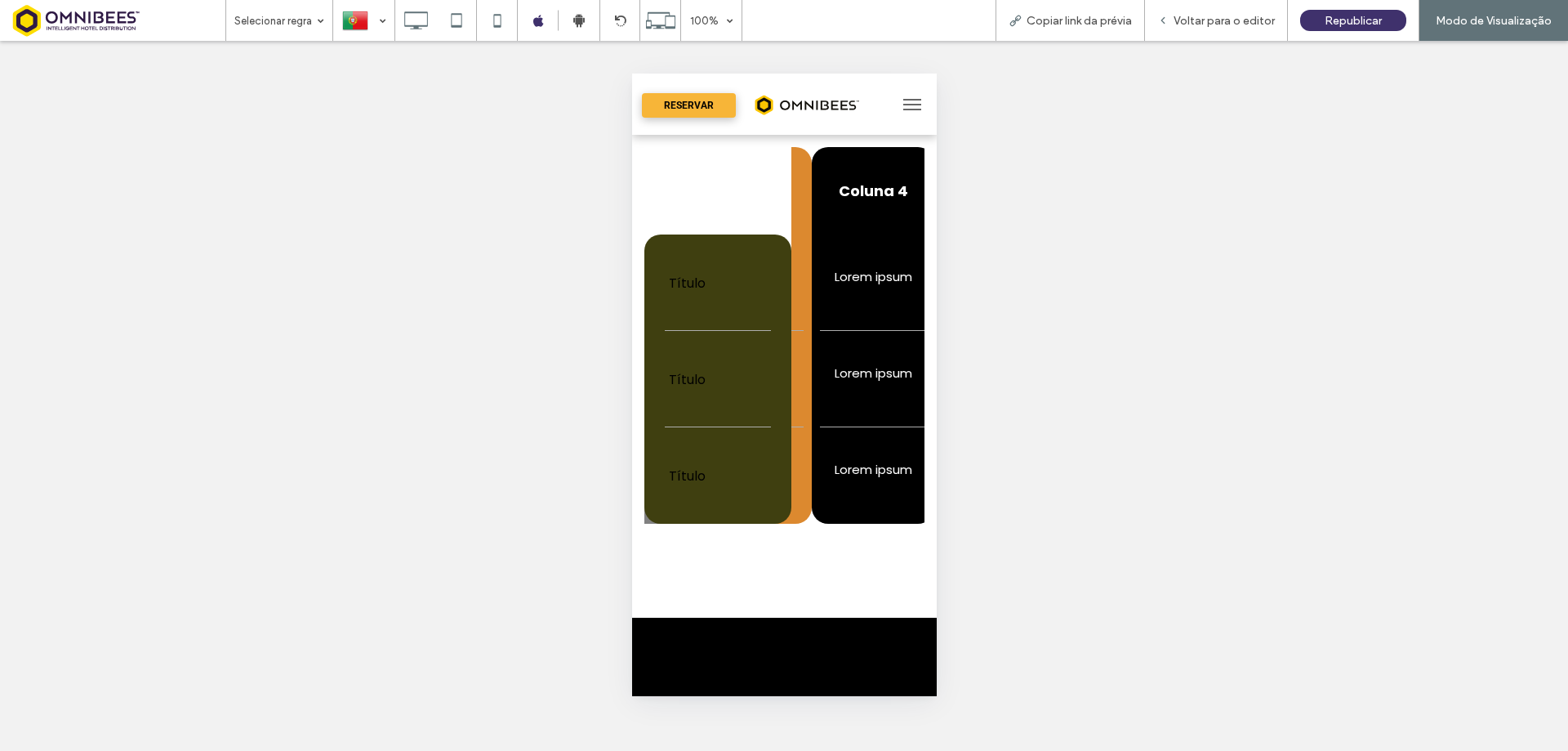
drag, startPoint x: 882, startPoint y: 485, endPoint x: 805, endPoint y: 489, distance: 77.1
click at [805, 489] on td "Lorem ipsum" at bounding box center [750, 475] width 123 height 96
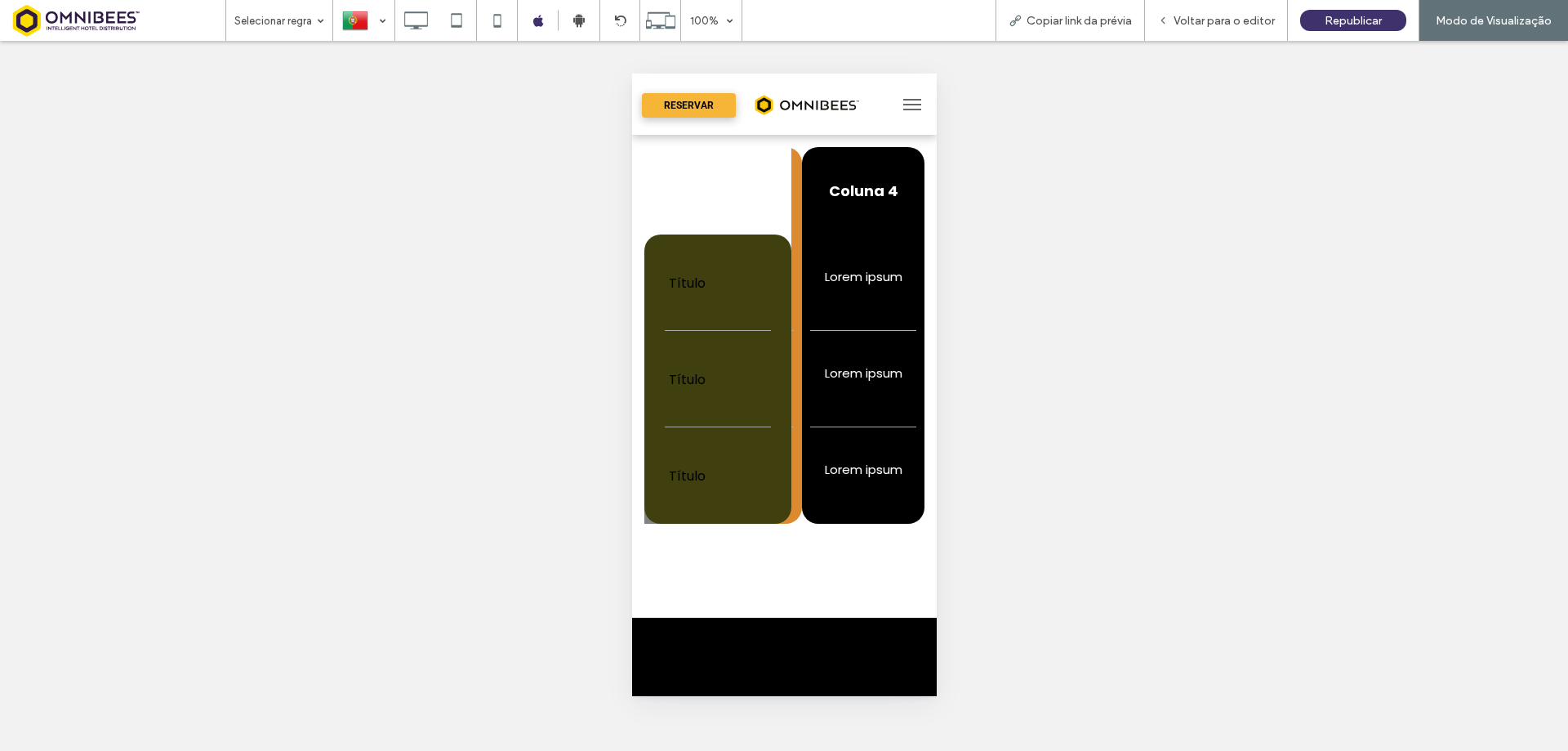
drag, startPoint x: 866, startPoint y: 484, endPoint x: 785, endPoint y: 484, distance: 81.0
click at [785, 484] on tr "Título Lorem ipsum Lorem ipsum Lorem ipsum Lorem ipsum" at bounding box center [605, 475] width 637 height 96
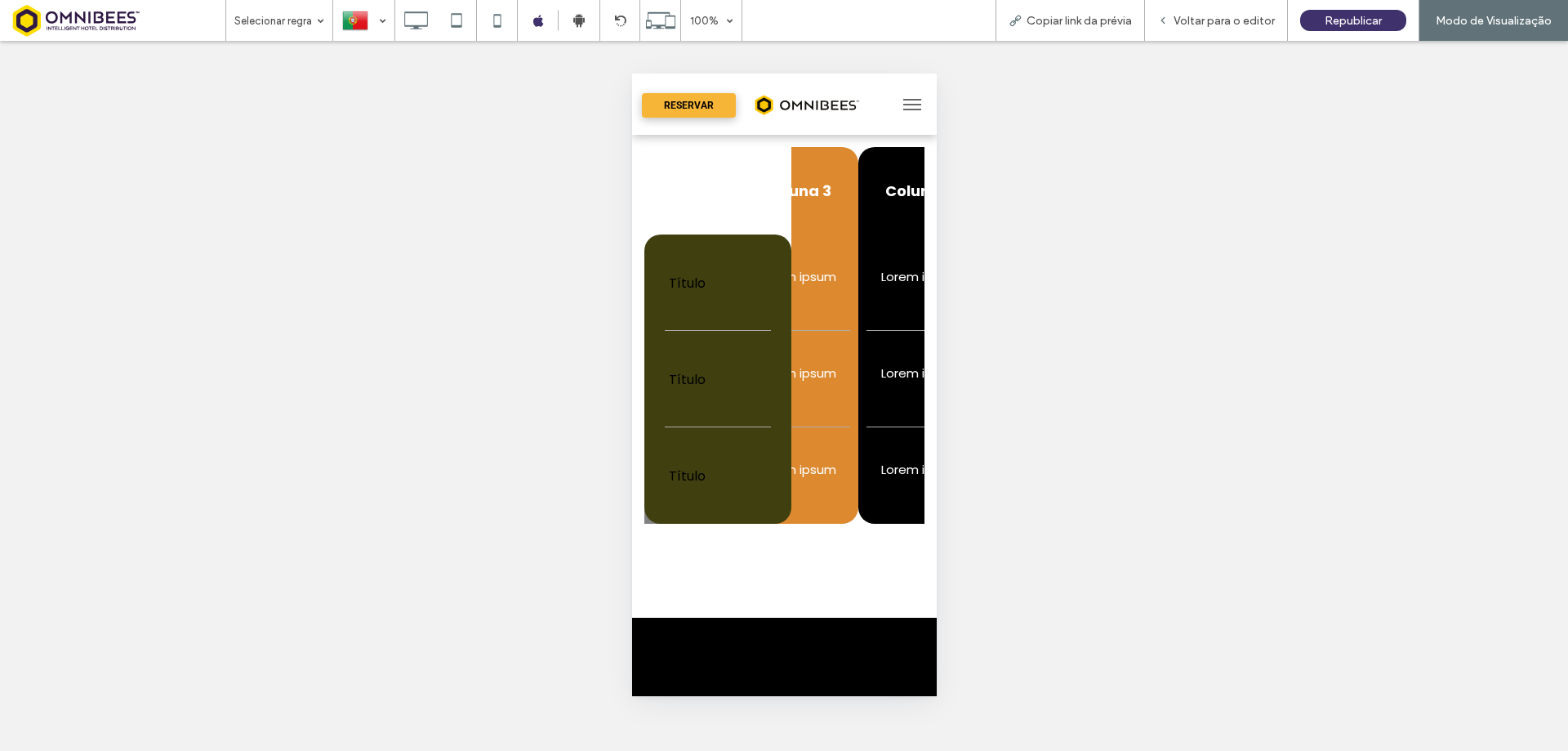
drag, startPoint x: 842, startPoint y: 481, endPoint x: 904, endPoint y: 481, distance: 62.0
click at [904, 481] on td "Lorem ipsum" at bounding box center [919, 475] width 123 height 96
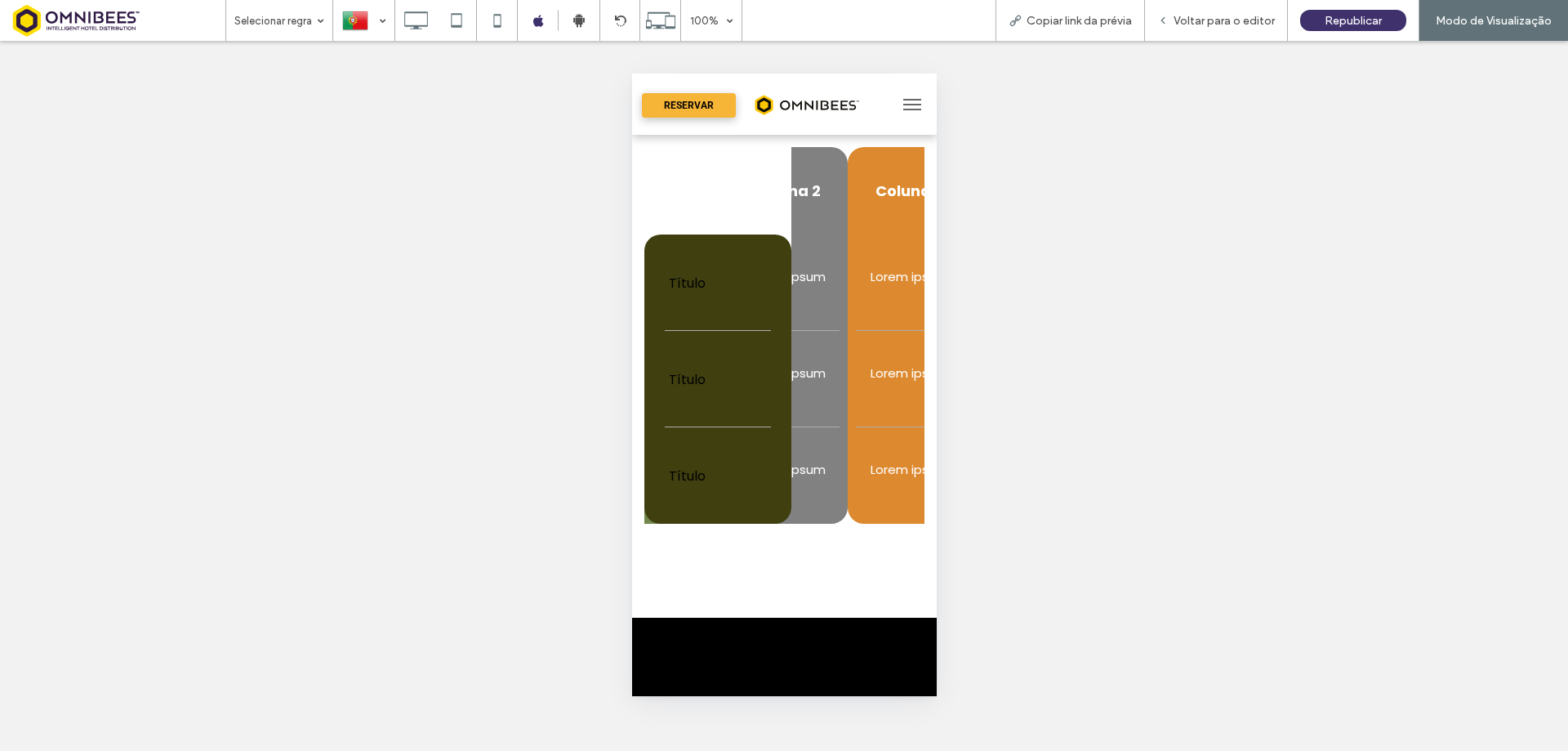
drag, startPoint x: 803, startPoint y: 490, endPoint x: 877, endPoint y: 494, distance: 74.1
click at [880, 490] on tr "Título Lorem ipsum Lorem ipsum Lorem ipsum Lorem ipsum" at bounding box center [774, 475] width 637 height 96
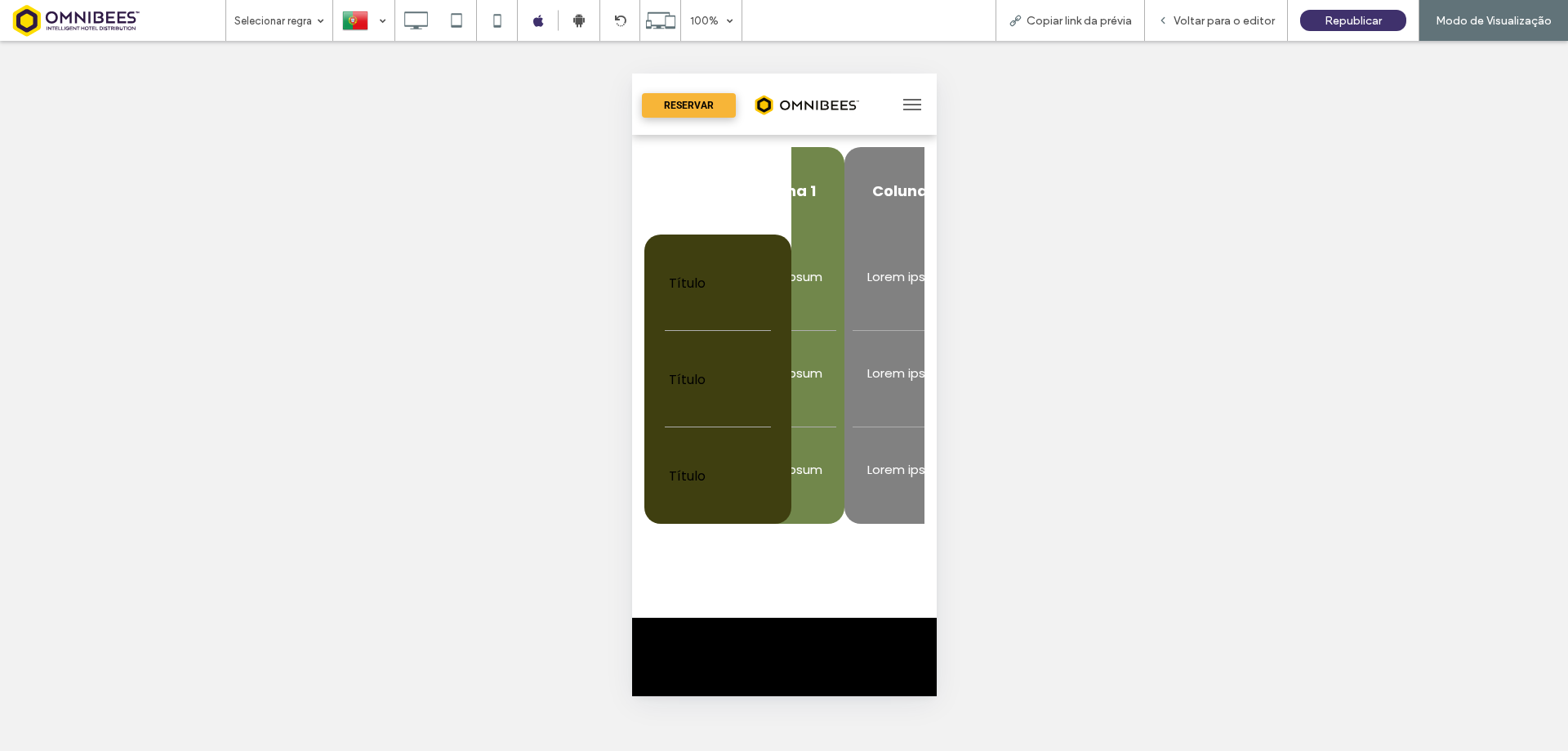
drag, startPoint x: 823, startPoint y: 492, endPoint x: 862, endPoint y: 498, distance: 39.5
click at [879, 491] on td "Lorem ipsum" at bounding box center [905, 475] width 123 height 96
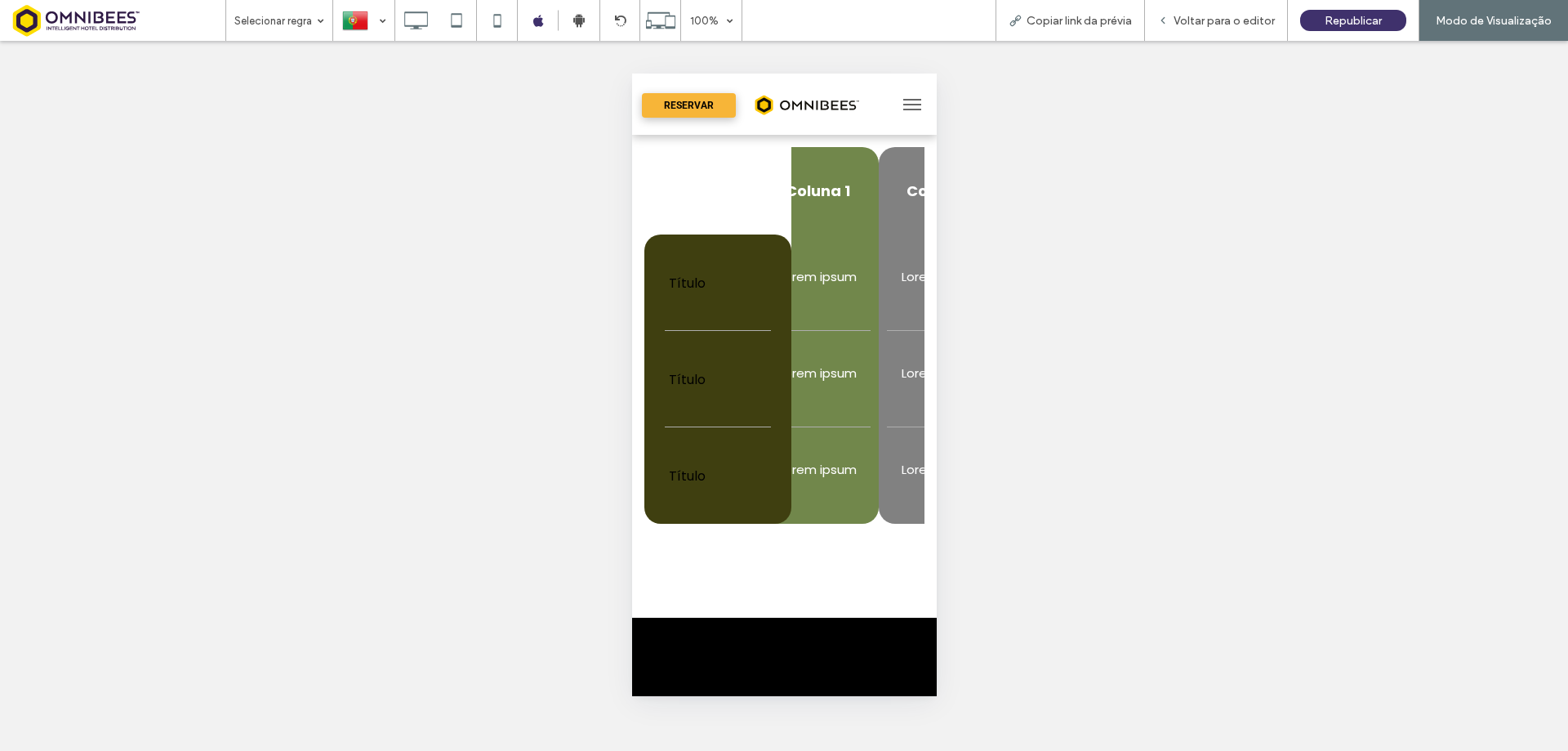
click at [871, 490] on tr "Título Lorem ipsum Lorem ipsum Lorem ipsum Lorem ipsum" at bounding box center [927, 475] width 637 height 96
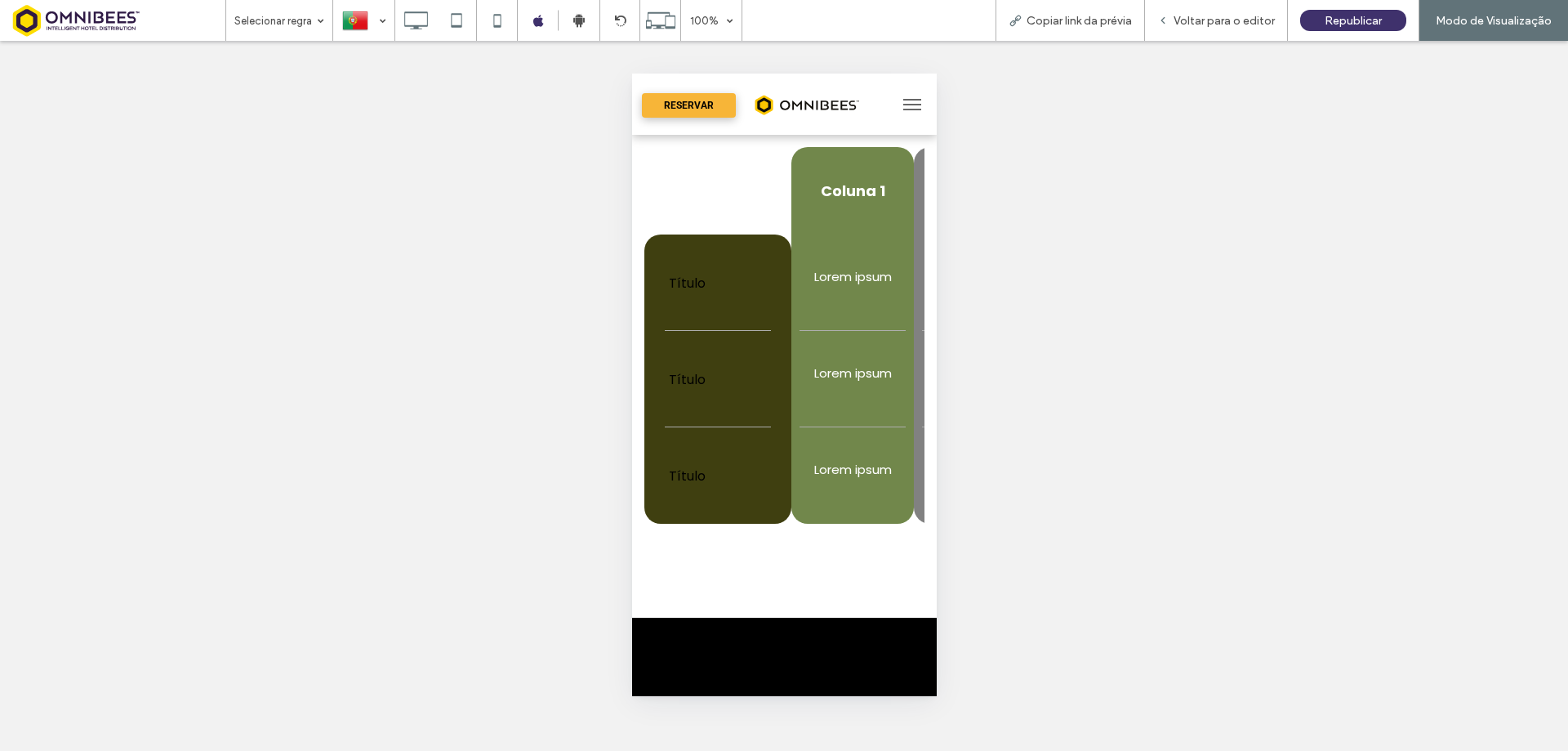
drag, startPoint x: 836, startPoint y: 493, endPoint x: 894, endPoint y: 485, distance: 58.5
click at [896, 485] on td "Lorem ipsum" at bounding box center [852, 475] width 123 height 96
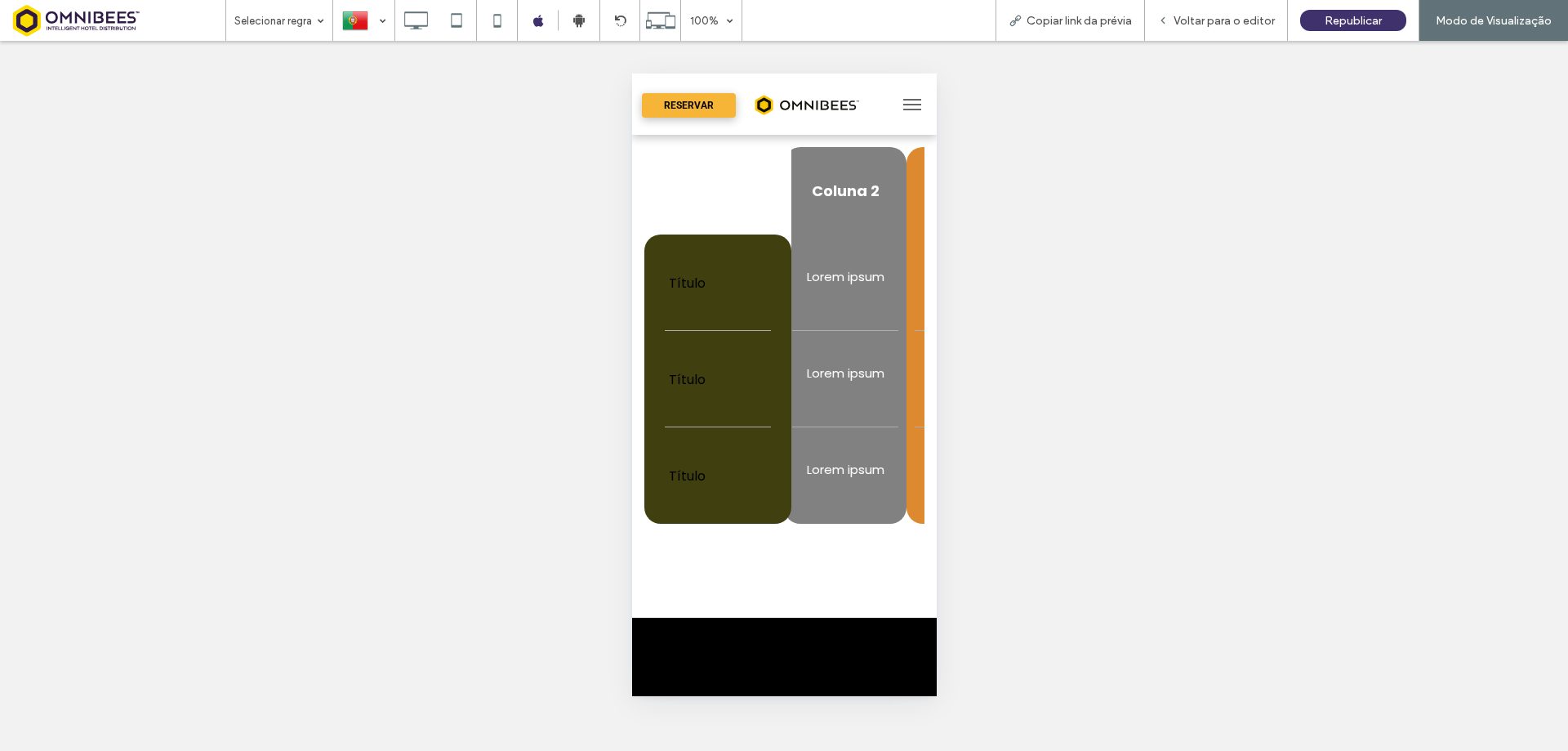
drag, startPoint x: 882, startPoint y: 435, endPoint x: 794, endPoint y: 438, distance: 88.1
click at [794, 438] on tr "Título Lorem ipsum Lorem ipsum Lorem ipsum Lorem ipsum" at bounding box center [832, 475] width 637 height 96
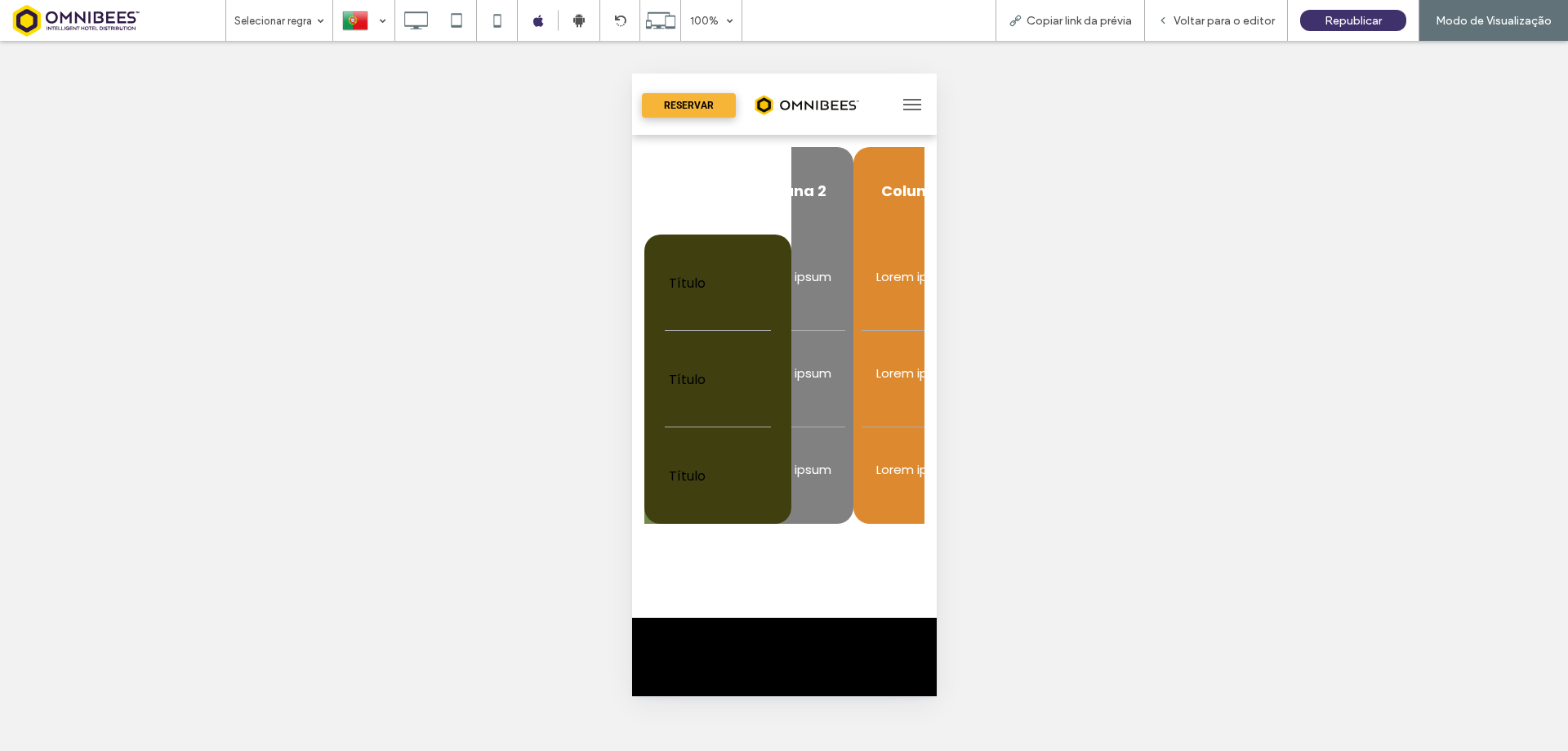
drag, startPoint x: 863, startPoint y: 441, endPoint x: 831, endPoint y: 444, distance: 32.1
click at [814, 445] on td "Lorem ipsum" at bounding box center [792, 475] width 123 height 96
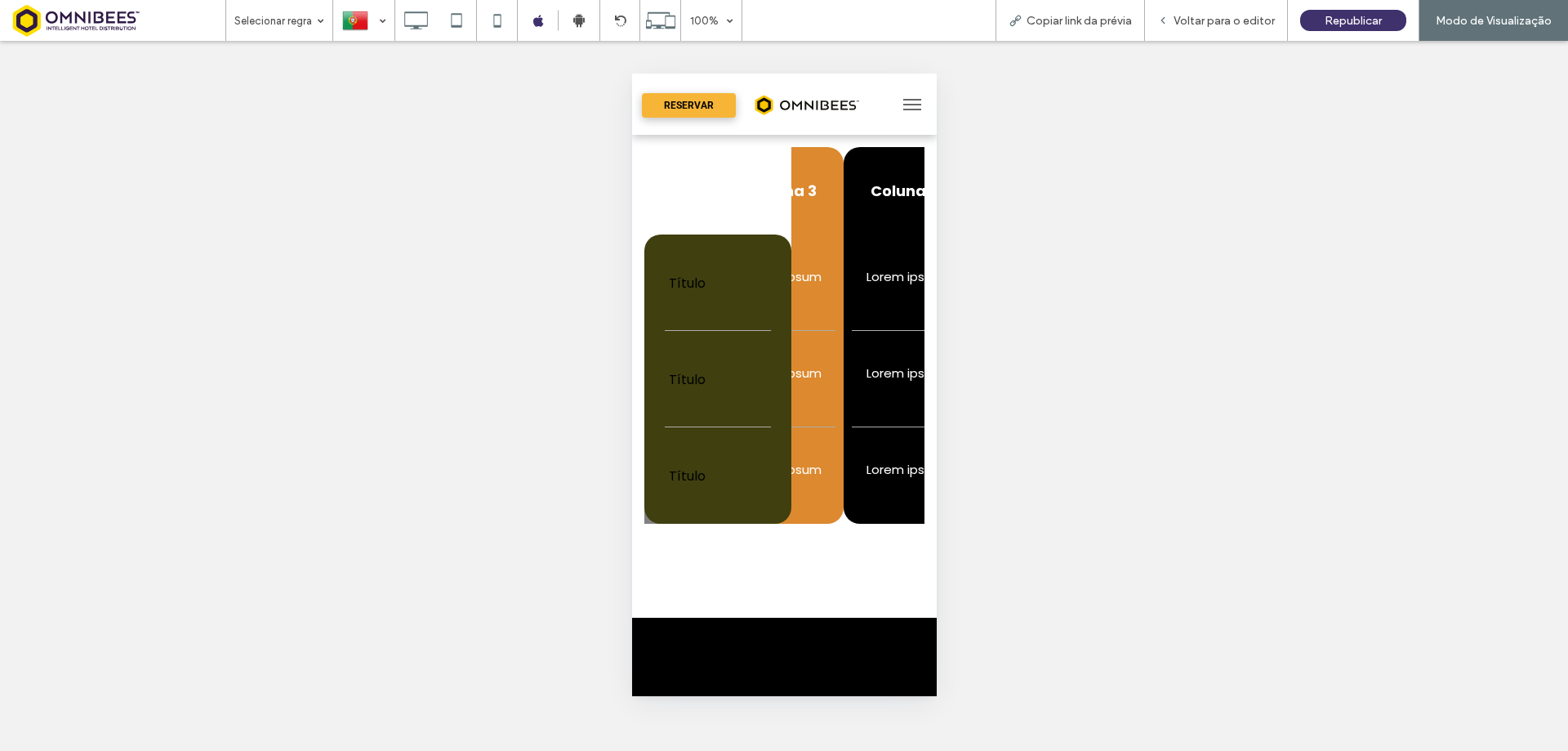
drag, startPoint x: 876, startPoint y: 455, endPoint x: 787, endPoint y: 456, distance: 89.0
click at [784, 456] on tr "Título Lorem ipsum Lorem ipsum Lorem ipsum Lorem ipsum" at bounding box center [646, 475] width 637 height 96
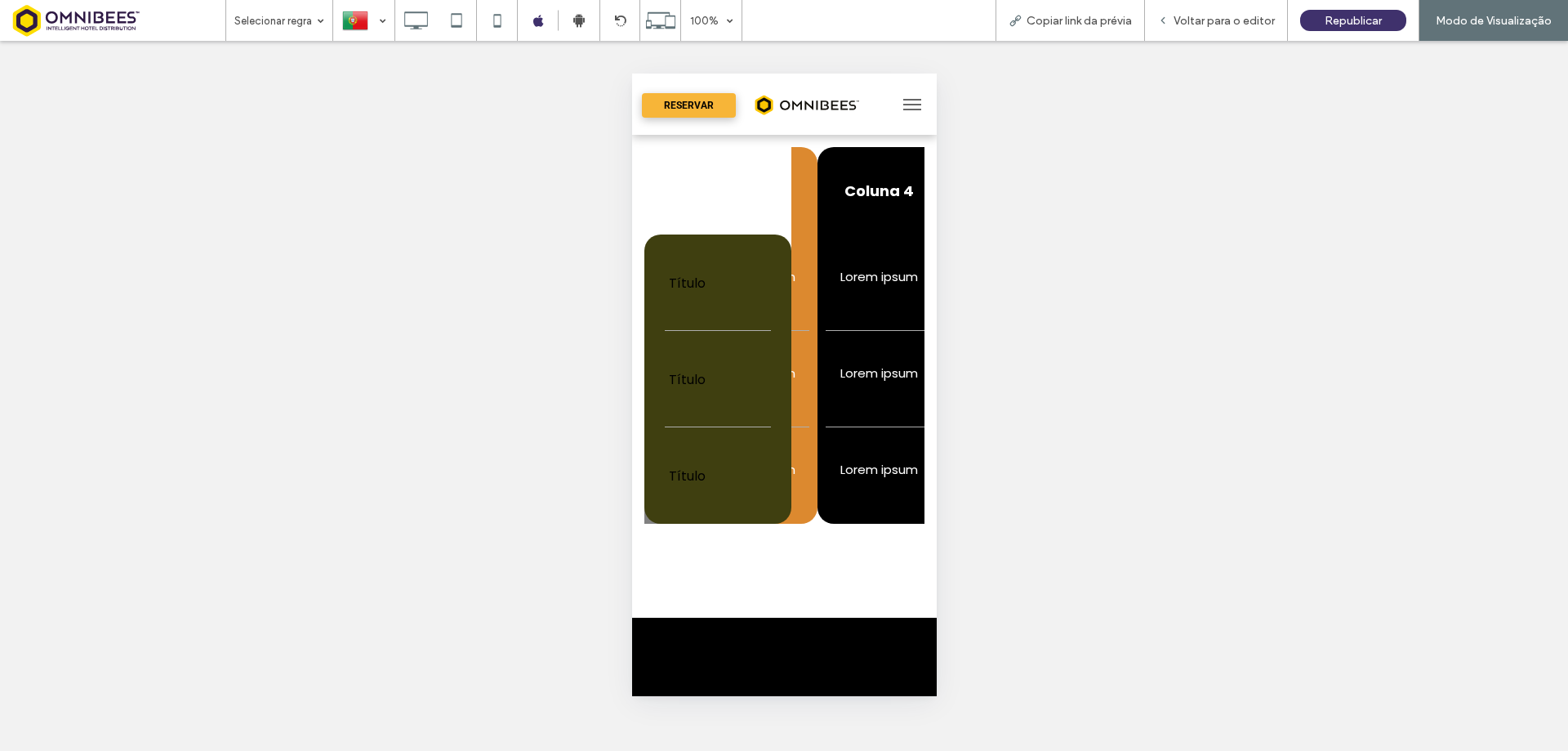
scroll to position [0, 369]
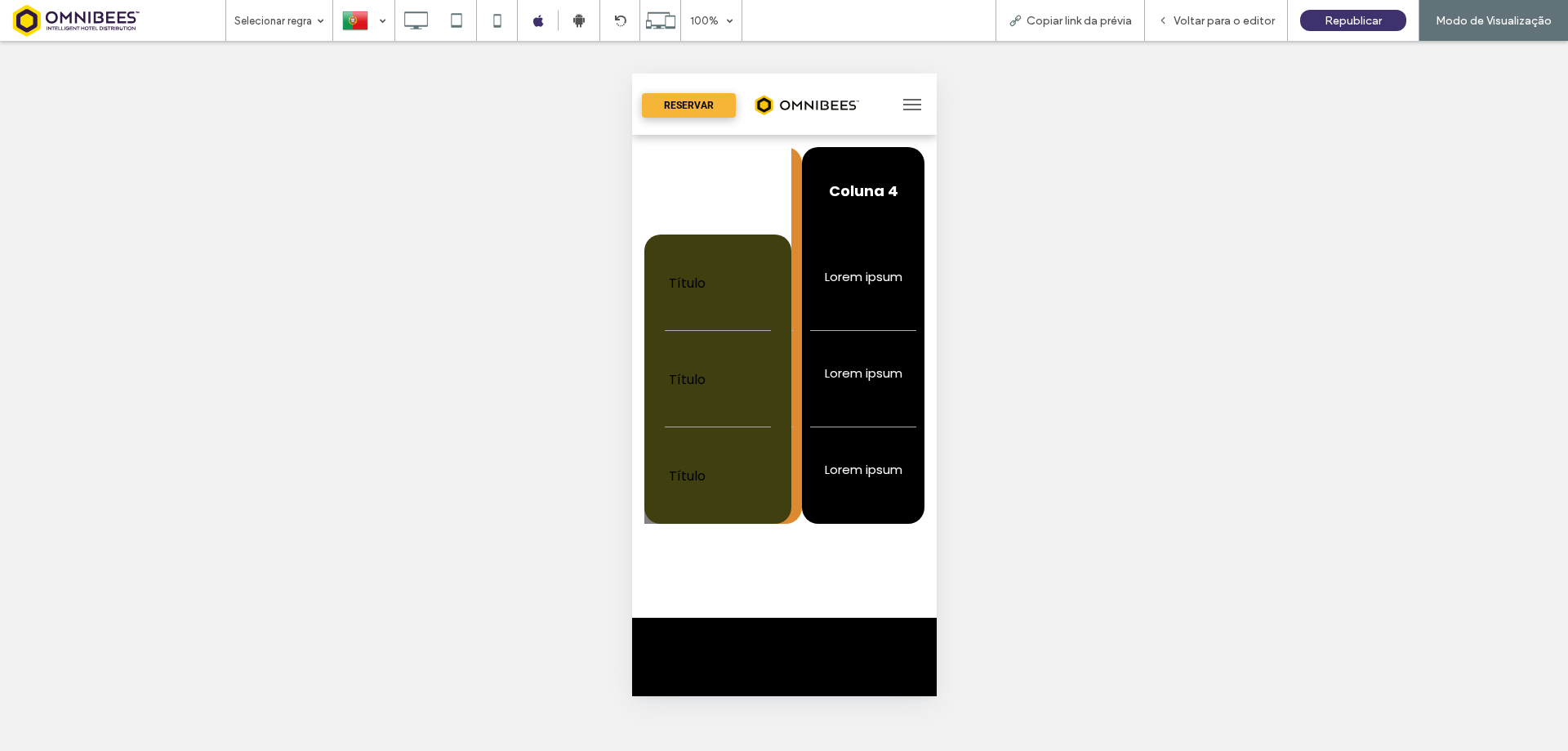
drag, startPoint x: 906, startPoint y: 455, endPoint x: 832, endPoint y: 459, distance: 74.1
click at [832, 459] on td "Lorem ipsum" at bounding box center [863, 475] width 123 height 96
drag, startPoint x: 881, startPoint y: 459, endPoint x: 869, endPoint y: 463, distance: 12.6
click at [869, 463] on td "Lorem ipsum" at bounding box center [863, 475] width 123 height 96
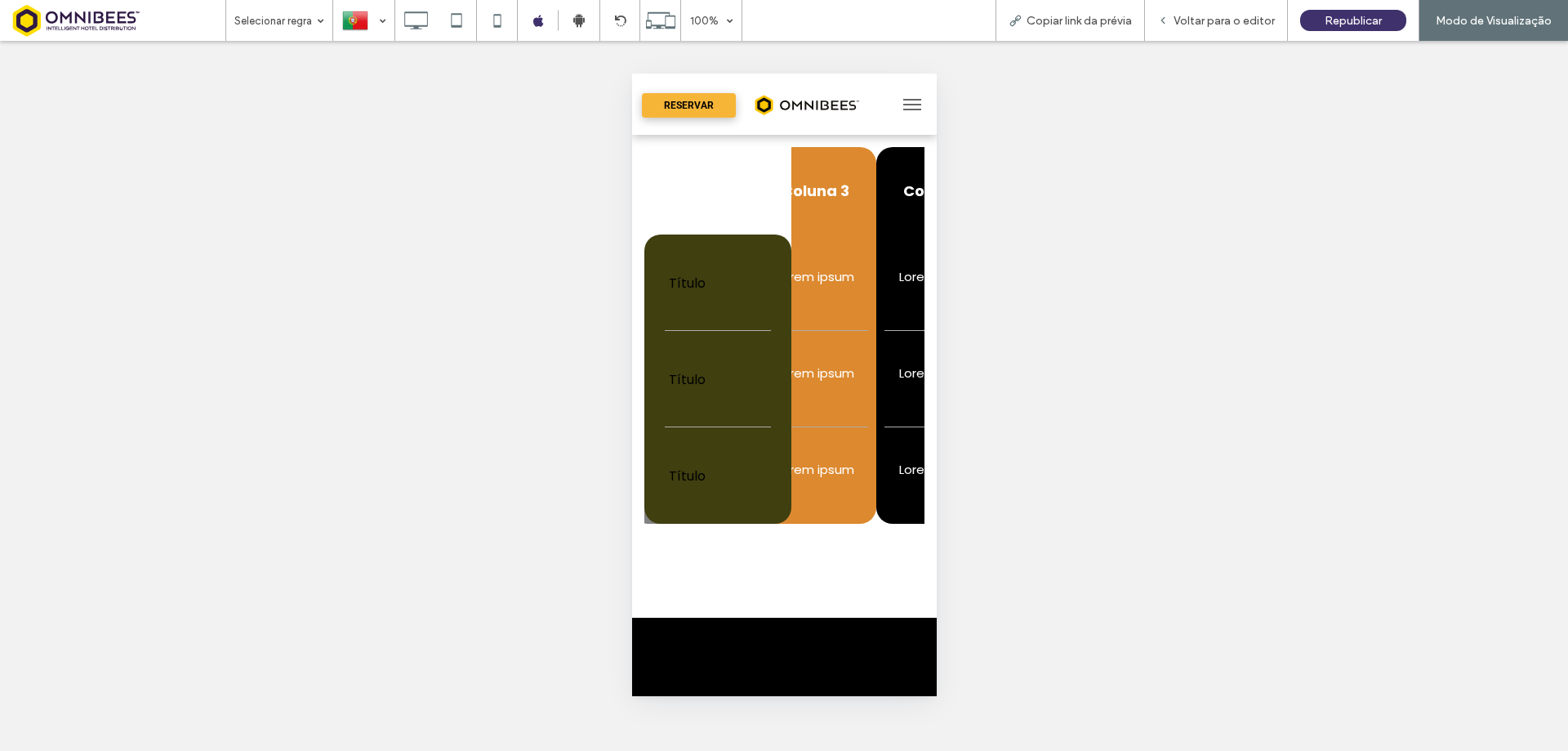
click at [904, 465] on td "Lorem ipsum" at bounding box center [937, 475] width 123 height 96
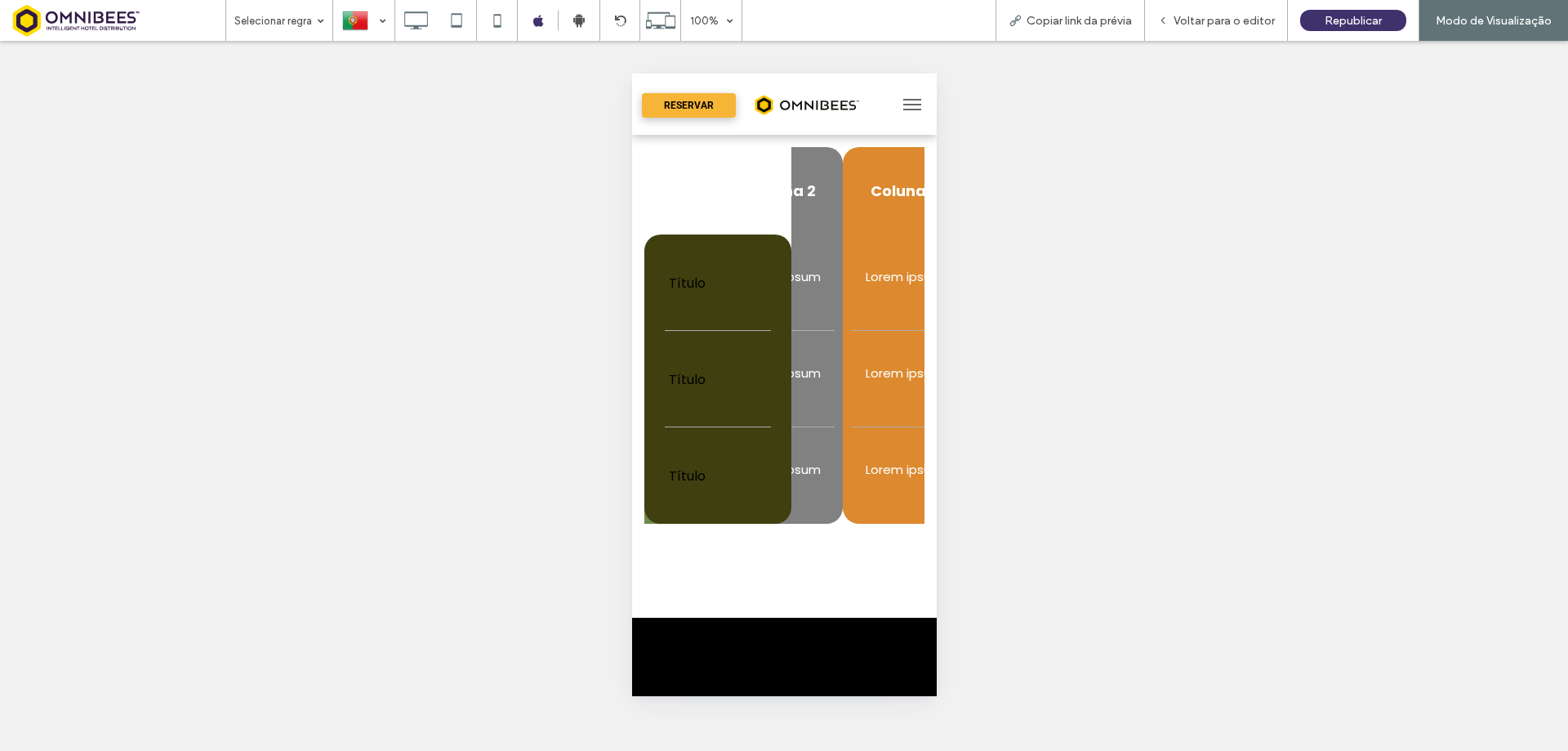
drag, startPoint x: 853, startPoint y: 473, endPoint x: 885, endPoint y: 480, distance: 32.8
click at [901, 472] on td "Lorem ipsum" at bounding box center [903, 475] width 123 height 96
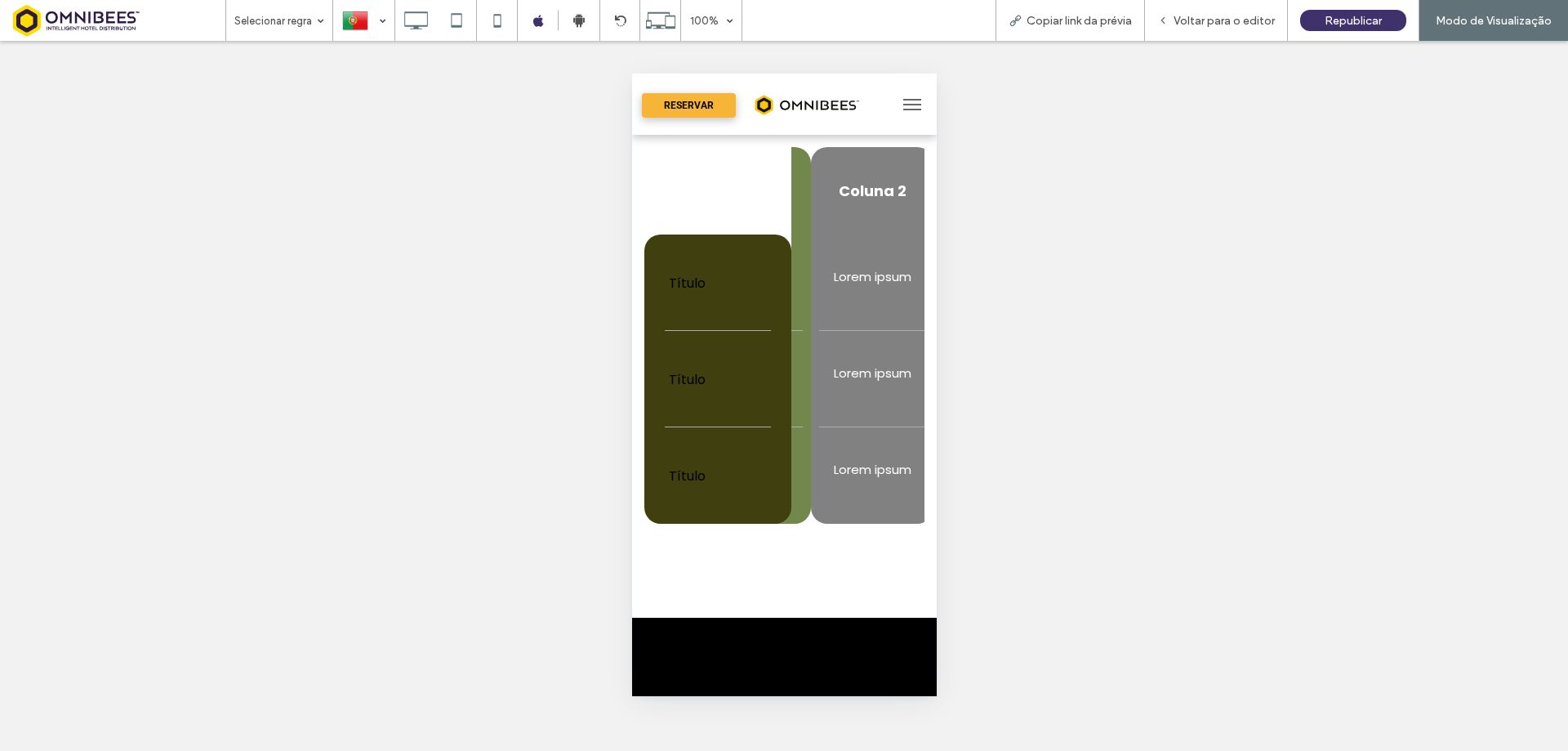
drag, startPoint x: 841, startPoint y: 478, endPoint x: 900, endPoint y: 473, distance: 59.2
click at [902, 473] on td "Lorem ipsum" at bounding box center [872, 475] width 123 height 96
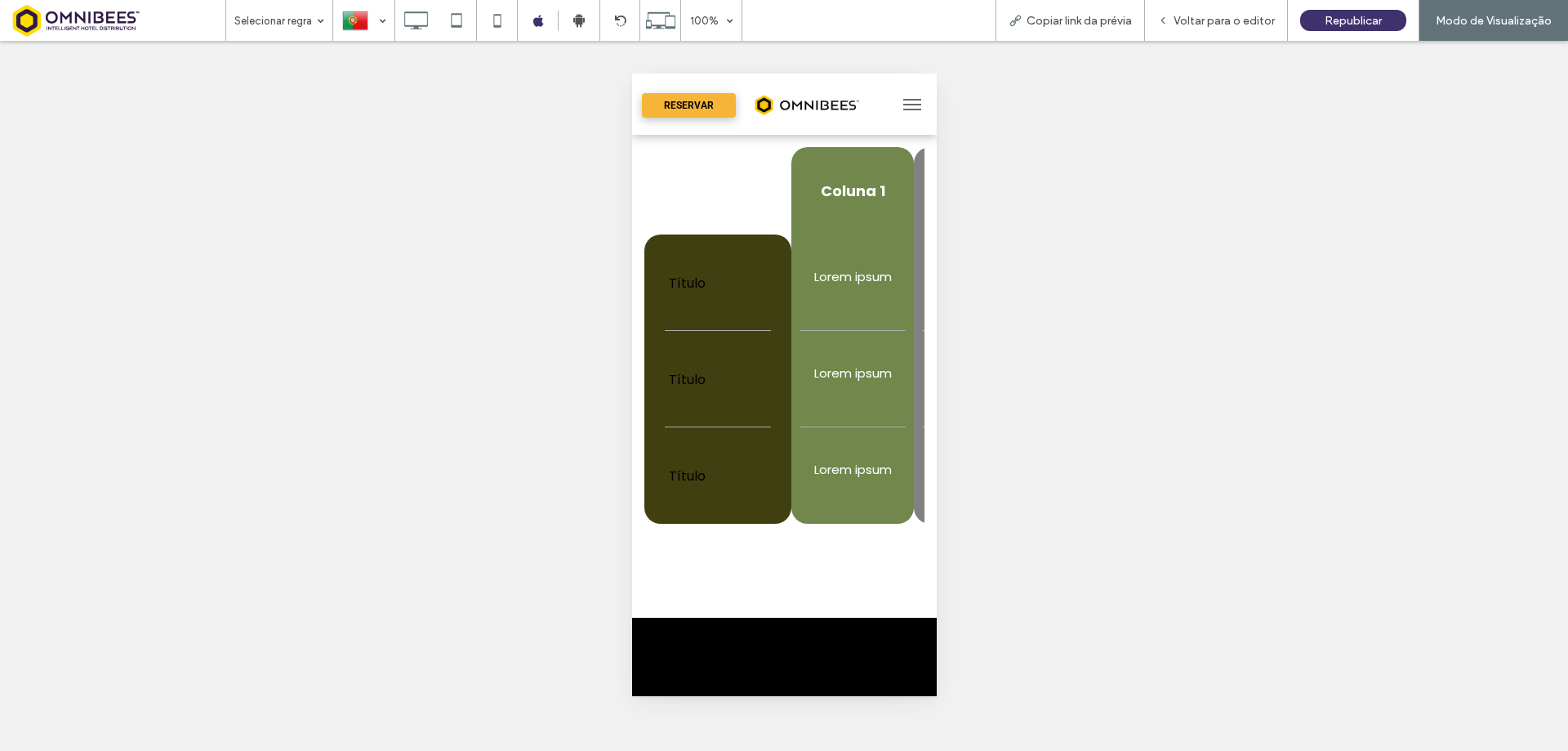
drag, startPoint x: 826, startPoint y: 478, endPoint x: 867, endPoint y: 478, distance: 41.0
click at [900, 473] on tr "Título Lorem ipsum Lorem ipsum Lorem ipsum Lorem ipsum" at bounding box center [962, 475] width 637 height 96
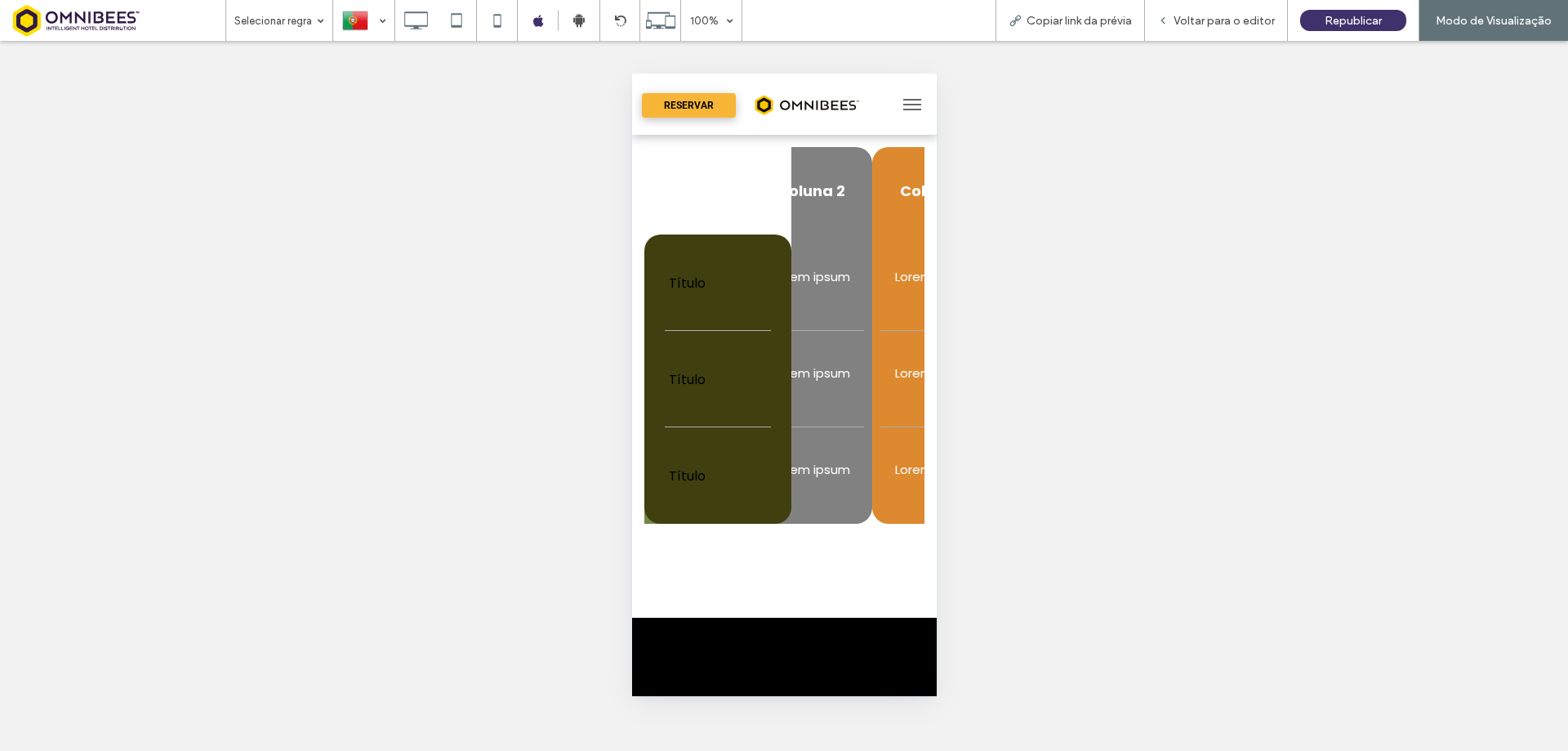
drag, startPoint x: 867, startPoint y: 477, endPoint x: 755, endPoint y: 482, distance: 112.1
click at [755, 482] on tr "Título Lorem ipsum Lorem ipsum Lorem ipsum Lorem ipsum" at bounding box center [798, 475] width 637 height 96
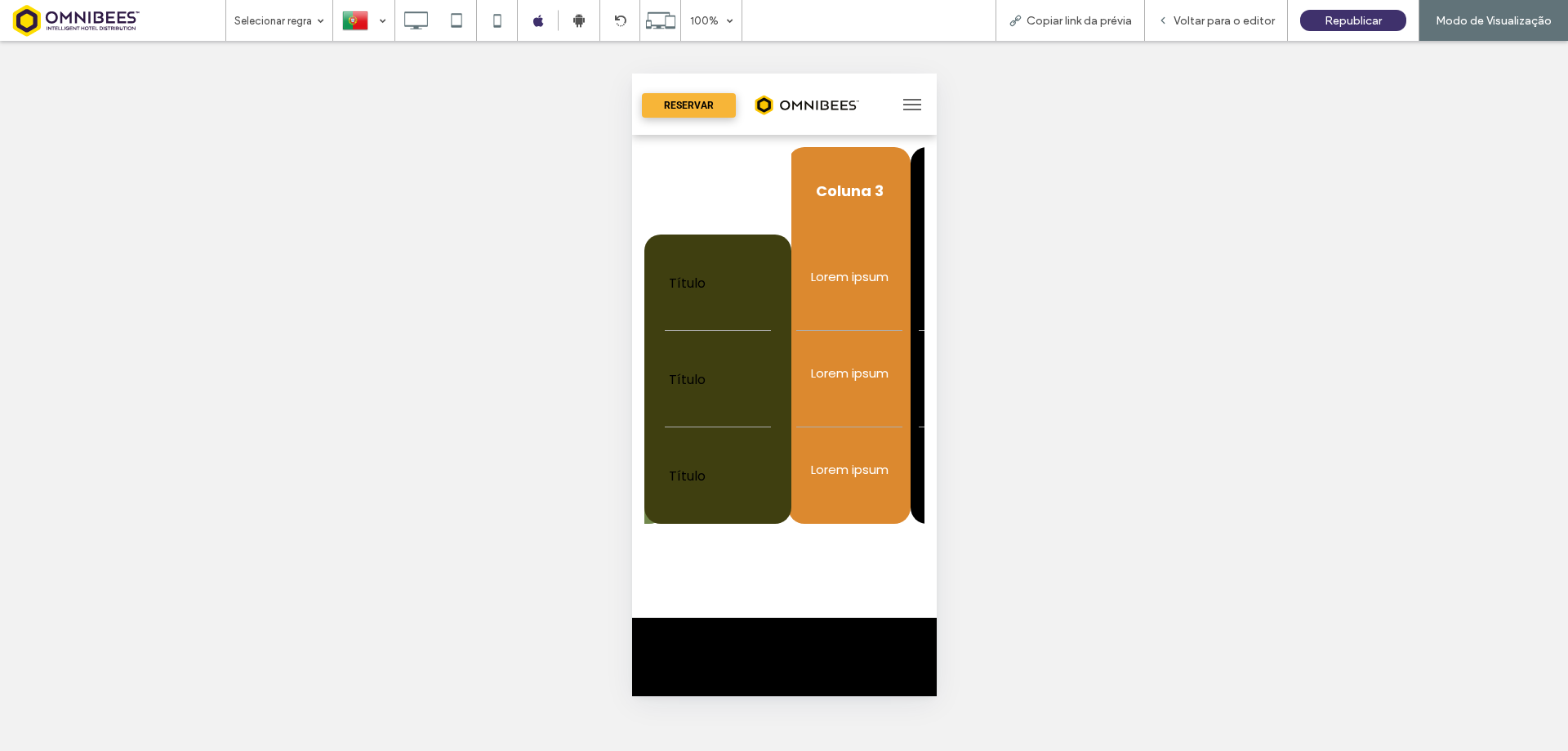
drag, startPoint x: 847, startPoint y: 481, endPoint x: 785, endPoint y: 483, distance: 62.0
click at [785, 483] on tr "Título Lorem ipsum Lorem ipsum Lorem ipsum Lorem ipsum" at bounding box center [713, 475] width 637 height 96
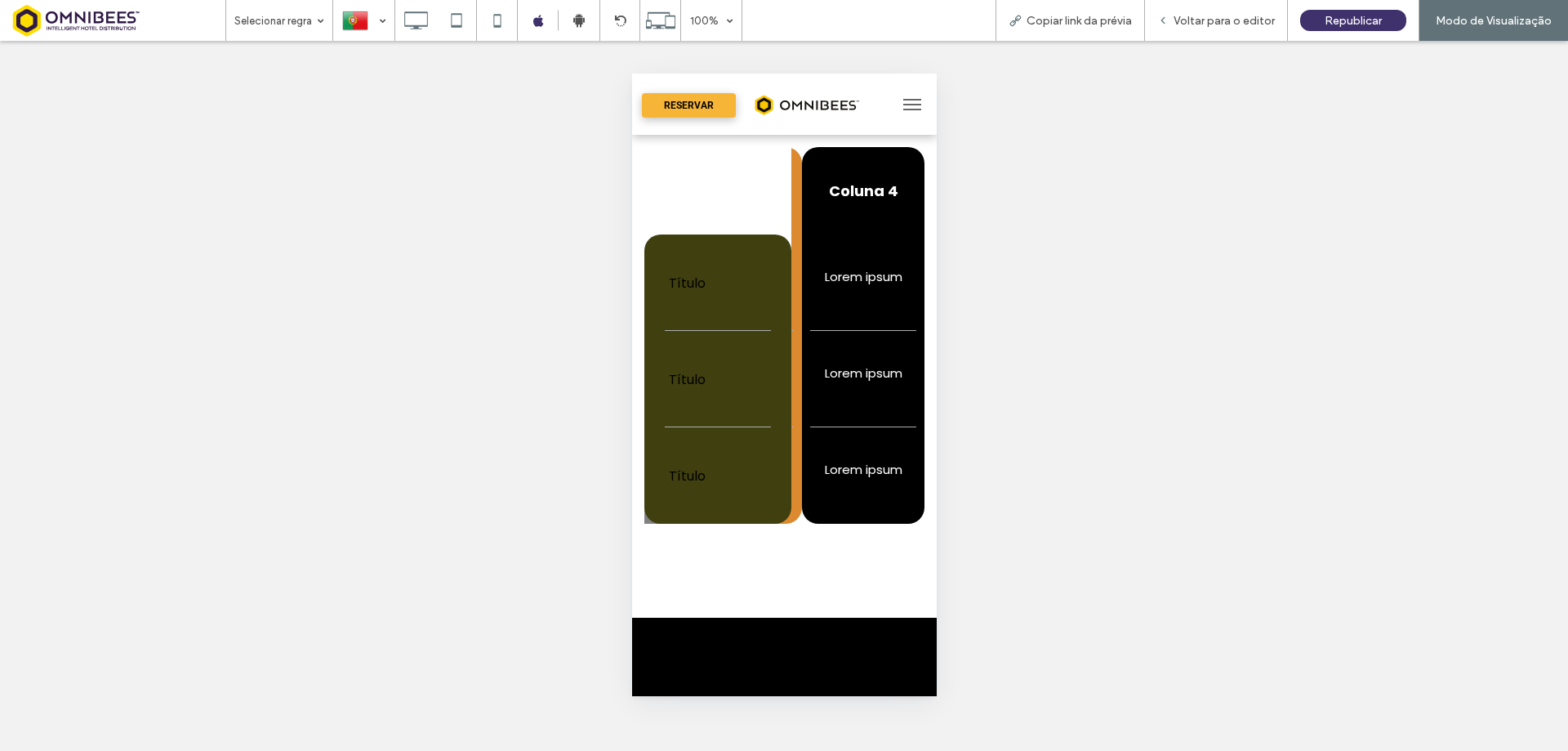
drag, startPoint x: 852, startPoint y: 481, endPoint x: 787, endPoint y: 486, distance: 65.2
click at [787, 486] on tr "Título Lorem ipsum Lorem ipsum Lorem ipsum Lorem ipsum" at bounding box center [605, 475] width 637 height 96
drag, startPoint x: 873, startPoint y: 484, endPoint x: 825, endPoint y: 488, distance: 48.2
click at [825, 488] on td "Lorem ipsum" at bounding box center [863, 475] width 123 height 96
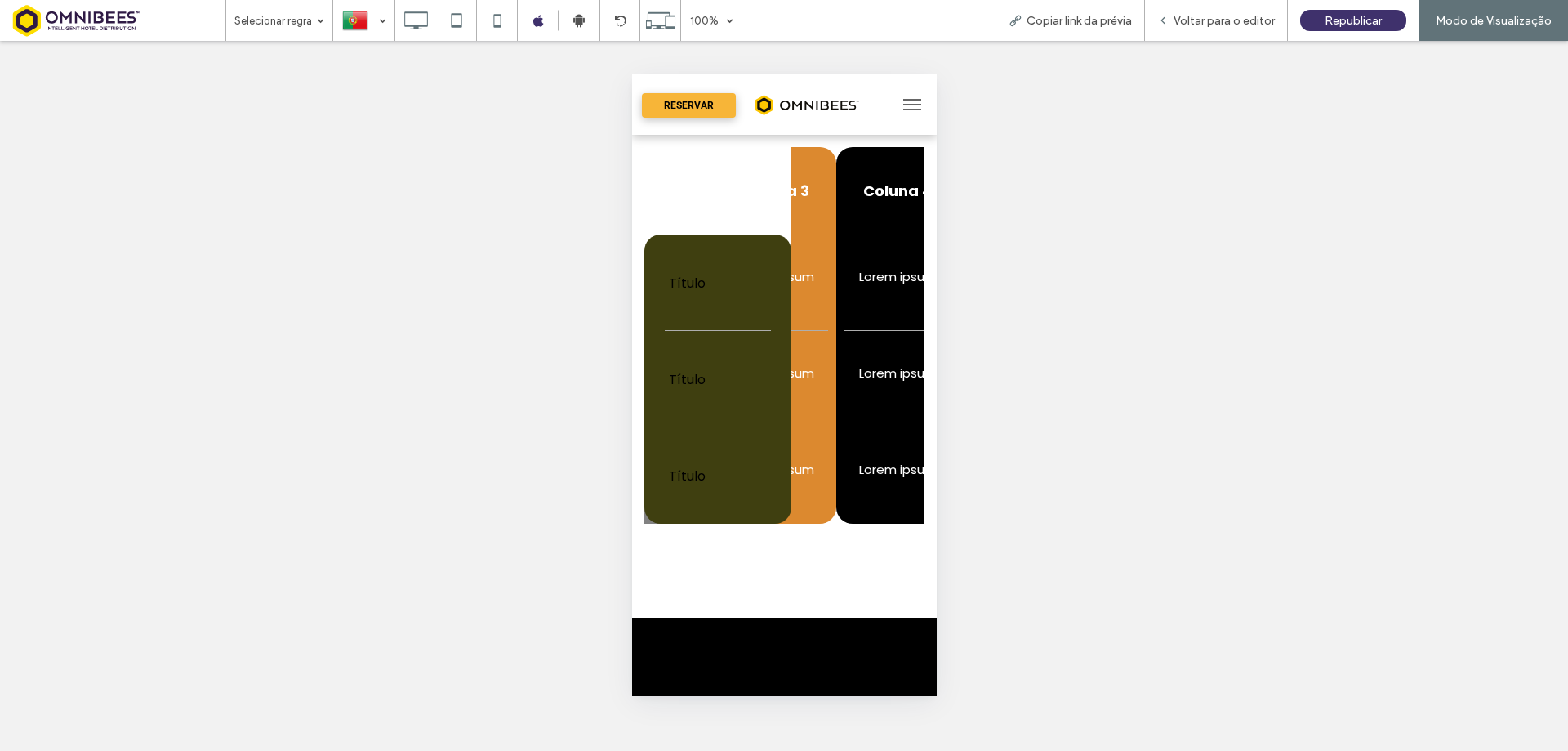
drag, startPoint x: 847, startPoint y: 385, endPoint x: 877, endPoint y: 391, distance: 30.6
click at [877, 391] on td "Lorem ipsum" at bounding box center [897, 379] width 123 height 96
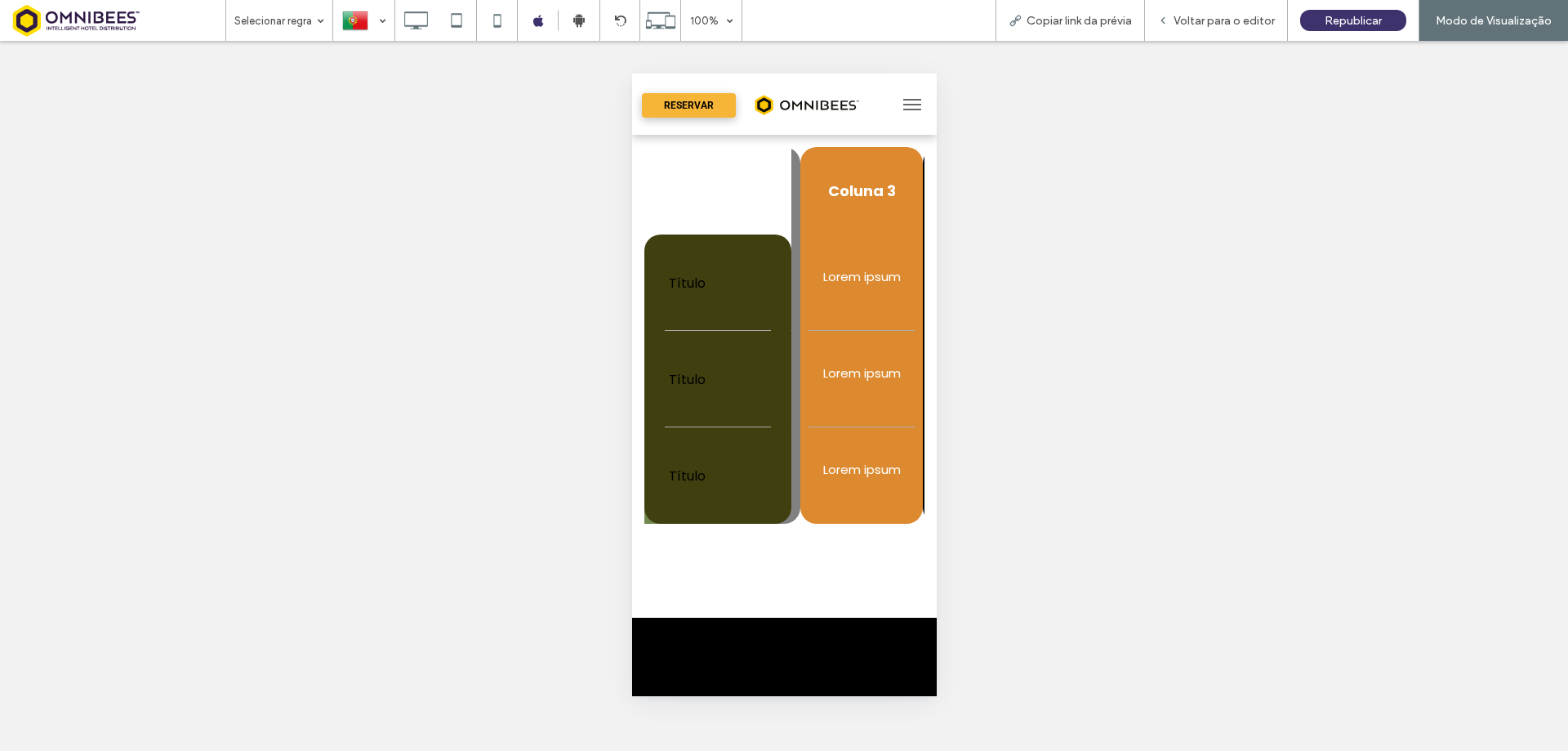
drag, startPoint x: 824, startPoint y: 428, endPoint x: 884, endPoint y: 433, distance: 60.2
click at [884, 433] on td "Lorem ipsum" at bounding box center [861, 475] width 123 height 96
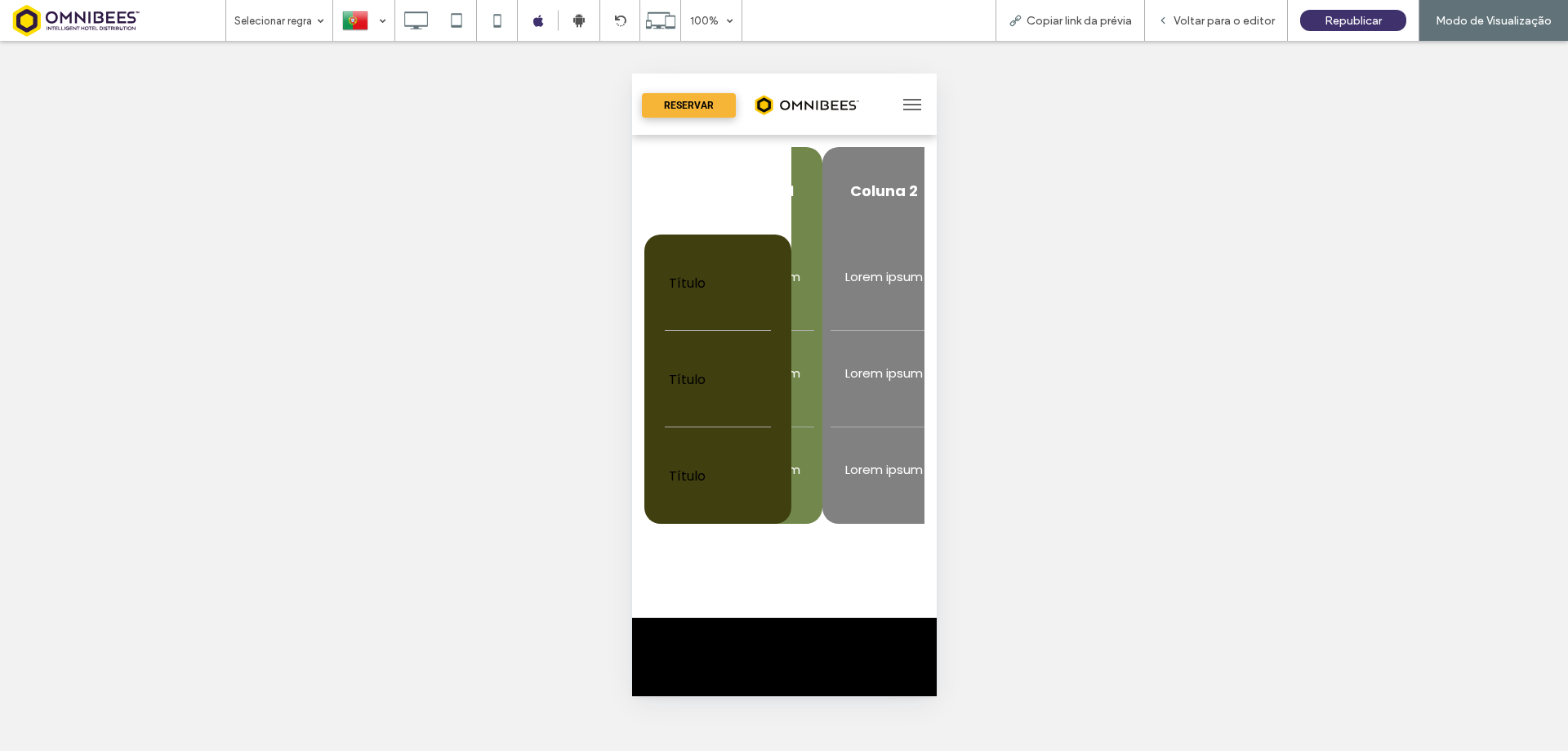
drag, startPoint x: 916, startPoint y: 459, endPoint x: 843, endPoint y: 468, distance: 73.6
click at [910, 464] on tr "Título Lorem ipsum Lorem ipsum Lorem ipsum Lorem ipsum" at bounding box center [870, 475] width 637 height 96
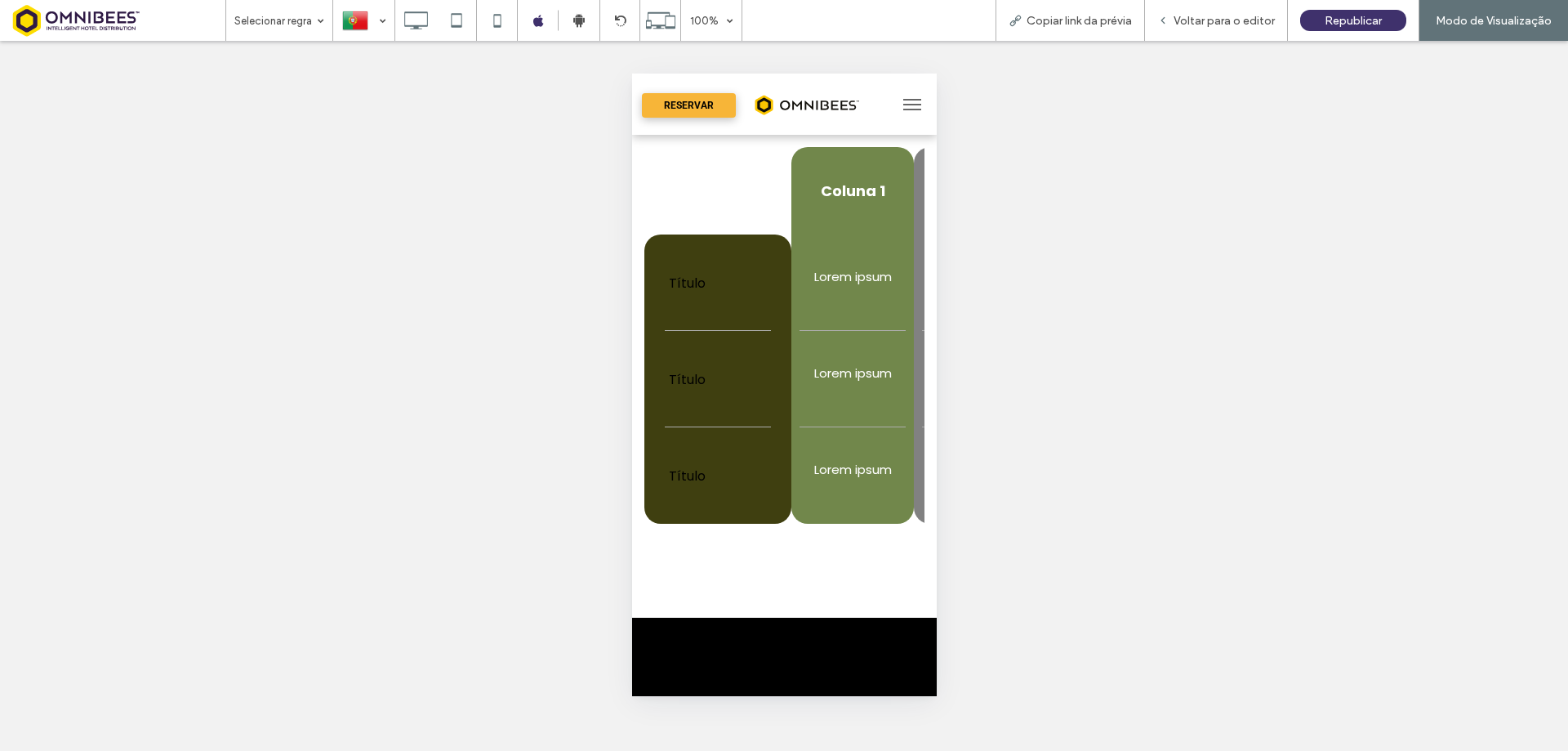
drag, startPoint x: 841, startPoint y: 468, endPoint x: 913, endPoint y: 465, distance: 72.1
click at [913, 465] on div "Click To Paste Click To Paste Coluna 1 Coluna 2 Coluna 3 Coluna 4 Título Lorem …" at bounding box center [784, 335] width 305 height 377
click at [875, 476] on td "Lorem ipsum" at bounding box center [849, 475] width 123 height 96
